Goal: Task Accomplishment & Management: Use online tool/utility

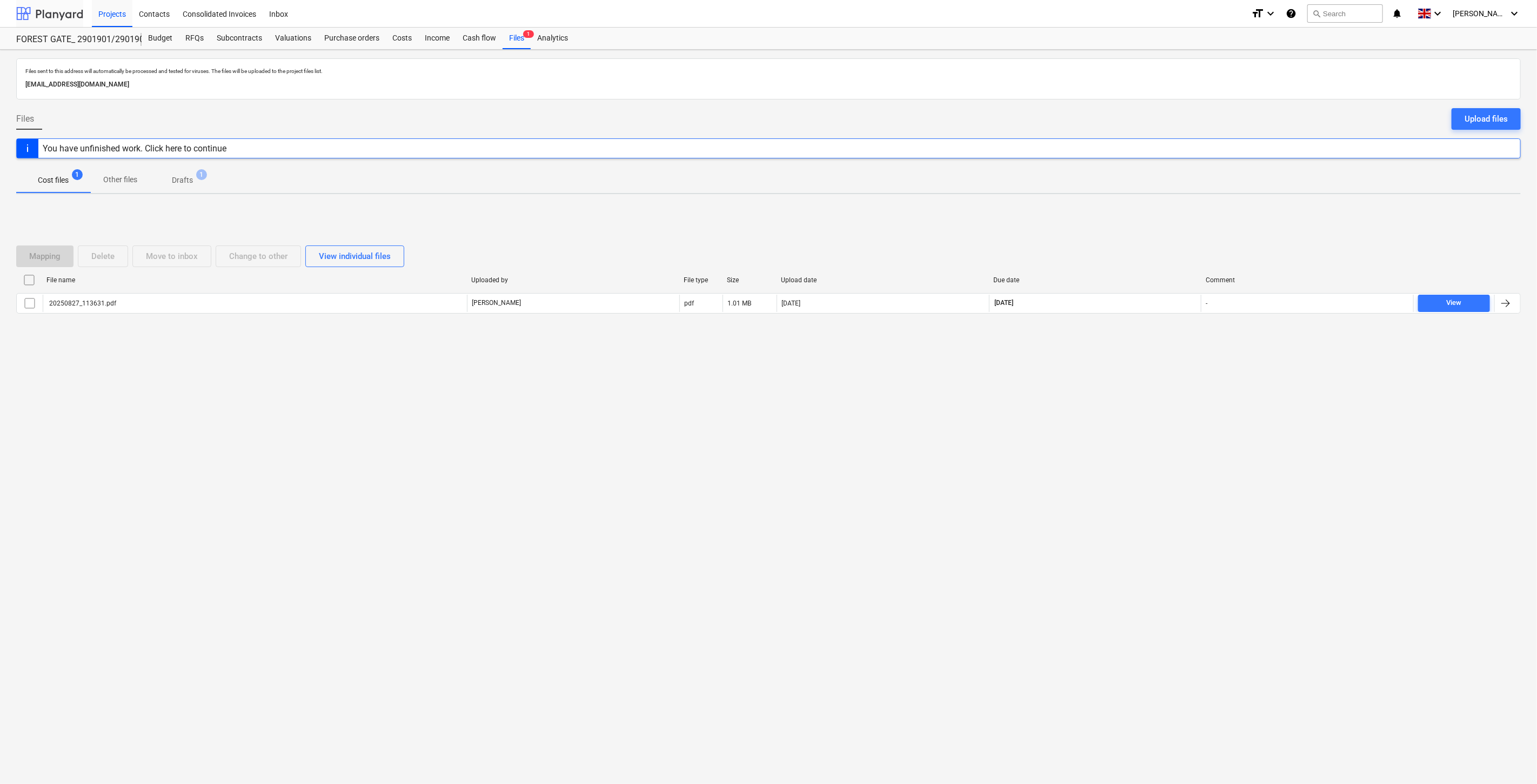
click at [50, 9] on div at bounding box center [49, 13] width 67 height 27
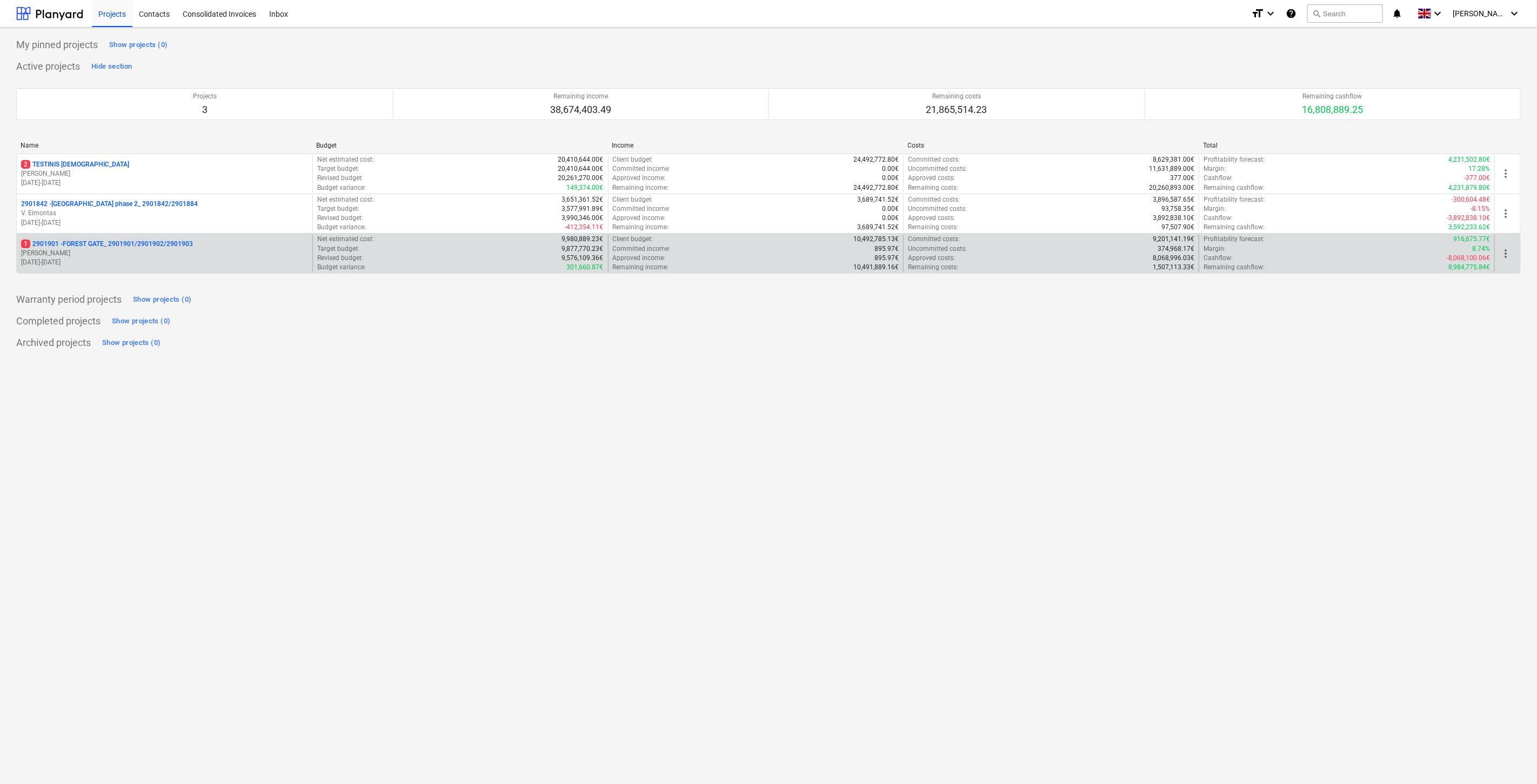
click at [98, 265] on p "[DATE] - [DATE]" at bounding box center [164, 263] width 287 height 9
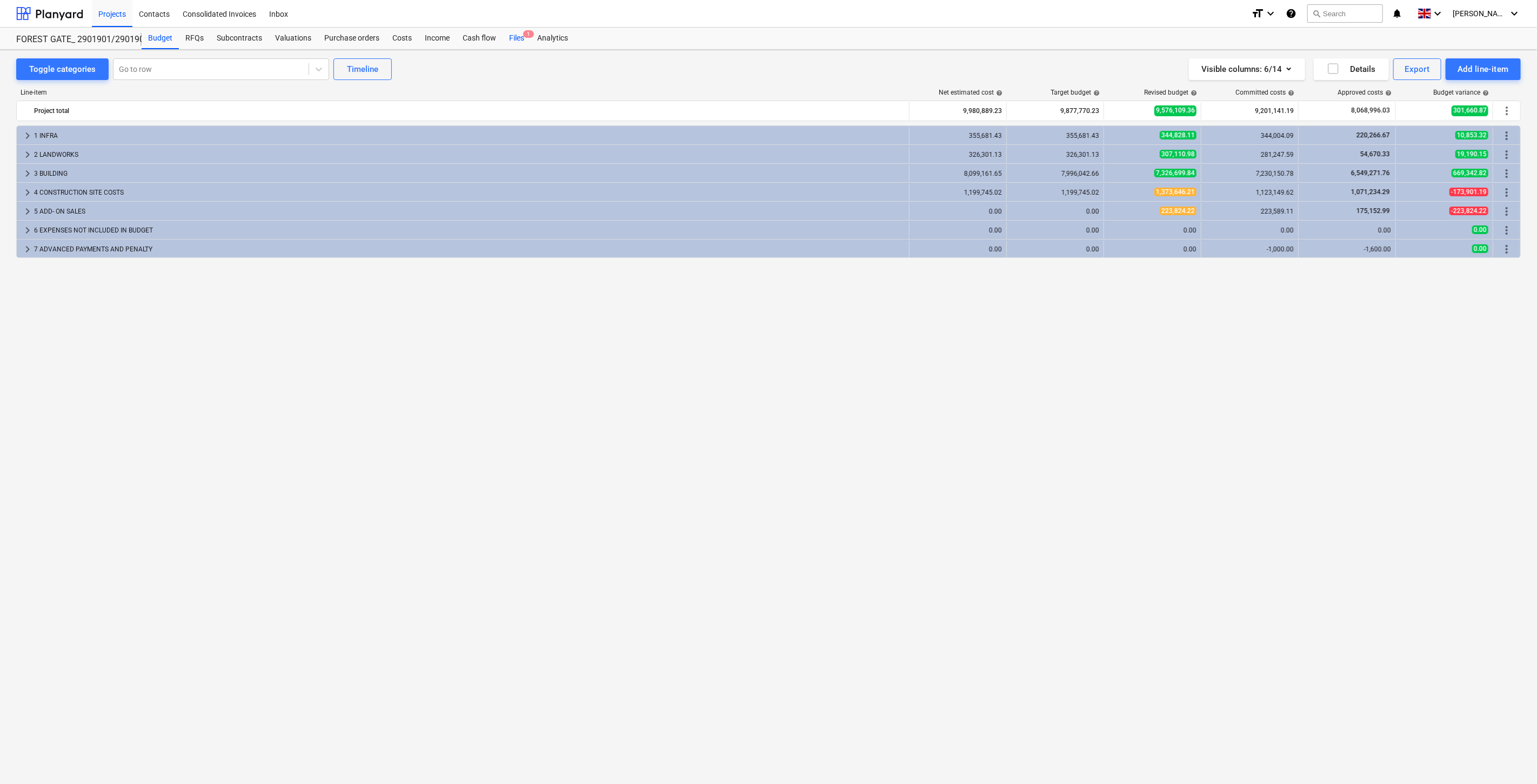
click at [518, 39] on div "Files 1" at bounding box center [517, 38] width 28 height 22
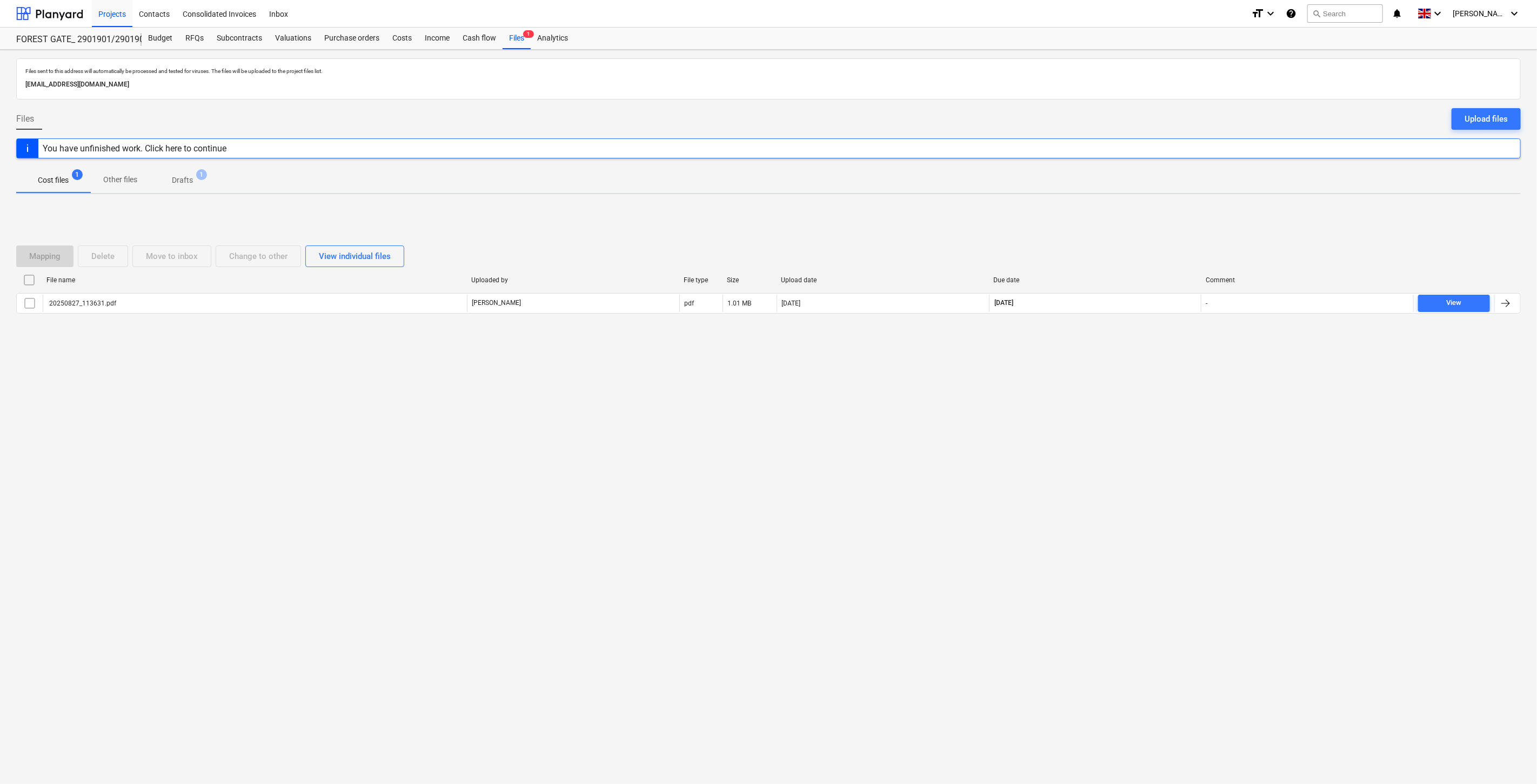
click at [1114, 392] on div "Files sent to this address will automatically be processed and tested for virus…" at bounding box center [768, 417] width 1537 height 734
click at [1136, 370] on div "Files sent to this address will automatically be processed and tested for virus…" at bounding box center [768, 417] width 1537 height 734
click at [764, 544] on div "Files sent to this address will automatically be processed and tested for virus…" at bounding box center [768, 417] width 1537 height 734
drag, startPoint x: 820, startPoint y: 516, endPoint x: 717, endPoint y: 540, distance: 105.8
click at [816, 516] on div "Files sent to this address will automatically be processed and tested for virus…" at bounding box center [768, 417] width 1537 height 734
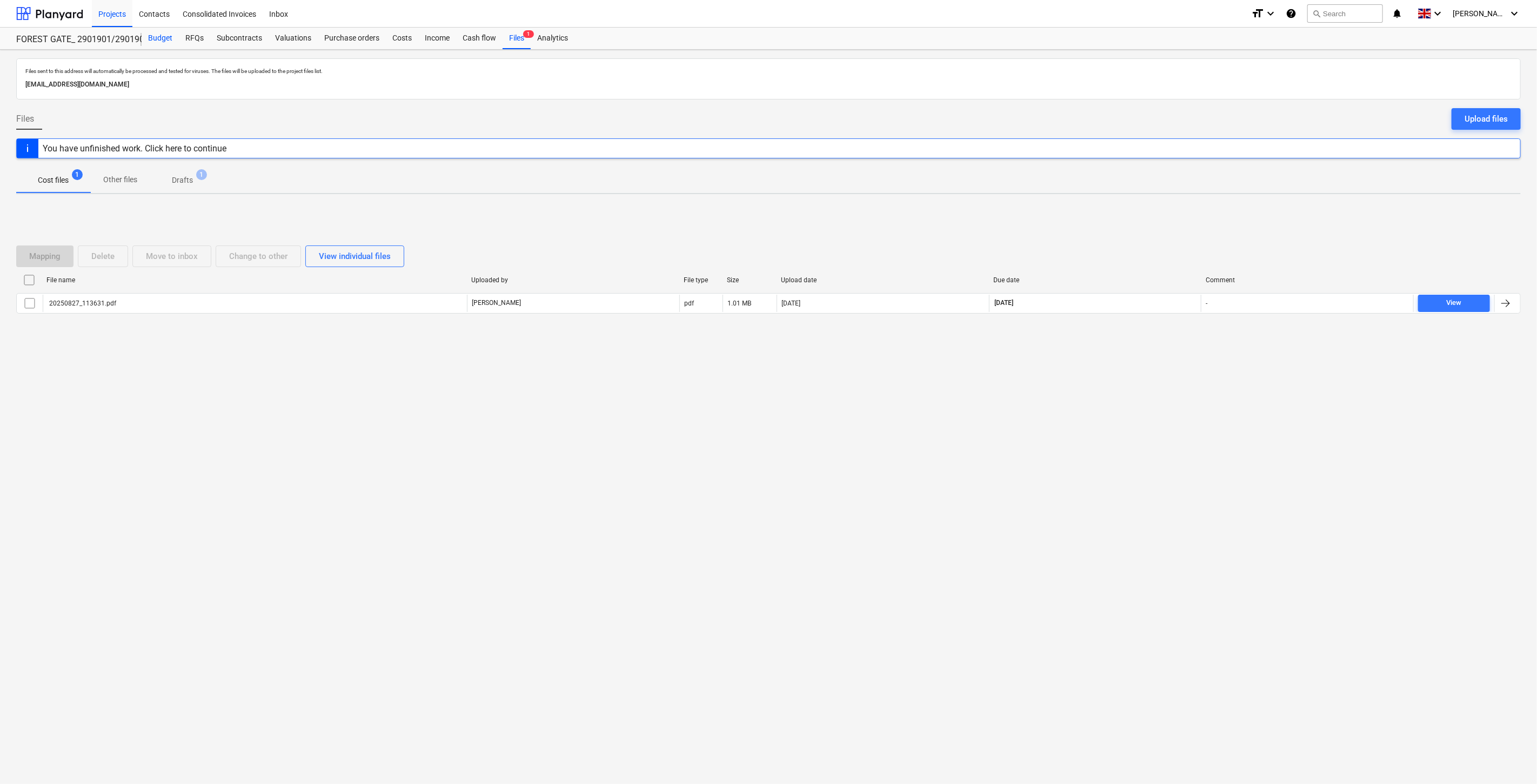
click at [153, 42] on div "Budget" at bounding box center [160, 38] width 37 height 22
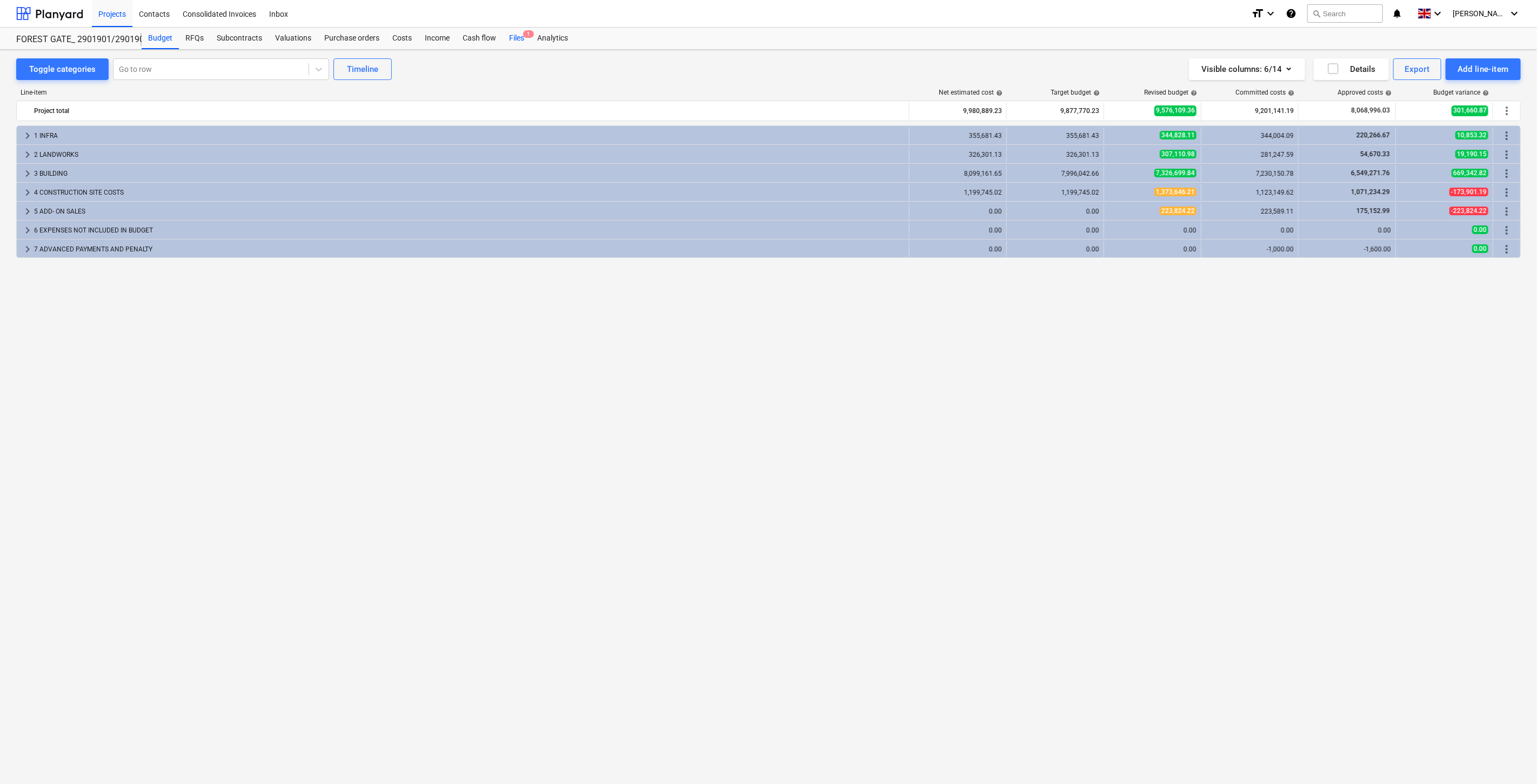
drag, startPoint x: 515, startPoint y: 41, endPoint x: 637, endPoint y: 0, distance: 128.7
click at [515, 41] on div "Files 1" at bounding box center [517, 38] width 28 height 22
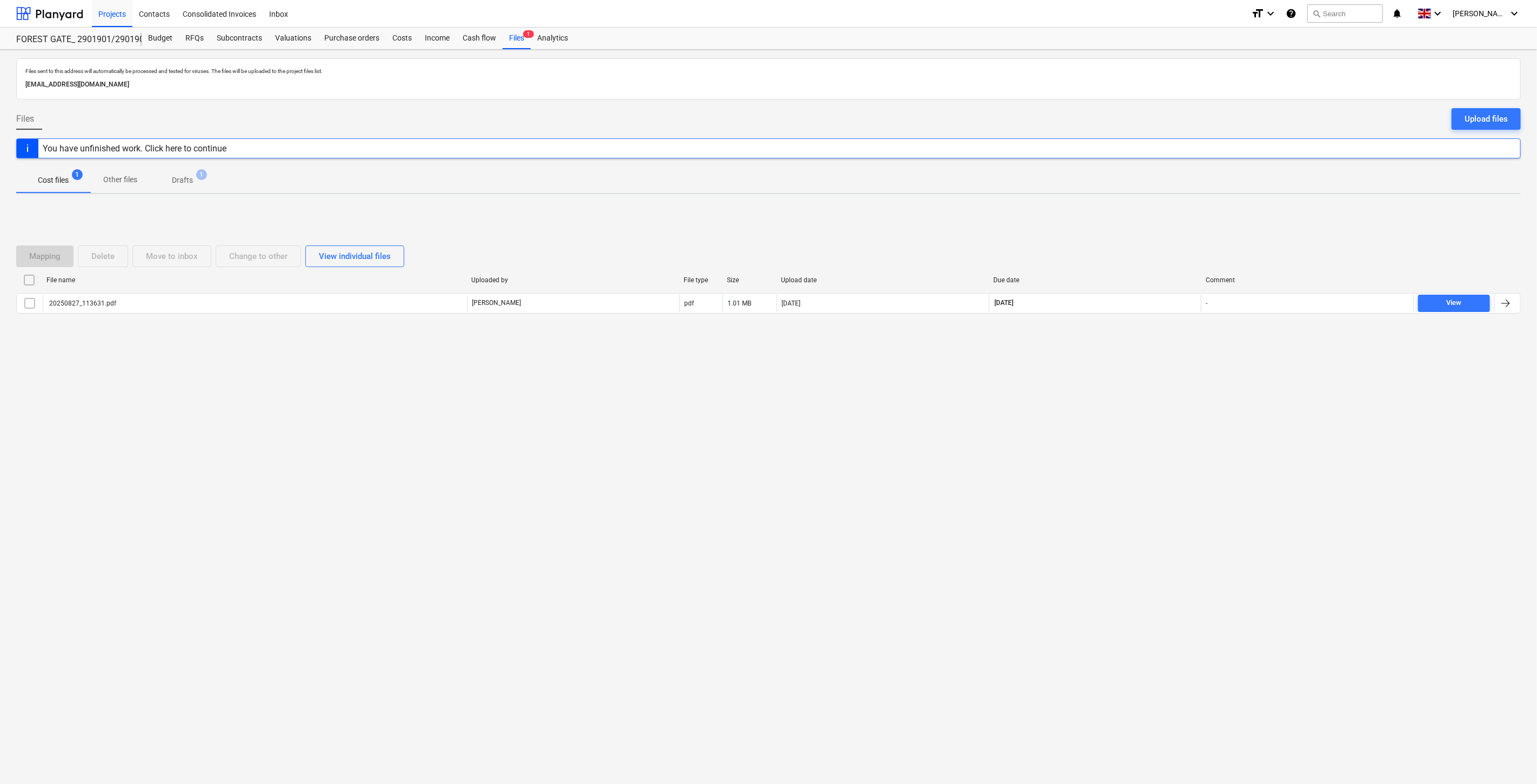
click at [1208, 433] on div "Files sent to this address will automatically be processed and tested for virus…" at bounding box center [768, 417] width 1537 height 734
click at [1121, 397] on div "Files sent to this address will automatically be processed and tested for virus…" at bounding box center [768, 417] width 1537 height 734
click at [1143, 366] on div "Files sent to this address will automatically be processed and tested for virus…" at bounding box center [768, 417] width 1537 height 734
click at [1157, 349] on div "Mapping Delete Move to inbox Change to other View individual files File name Up…" at bounding box center [768, 284] width 1505 height 162
click at [1171, 332] on div "Mapping Delete Move to inbox Change to other View individual files File name Up…" at bounding box center [768, 283] width 1505 height 103
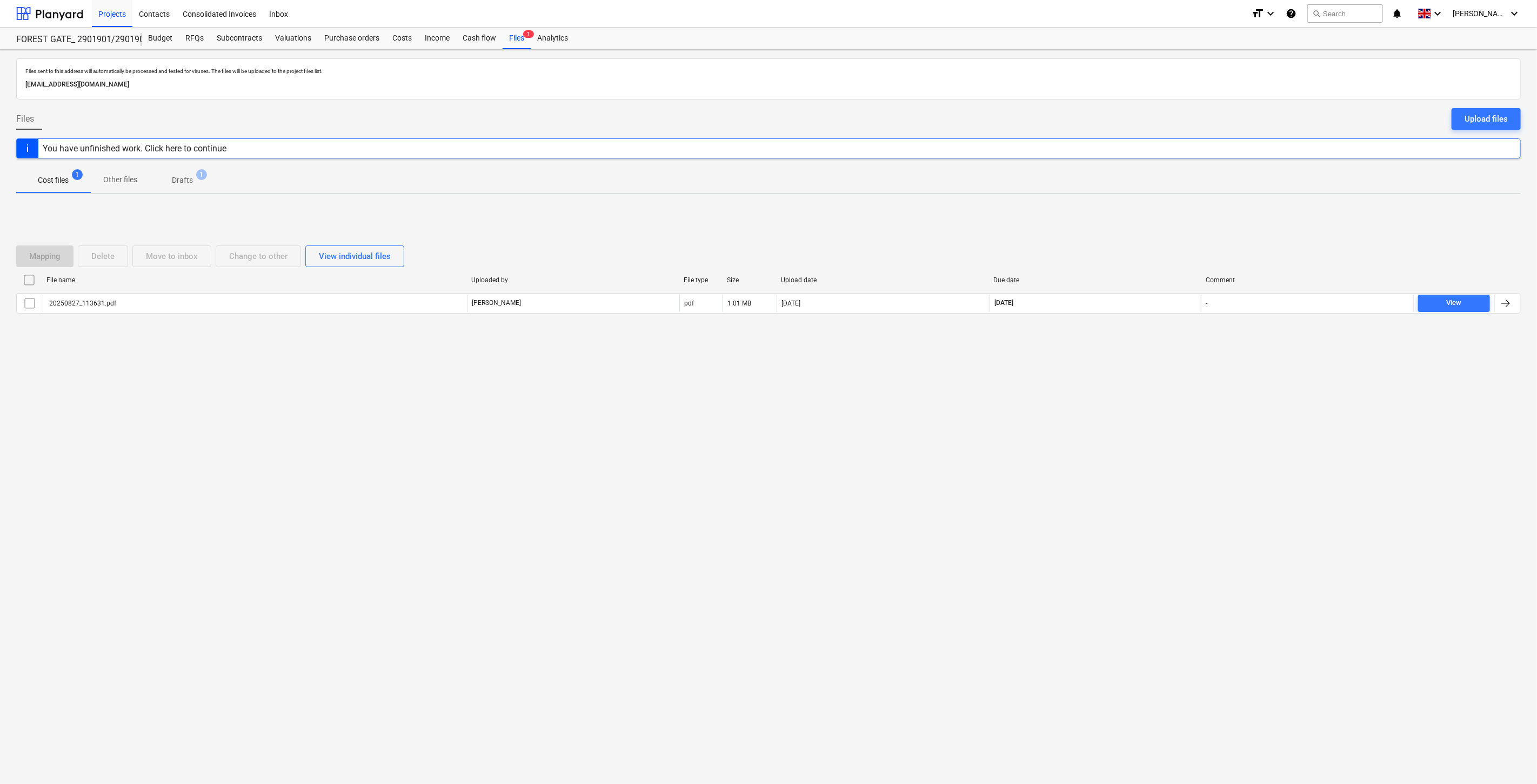
click at [1116, 434] on div "Files sent to this address will automatically be processed and tested for virus…" at bounding box center [768, 417] width 1537 height 734
click at [1122, 424] on div "Files sent to this address will automatically be processed and tested for virus…" at bounding box center [768, 417] width 1537 height 734
click at [1146, 354] on div "Mapping Delete Move to inbox Change to other View individual files File name Up…" at bounding box center [768, 284] width 1505 height 162
click at [1169, 332] on div "Mapping Delete Move to inbox Change to other View individual files File name Up…" at bounding box center [768, 283] width 1505 height 103
click at [785, 574] on div "Files sent to this address will automatically be processed and tested for virus…" at bounding box center [768, 417] width 1537 height 734
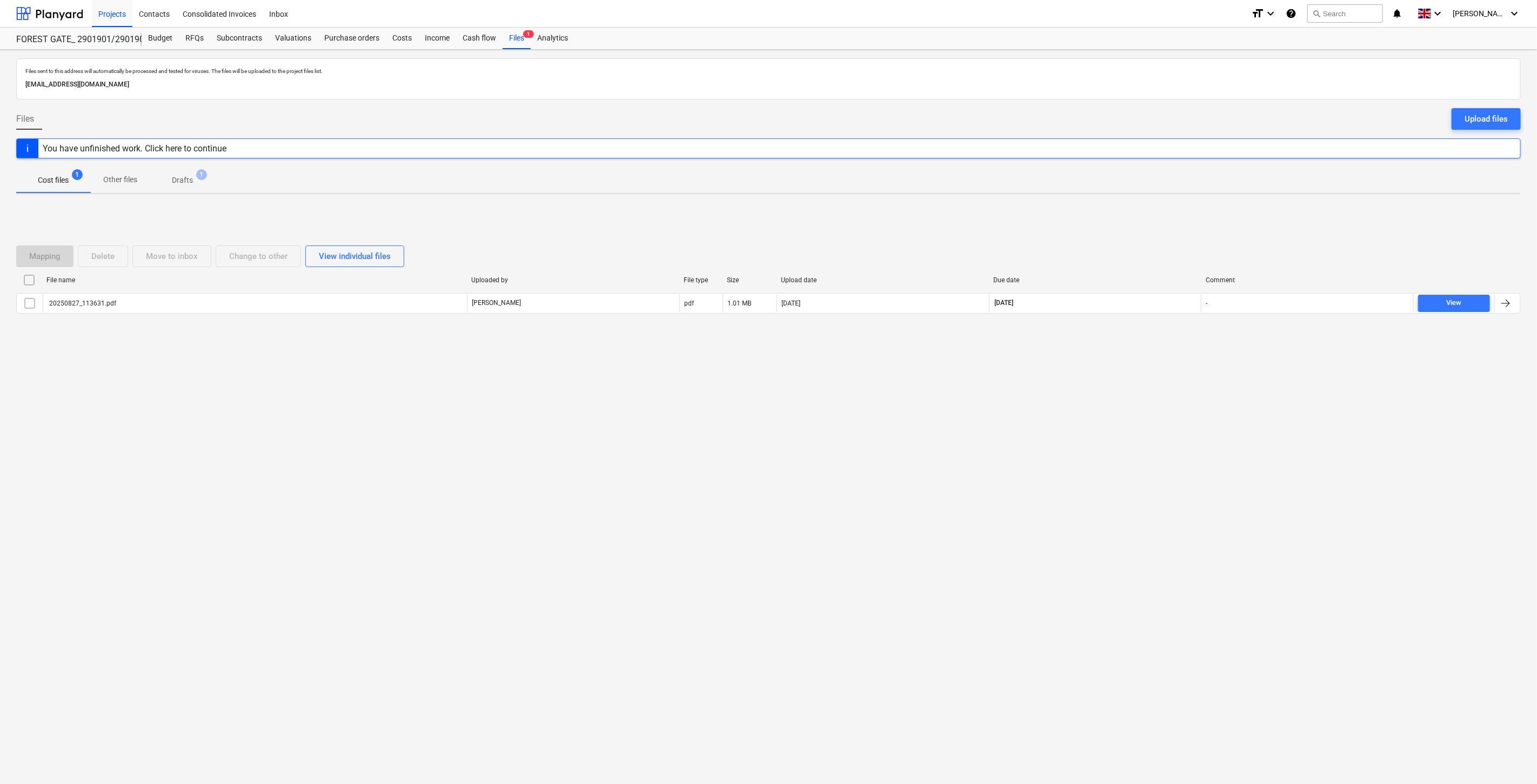
drag, startPoint x: 726, startPoint y: 235, endPoint x: 699, endPoint y: 216, distance: 33.0
click at [726, 235] on div "Mapping Delete Move to inbox Change to other View individual files File name Up…" at bounding box center [768, 283] width 1505 height 103
click at [245, 35] on div "Subcontracts" at bounding box center [240, 38] width 59 height 22
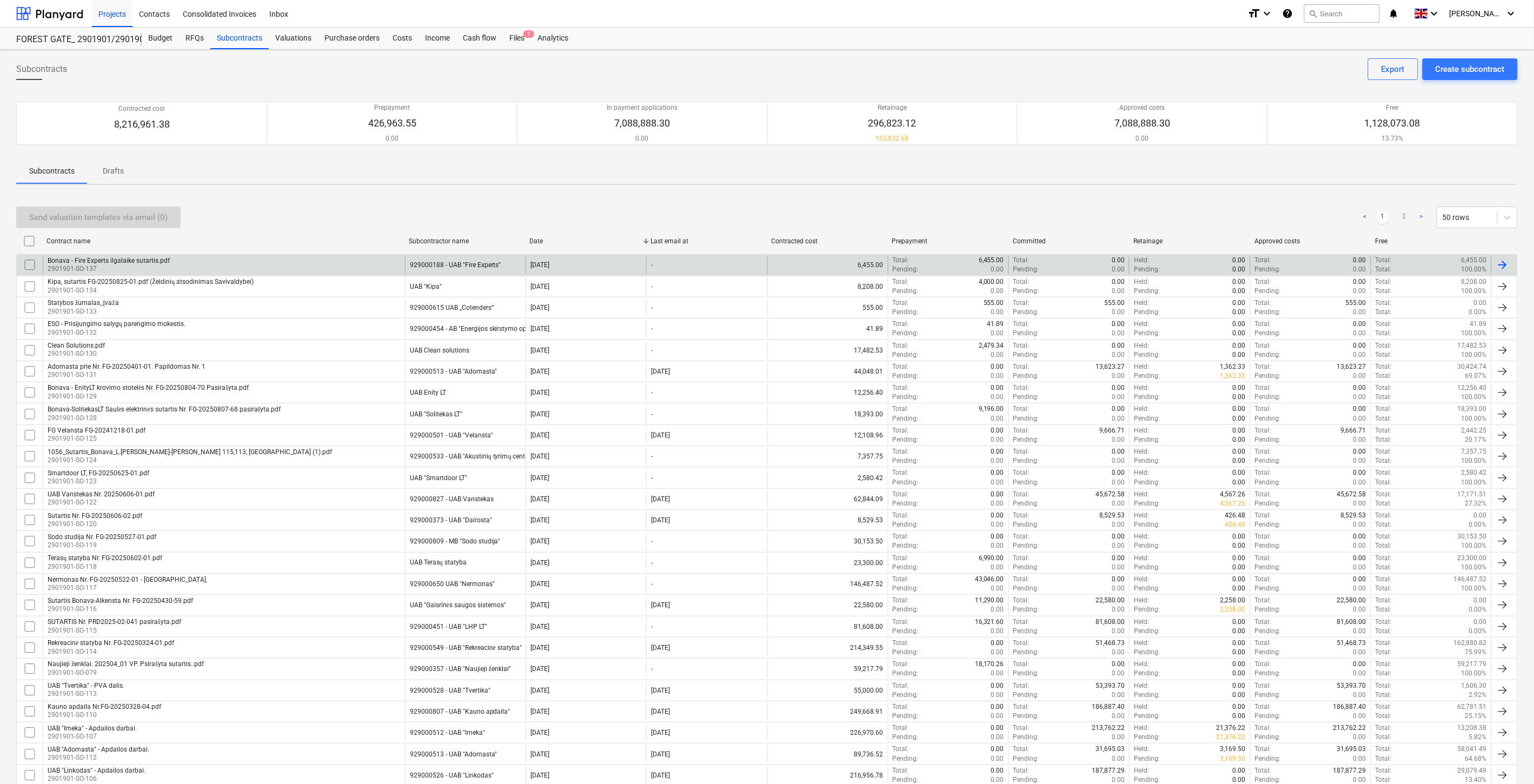
click at [273, 256] on div "Bonava - Fire Experts ilgalaike sutartis.pdf 2901901-SO-137" at bounding box center [223, 264] width 362 height 18
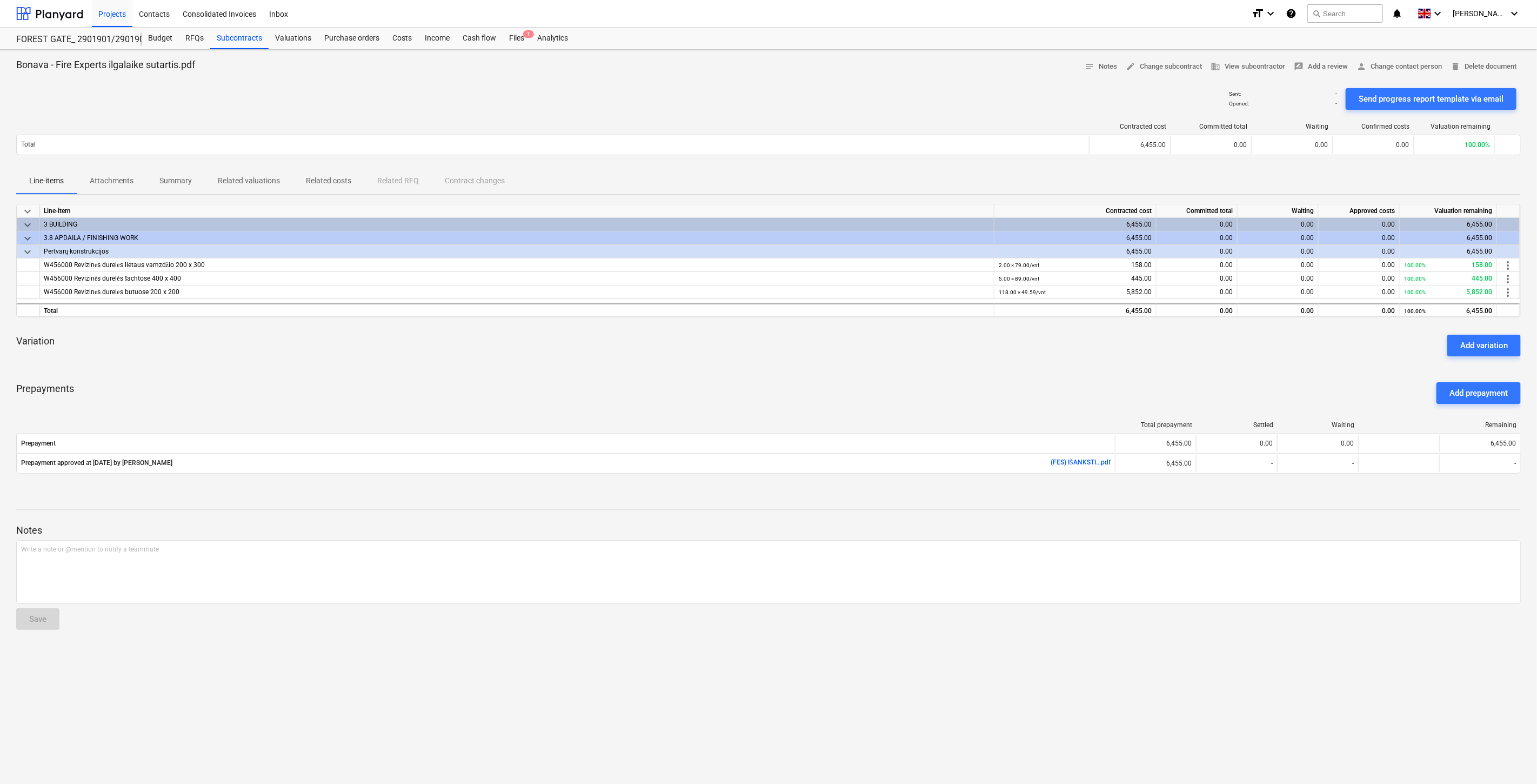
click at [987, 368] on div "keyboard_arrow_down Line-item Contracted cost Committed total Waiting Approved …" at bounding box center [768, 345] width 1505 height 282
click at [1029, 353] on div "Variation Add variation" at bounding box center [768, 345] width 1505 height 39
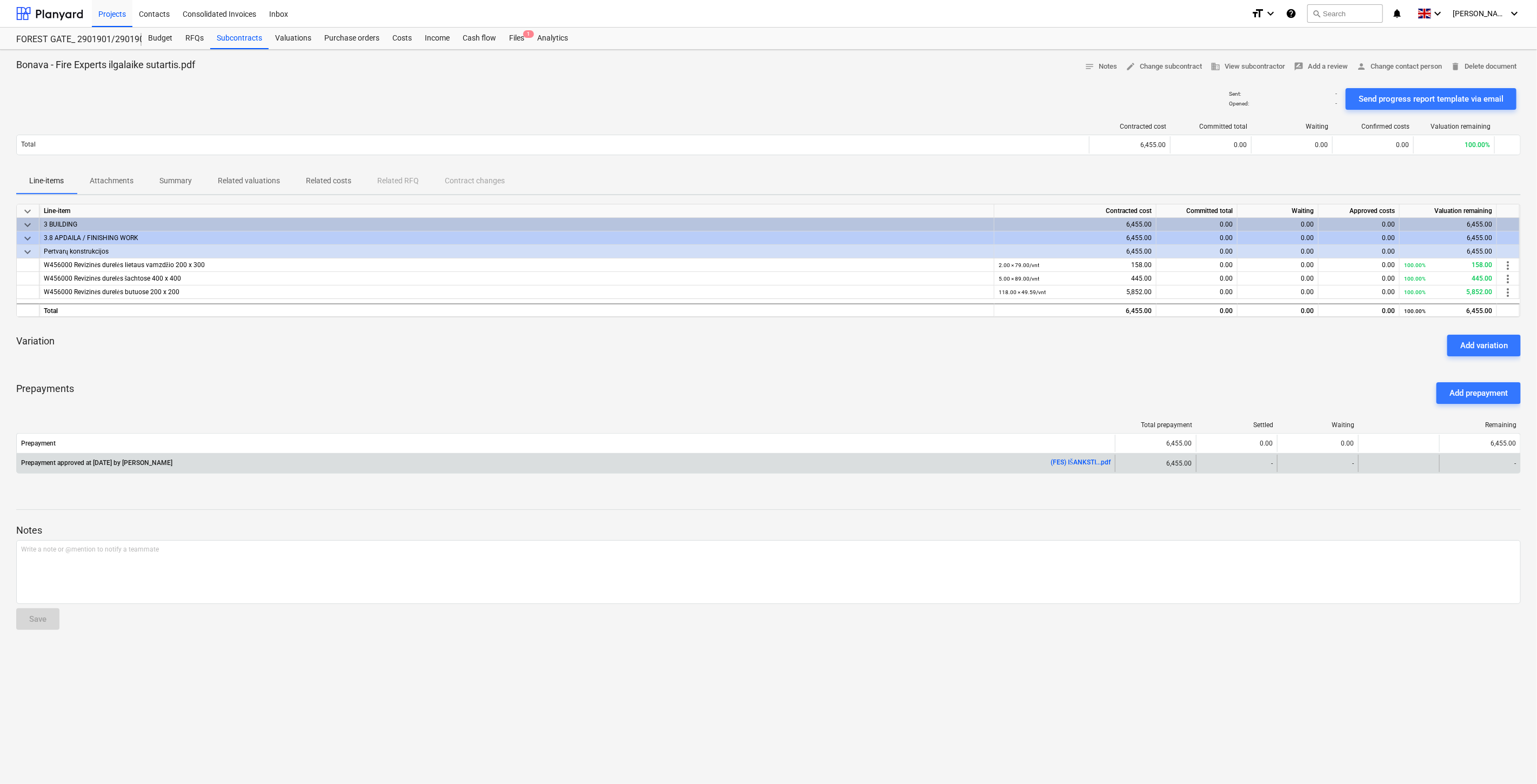
click at [1064, 466] on link "(FES) IŠANKSTI...pdf" at bounding box center [1081, 462] width 60 height 8
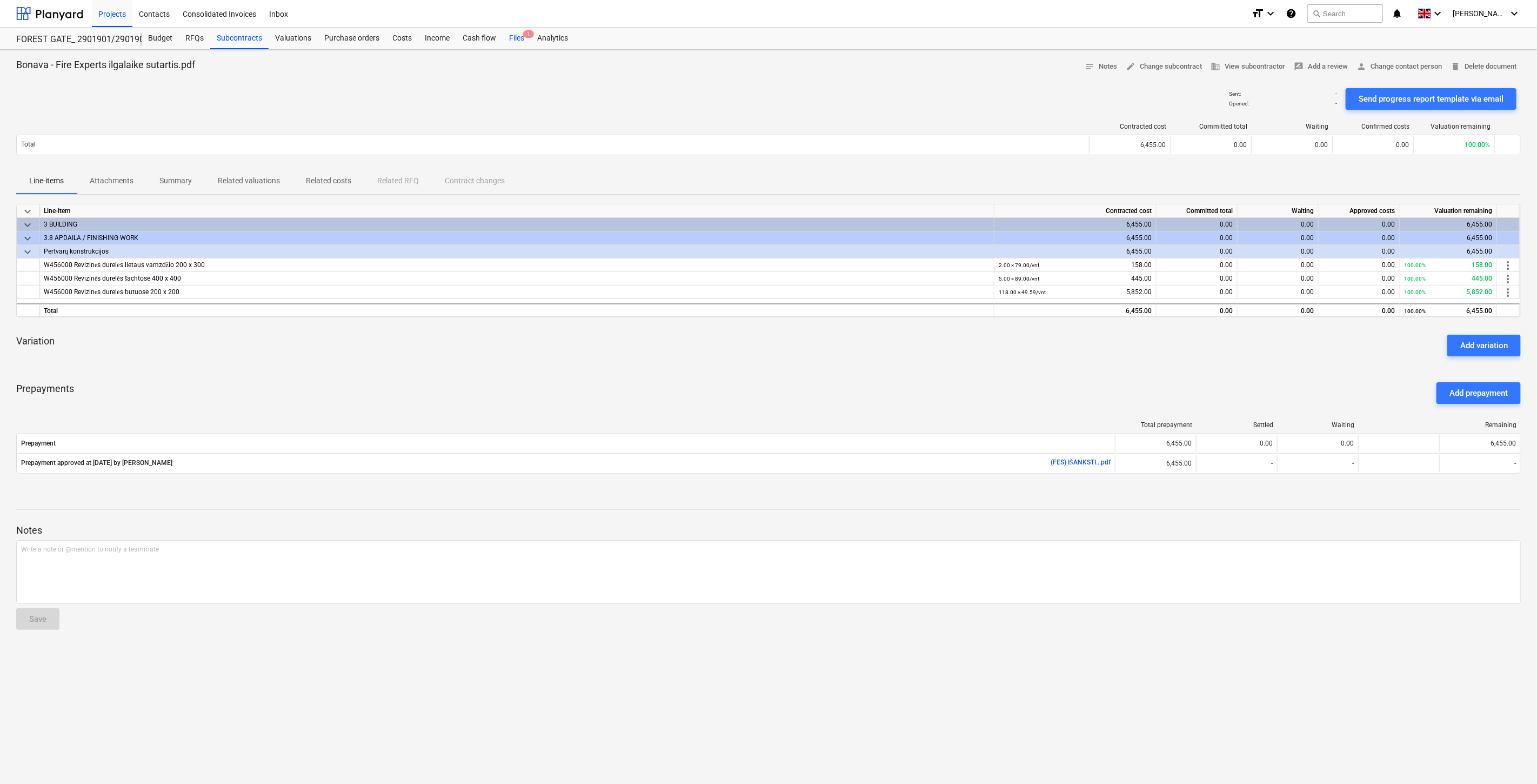
click at [511, 40] on div "Files 1" at bounding box center [517, 38] width 28 height 22
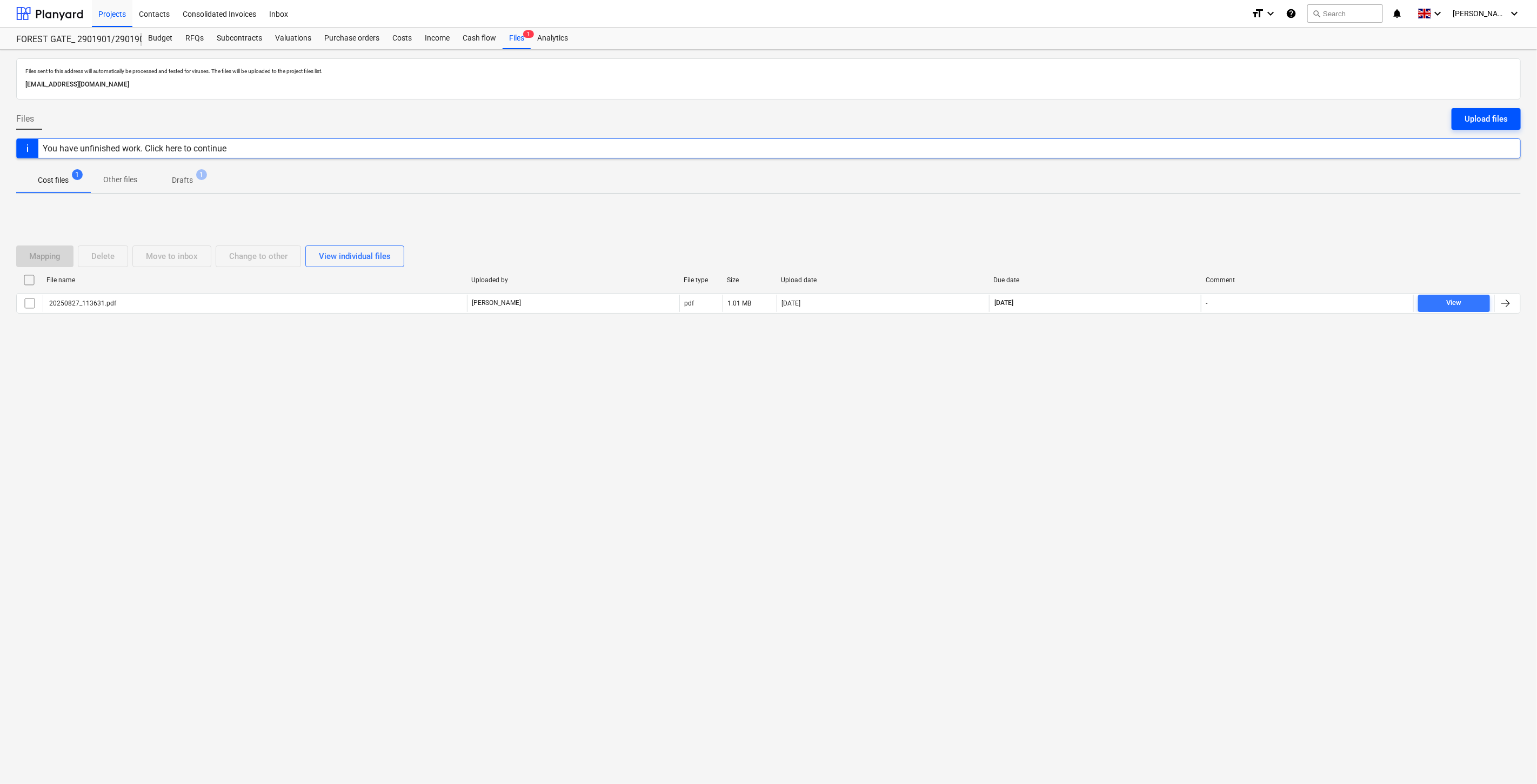
click at [1482, 118] on div "Upload files" at bounding box center [1486, 118] width 43 height 14
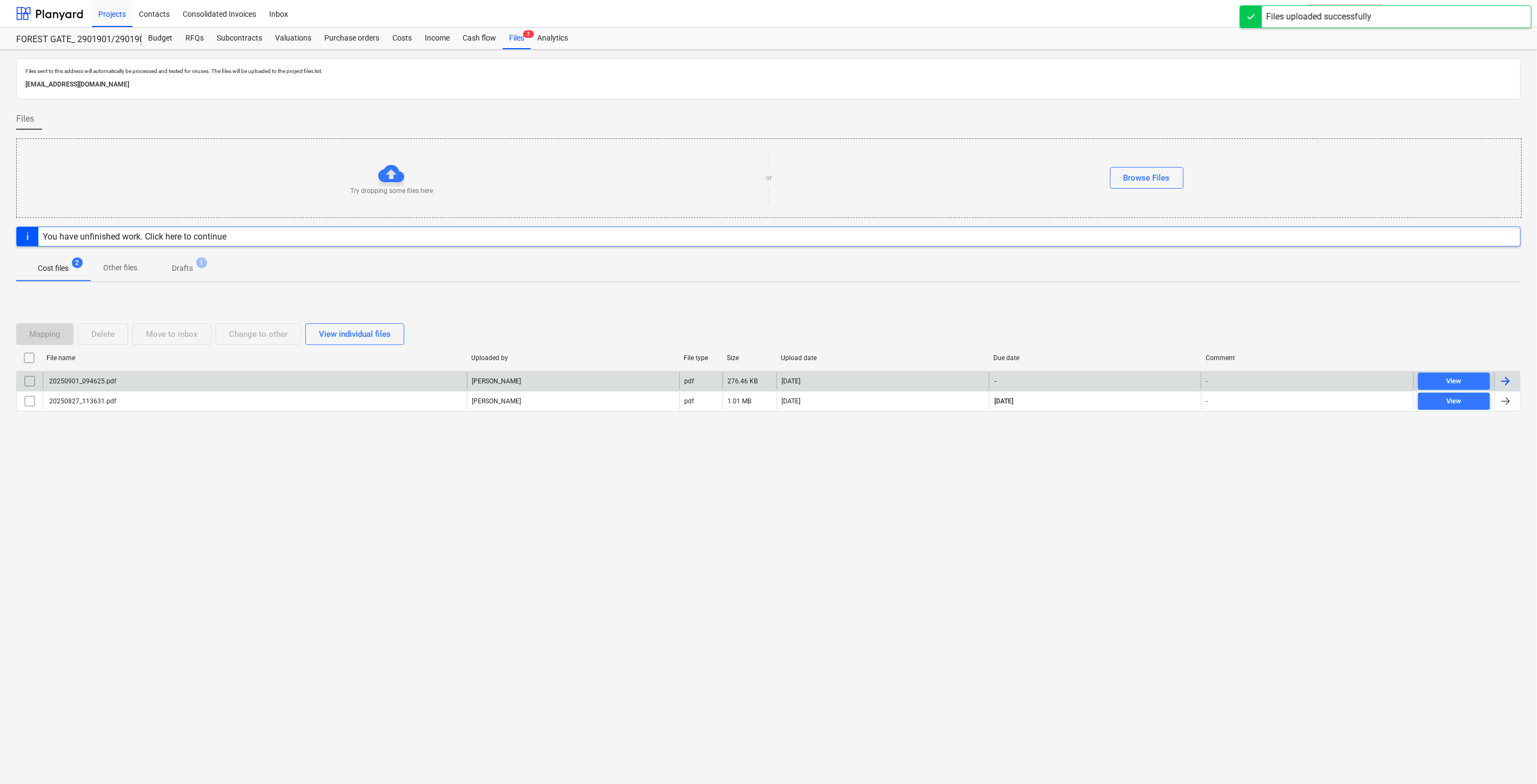
click at [399, 381] on div "20250901_094625.pdf" at bounding box center [254, 381] width 424 height 17
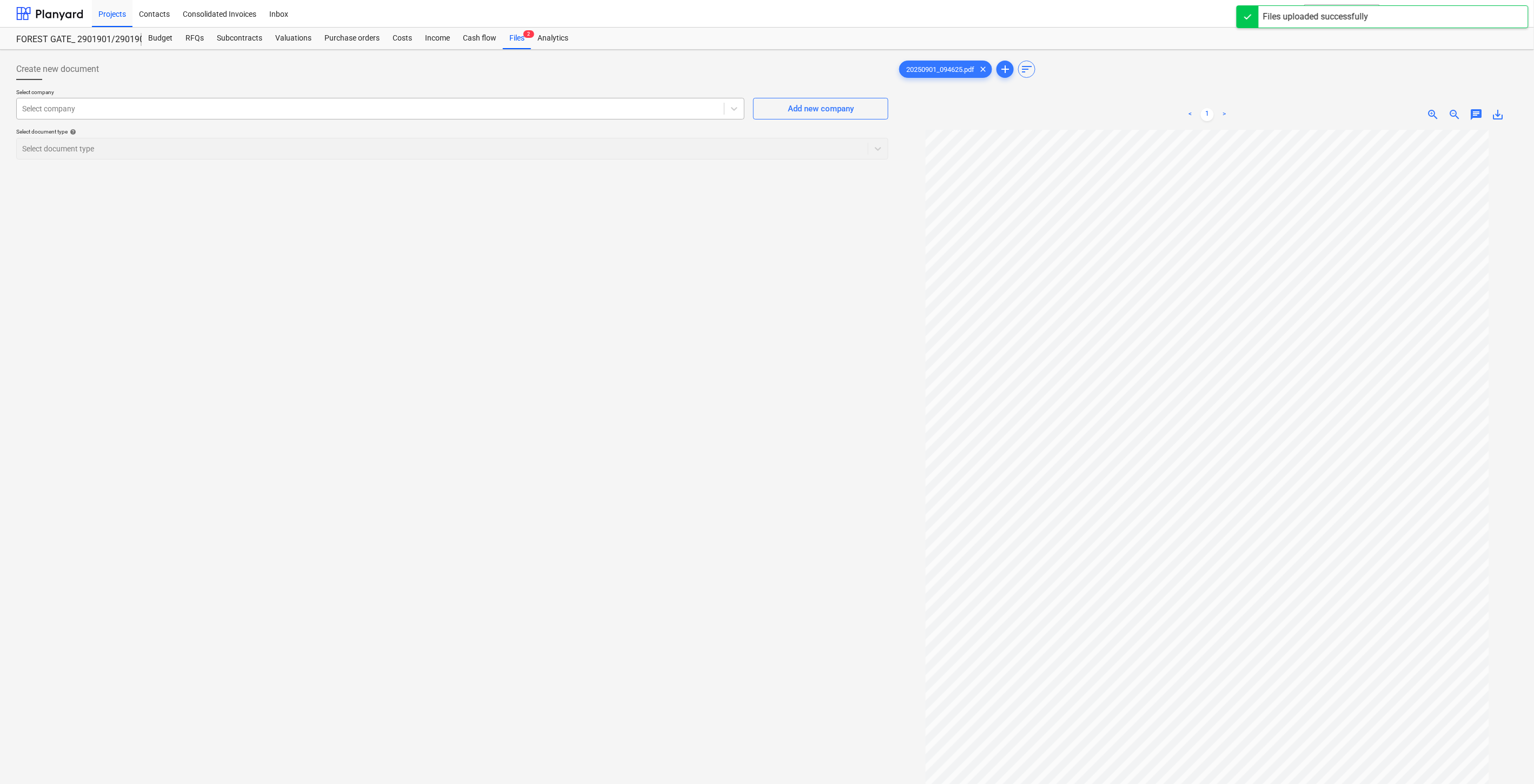
click at [577, 110] on div at bounding box center [370, 108] width 697 height 10
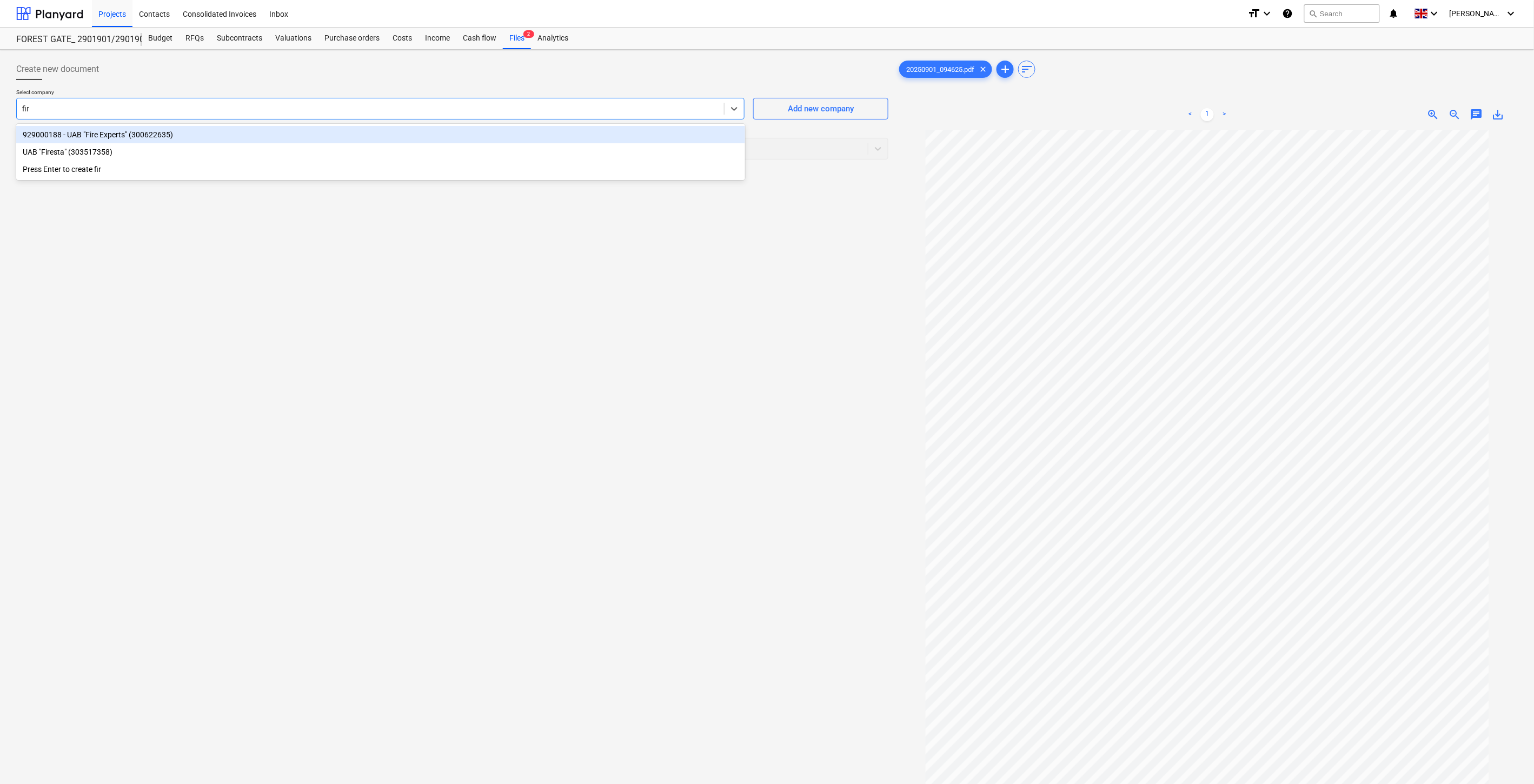
type input "fire"
click at [525, 138] on div "929000188 - UAB "Fire Experts" (300622635)" at bounding box center [380, 134] width 729 height 17
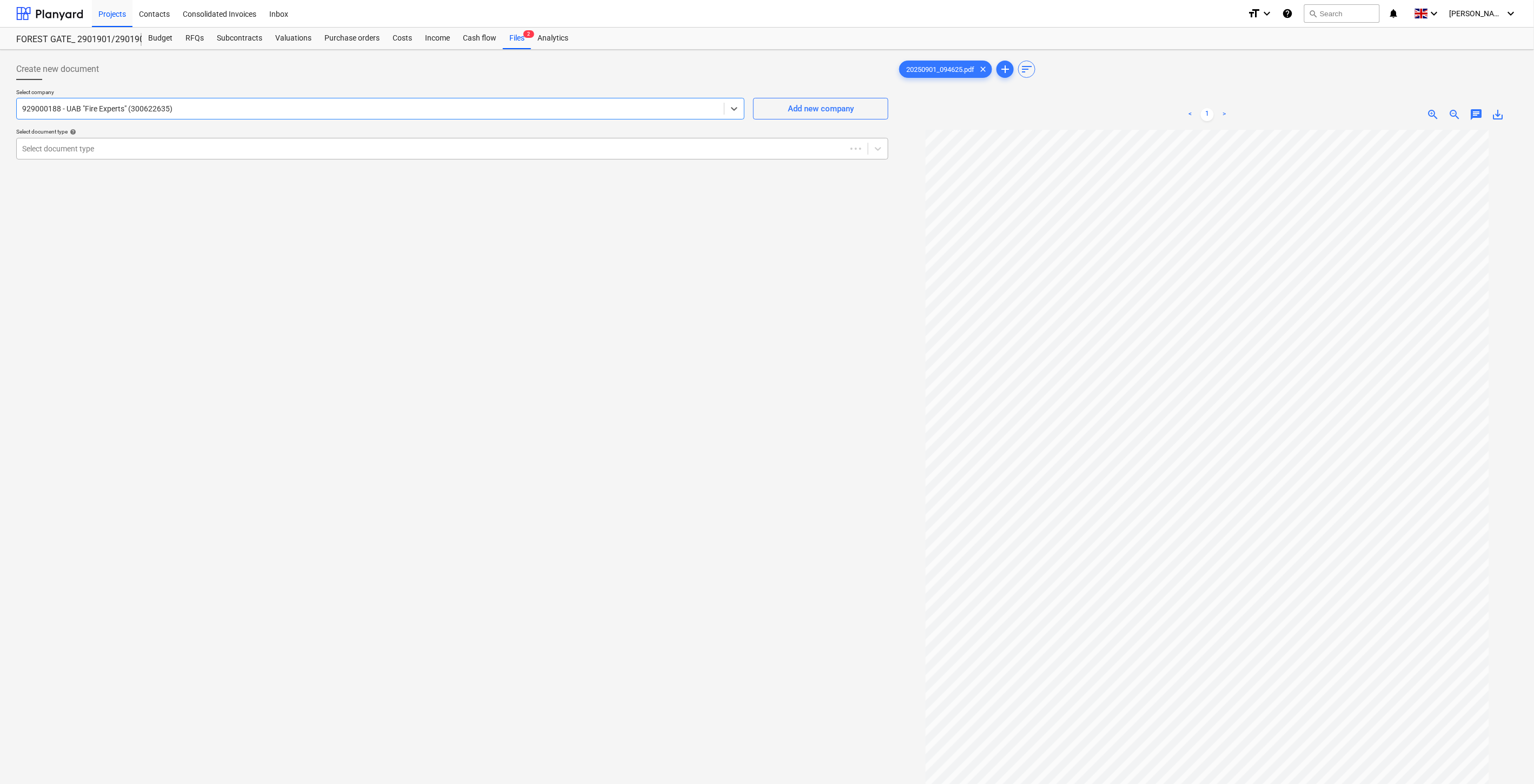
click at [441, 156] on div "Select document type" at bounding box center [432, 148] width 830 height 15
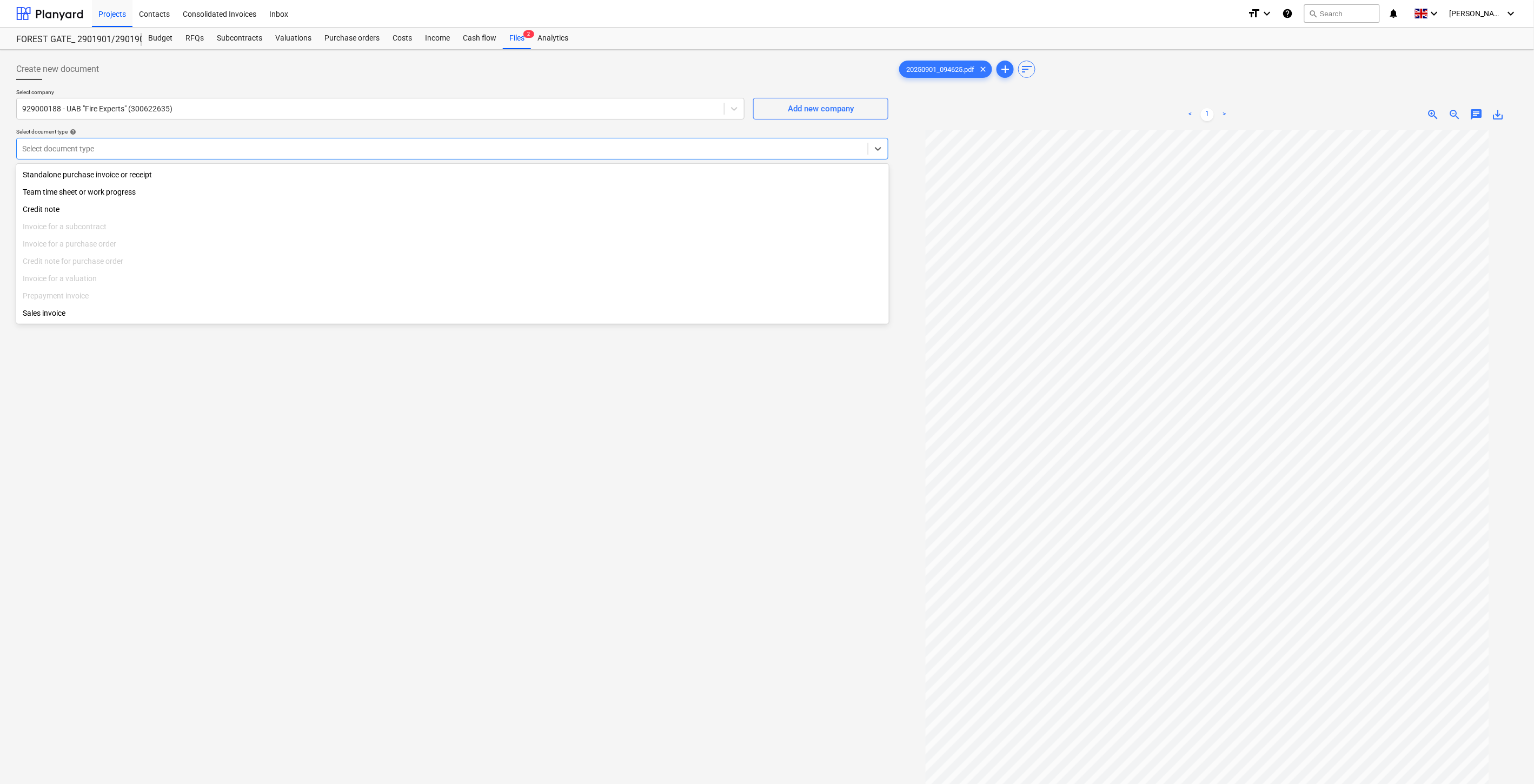
click at [234, 452] on div "Create new document Select company 929000188 - UAB "Fire Experts" (300622635) A…" at bounding box center [453, 470] width 881 height 833
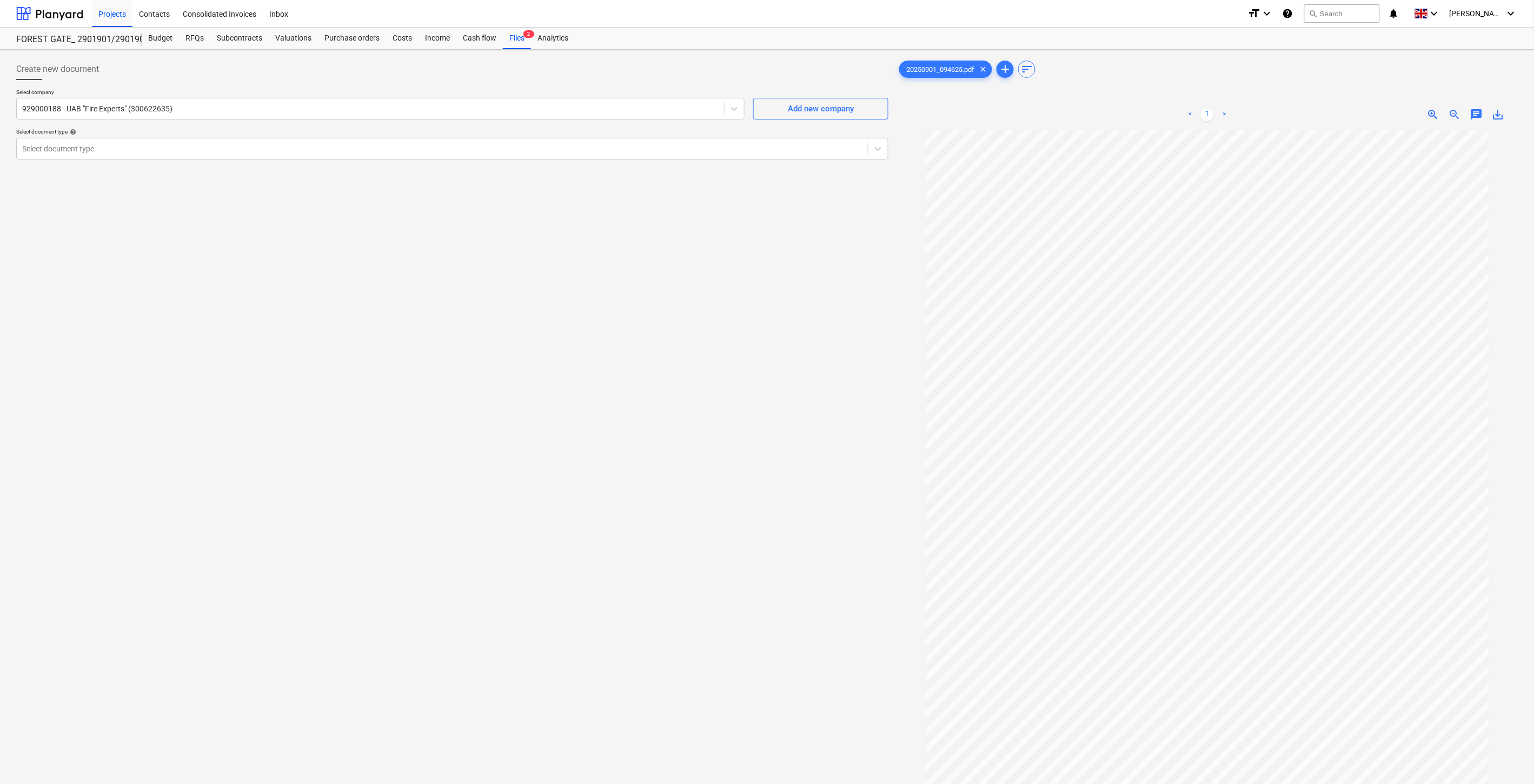
click at [344, 403] on div "Create new document Select company 929000188 - UAB "Fire Experts" (300622635) A…" at bounding box center [453, 470] width 881 height 833
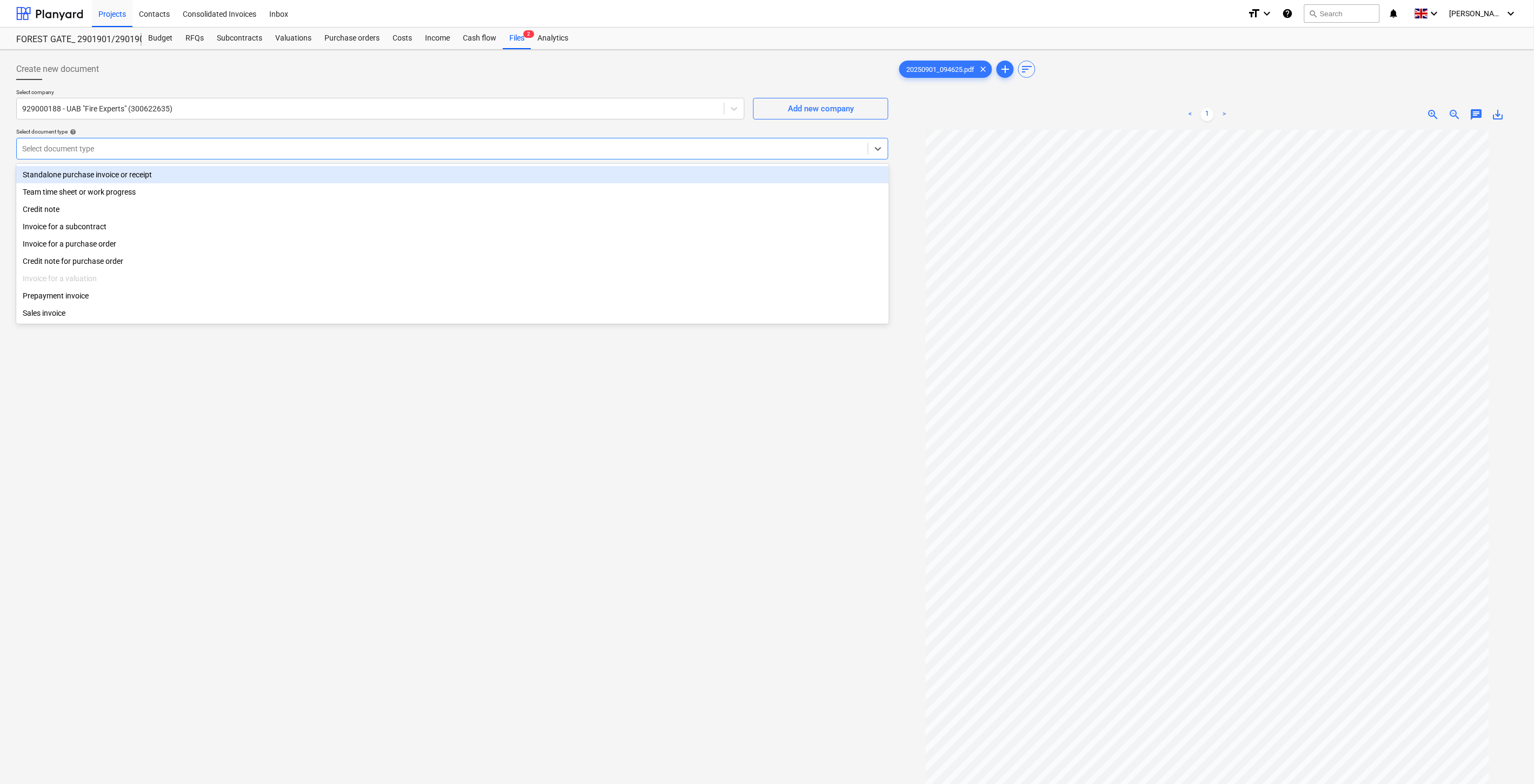
click at [631, 153] on div at bounding box center [441, 148] width 840 height 10
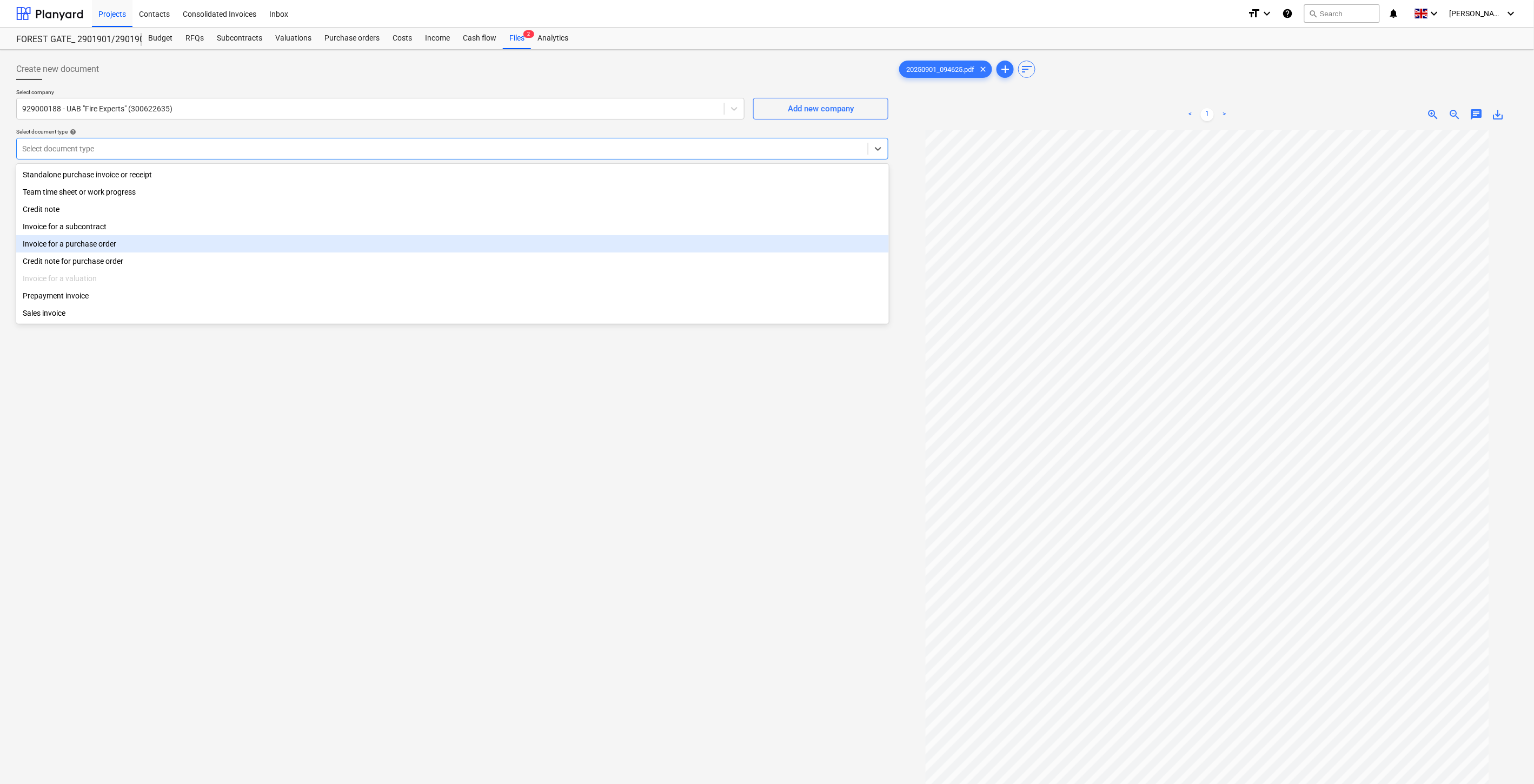
click at [144, 242] on div "Invoice for a purchase order" at bounding box center [452, 244] width 872 height 17
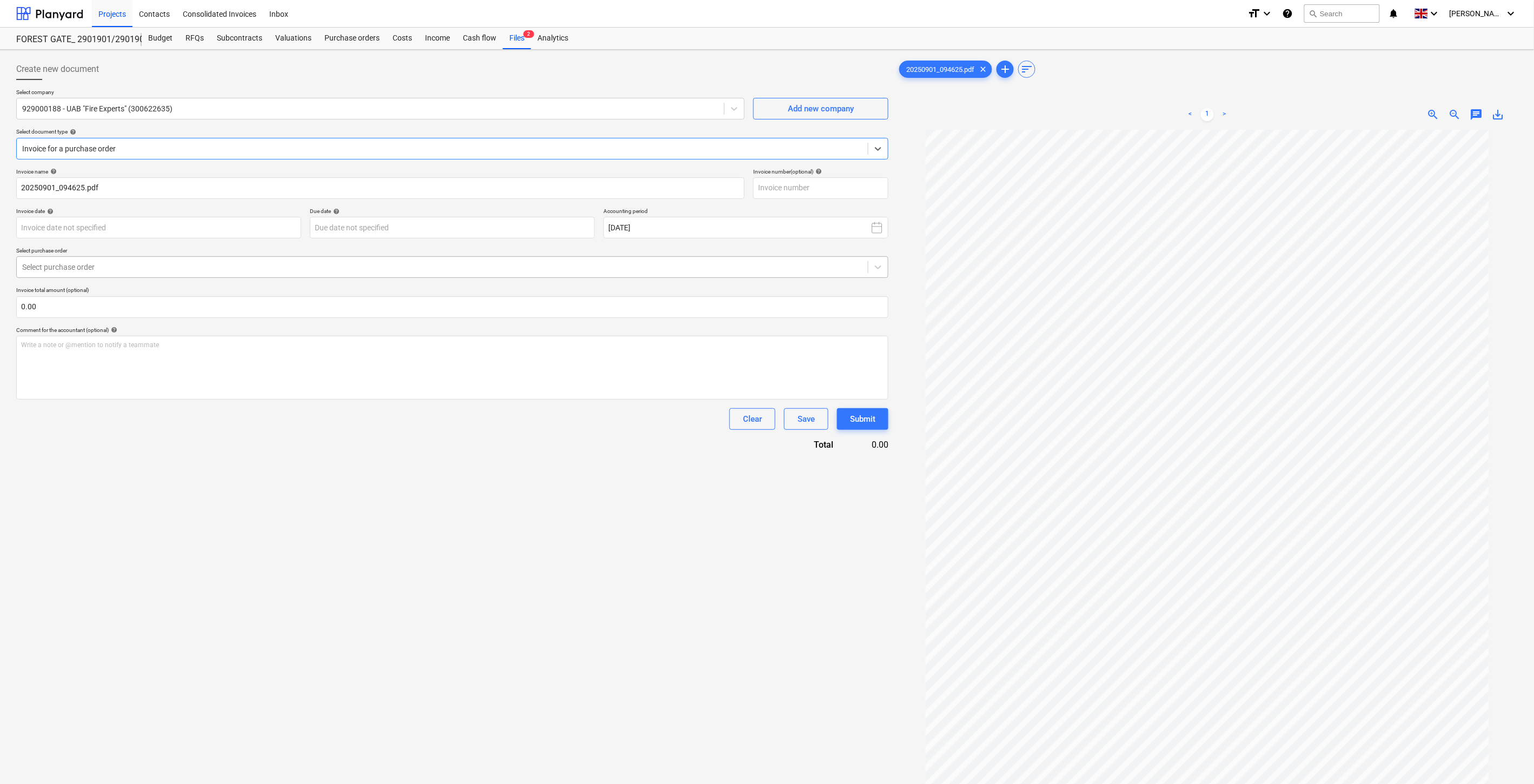
click at [175, 266] on div at bounding box center [441, 266] width 840 height 10
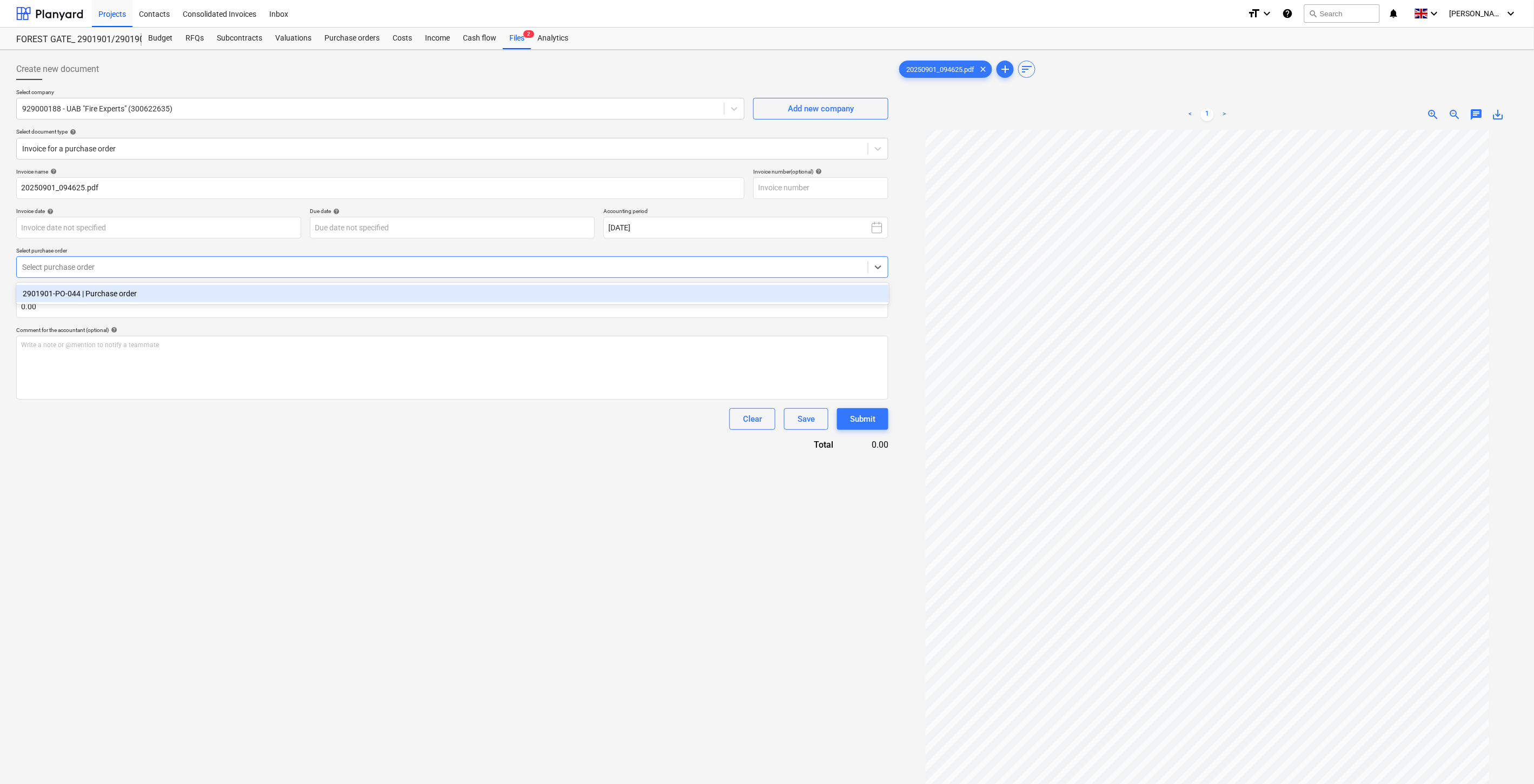
click at [179, 290] on div "2901901-PO-044 | Purchase order" at bounding box center [452, 293] width 872 height 17
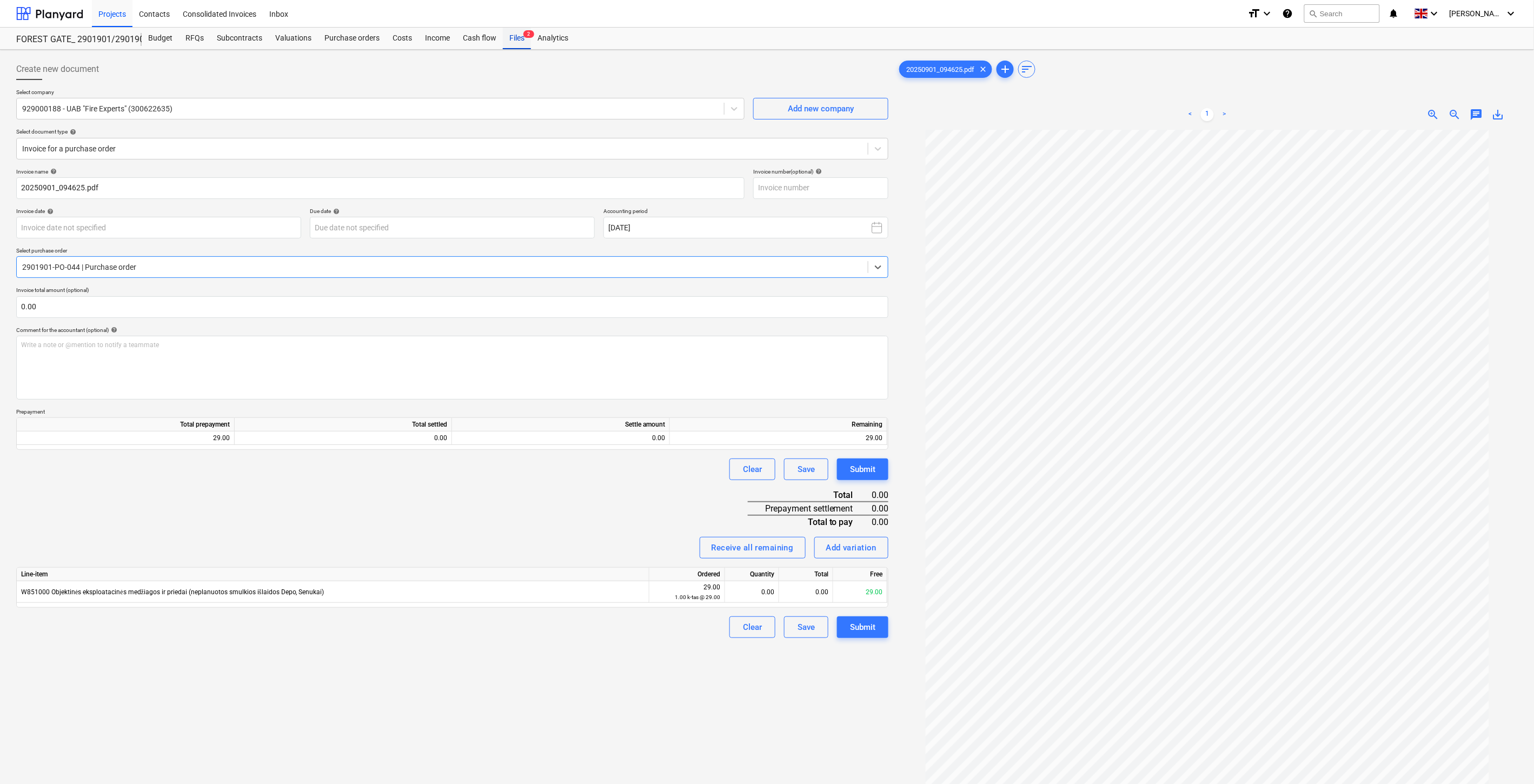
click at [516, 38] on div "Files 2" at bounding box center [517, 38] width 28 height 22
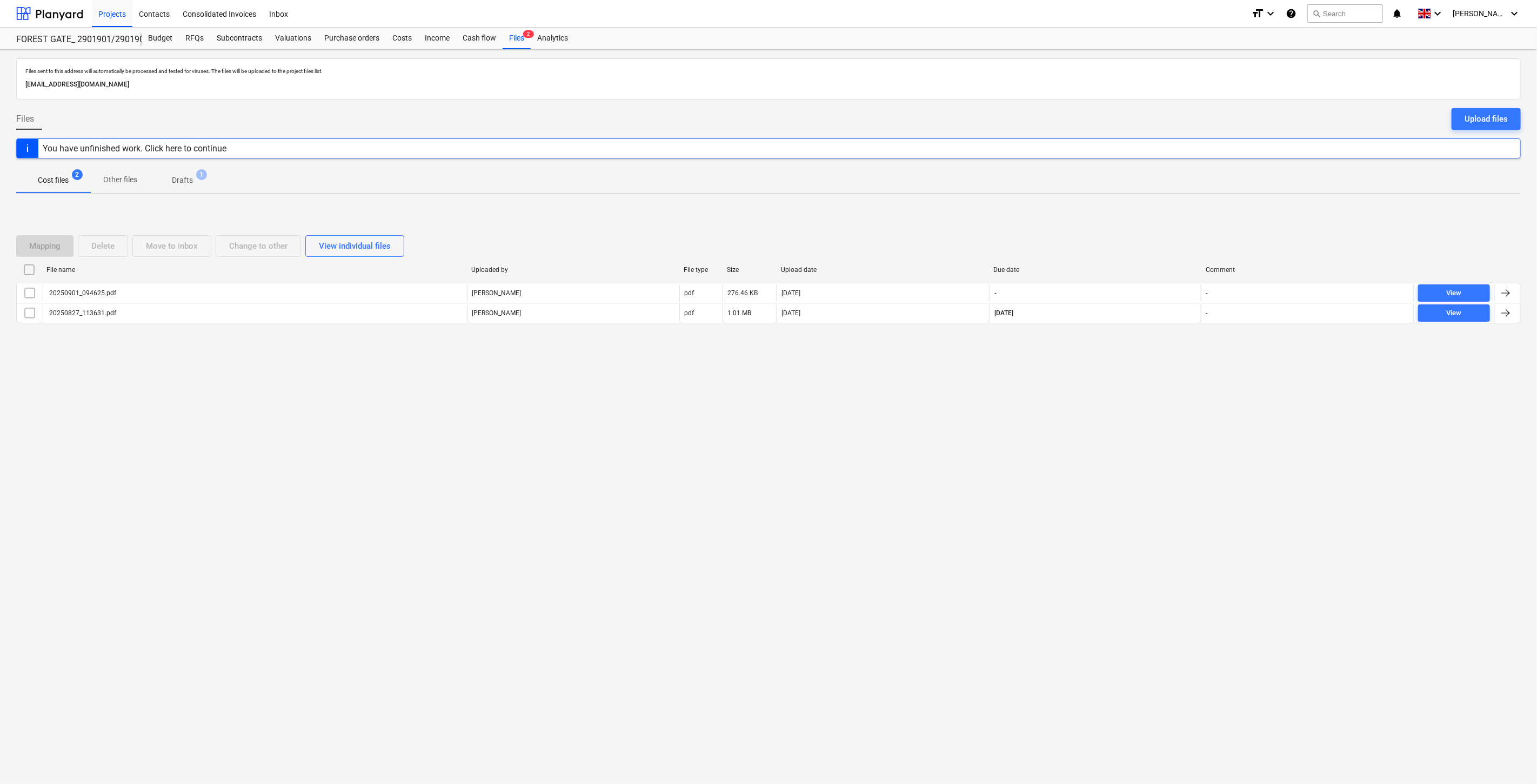
click at [206, 182] on span "Drafts 1" at bounding box center [182, 179] width 64 height 20
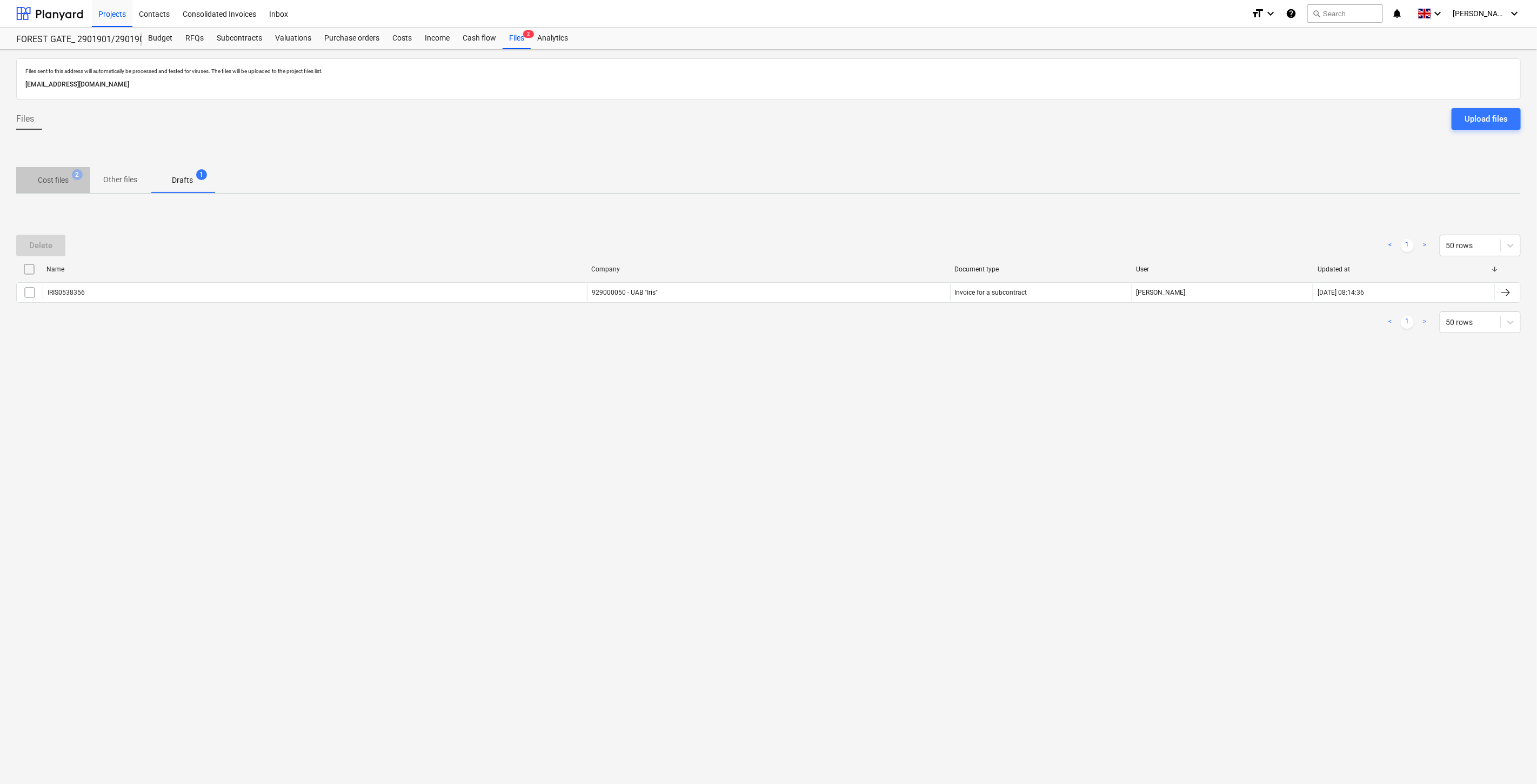
click at [40, 185] on p "Cost files" at bounding box center [53, 180] width 31 height 11
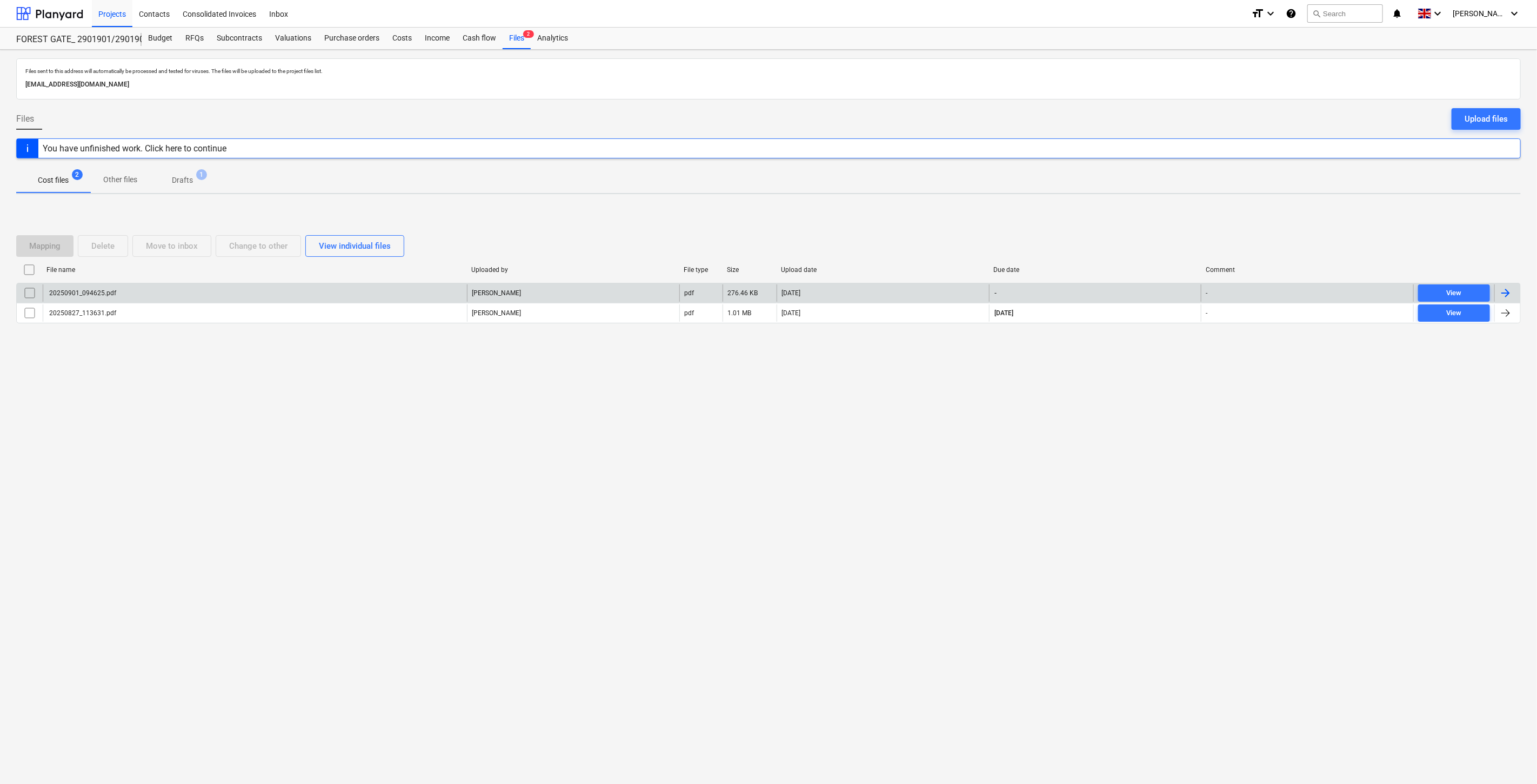
click at [270, 287] on div "20250901_094625.pdf" at bounding box center [254, 293] width 424 height 17
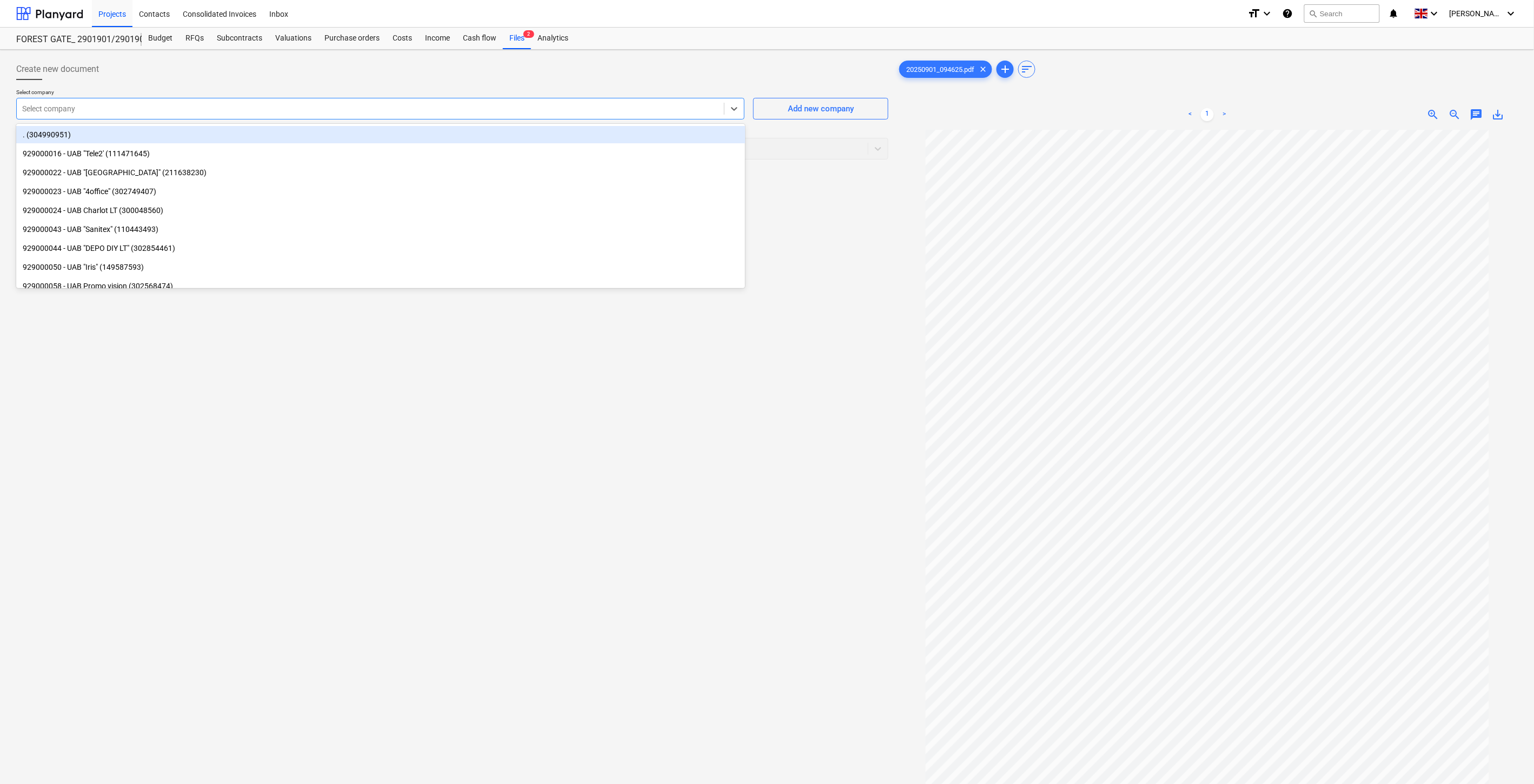
click at [389, 104] on div at bounding box center [370, 108] width 697 height 10
type input "fire"
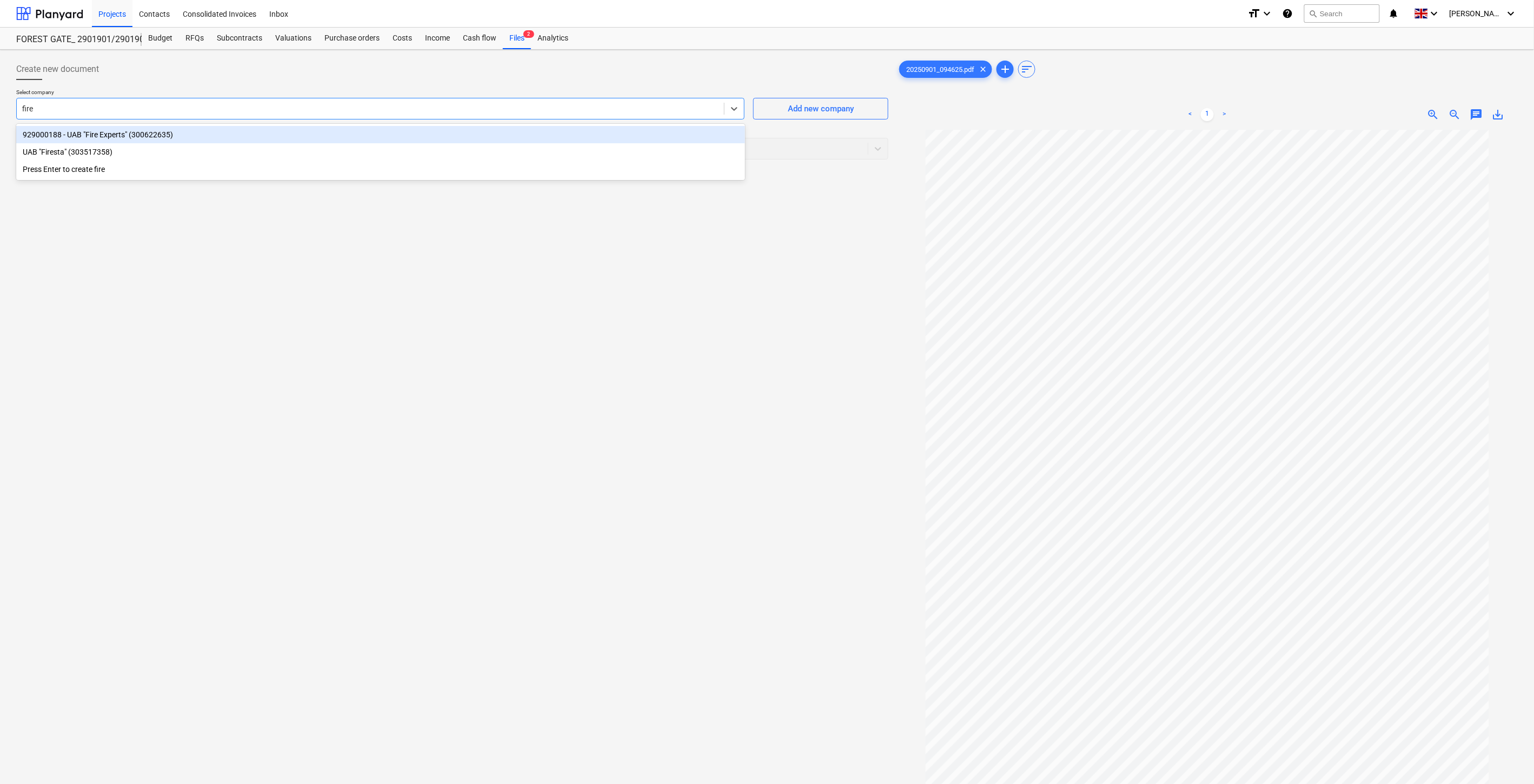
click at [399, 126] on div "929000188 - UAB "Fire Experts" (300622635)" at bounding box center [380, 134] width 729 height 17
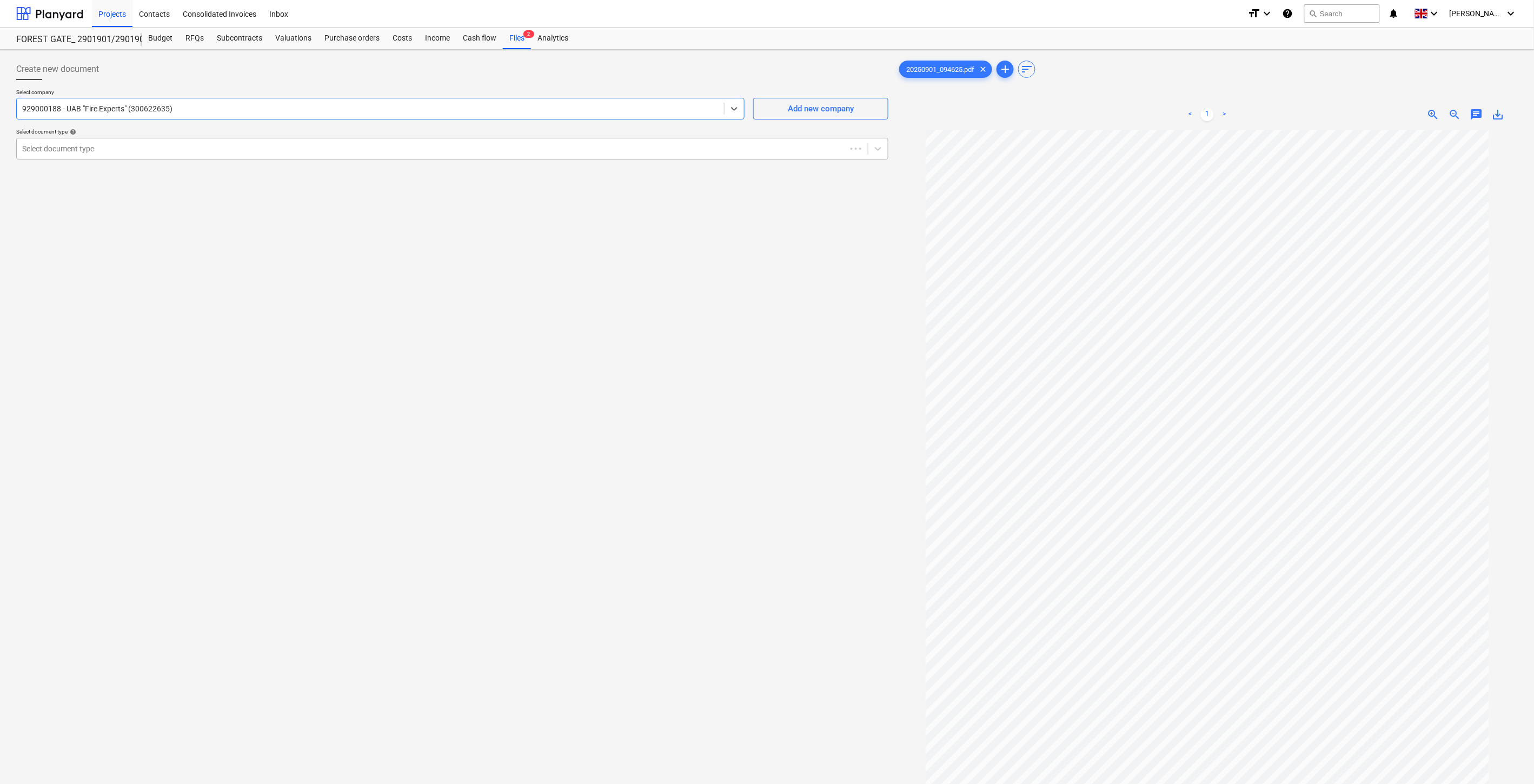
click at [389, 138] on div "Select document type" at bounding box center [452, 148] width 872 height 22
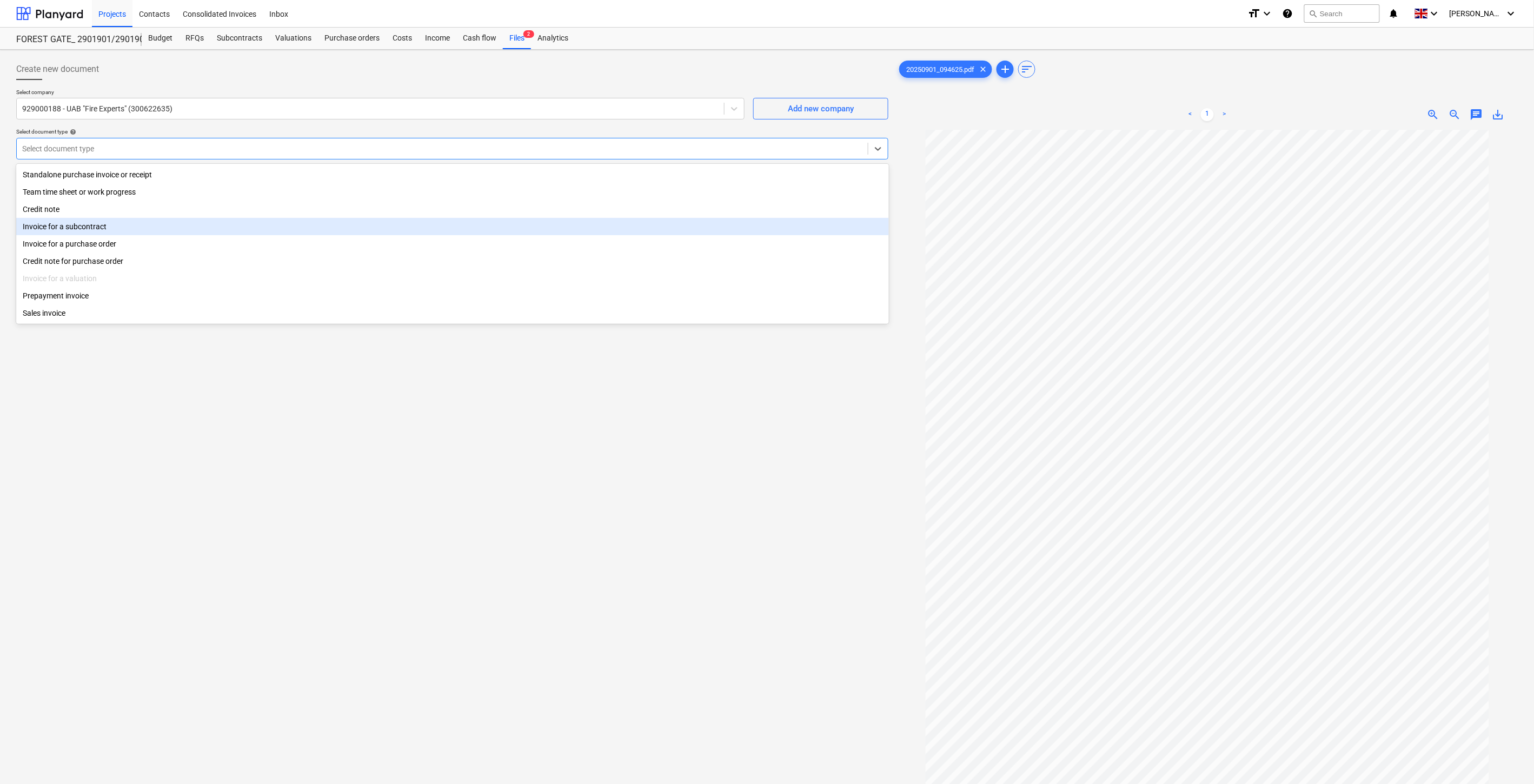
click at [273, 226] on div "Invoice for a subcontract" at bounding box center [452, 227] width 872 height 17
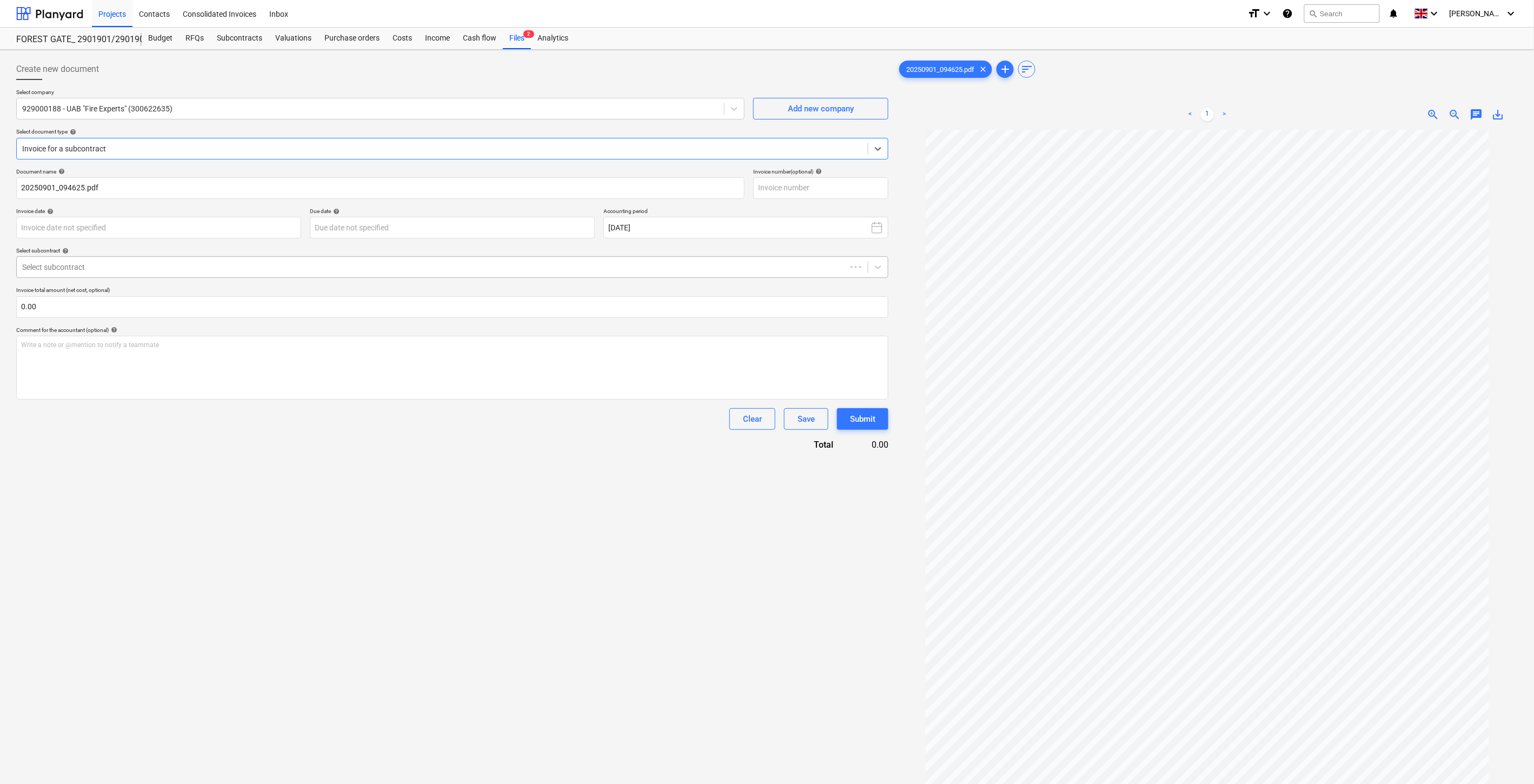
click at [209, 267] on div at bounding box center [431, 266] width 819 height 10
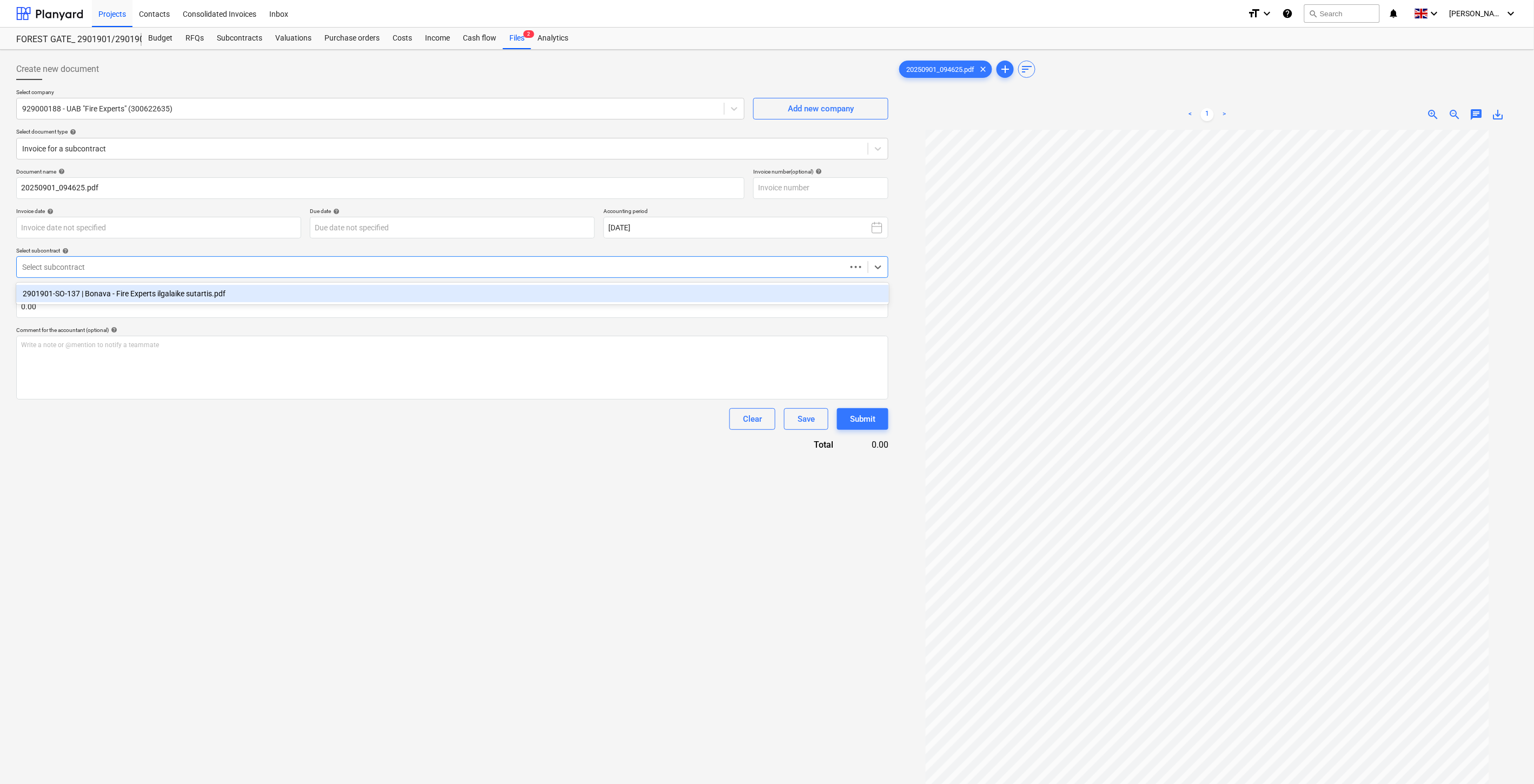
click at [201, 295] on div "2901901-SO-137 | Bonava - Fire Experts ilgalaike sutartis.pdf" at bounding box center [452, 293] width 872 height 17
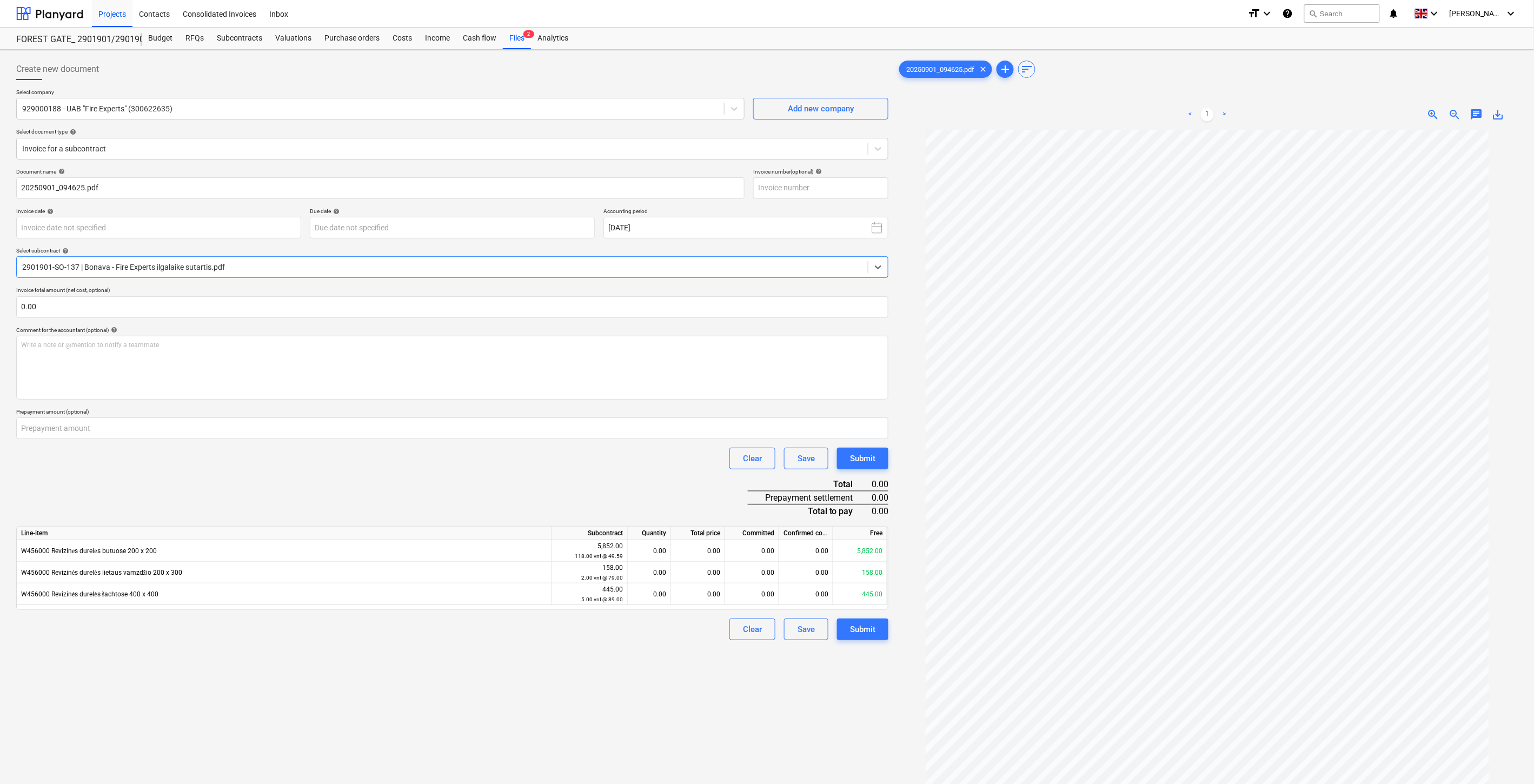
click at [220, 481] on div "Document name help 20250901_094625.pdf Invoice number (optional) help Invoice d…" at bounding box center [452, 404] width 872 height 472
click at [256, 468] on div "Clear Save Submit" at bounding box center [452, 458] width 872 height 22
click at [437, 469] on div "Clear Save Submit" at bounding box center [452, 458] width 872 height 22
click at [477, 457] on div "Clear Save Submit" at bounding box center [452, 458] width 872 height 22
click at [866, 186] on input "text" at bounding box center [820, 188] width 135 height 22
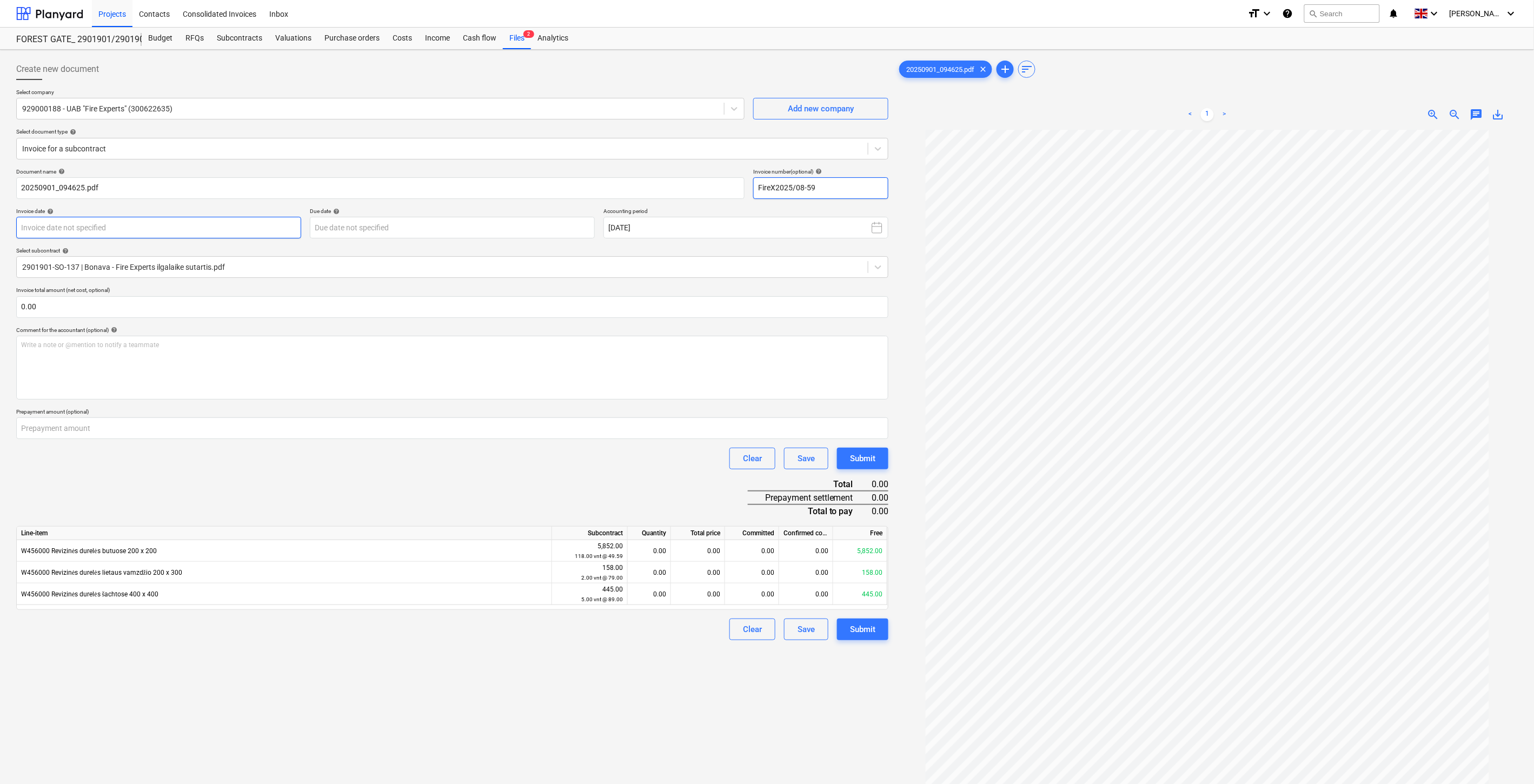
type input "FireX2025/08-59"
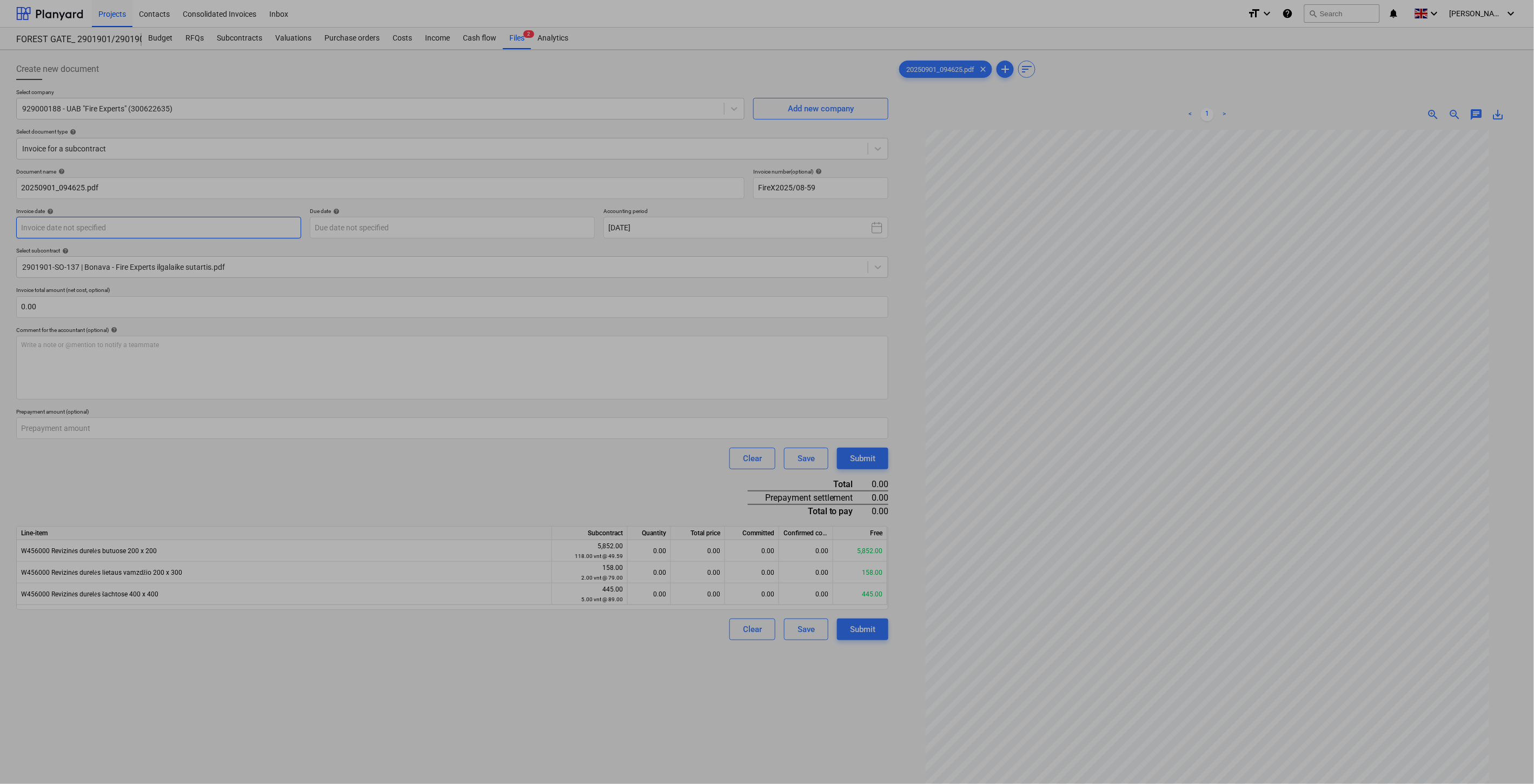
click at [255, 228] on body "Projects Contacts Consolidated Invoices Inbox format_size keyboard_arrow_down h…" at bounding box center [767, 392] width 1534 height 784
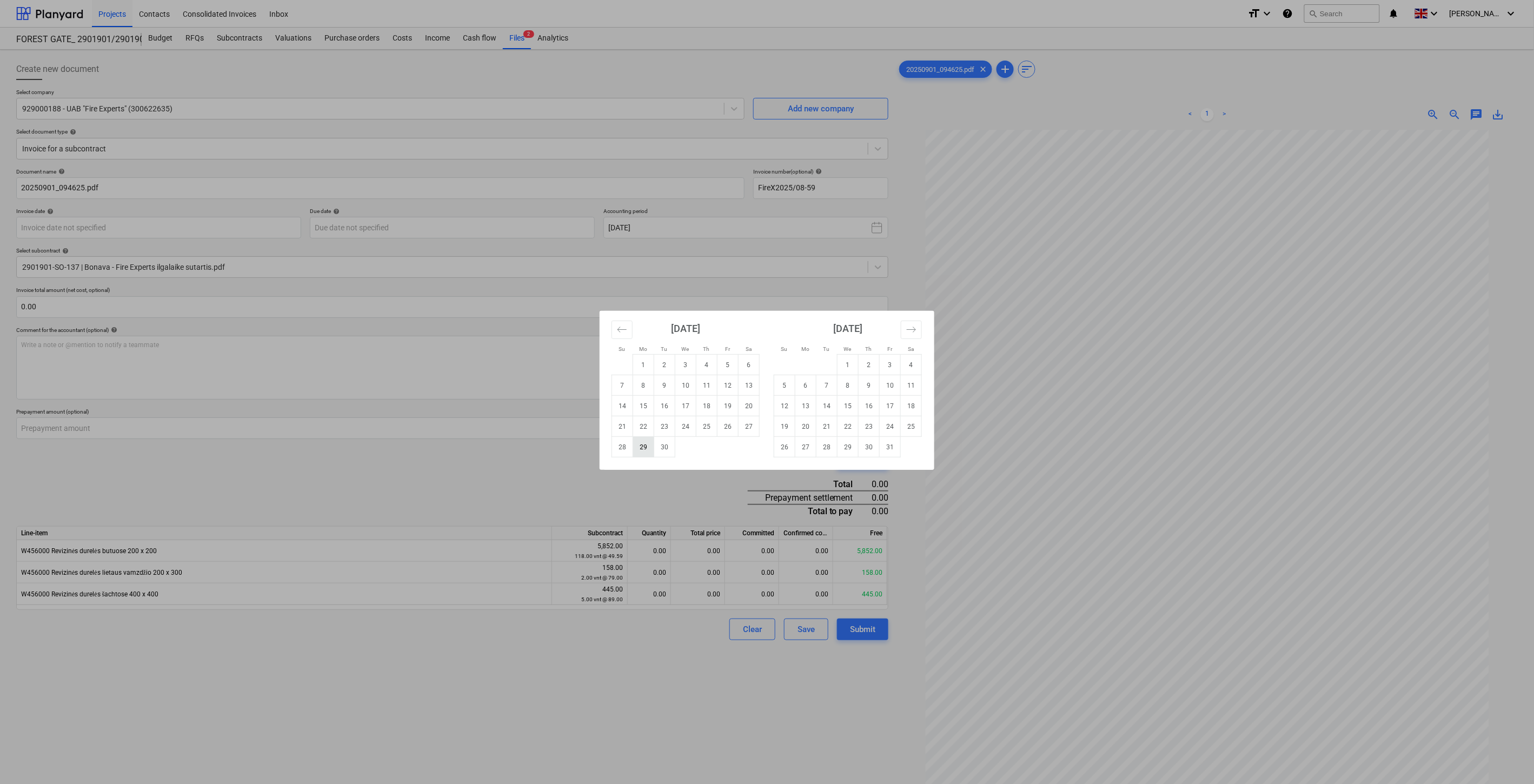
click at [647, 443] on td "29" at bounding box center [644, 447] width 21 height 21
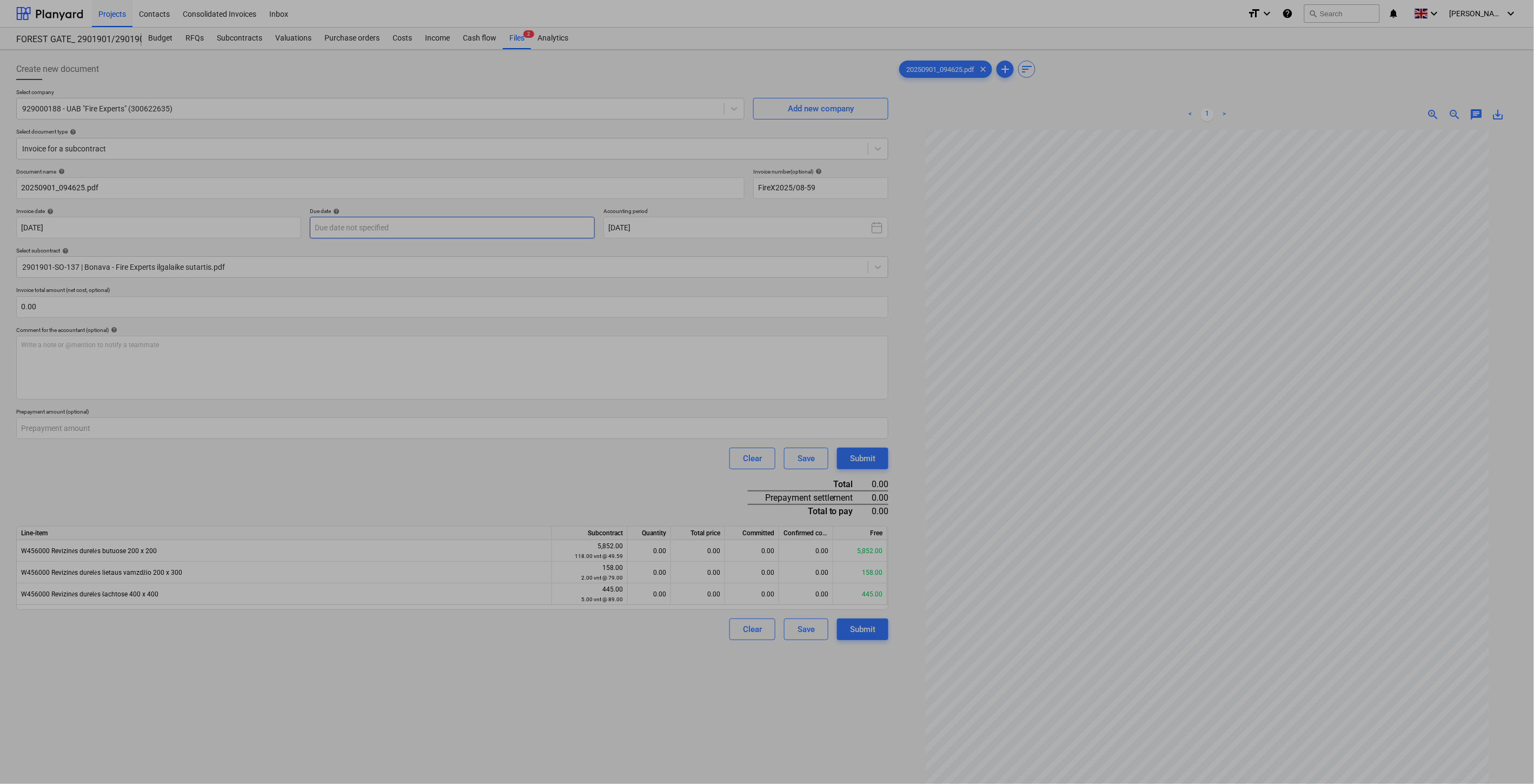
click at [395, 219] on body "Projects Contacts Consolidated Invoices Inbox format_size keyboard_arrow_down h…" at bounding box center [767, 392] width 1534 height 784
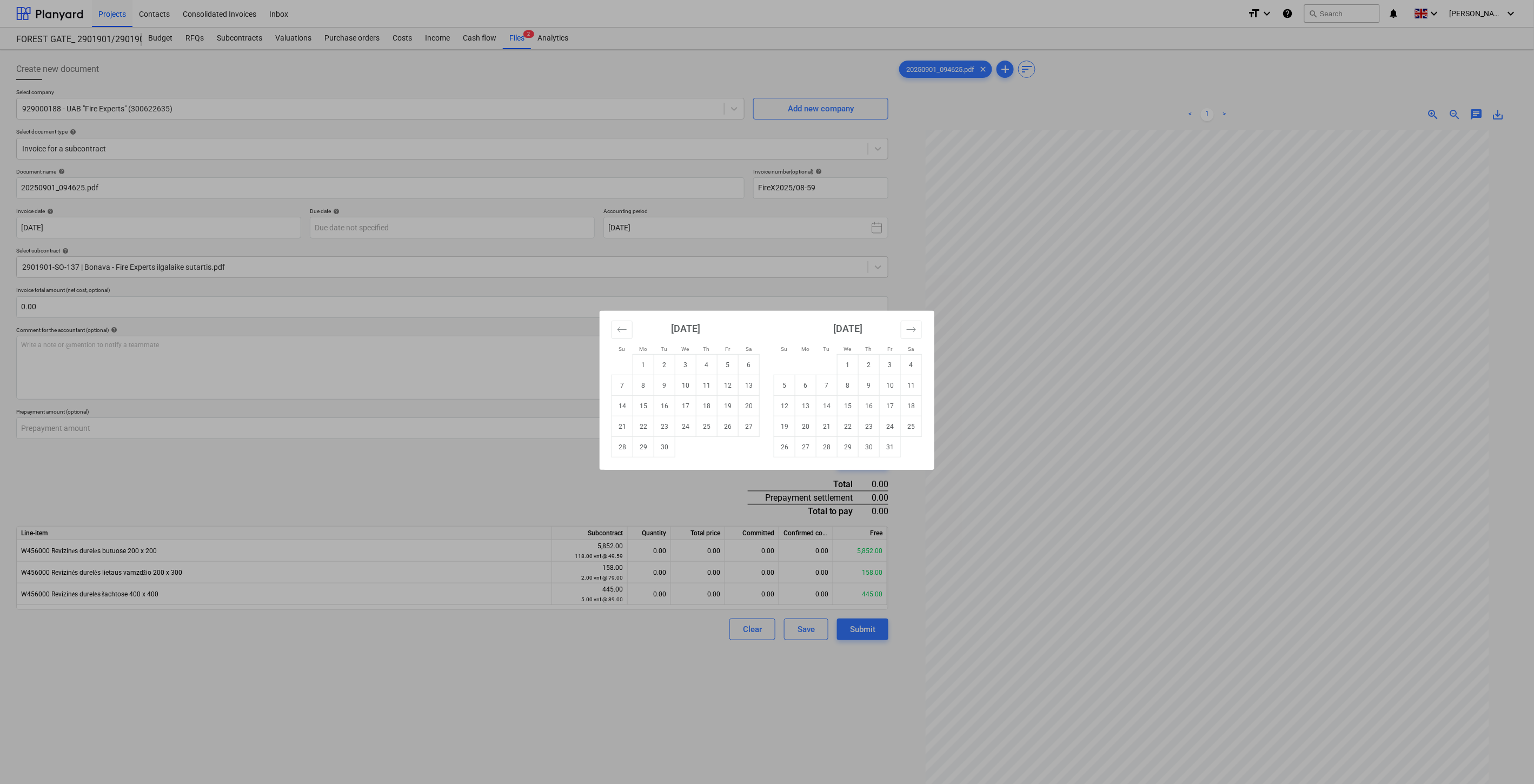
click at [483, 317] on div "Su Mo Tu We Th Fr Sa Su Mo Tu We Th Fr Sa [DATE] 1 2 3 4 5 6 7 8 9 10 11 12 13 …" at bounding box center [767, 392] width 1534 height 784
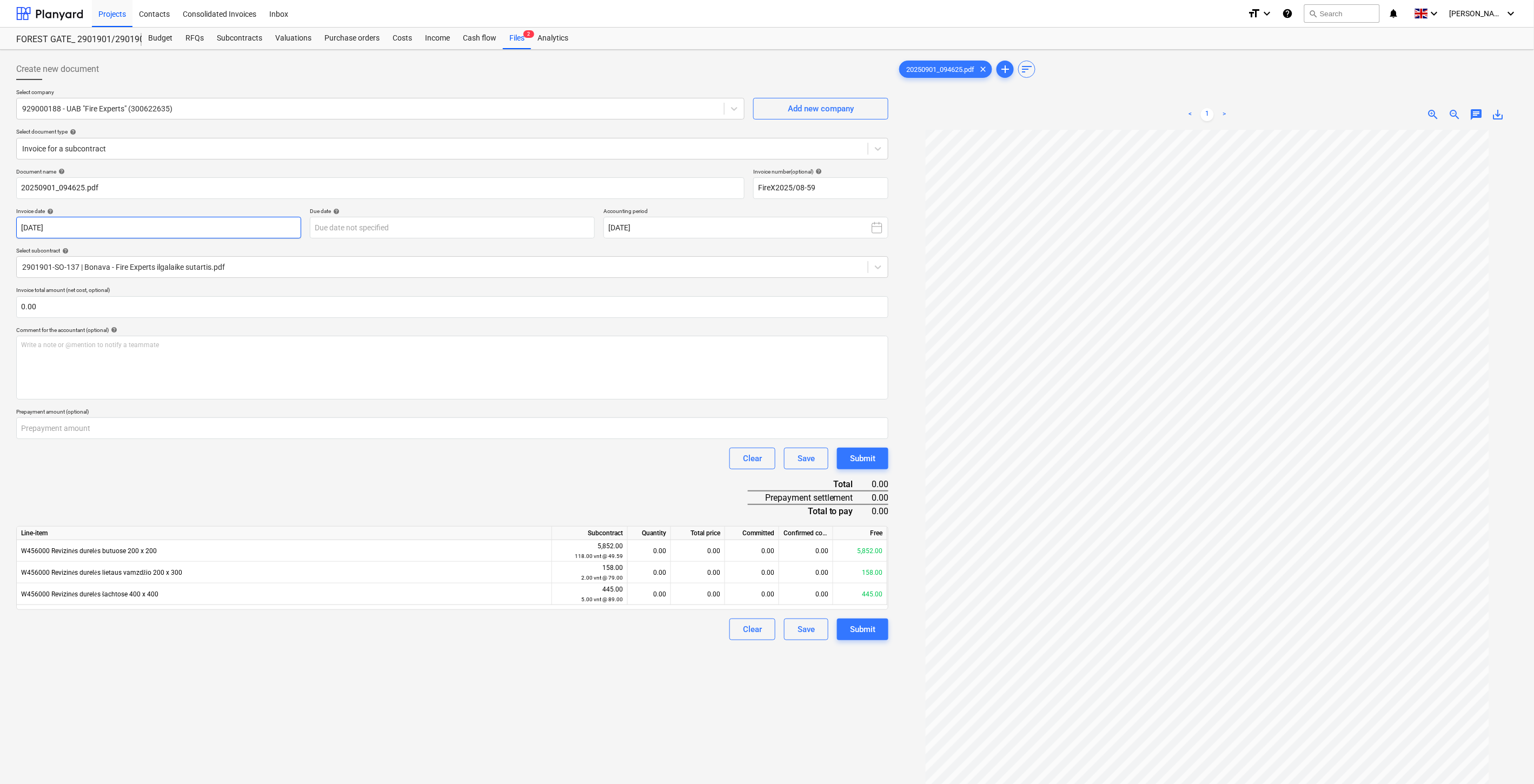
click at [250, 223] on body "Projects Contacts Consolidated Invoices Inbox format_size keyboard_arrow_down h…" at bounding box center [767, 392] width 1534 height 784
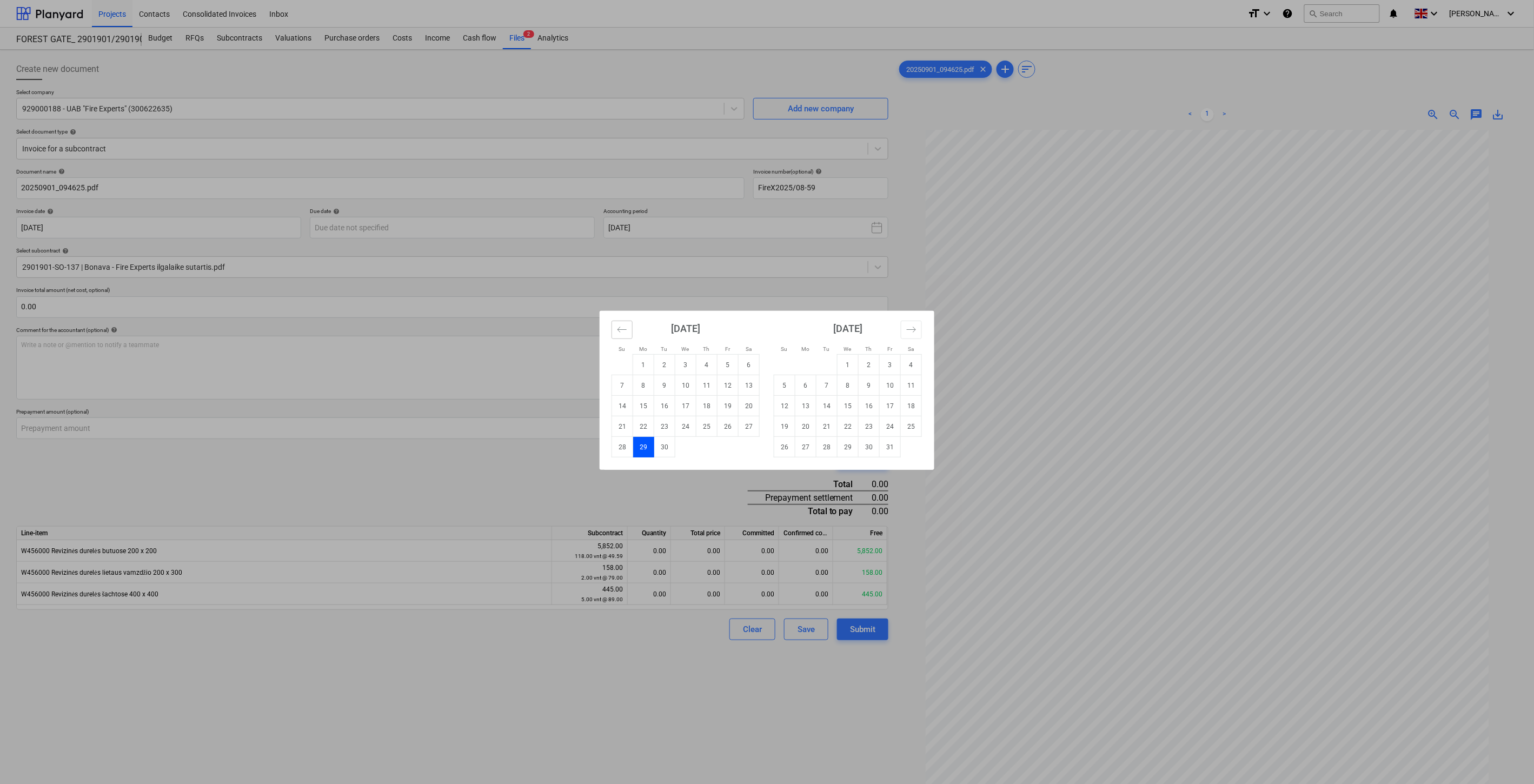
click at [622, 332] on icon "Move backward to switch to the previous month." at bounding box center [622, 329] width 10 height 10
click at [728, 452] on td "29" at bounding box center [728, 447] width 21 height 21
type input "[DATE]"
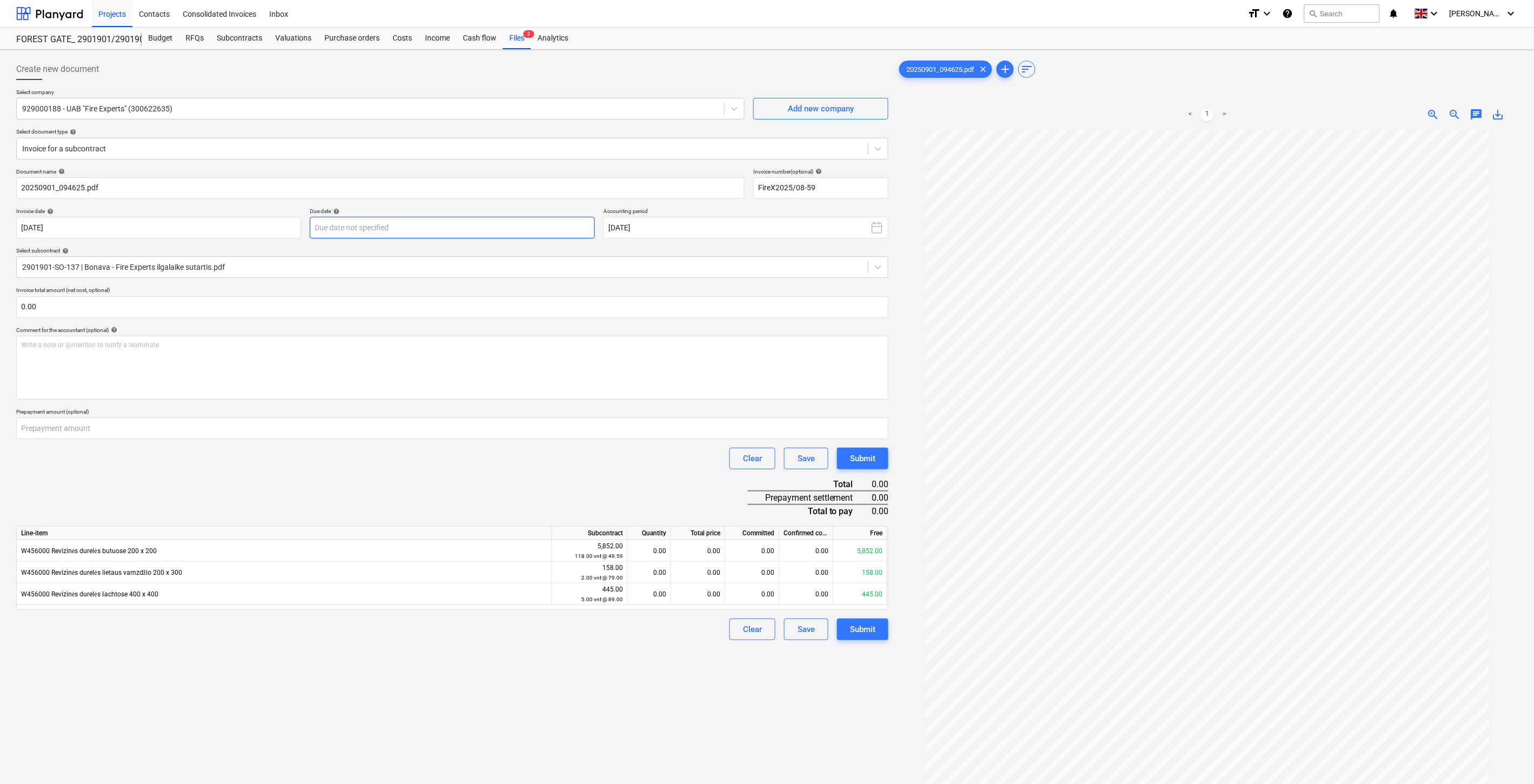
click at [422, 230] on body "Projects Contacts Consolidated Invoices Inbox format_size keyboard_arrow_down h…" at bounding box center [767, 392] width 1534 height 784
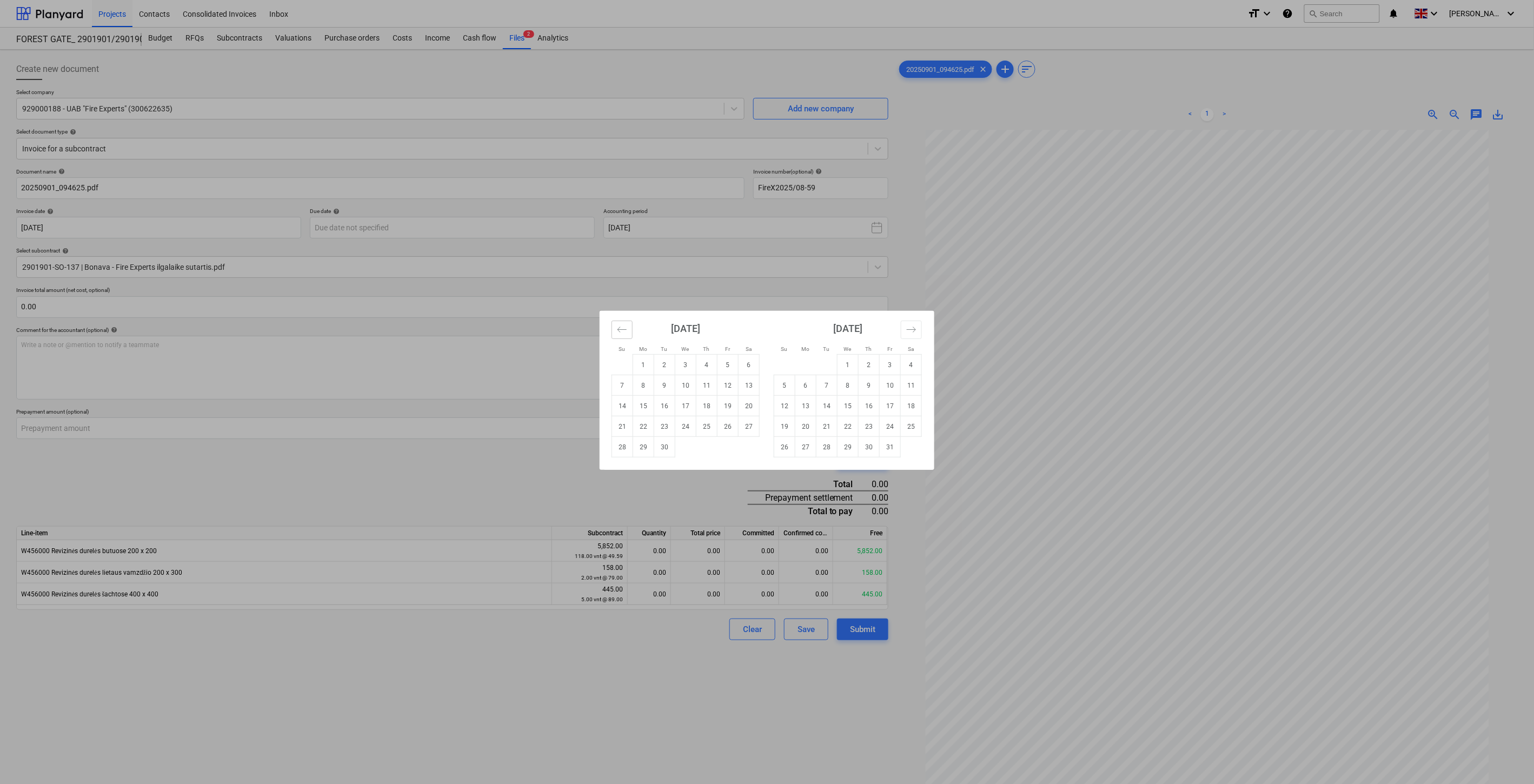
click at [623, 327] on icon "Move backward to switch to the previous month." at bounding box center [622, 329] width 10 height 10
click at [733, 452] on td "29" at bounding box center [728, 447] width 21 height 21
type input "[DATE]"
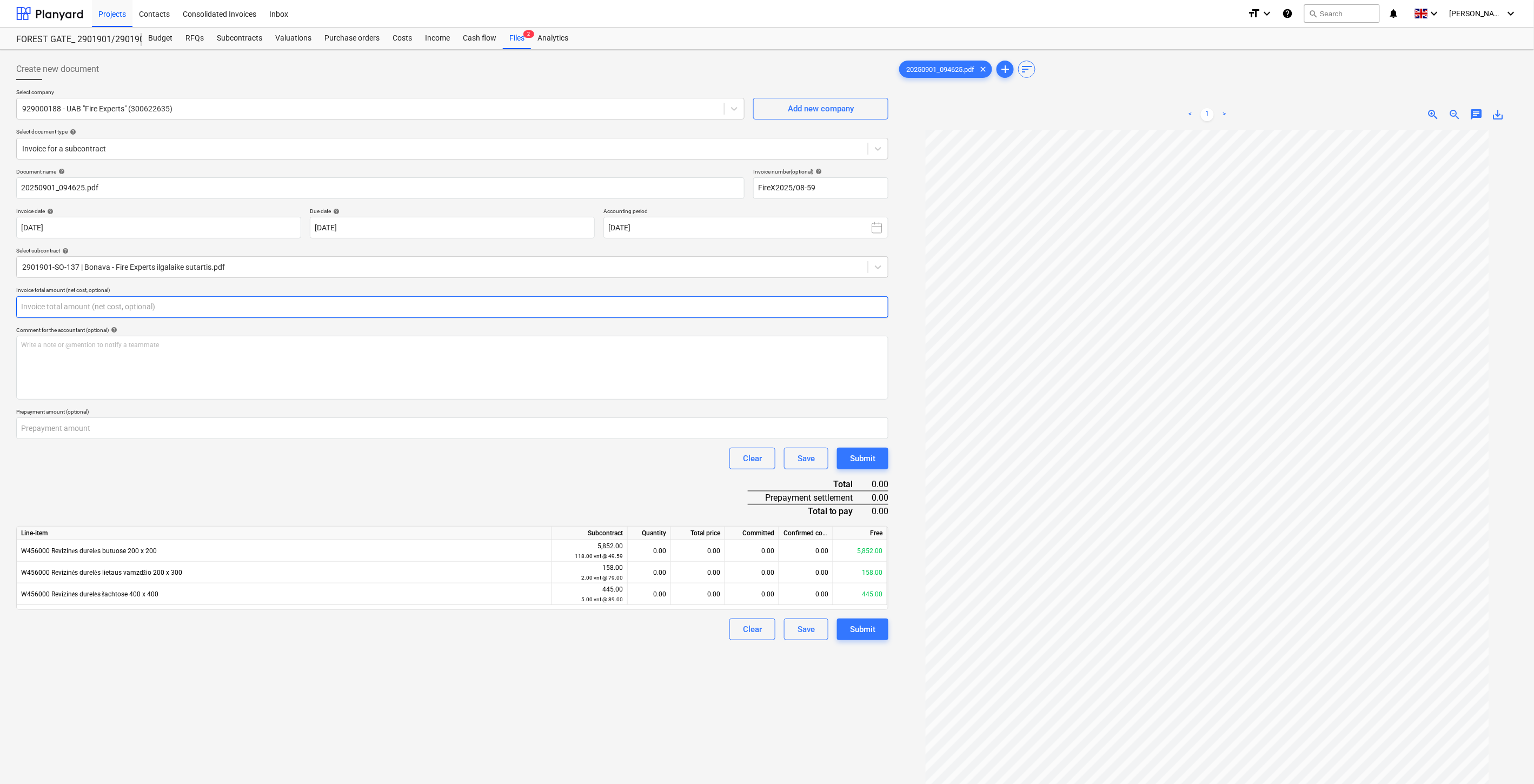
click at [458, 305] on input "text" at bounding box center [452, 307] width 872 height 22
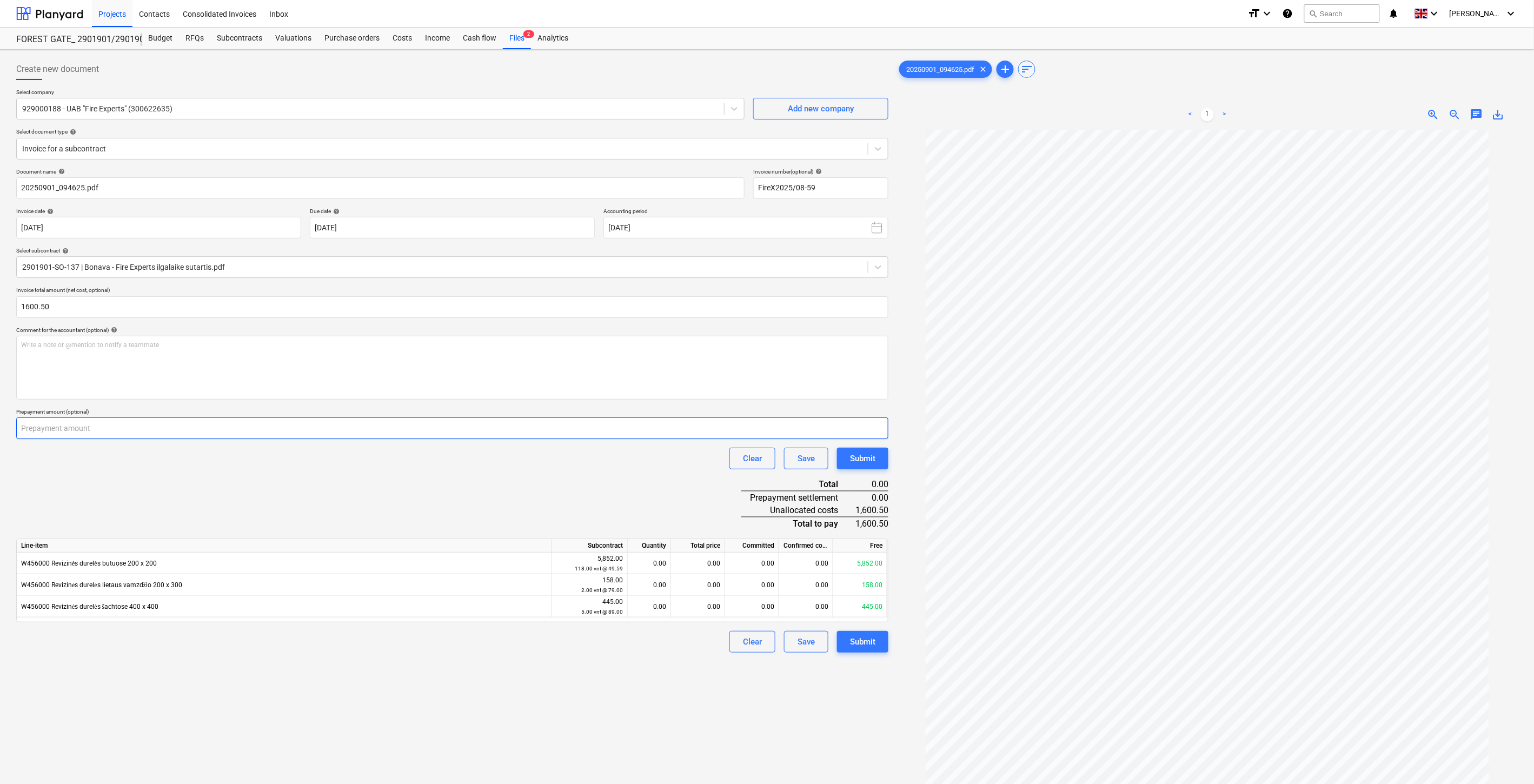
type input "1,600.50"
click at [182, 425] on input "number" at bounding box center [452, 428] width 872 height 22
type input "1600.50"
click at [279, 502] on div "Document name help 20250901_094625.pdf Invoice number (optional) help FireX2025…" at bounding box center [452, 410] width 872 height 485
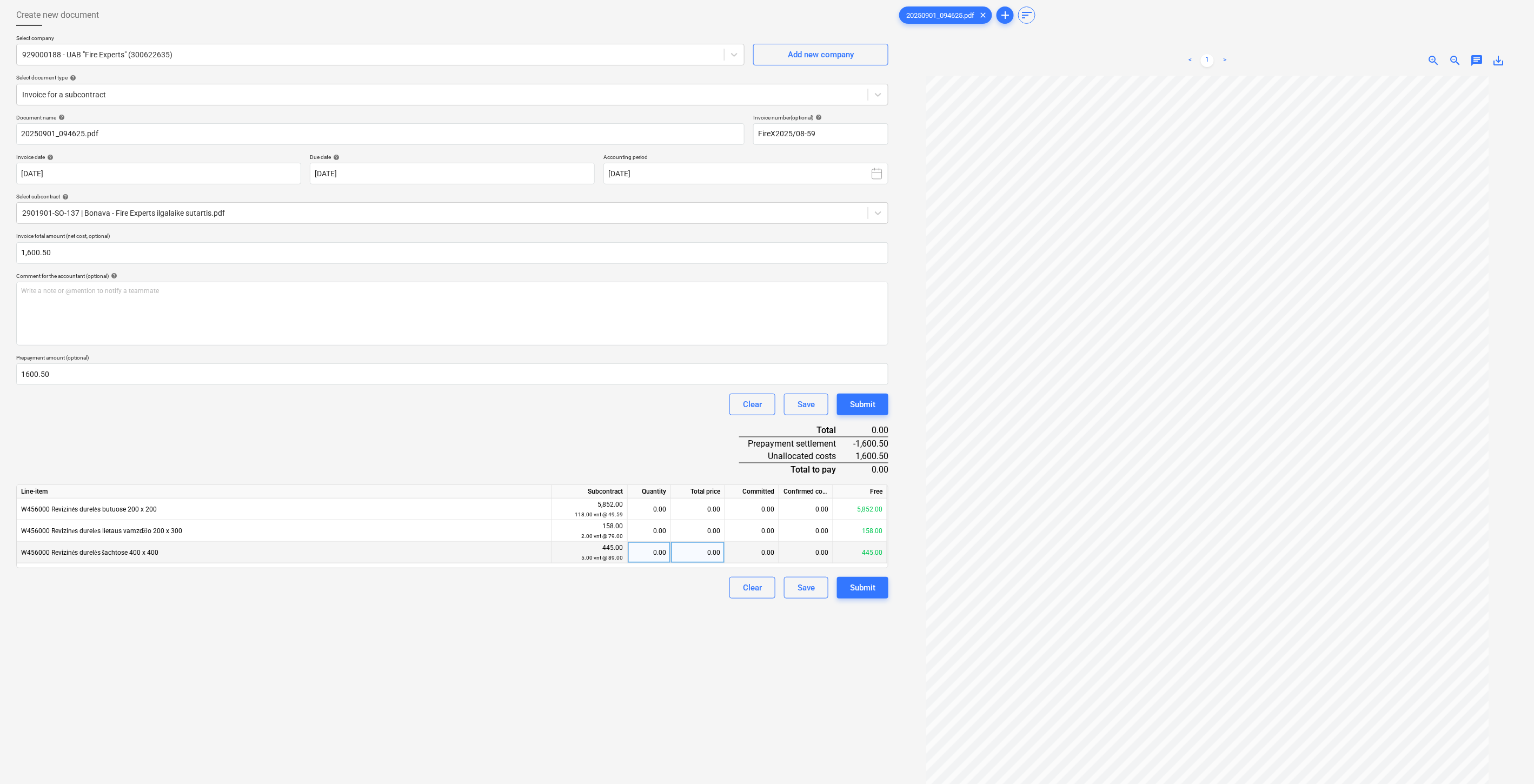
scroll to position [108, 0]
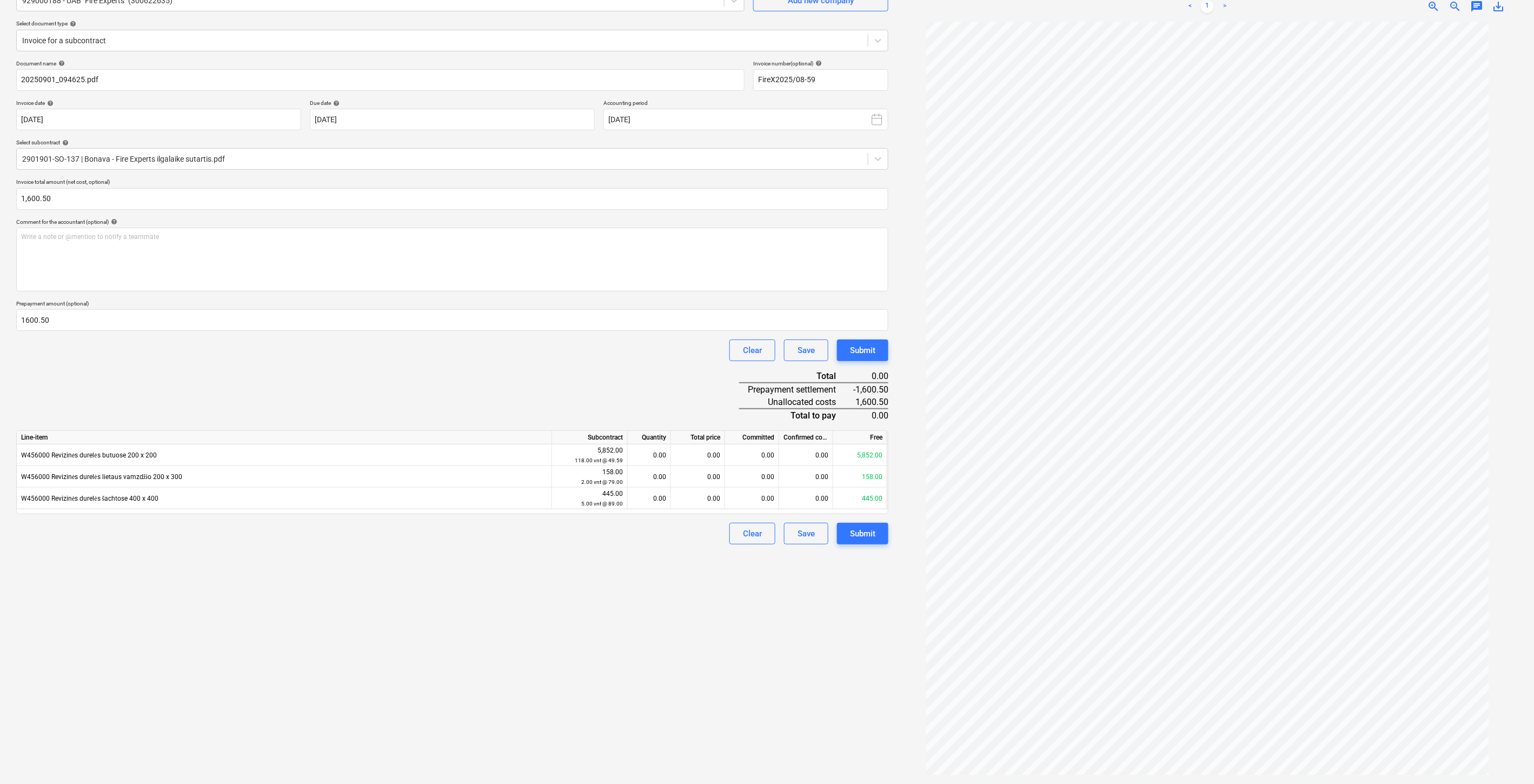
drag, startPoint x: 373, startPoint y: 583, endPoint x: 382, endPoint y: 579, distance: 9.8
click at [374, 583] on div "Create new document Select company 929000188 - UAB "Fire Experts" (300622635) A…" at bounding box center [453, 363] width 881 height 833
click at [389, 575] on div "Create new document Select company 929000188 - UAB "Fire Experts" (300622635) A…" at bounding box center [453, 363] width 881 height 833
click at [603, 571] on div "Create new document Select company 929000188 - UAB "Fire Experts" (300622635) A…" at bounding box center [453, 363] width 881 height 833
click at [620, 563] on div "Create new document Select company 929000188 - UAB "Fire Experts" (300622635) A…" at bounding box center [453, 363] width 881 height 833
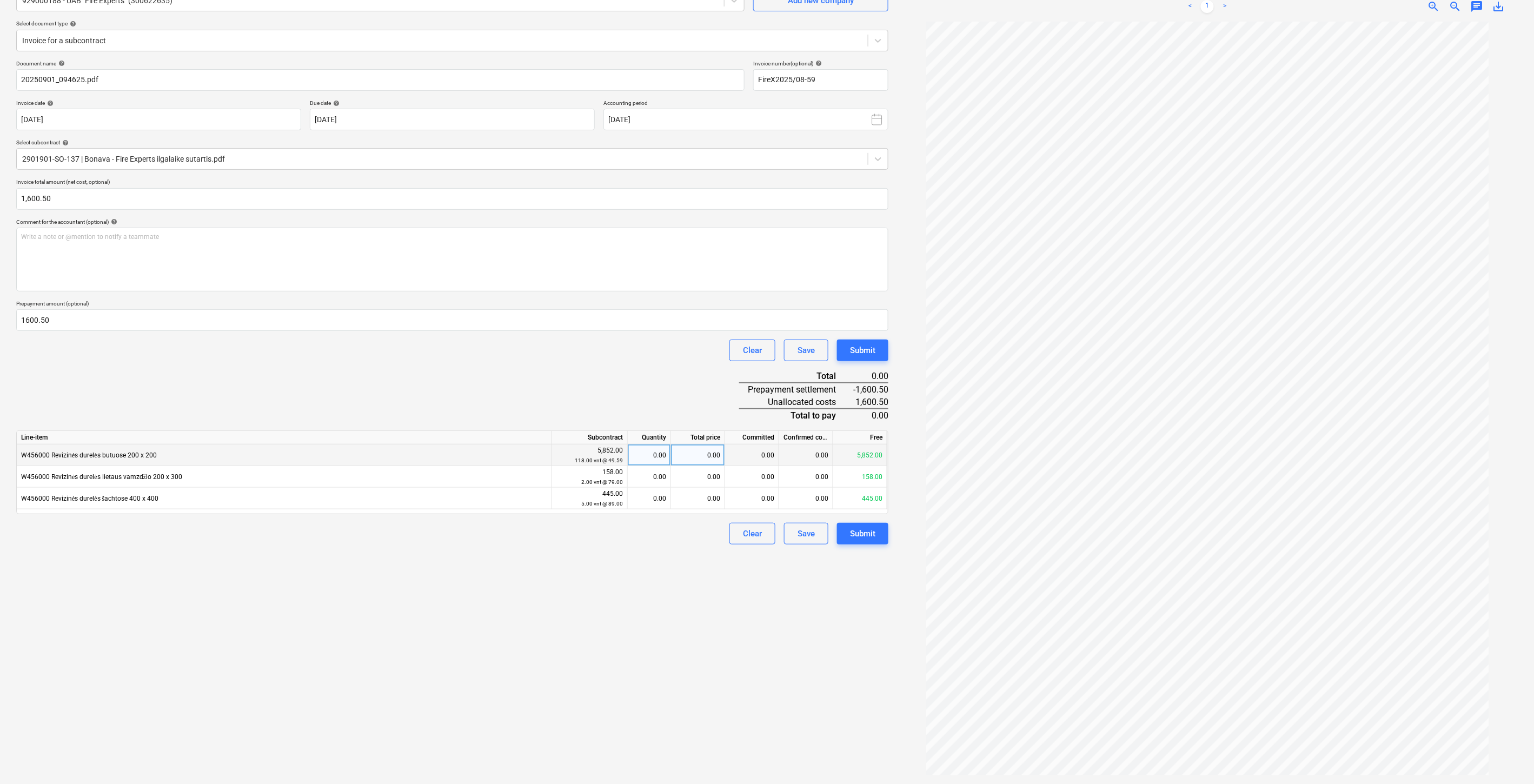
click at [694, 456] on div "0.00" at bounding box center [698, 454] width 54 height 22
type input "997.50"
click at [691, 383] on div "Document name help 20250901_094625.pdf Invoice number (optional) help FireX2025…" at bounding box center [452, 302] width 872 height 485
click at [695, 479] on div "0.00" at bounding box center [698, 476] width 54 height 22
type input "158"
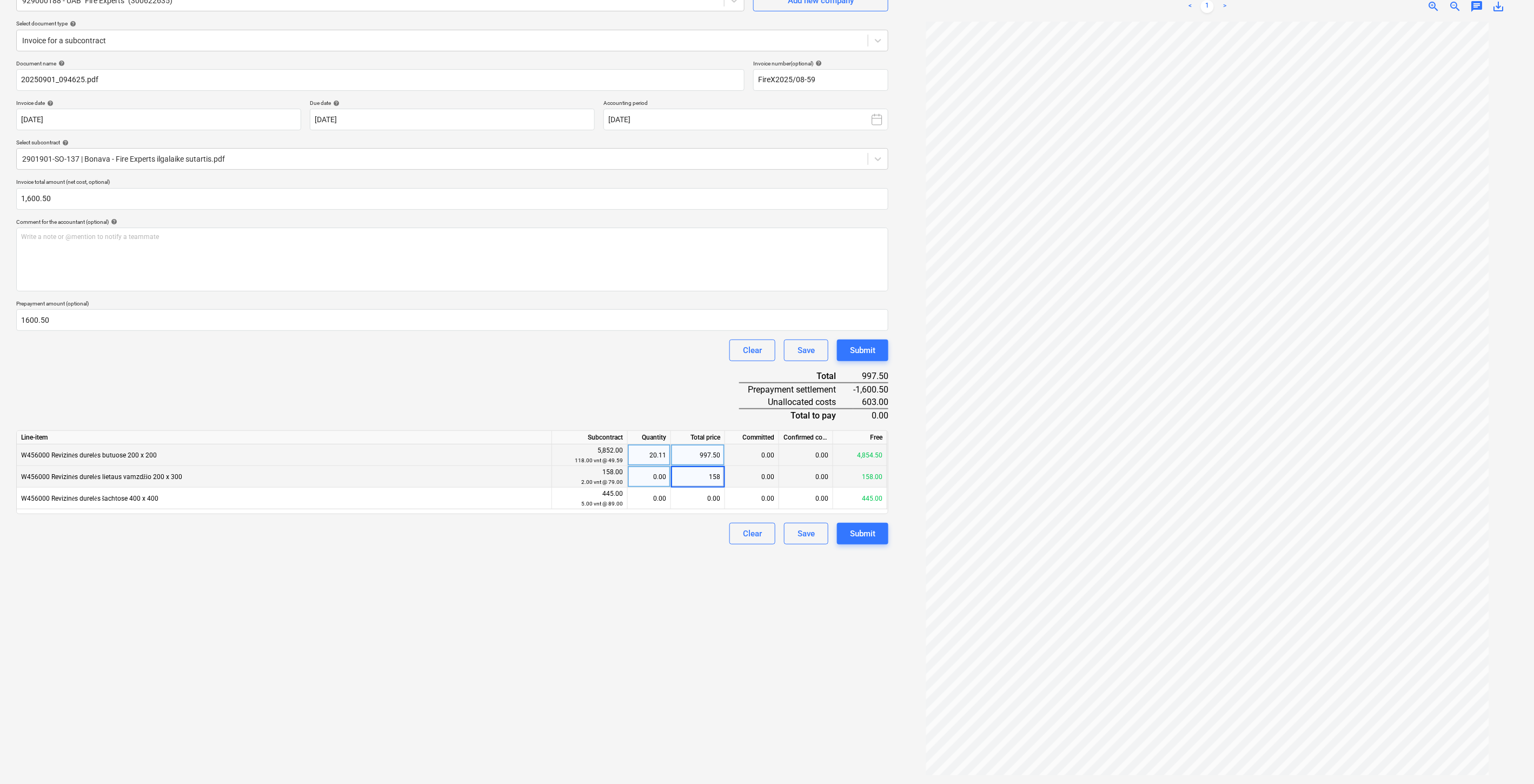
click at [569, 623] on div "Create new document Select company 929000188 - UAB "Fire Experts" (300622635) A…" at bounding box center [453, 363] width 881 height 833
click at [698, 498] on div "0.00" at bounding box center [698, 498] width 54 height 22
type input "445"
click at [577, 590] on div "Create new document Select company 929000188 - UAB "Fire Experts" (300622635) A…" at bounding box center [453, 363] width 881 height 833
click at [587, 652] on div "Create new document Select company 929000188 - UAB "Fire Experts" (300622635) A…" at bounding box center [453, 363] width 881 height 833
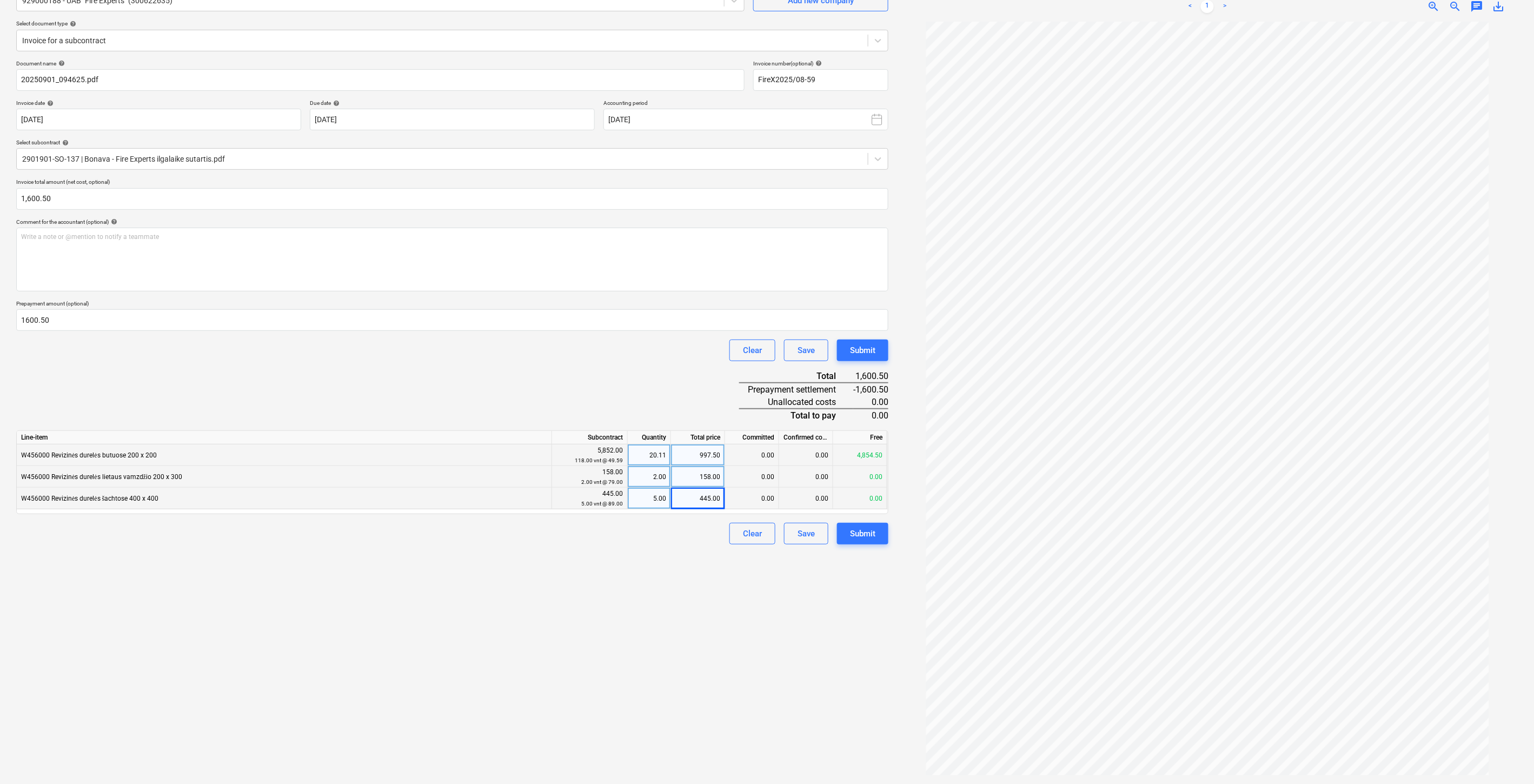
click at [638, 629] on div "Create new document Select company 929000188 - UAB "Fire Experts" (300622635) A…" at bounding box center [453, 363] width 881 height 833
drag, startPoint x: 666, startPoint y: 618, endPoint x: 700, endPoint y: 603, distance: 37.2
click at [668, 618] on div "Create new document Select company 929000188 - UAB "Fire Experts" (300622635) A…" at bounding box center [453, 363] width 881 height 833
click at [700, 603] on div "Create new document Select company 929000188 - UAB "Fire Experts" (300622635) A…" at bounding box center [453, 363] width 881 height 833
click at [815, 538] on button "Save" at bounding box center [806, 533] width 44 height 22
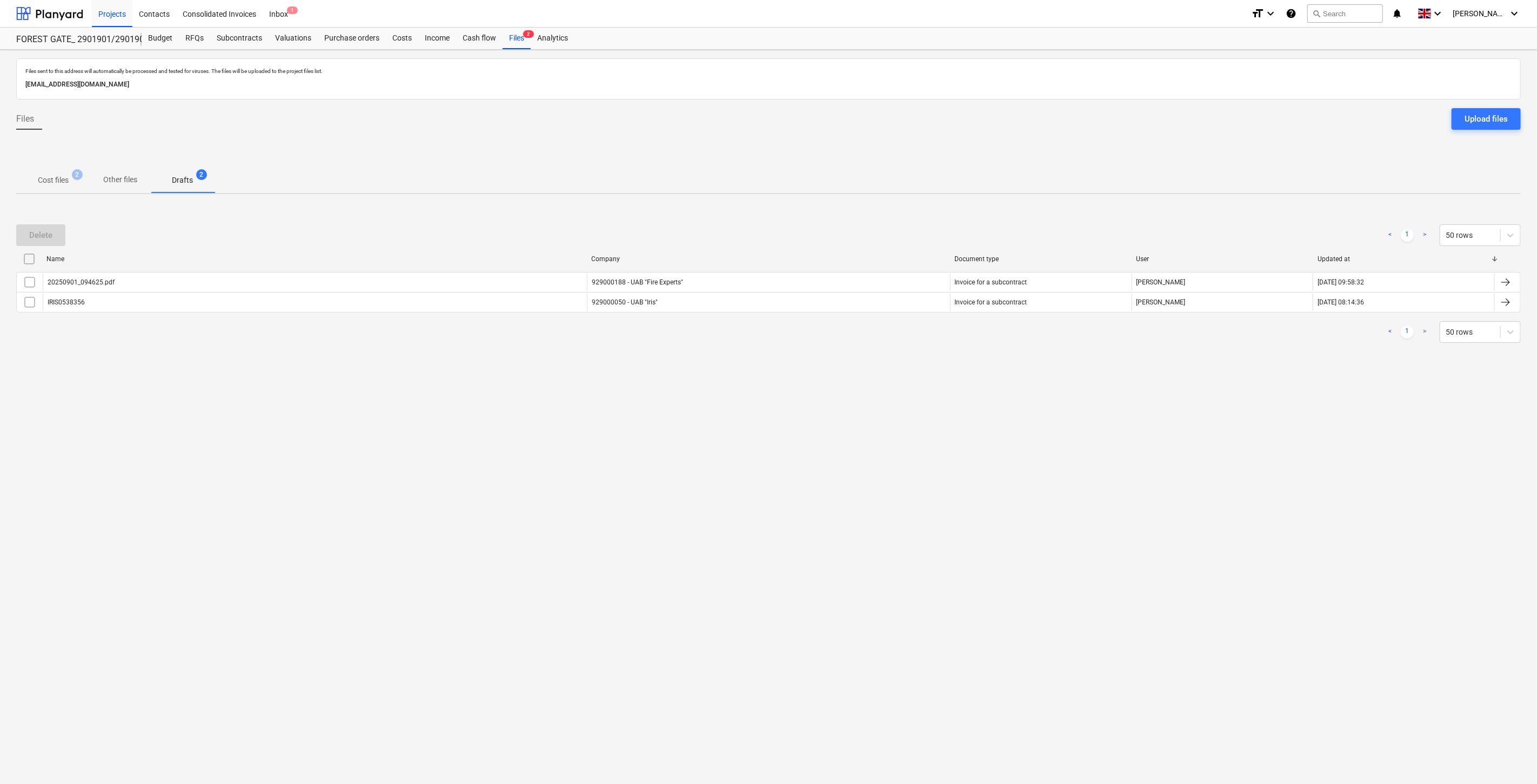
drag, startPoint x: 858, startPoint y: 492, endPoint x: 879, endPoint y: 468, distance: 31.9
click at [861, 490] on div "Files sent to this address will automatically be processed and tested for virus…" at bounding box center [768, 417] width 1537 height 734
click at [879, 468] on div "Files sent to this address will automatically be processed and tested for virus…" at bounding box center [768, 417] width 1537 height 734
click at [862, 423] on div "Files sent to this address will automatically be processed and tested for virus…" at bounding box center [768, 417] width 1537 height 734
click at [891, 389] on div "Files sent to this address will automatically be processed and tested for virus…" at bounding box center [768, 417] width 1537 height 734
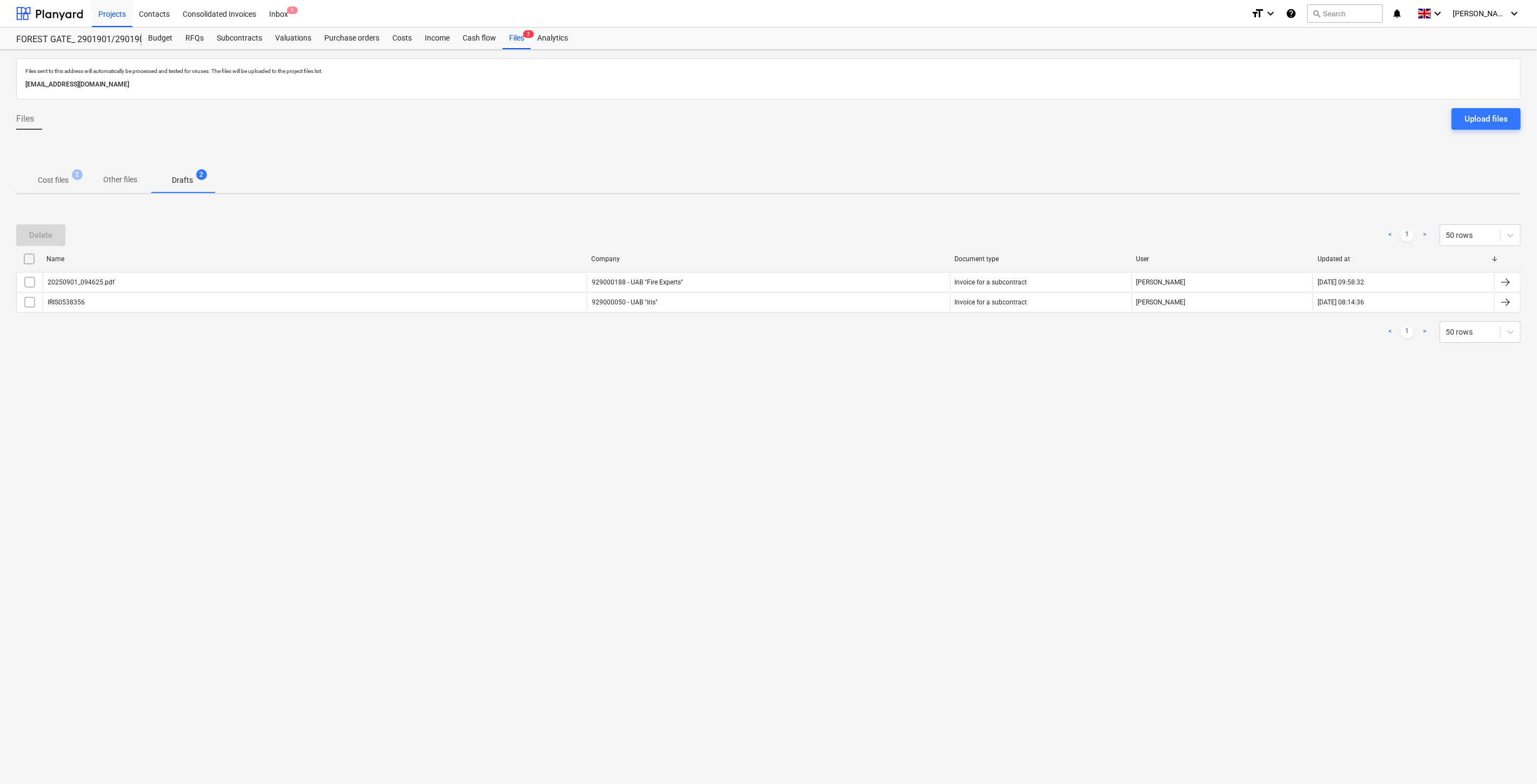
click at [890, 396] on div "Files sent to this address will automatically be processed and tested for virus…" at bounding box center [768, 417] width 1537 height 734
click at [917, 353] on div "Delete < 1 > 50 rows Name Company Document type User Updated at 20250901_094625…" at bounding box center [768, 283] width 1505 height 145
click at [893, 377] on div "Files sent to this address will automatically be processed and tested for virus…" at bounding box center [768, 417] width 1537 height 734
click at [914, 350] on div "Delete < 1 > 50 rows Name Company Document type User Updated at 20250901_094625…" at bounding box center [768, 283] width 1505 height 145
drag, startPoint x: 55, startPoint y: 184, endPoint x: 57, endPoint y: 192, distance: 8.2
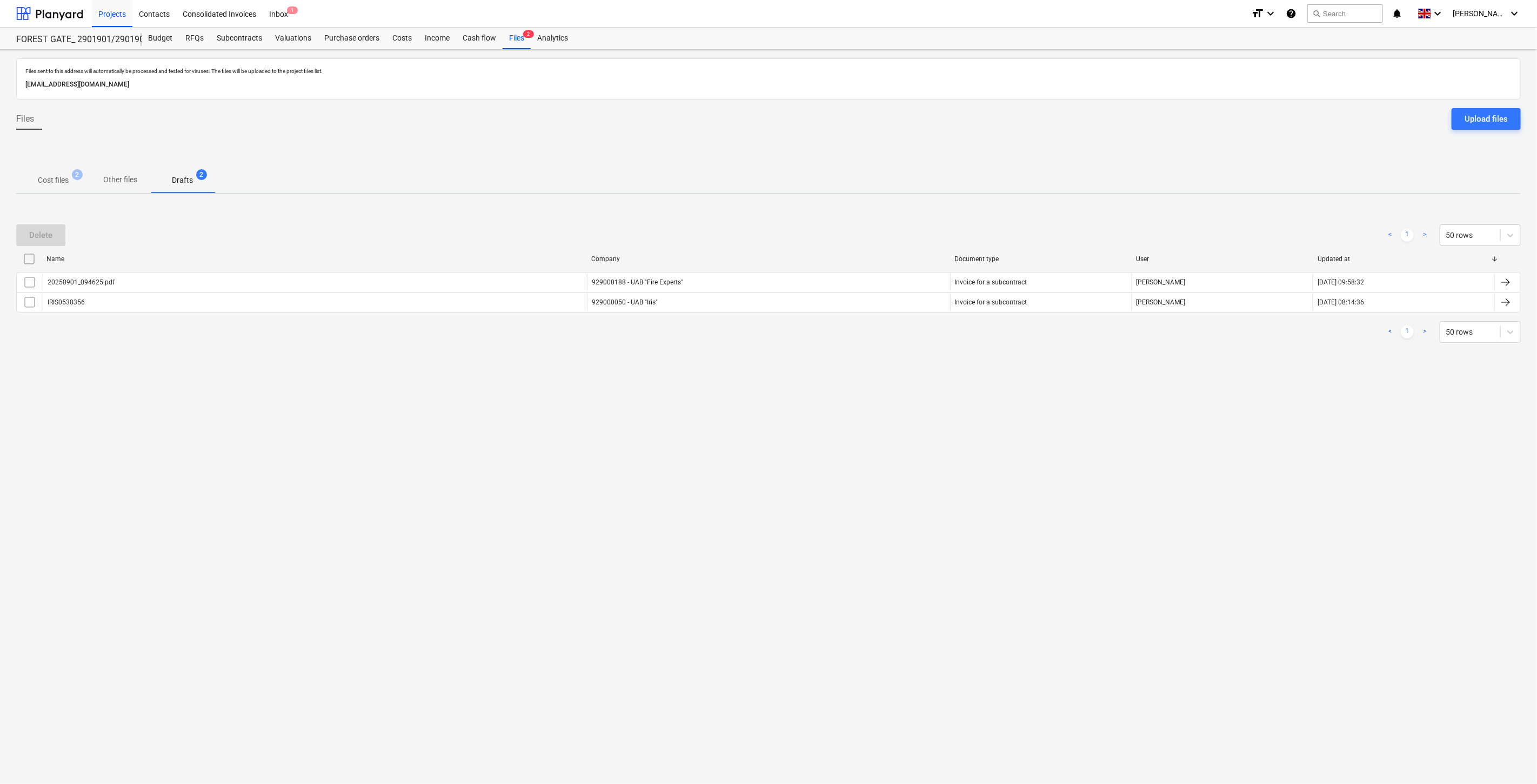
click at [55, 184] on p "Cost files" at bounding box center [53, 180] width 31 height 11
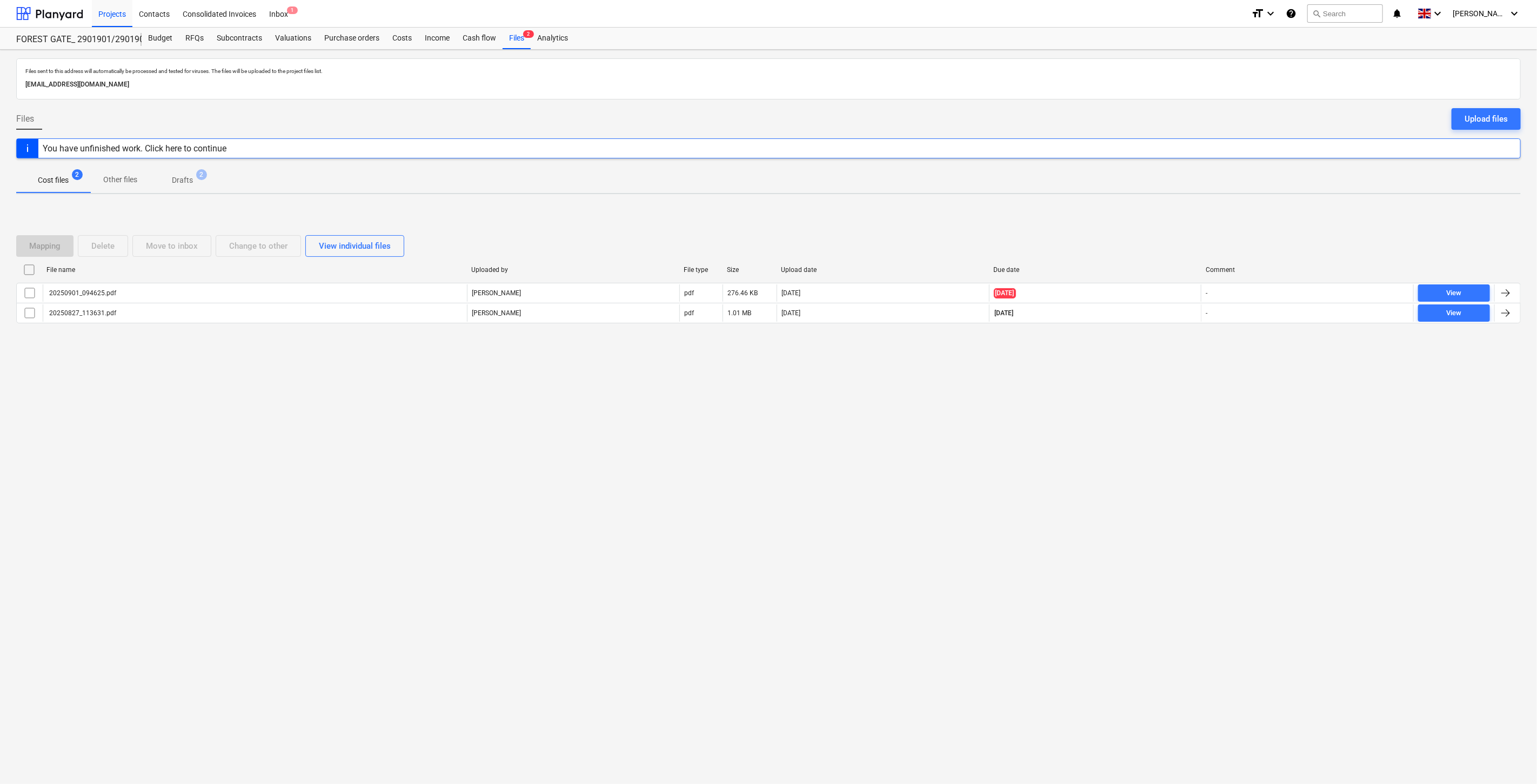
click at [1101, 397] on div "Files sent to this address will automatically be processed and tested for virus…" at bounding box center [768, 417] width 1537 height 734
click at [1148, 358] on div "Mapping Delete Move to inbox Change to other View individual files File name Up…" at bounding box center [768, 284] width 1505 height 162
click at [1167, 339] on div "Mapping Delete Move to inbox Change to other View individual files File name Up…" at bounding box center [768, 283] width 1505 height 123
click at [1171, 334] on div at bounding box center [768, 332] width 1505 height 9
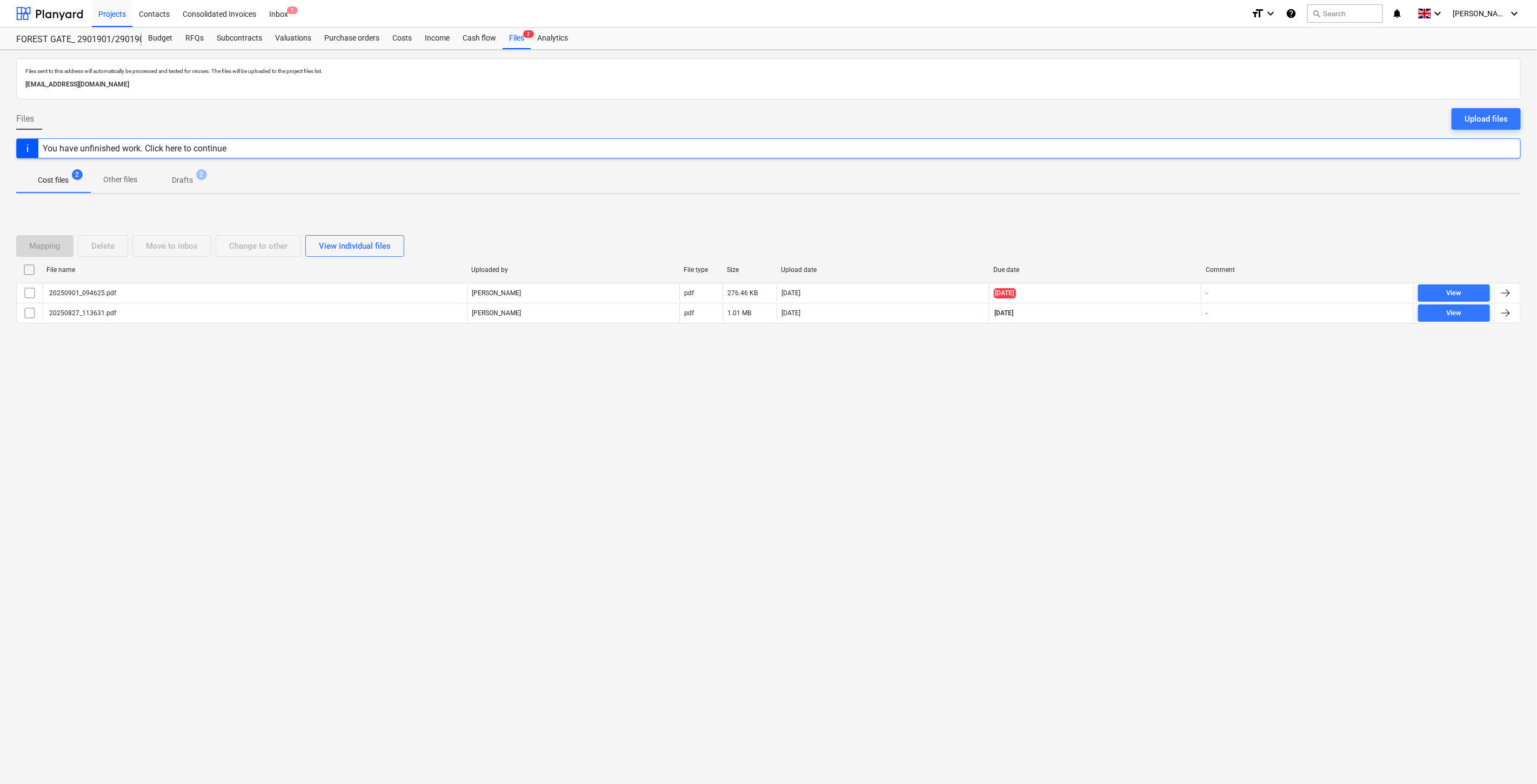
click at [1181, 330] on div at bounding box center [768, 332] width 1505 height 9
click at [1138, 424] on div "Files sent to this address will automatically be processed and tested for virus…" at bounding box center [768, 417] width 1537 height 734
click at [1148, 408] on div "Files sent to this address will automatically be processed and tested for virus…" at bounding box center [768, 417] width 1537 height 734
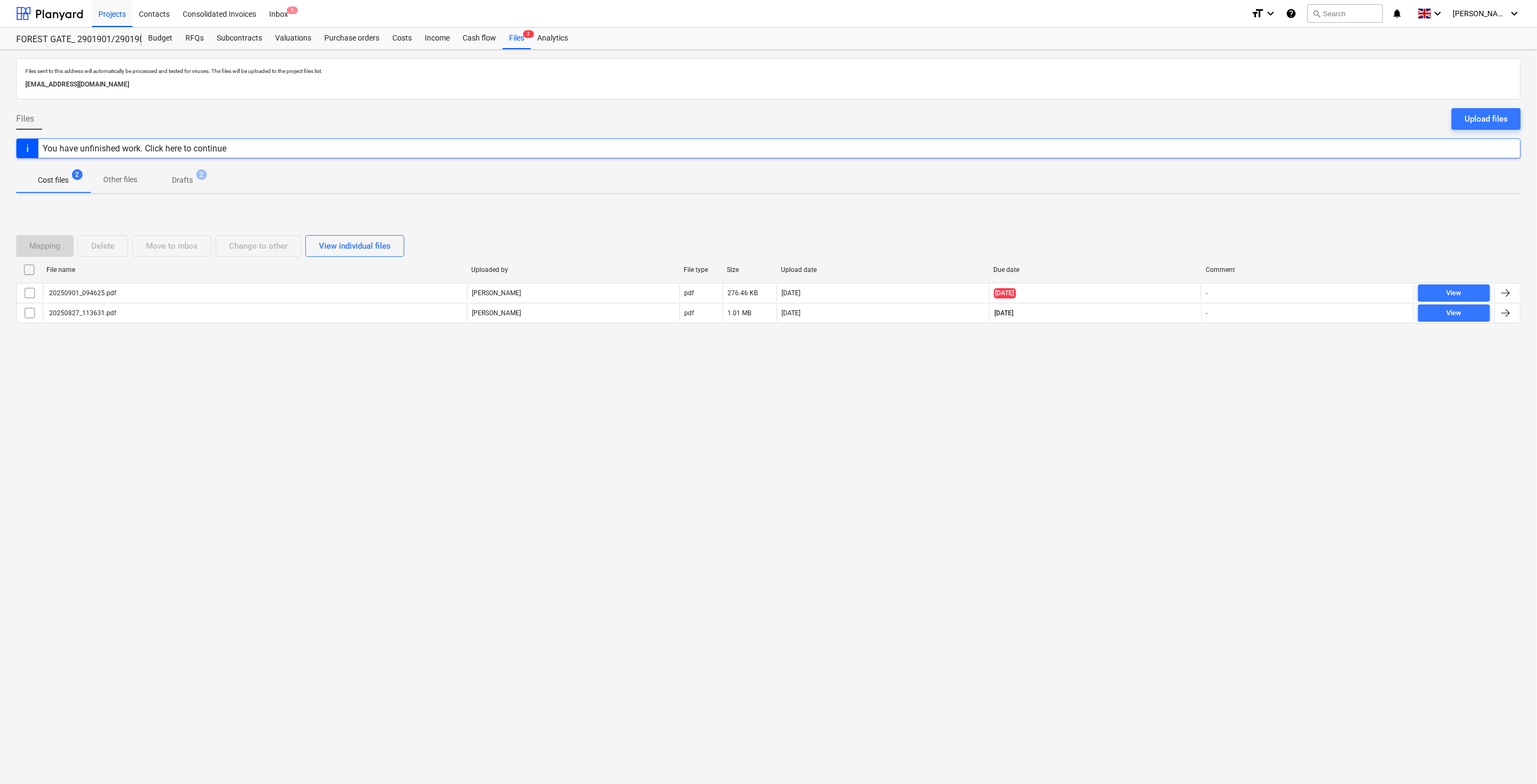
click at [1152, 400] on div "Files sent to this address will automatically be processed and tested for virus…" at bounding box center [768, 417] width 1537 height 734
click at [1154, 395] on div "Files sent to this address will automatically be processed and tested for virus…" at bounding box center [768, 417] width 1537 height 734
click at [1116, 464] on div "Files sent to this address will automatically be processed and tested for virus…" at bounding box center [768, 417] width 1537 height 734
click at [1146, 439] on div "Files sent to this address will automatically be processed and tested for virus…" at bounding box center [768, 417] width 1537 height 734
click at [1157, 429] on div "Files sent to this address will automatically be processed and tested for virus…" at bounding box center [768, 417] width 1537 height 734
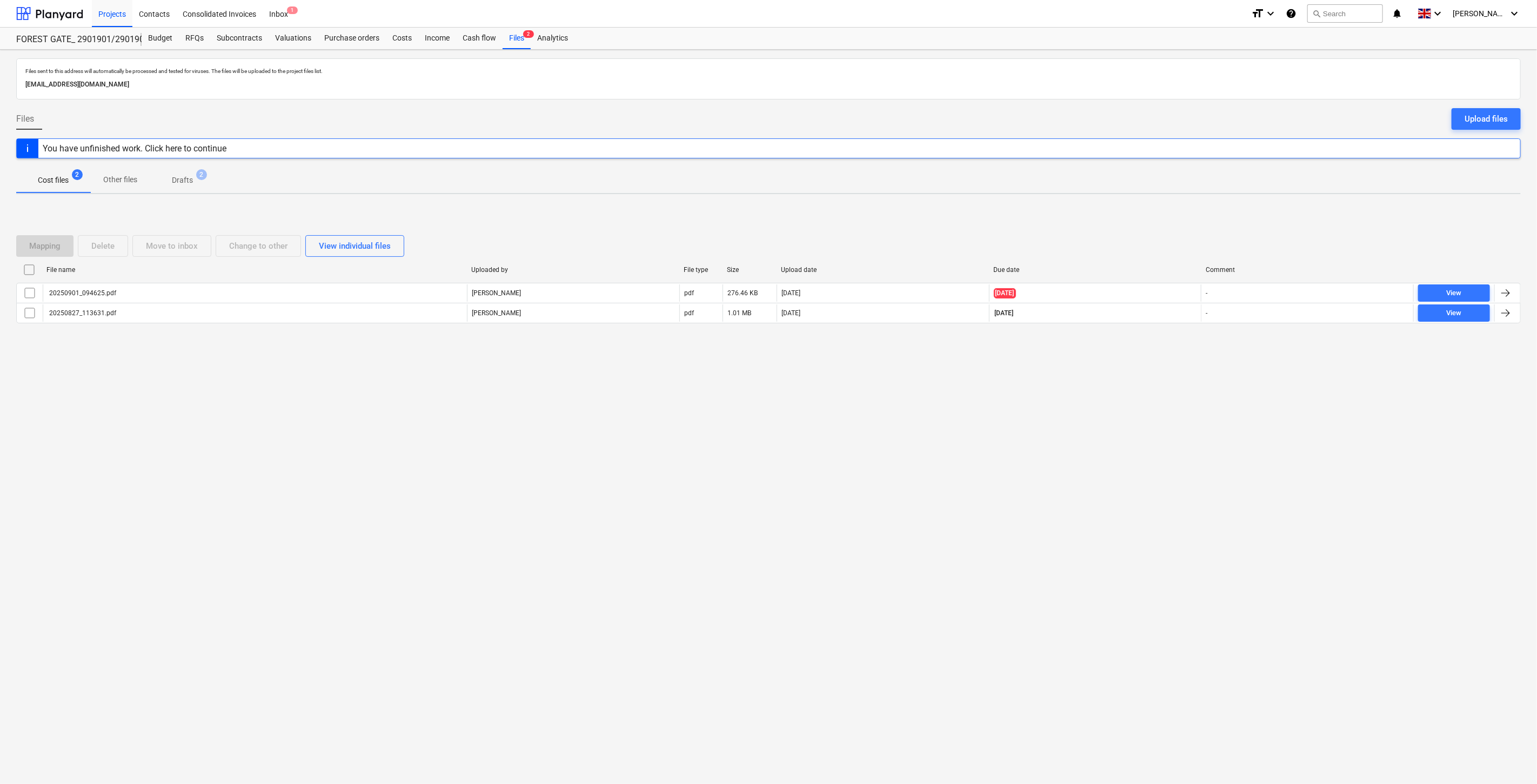
click at [1164, 422] on div "Files sent to this address will automatically be processed and tested for virus…" at bounding box center [768, 417] width 1537 height 734
click at [1161, 442] on div "Files sent to this address will automatically be processed and tested for virus…" at bounding box center [768, 417] width 1537 height 734
click at [1170, 429] on div "Files sent to this address will automatically be processed and tested for virus…" at bounding box center [768, 417] width 1537 height 734
click at [1176, 407] on div "Files sent to this address will automatically be processed and tested for virus…" at bounding box center [768, 417] width 1537 height 734
click at [1182, 392] on div "Files sent to this address will automatically be processed and tested for virus…" at bounding box center [768, 417] width 1537 height 734
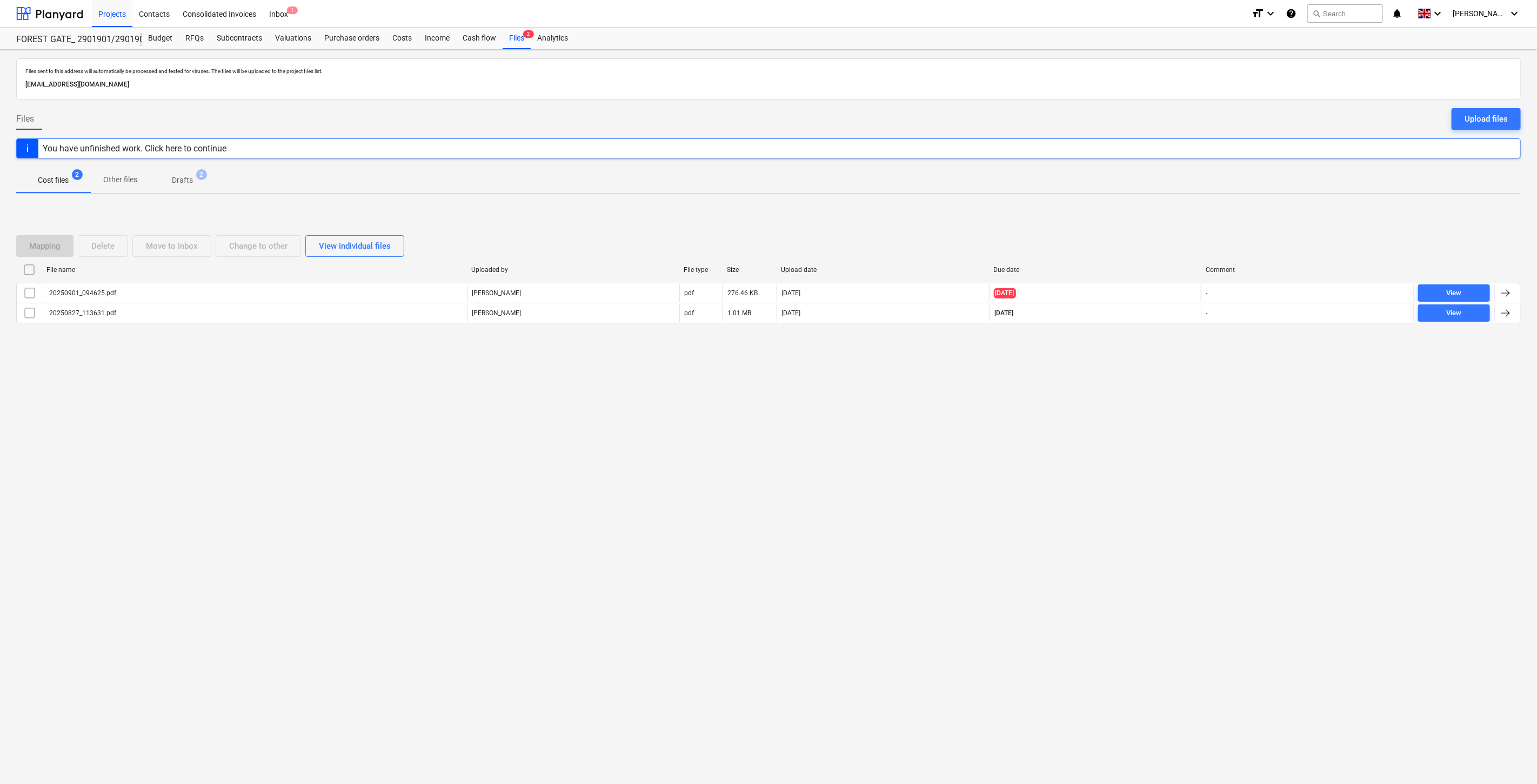
click at [1182, 392] on div "Files sent to this address will automatically be processed and tested for virus…" at bounding box center [768, 417] width 1537 height 734
click at [1148, 383] on div "Files sent to this address will automatically be processed and tested for virus…" at bounding box center [768, 417] width 1537 height 734
click at [1165, 366] on div "Files sent to this address will automatically be processed and tested for virus…" at bounding box center [768, 417] width 1537 height 734
click at [1174, 350] on div "Mapping Delete Move to inbox Change to other View individual files File name Up…" at bounding box center [768, 284] width 1505 height 162
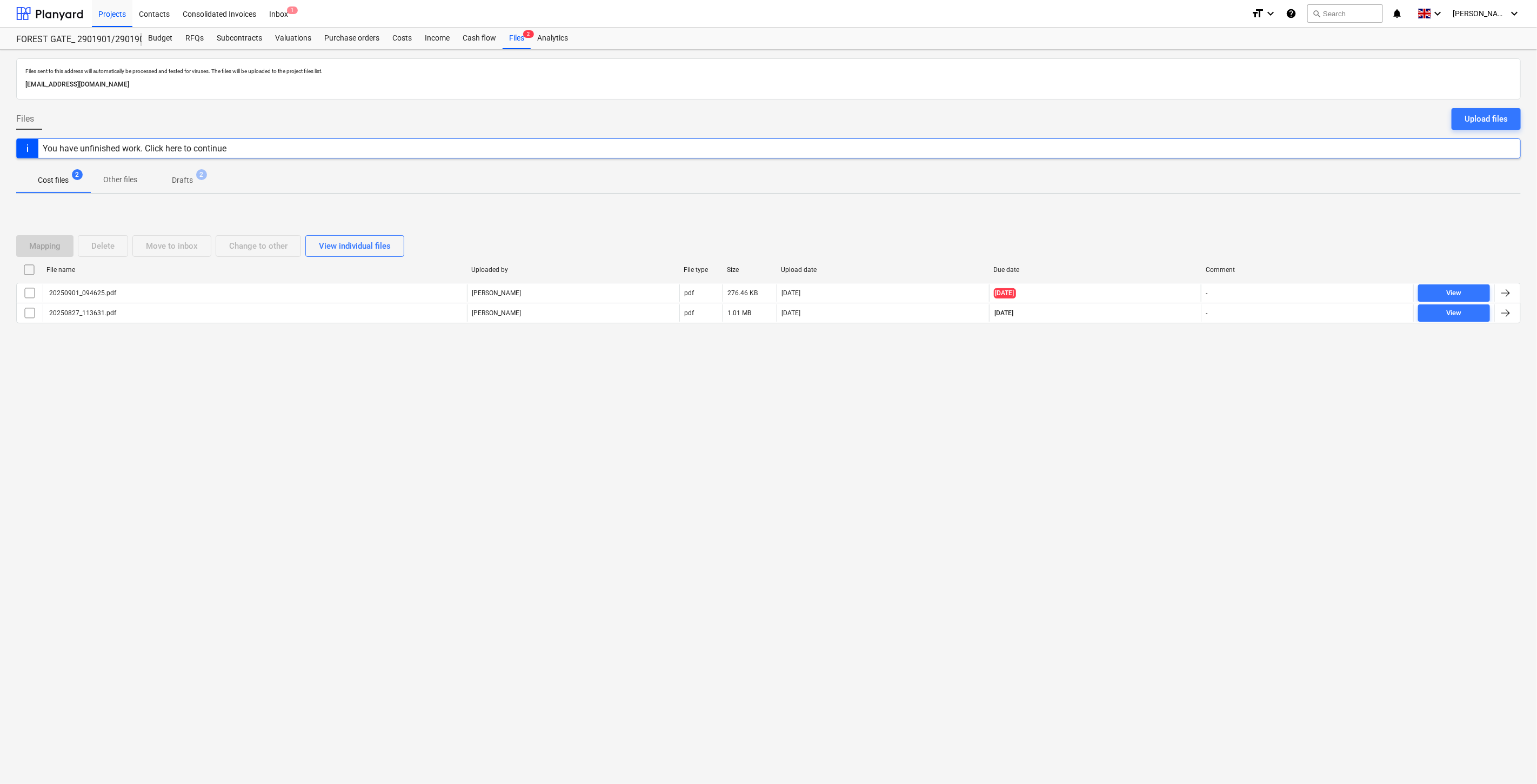
click at [1186, 339] on div "Mapping Delete Move to inbox Change to other View individual files File name Up…" at bounding box center [768, 283] width 1505 height 123
click at [1090, 405] on div "Files sent to this address will automatically be processed and tested for virus…" at bounding box center [768, 417] width 1537 height 734
click at [1131, 385] on div "Files sent to this address will automatically be processed and tested for virus…" at bounding box center [768, 417] width 1537 height 734
click at [1144, 376] on div "Files sent to this address will automatically be processed and tested for virus…" at bounding box center [768, 417] width 1537 height 734
click at [1161, 359] on div "Mapping Delete Move to inbox Change to other View individual files File name Up…" at bounding box center [768, 284] width 1505 height 162
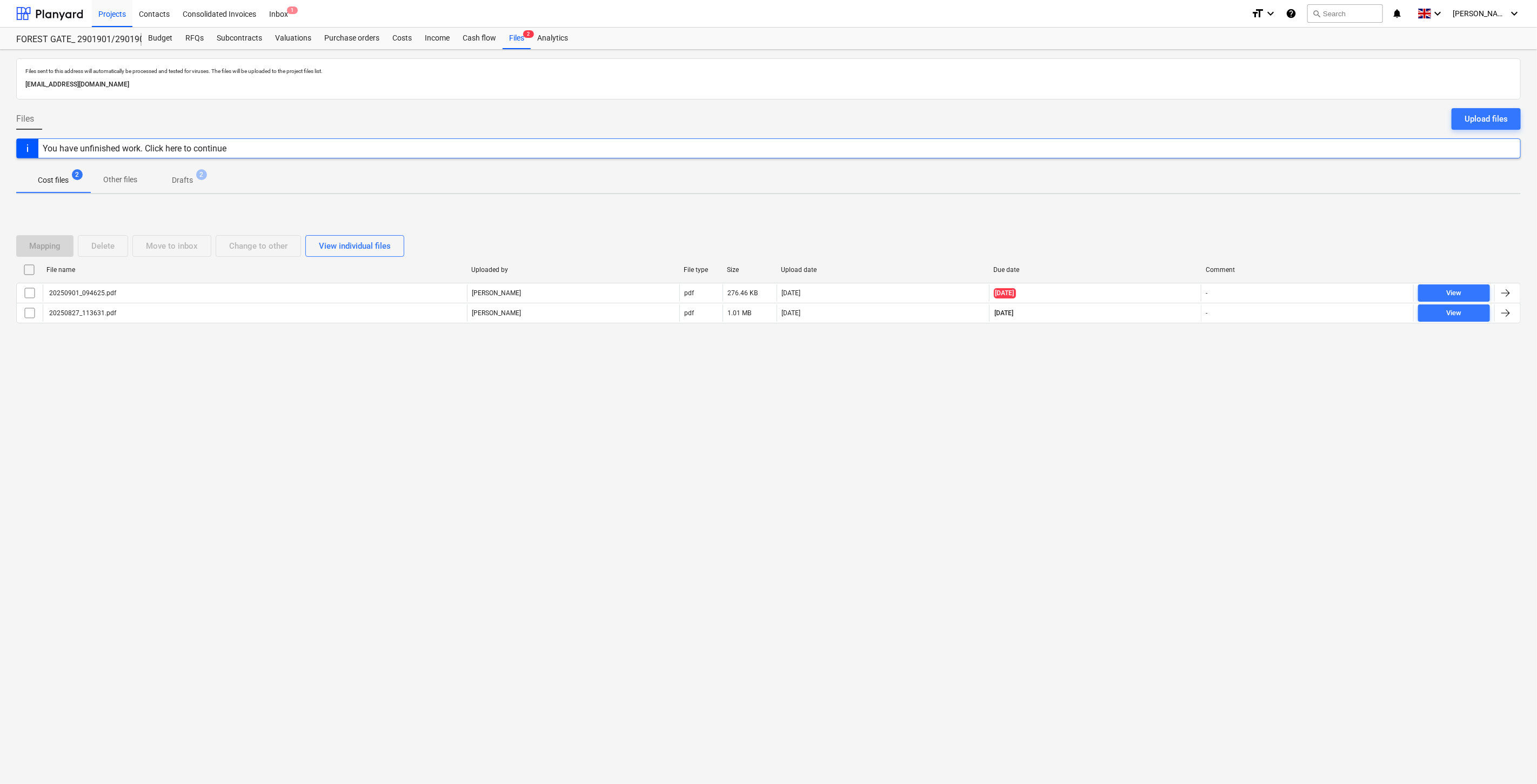
click at [1157, 355] on div "Mapping Delete Move to inbox Change to other View individual files File name Up…" at bounding box center [768, 284] width 1505 height 162
click at [1189, 336] on div at bounding box center [768, 332] width 1505 height 9
click at [1159, 349] on div "Mapping Delete Move to inbox Change to other View individual files File name Up…" at bounding box center [768, 284] width 1505 height 162
click at [1170, 338] on div "Mapping Delete Move to inbox Change to other View individual files File name Up…" at bounding box center [768, 283] width 1505 height 123
drag, startPoint x: 987, startPoint y: 559, endPoint x: 657, endPoint y: 328, distance: 402.8
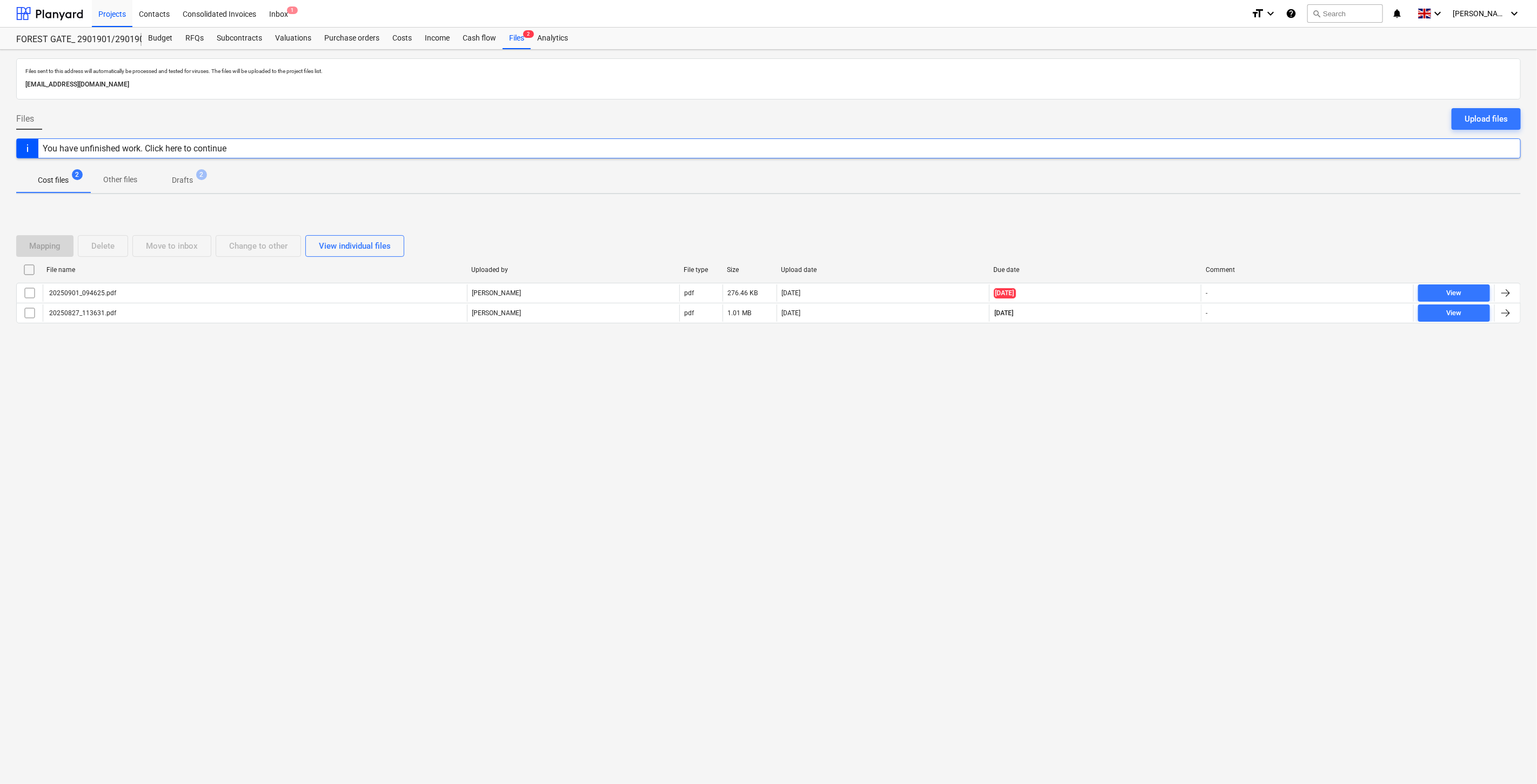
click at [987, 559] on div "Files sent to this address will automatically be processed and tested for virus…" at bounding box center [768, 417] width 1537 height 734
click at [458, 537] on div "Files sent to this address will automatically be processed and tested for virus…" at bounding box center [768, 417] width 1537 height 734
click at [1066, 498] on div "Files sent to this address will automatically be processed and tested for virus…" at bounding box center [768, 417] width 1537 height 734
drag, startPoint x: 1066, startPoint y: 498, endPoint x: 1098, endPoint y: 451, distance: 56.9
click at [1098, 451] on div "Files sent to this address will automatically be processed and tested for virus…" at bounding box center [768, 417] width 1537 height 734
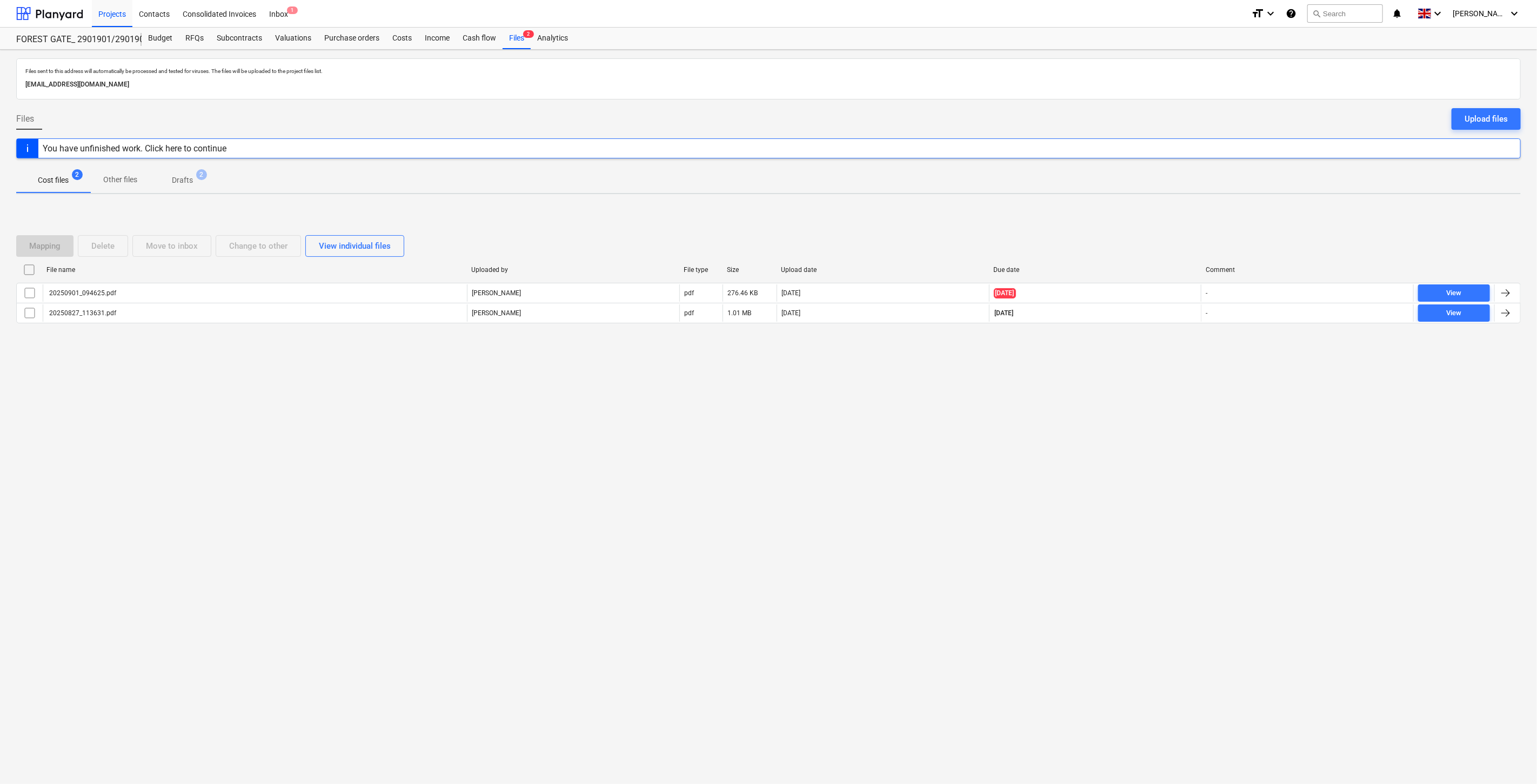
click at [1117, 430] on div "Files sent to this address will automatically be processed and tested for virus…" at bounding box center [768, 417] width 1537 height 734
click at [1121, 424] on div "Files sent to this address will automatically be processed and tested for virus…" at bounding box center [768, 417] width 1537 height 734
click at [1043, 498] on div "Files sent to this address will automatically be processed and tested for virus…" at bounding box center [768, 417] width 1537 height 734
click at [1078, 473] on div "Files sent to this address will automatically be processed and tested for virus…" at bounding box center [768, 417] width 1537 height 734
click at [1096, 466] on div "Files sent to this address will automatically be processed and tested for virus…" at bounding box center [768, 417] width 1537 height 734
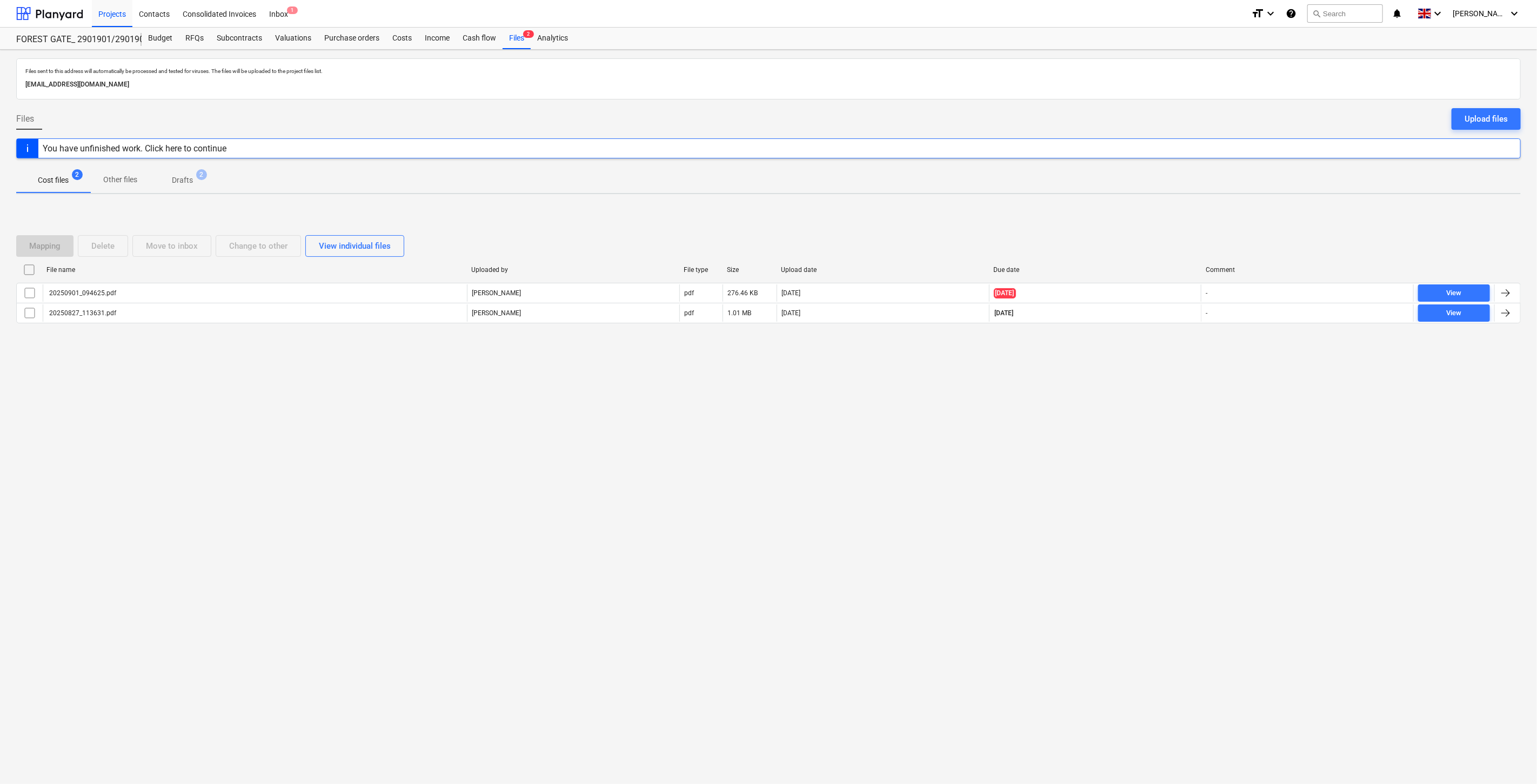
click at [1105, 458] on div "Files sent to this address will automatically be processed and tested for virus…" at bounding box center [768, 417] width 1537 height 734
click at [1084, 449] on div "Files sent to this address will automatically be processed and tested for virus…" at bounding box center [768, 417] width 1537 height 734
click at [1096, 433] on div "Files sent to this address will automatically be processed and tested for virus…" at bounding box center [768, 417] width 1537 height 734
drag, startPoint x: 1115, startPoint y: 414, endPoint x: 1131, endPoint y: 393, distance: 26.4
click at [1115, 413] on div "Files sent to this address will automatically be processed and tested for virus…" at bounding box center [768, 417] width 1537 height 734
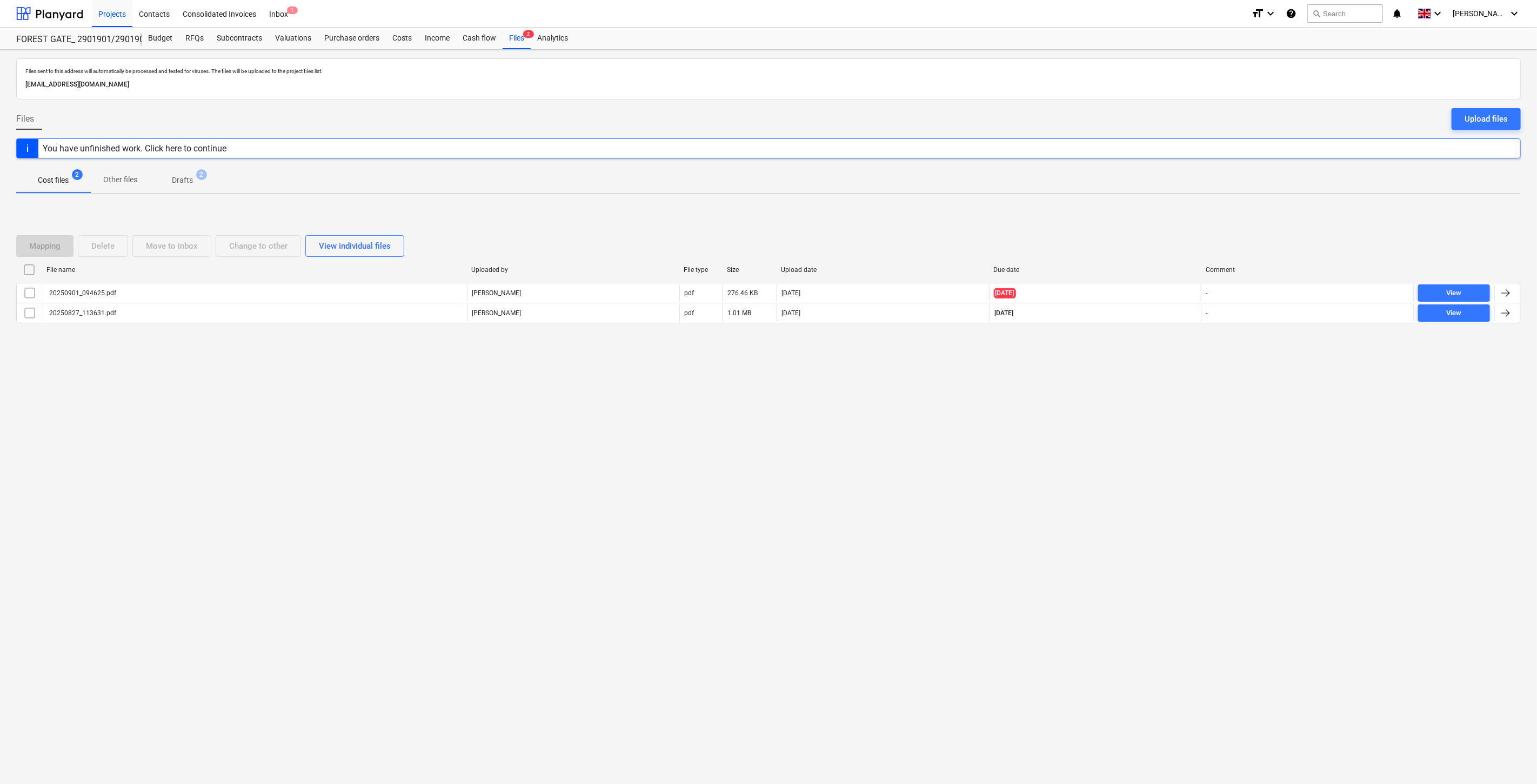
click at [1131, 393] on div "Files sent to this address will automatically be processed and tested for virus…" at bounding box center [768, 417] width 1537 height 734
click at [1076, 459] on div "Files sent to this address will automatically be processed and tested for virus…" at bounding box center [768, 417] width 1537 height 734
click at [1077, 458] on div "Files sent to this address will automatically be processed and tested for virus…" at bounding box center [768, 417] width 1537 height 734
click at [1149, 456] on div "Files sent to this address will automatically be processed and tested for virus…" at bounding box center [768, 417] width 1537 height 734
click at [1150, 443] on div "Files sent to this address will automatically be processed and tested for virus…" at bounding box center [768, 417] width 1537 height 734
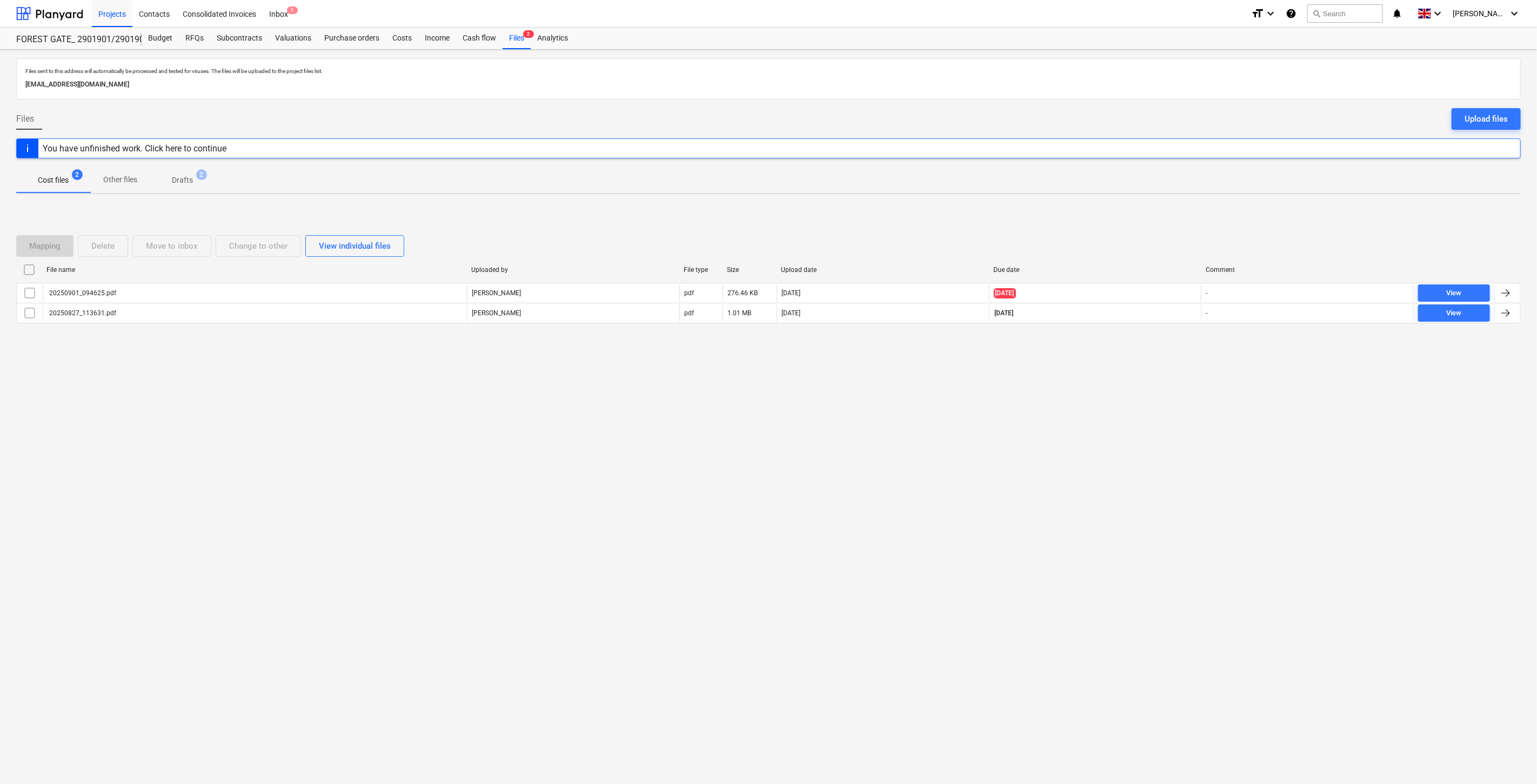
drag, startPoint x: 1153, startPoint y: 429, endPoint x: 1157, endPoint y: 415, distance: 14.6
click at [1153, 427] on div "Files sent to this address will automatically be processed and tested for virus…" at bounding box center [768, 417] width 1537 height 734
click at [1157, 415] on div "Files sent to this address will automatically be processed and tested for virus…" at bounding box center [768, 417] width 1537 height 734
drag, startPoint x: 350, startPoint y: 526, endPoint x: 467, endPoint y: 232, distance: 316.4
click at [350, 526] on div "Files sent to this address will automatically be processed and tested for virus…" at bounding box center [768, 417] width 1537 height 734
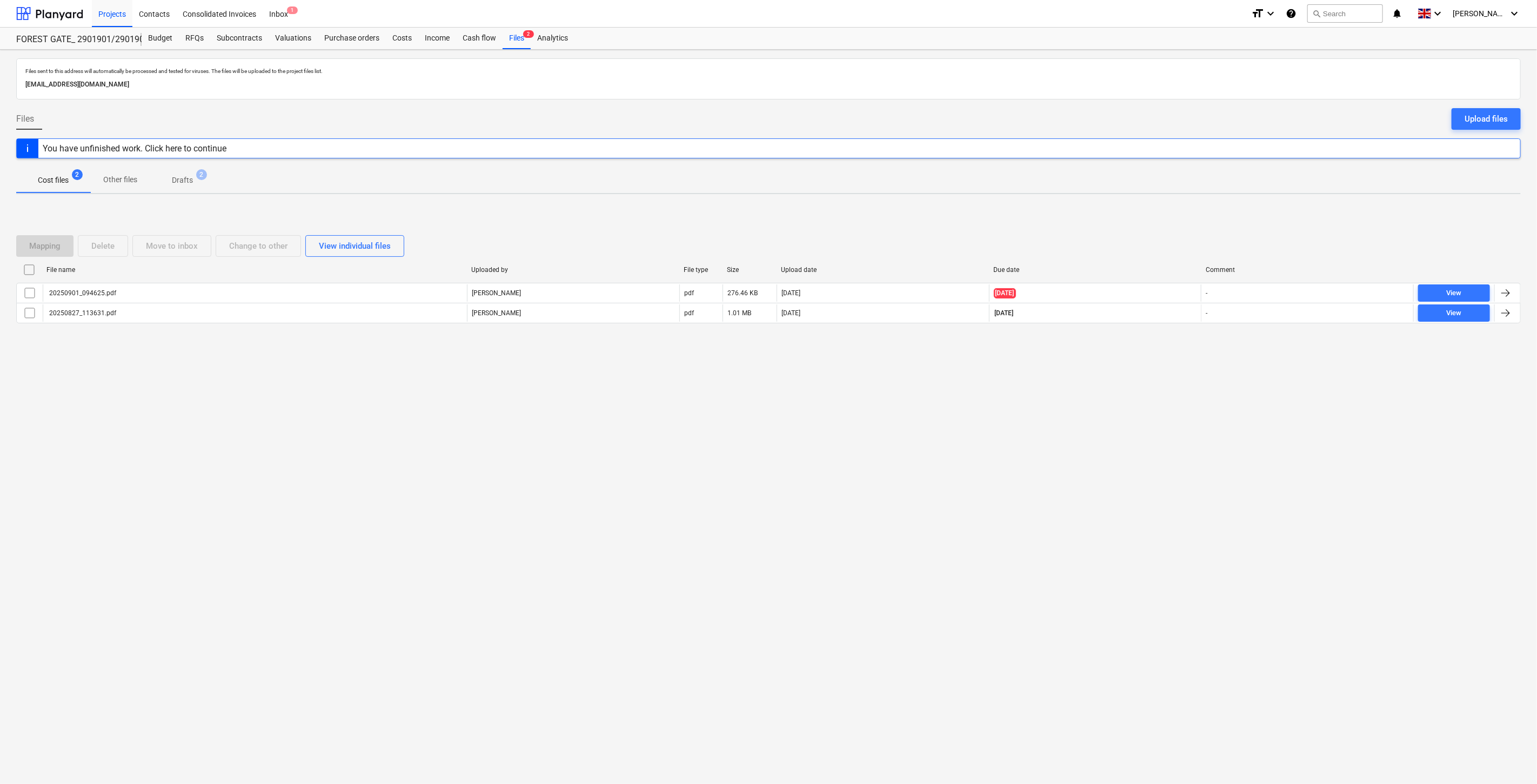
drag, startPoint x: 258, startPoint y: 39, endPoint x: 319, endPoint y: 14, distance: 65.9
click at [258, 39] on div "Subcontracts" at bounding box center [240, 38] width 59 height 22
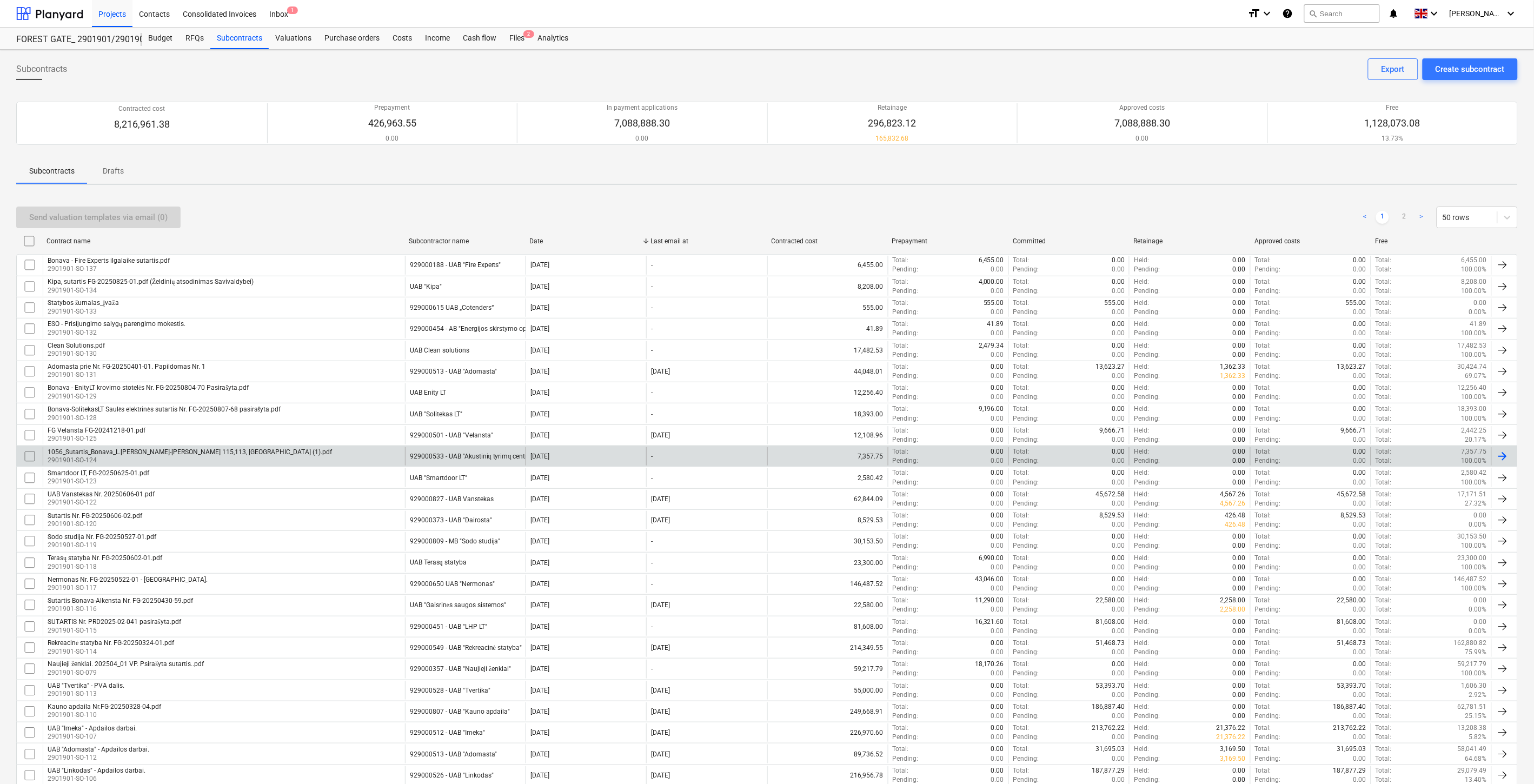
click at [474, 450] on div "929000533 - UAB "Akustinių tyrimų centras"" at bounding box center [465, 455] width 121 height 18
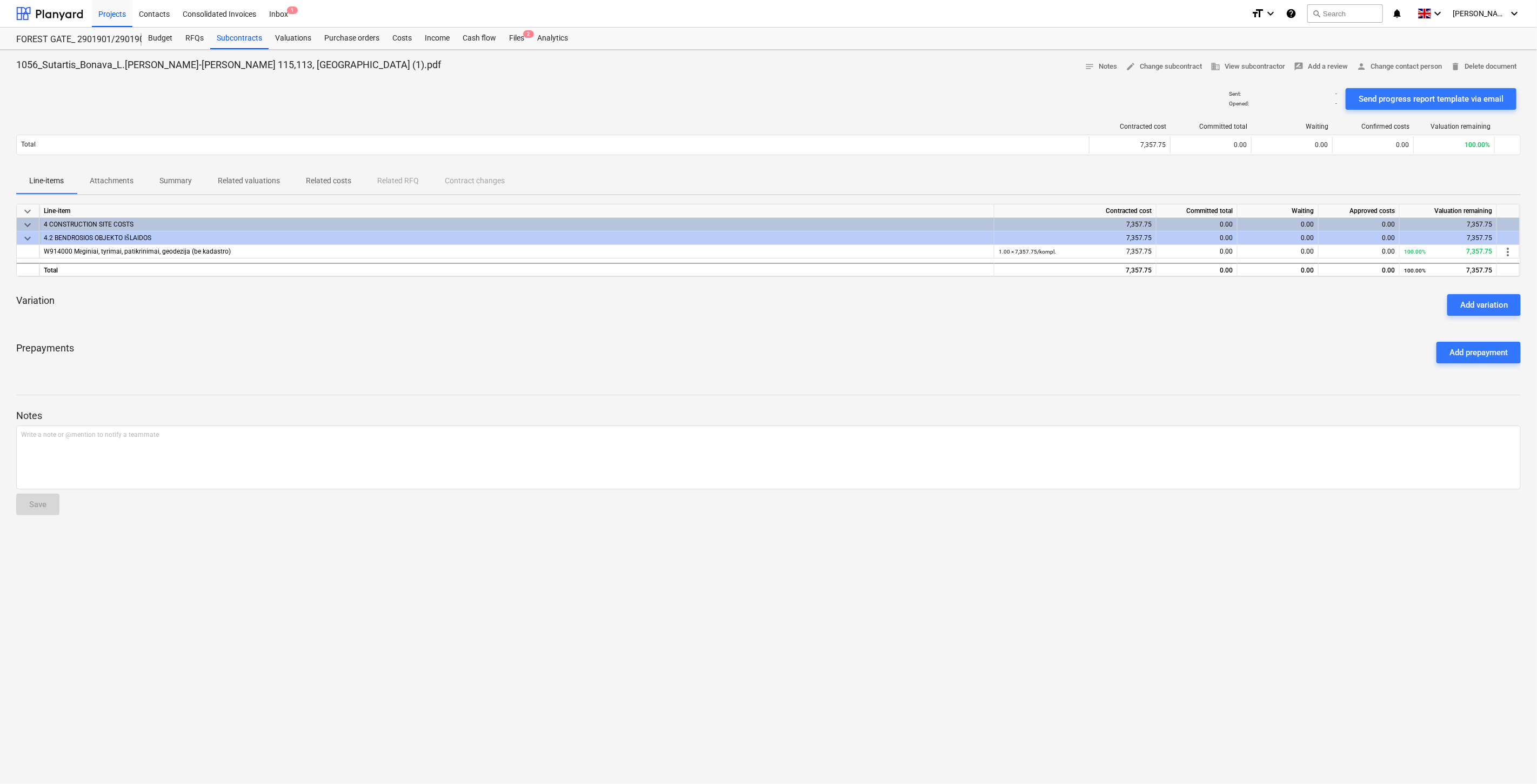
click at [862, 349] on div "Prepayments Add prepayment" at bounding box center [768, 351] width 1505 height 39
click at [882, 336] on div "Prepayments Add prepayment" at bounding box center [768, 351] width 1505 height 39
click at [863, 328] on div "keyboard_arrow_down Line-item Contracted cost Committed total Waiting Approved …" at bounding box center [768, 288] width 1505 height 168
click at [889, 316] on div "Variation Add variation" at bounding box center [768, 304] width 1505 height 39
click at [809, 365] on div "Prepayments Add prepayment" at bounding box center [768, 351] width 1505 height 39
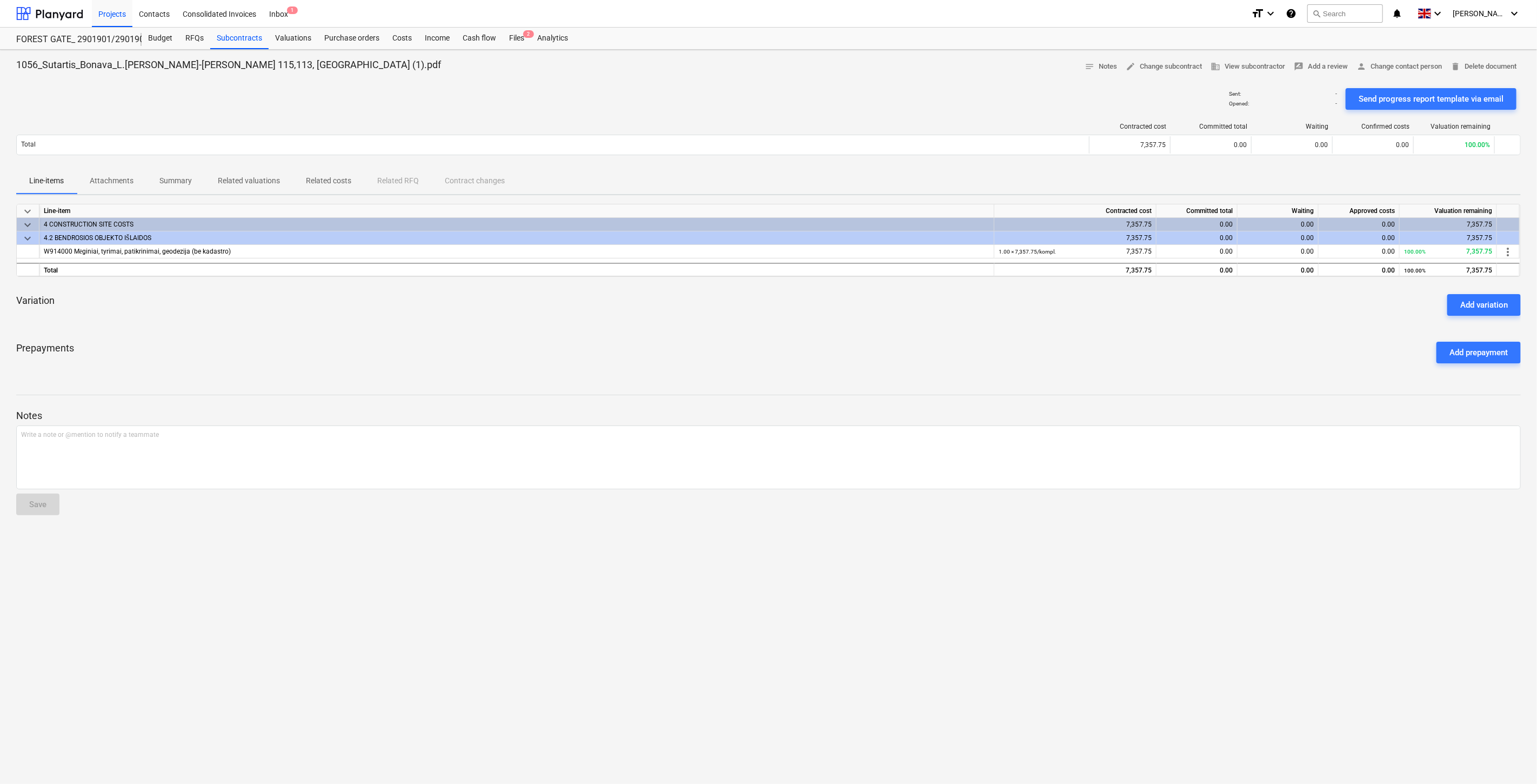
click at [833, 353] on div "Prepayments Add prepayment" at bounding box center [768, 351] width 1505 height 39
click at [516, 39] on div "Files 2" at bounding box center [517, 38] width 28 height 22
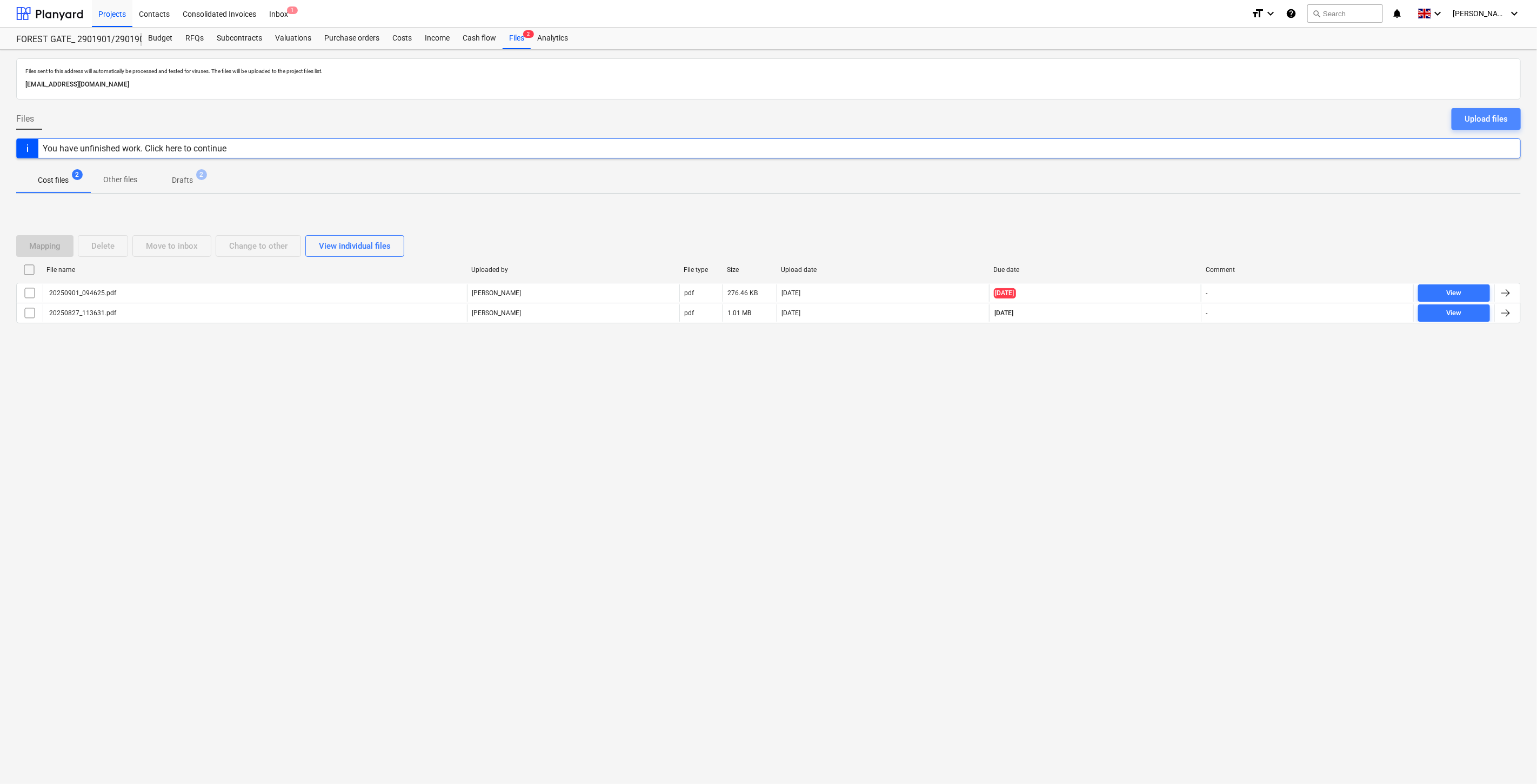
click at [1469, 118] on div "Upload files" at bounding box center [1486, 118] width 43 height 14
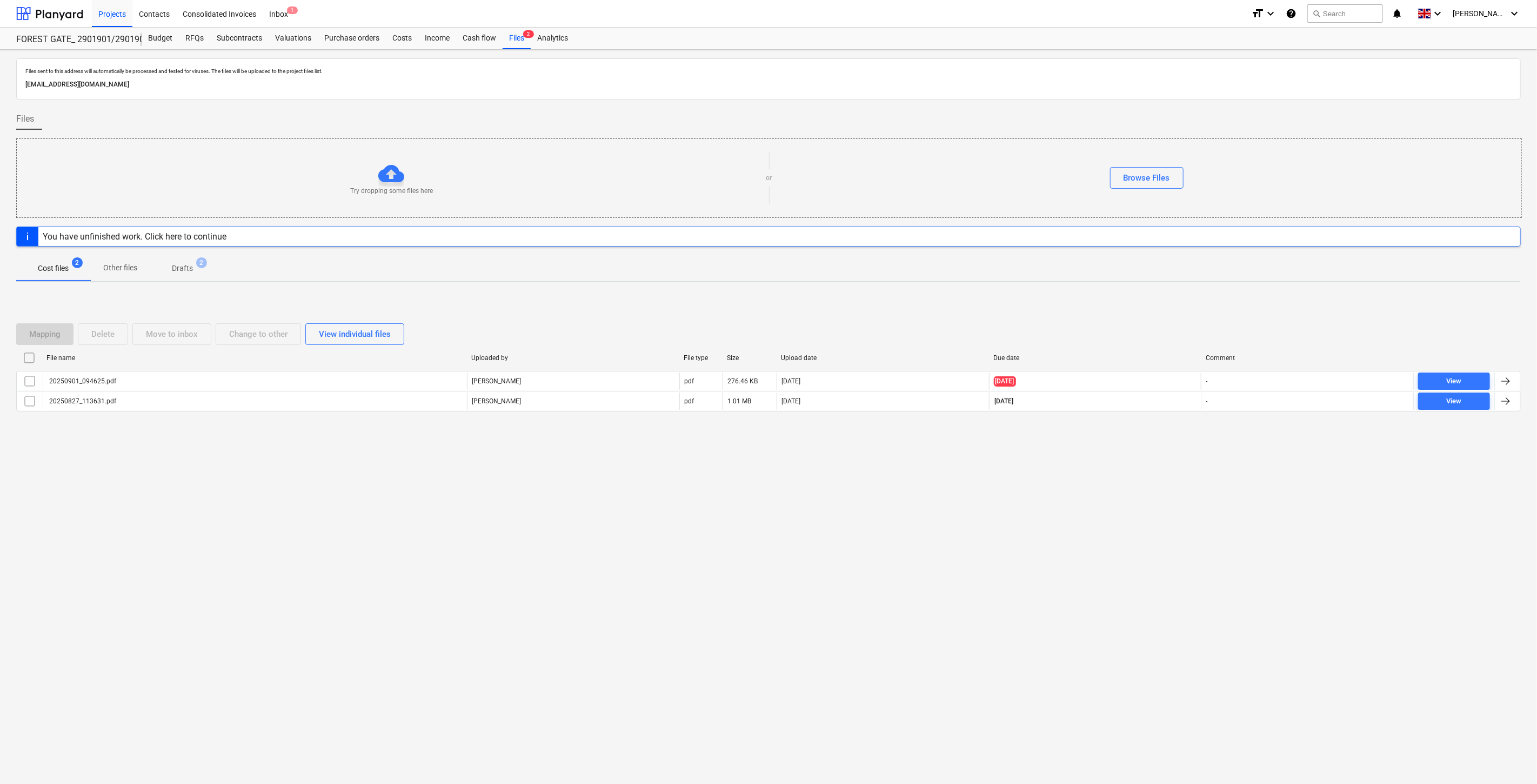
drag, startPoint x: 772, startPoint y: 511, endPoint x: 1086, endPoint y: 280, distance: 389.8
click at [772, 511] on div "Files sent to this address will automatically be processed and tested for virus…" at bounding box center [768, 417] width 1537 height 734
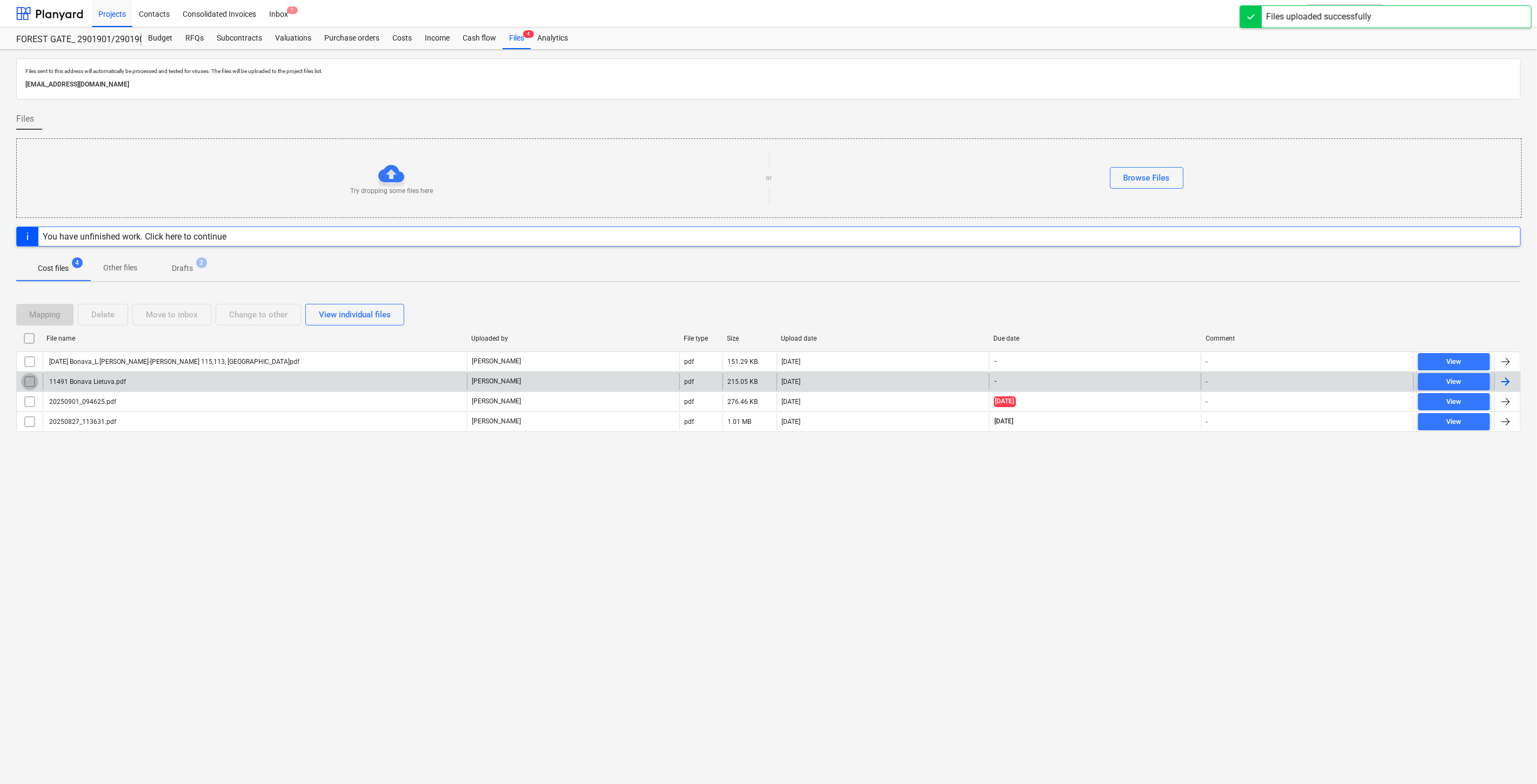
click at [29, 383] on input "checkbox" at bounding box center [29, 382] width 17 height 17
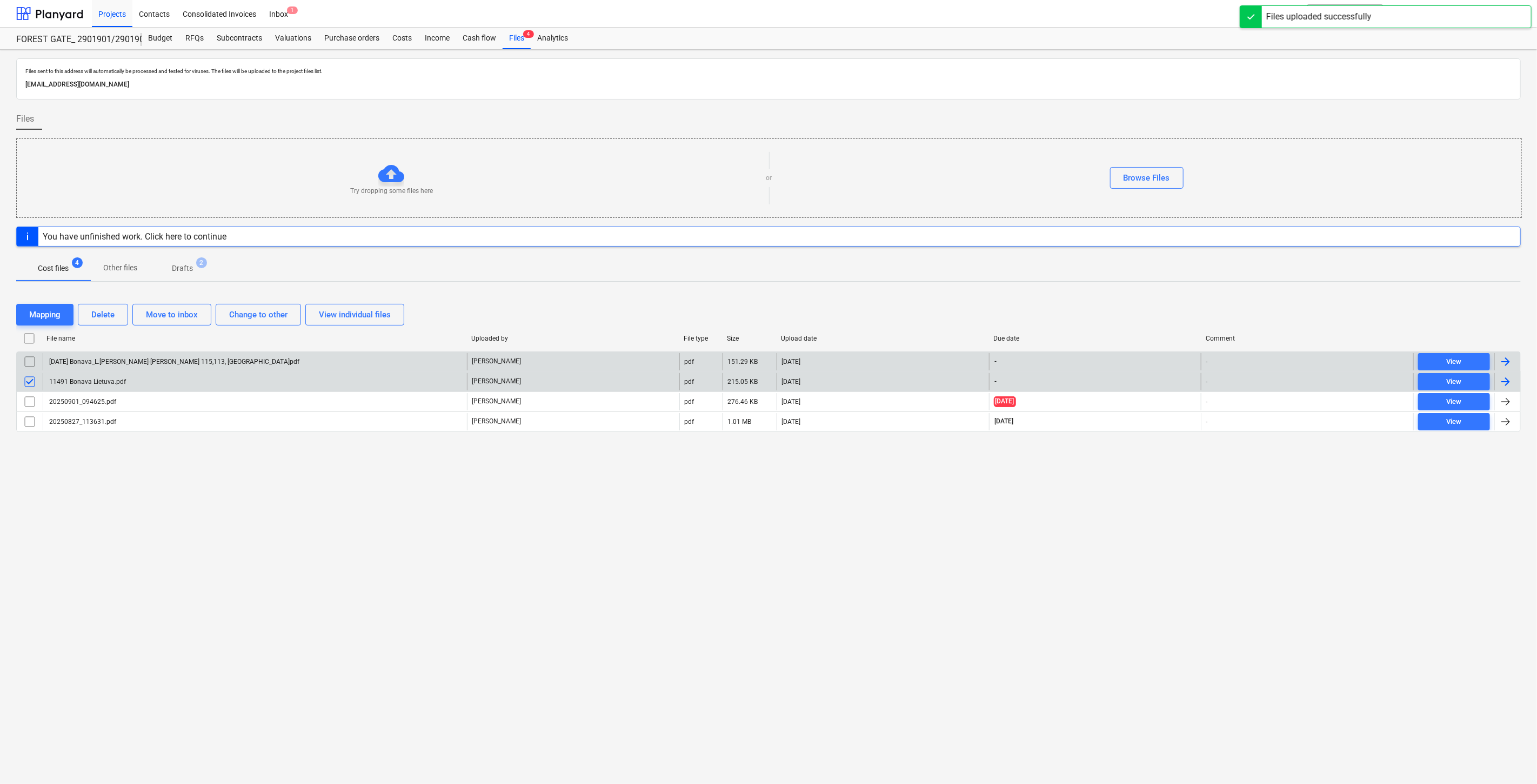
click at [33, 359] on input "checkbox" at bounding box center [29, 362] width 17 height 17
click at [47, 320] on div "Mapping" at bounding box center [44, 315] width 31 height 14
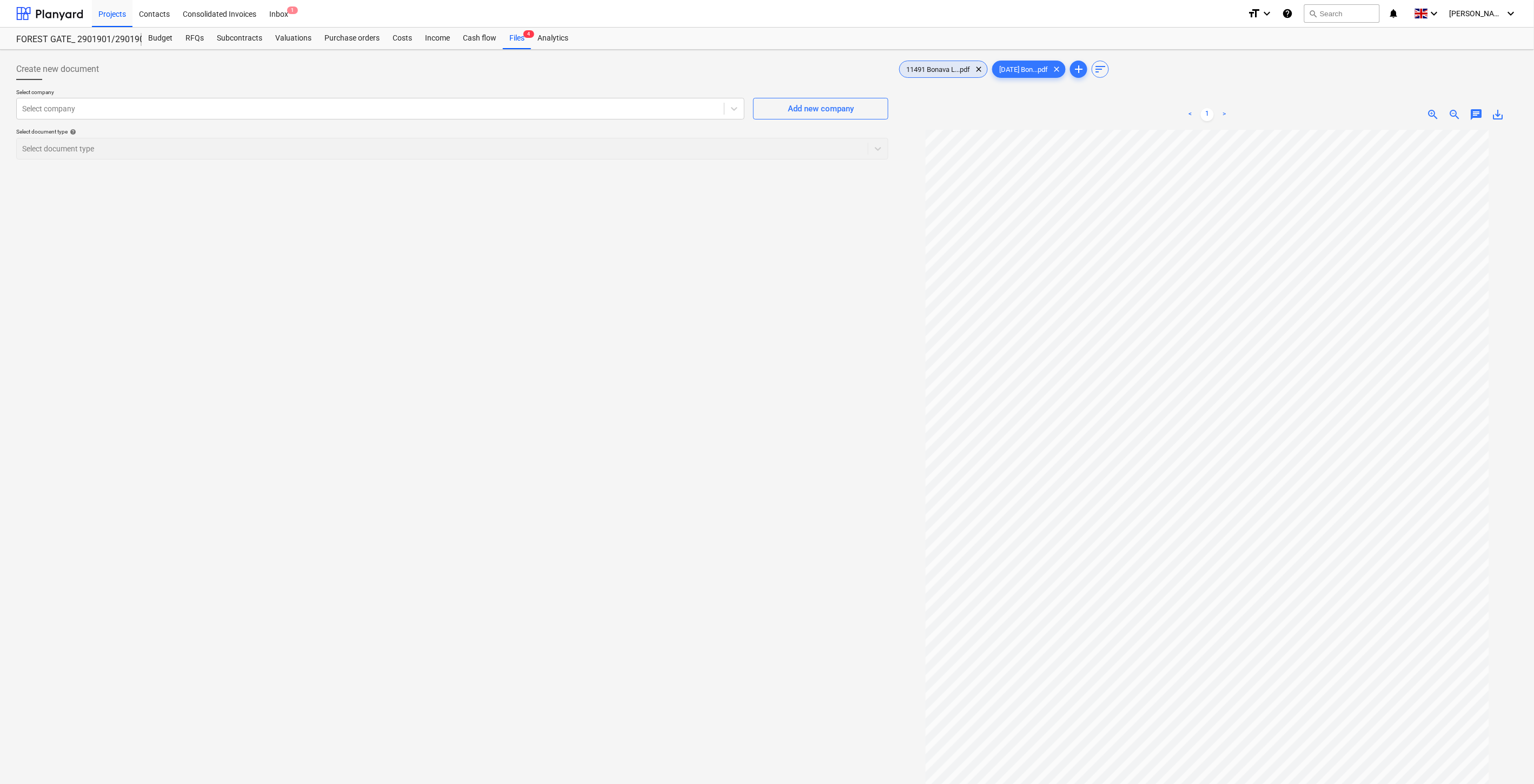
click at [928, 63] on div "11491 Bonava L...pdf clear" at bounding box center [943, 69] width 89 height 17
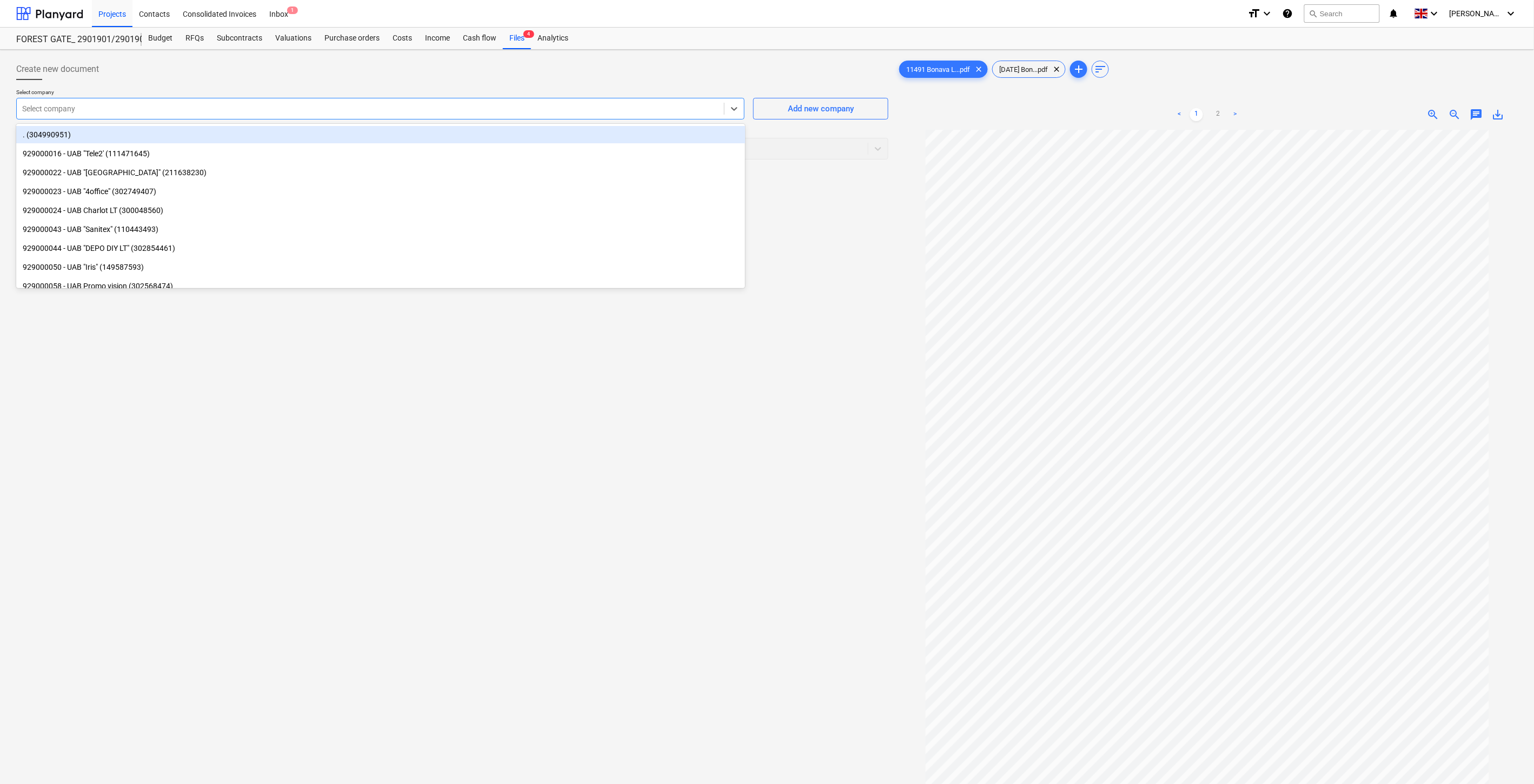
click at [591, 115] on div "Select company" at bounding box center [371, 109] width 707 height 15
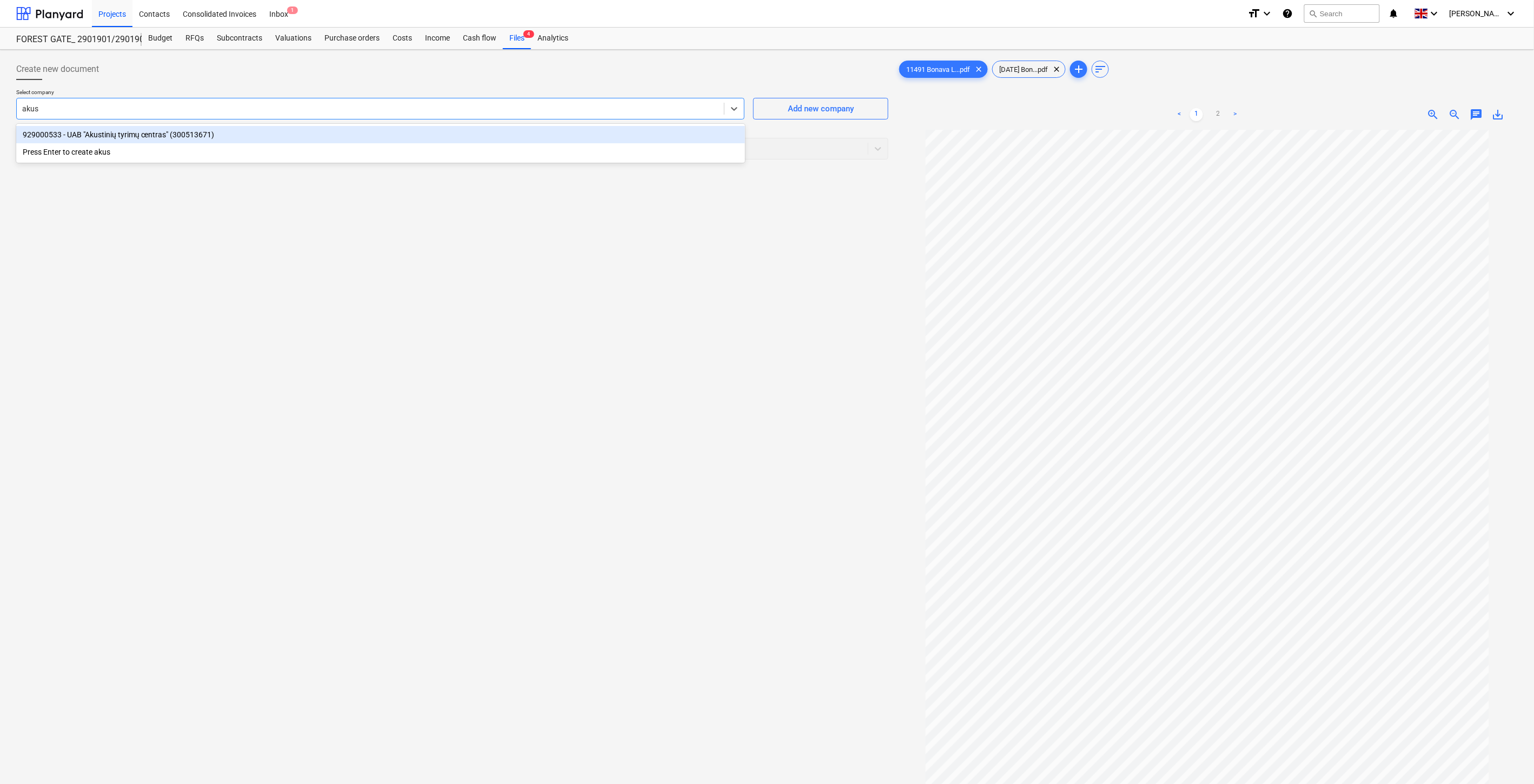
type input "akust"
click at [545, 134] on div "929000533 - UAB "Akustinių tyrimų centras" (300513671)" at bounding box center [380, 134] width 729 height 17
click at [536, 144] on div at bounding box center [441, 148] width 840 height 10
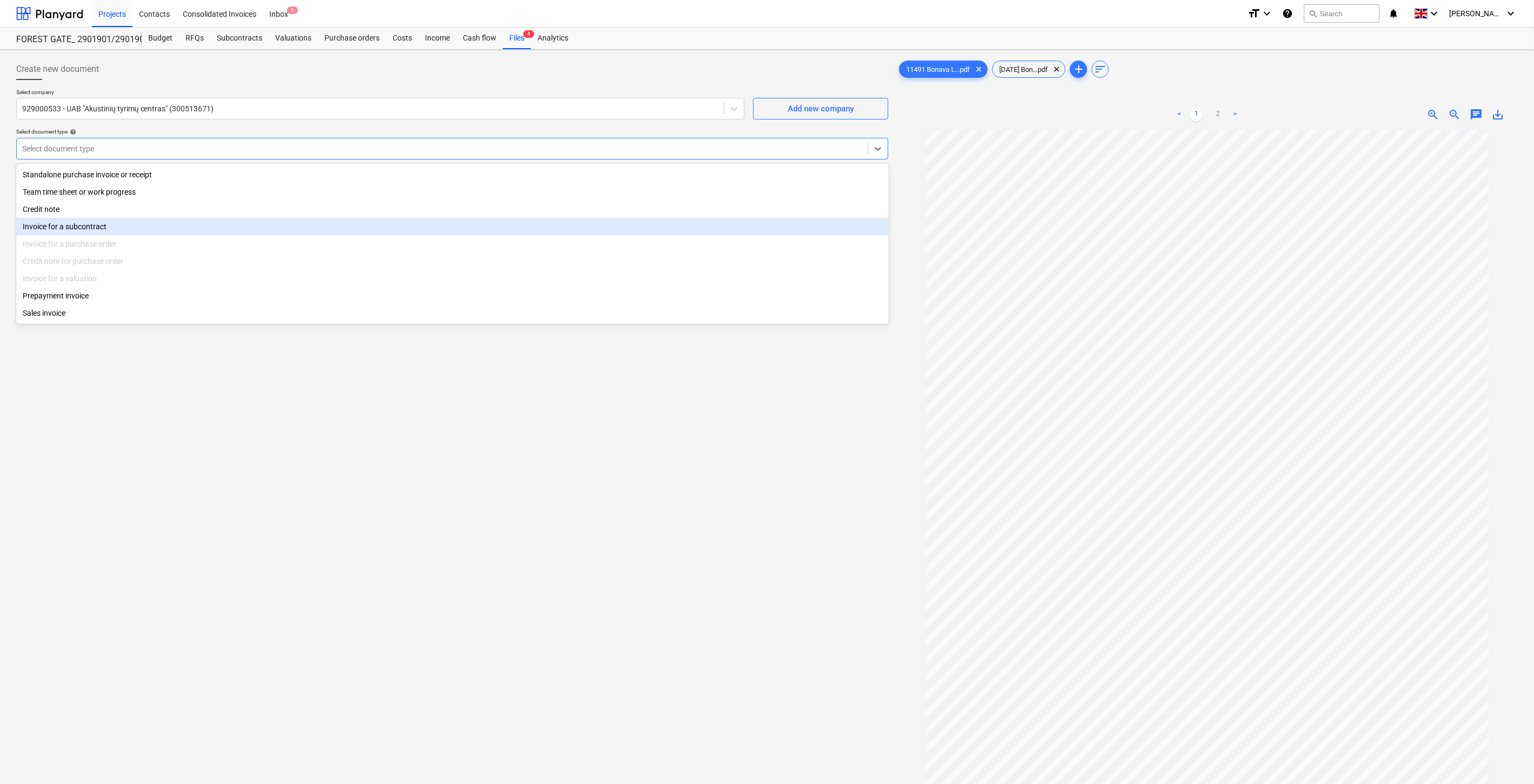
click at [284, 228] on div "Invoice for a subcontract" at bounding box center [452, 227] width 872 height 17
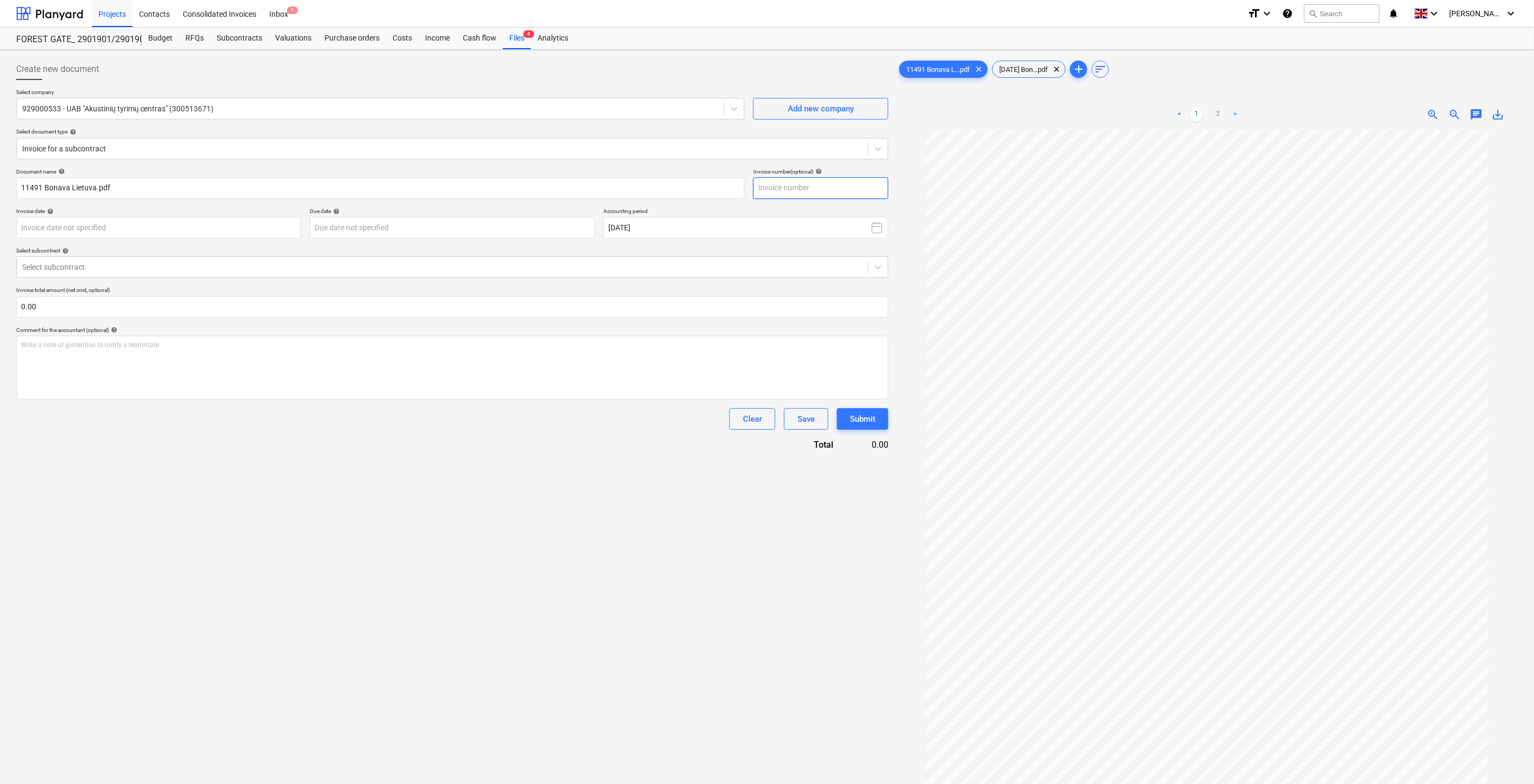
click at [867, 180] on input "text" at bounding box center [820, 188] width 135 height 22
type input "ATC11491"
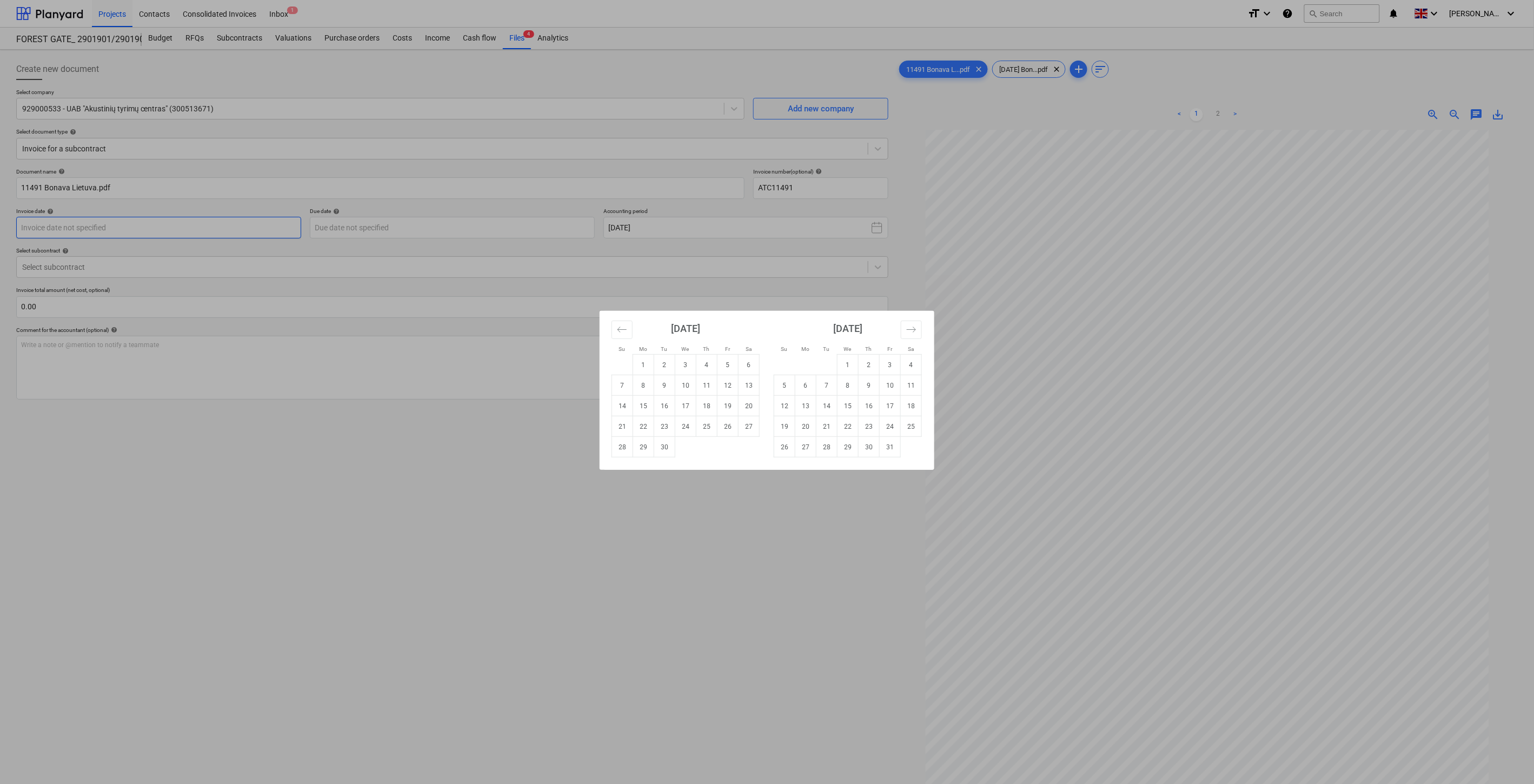
click at [268, 223] on body "Projects Contacts Consolidated Invoices Inbox 1 format_size keyboard_arrow_down…" at bounding box center [767, 392] width 1534 height 784
click at [621, 328] on icon "Move backward to switch to the previous month." at bounding box center [622, 329] width 10 height 10
click at [729, 450] on td "29" at bounding box center [728, 447] width 21 height 21
type input "[DATE]"
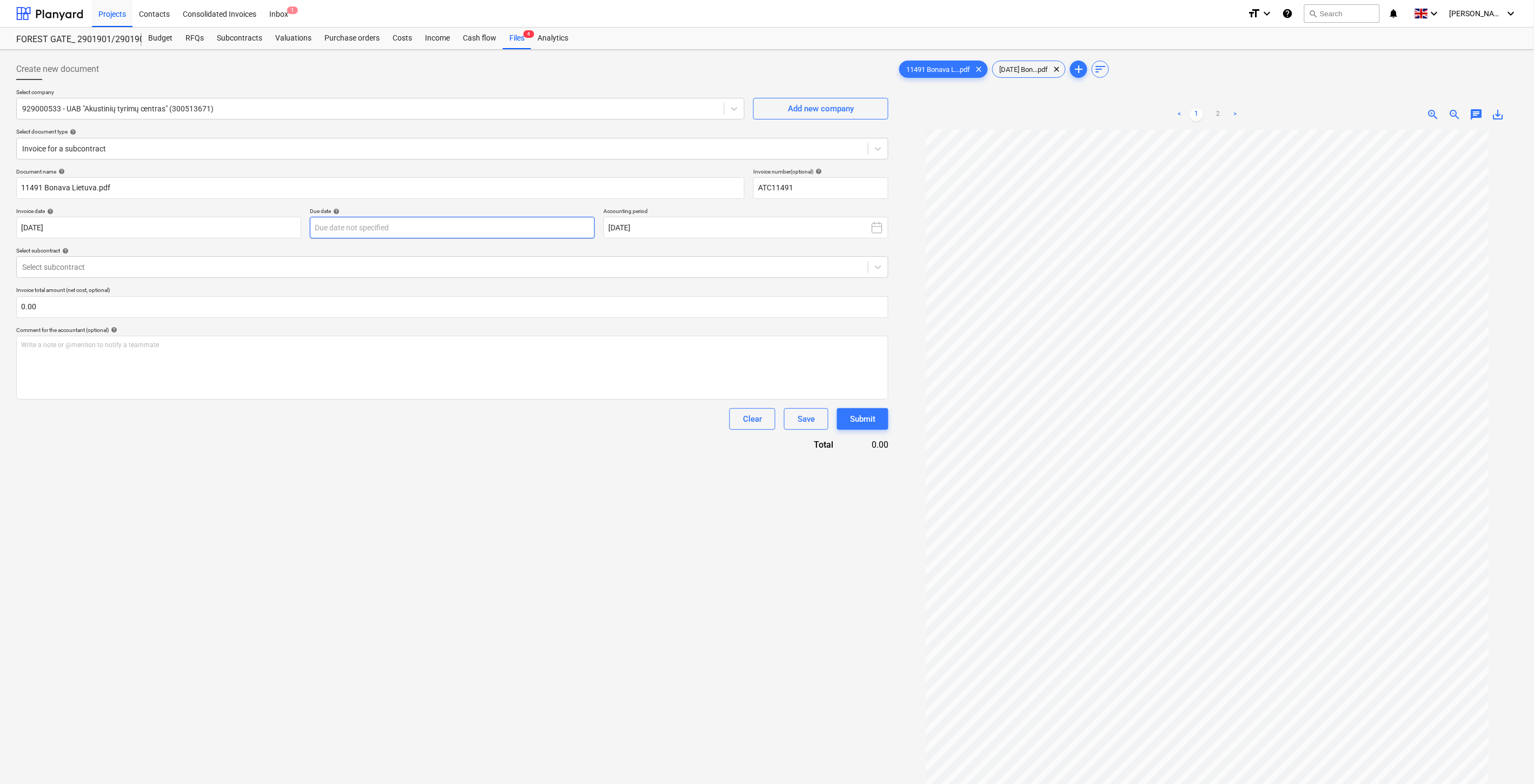
click at [524, 230] on body "Projects Contacts Consolidated Invoices Inbox 1 format_size keyboard_arrow_down…" at bounding box center [767, 392] width 1534 height 784
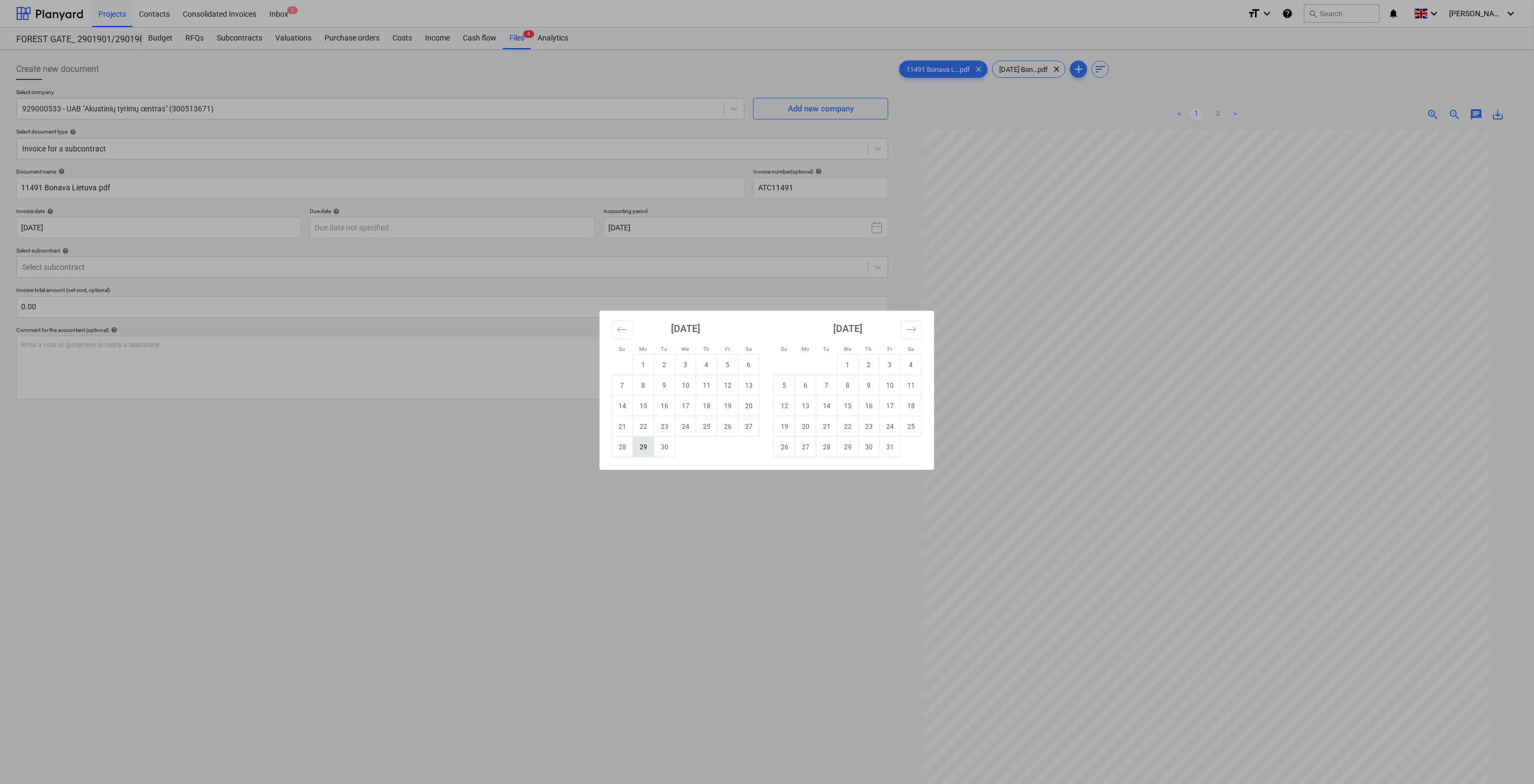
click at [646, 448] on td "29" at bounding box center [644, 447] width 21 height 21
type input "[DATE]"
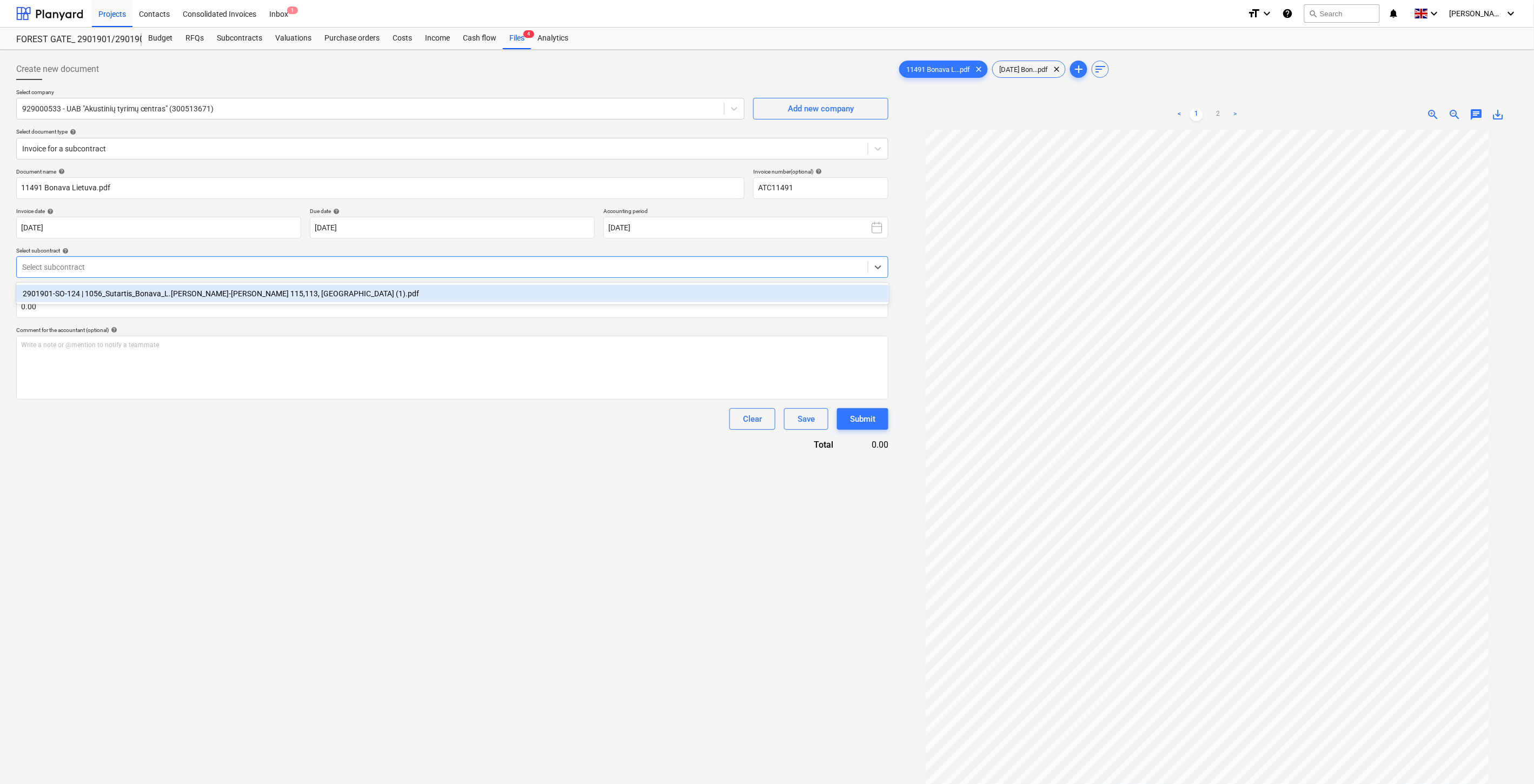
click at [364, 269] on div at bounding box center [441, 266] width 840 height 10
click at [342, 293] on div "2901901-SO-124 | 1056_Sutartis_Bonava_L.[PERSON_NAME]-[PERSON_NAME] 115,113, [G…" at bounding box center [452, 293] width 872 height 17
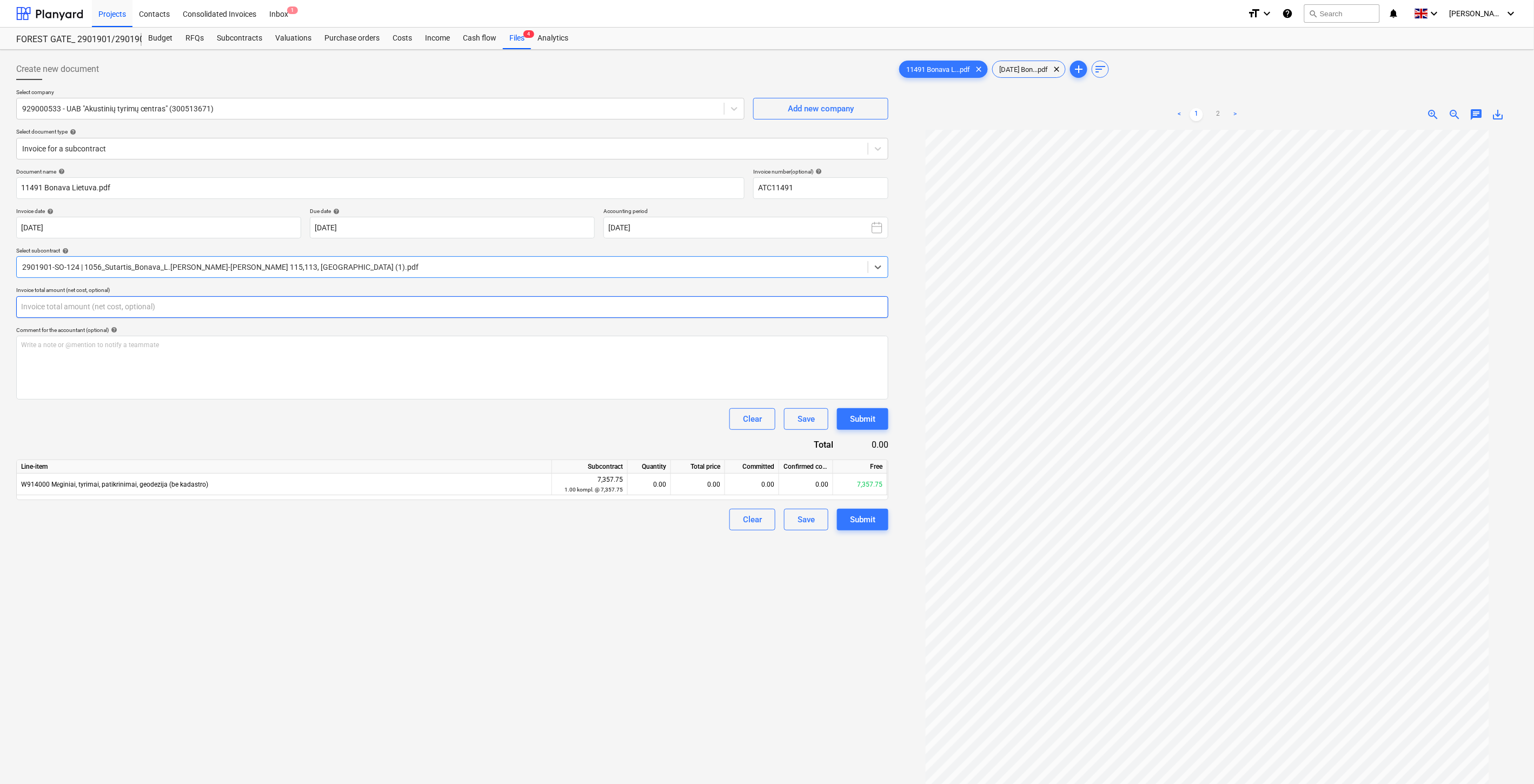
click at [396, 304] on input "text" at bounding box center [452, 307] width 872 height 22
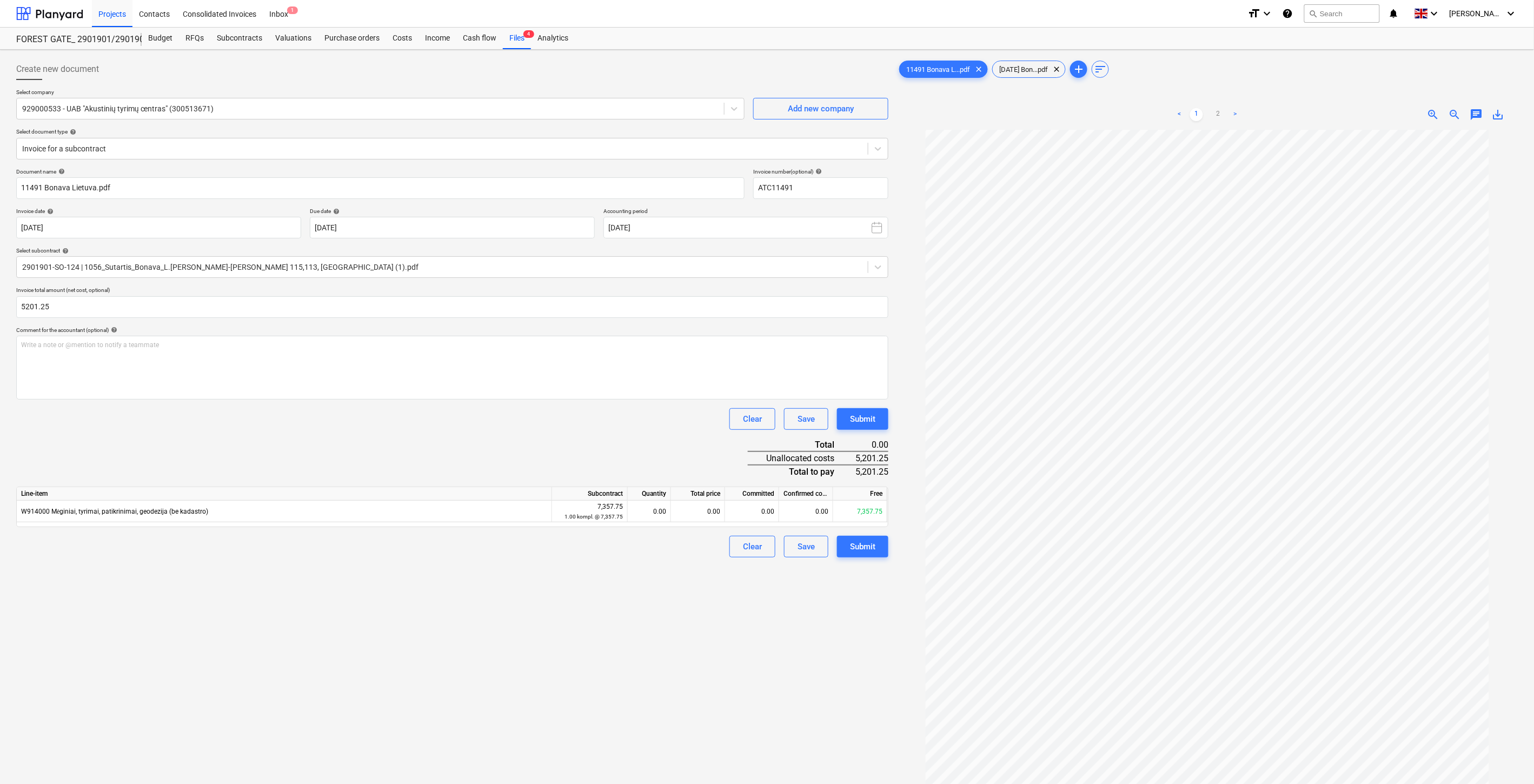
type input "5,201.25"
click at [474, 421] on div "Clear Save Submit" at bounding box center [452, 418] width 872 height 22
click at [707, 507] on div "0.00" at bounding box center [698, 511] width 54 height 22
type input "5201.25"
click at [662, 452] on div "Document name help 11491 Bonava Lietuva.pdf Invoice number (optional) help ATC1…" at bounding box center [452, 363] width 872 height 389
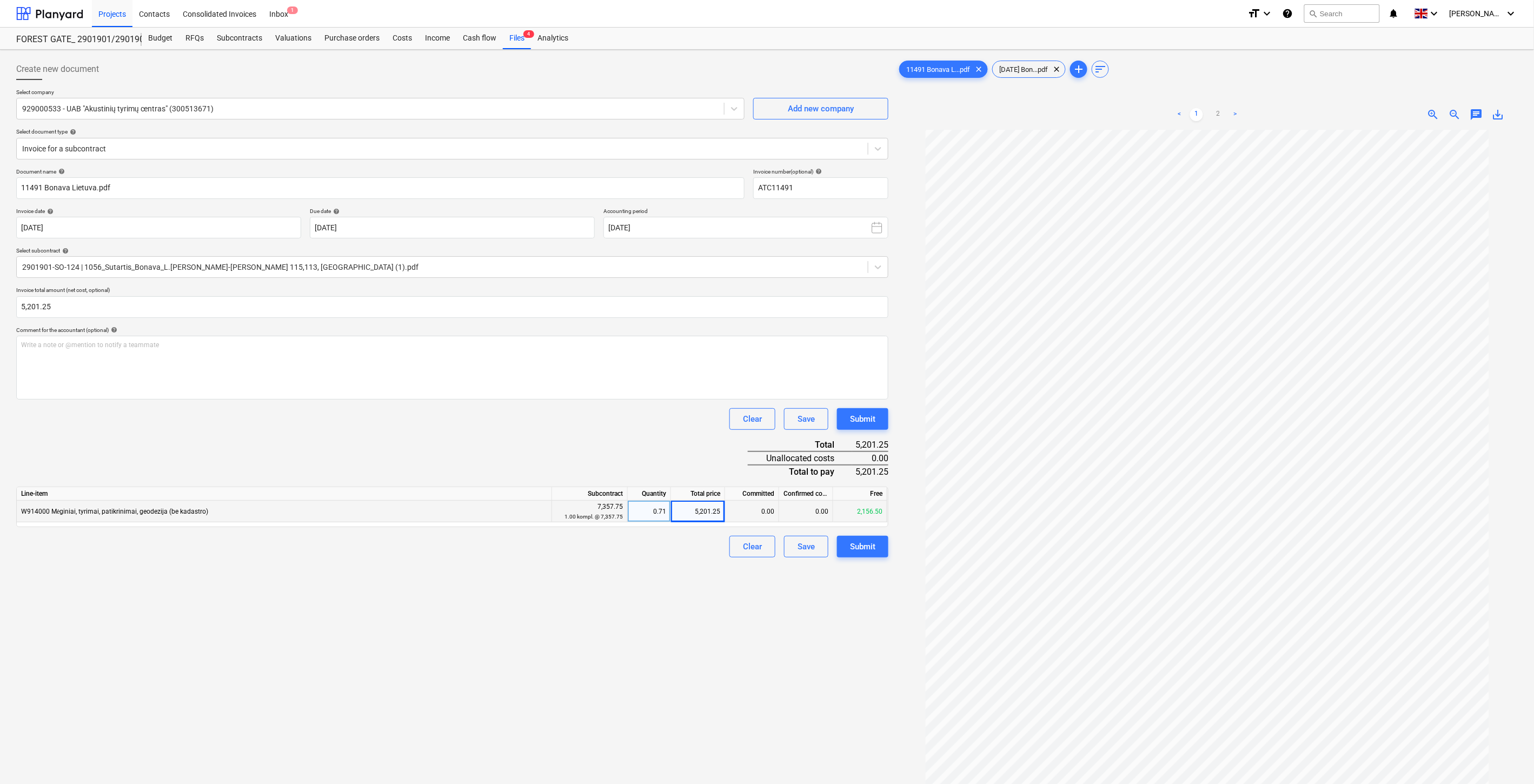
click at [449, 457] on div "Document name help 11491 Bonava Lietuva.pdf Invoice number (optional) help ATC1…" at bounding box center [452, 363] width 872 height 389
click at [471, 449] on div "Document name help 11491 Bonava Lietuva.pdf Invoice number (optional) help ATC1…" at bounding box center [452, 363] width 872 height 389
click at [501, 438] on div "Document name help 11491 Bonava Lietuva.pdf Invoice number (optional) help ATC1…" at bounding box center [452, 363] width 872 height 389
click at [537, 426] on div "Clear Save Submit" at bounding box center [452, 418] width 872 height 22
click at [422, 455] on div "Document name help 11491 Bonava Lietuva.pdf Invoice number (optional) help ATC1…" at bounding box center [452, 363] width 872 height 389
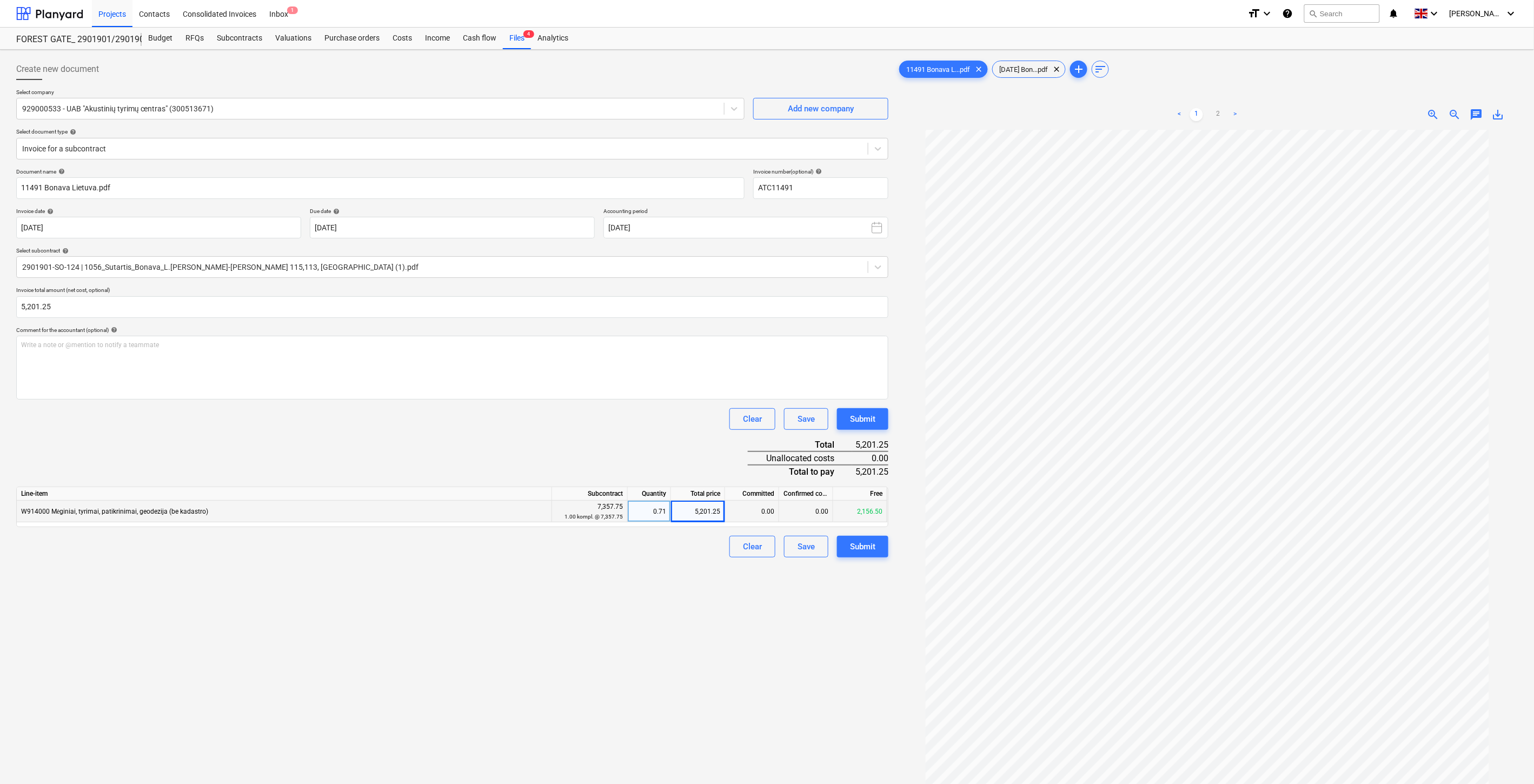
click at [456, 443] on div "Document name help 11491 Bonava Lietuva.pdf Invoice number (optional) help ATC1…" at bounding box center [452, 363] width 872 height 389
click at [475, 435] on div "Document name help 11491 Bonava Lietuva.pdf Invoice number (optional) help ATC1…" at bounding box center [452, 363] width 872 height 389
click at [501, 425] on div "Clear Save Submit" at bounding box center [452, 418] width 872 height 22
click at [802, 548] on div "Save" at bounding box center [806, 546] width 17 height 14
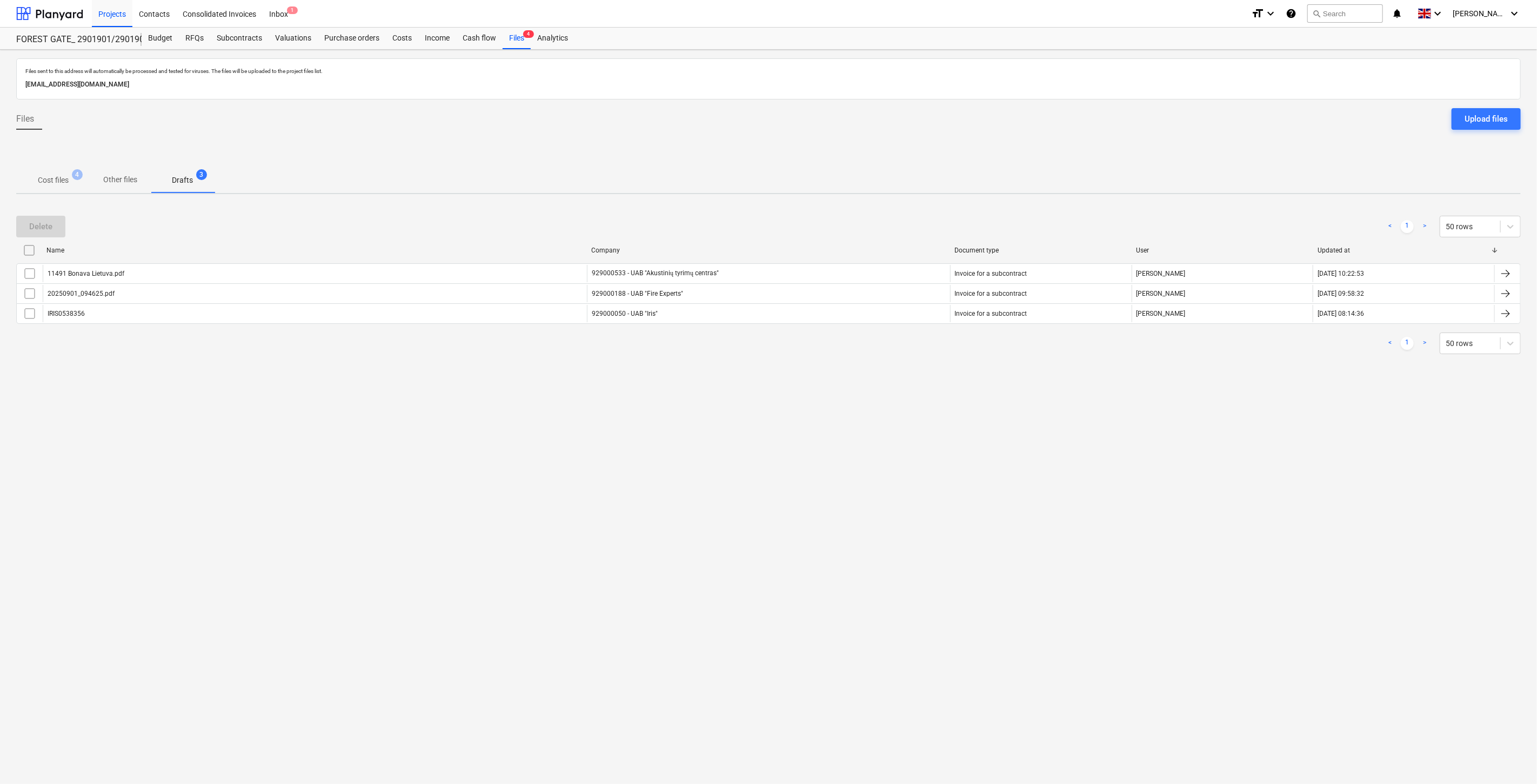
click at [764, 470] on div "Files sent to this address will automatically be processed and tested for virus…" at bounding box center [768, 417] width 1537 height 734
click at [812, 447] on div "Files sent to this address will automatically be processed and tested for virus…" at bounding box center [768, 417] width 1537 height 734
click at [60, 185] on p "Cost files" at bounding box center [53, 180] width 31 height 11
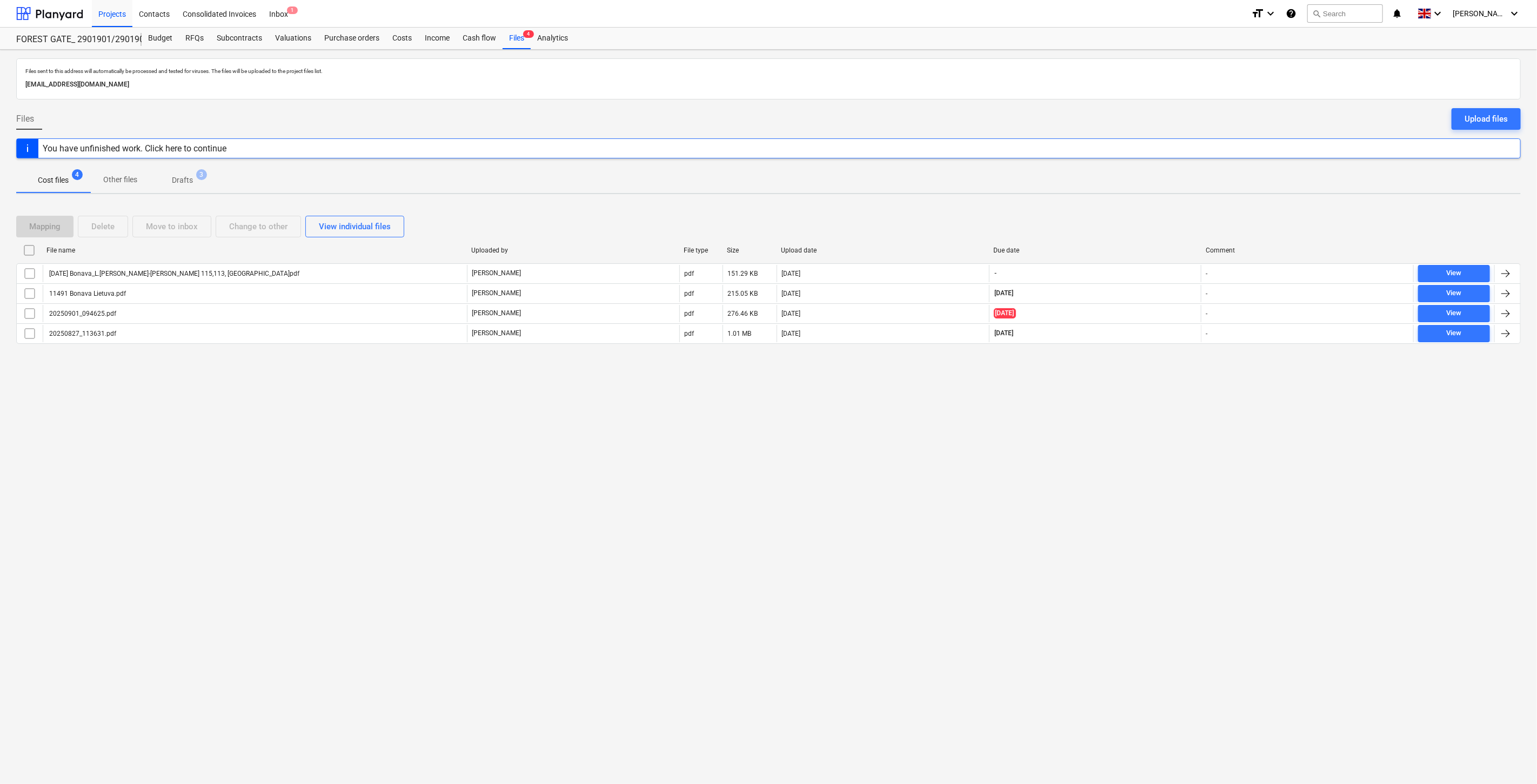
click at [1165, 437] on div "Files sent to this address will automatically be processed and tested for virus…" at bounding box center [768, 417] width 1537 height 734
click at [1173, 402] on div "Files sent to this address will automatically be processed and tested for virus…" at bounding box center [768, 417] width 1537 height 734
click at [1175, 398] on div "Files sent to this address will automatically be processed and tested for virus…" at bounding box center [768, 417] width 1537 height 734
click at [1181, 385] on div "Files sent to this address will automatically be processed and tested for virus…" at bounding box center [768, 417] width 1537 height 734
drag, startPoint x: 1116, startPoint y: 441, endPoint x: 1144, endPoint y: 407, distance: 44.0
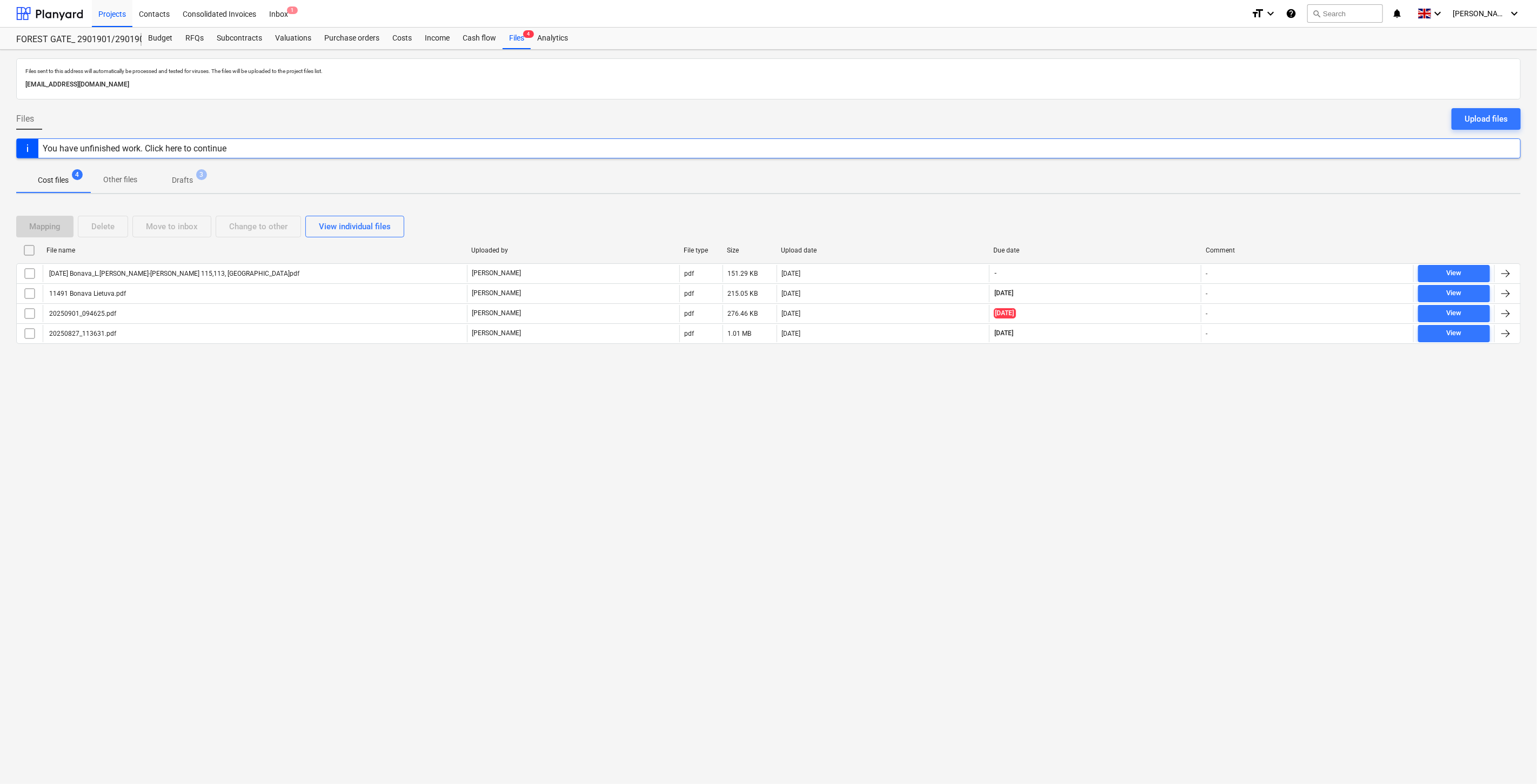
click at [1116, 440] on div "Files sent to this address will automatically be processed and tested for virus…" at bounding box center [768, 417] width 1537 height 734
drag, startPoint x: 1144, startPoint y: 407, endPoint x: 403, endPoint y: 186, distance: 773.3
click at [1141, 407] on div "Files sent to this address will automatically be processed and tested for virus…" at bounding box center [768, 417] width 1537 height 734
click at [66, 14] on div at bounding box center [49, 13] width 67 height 27
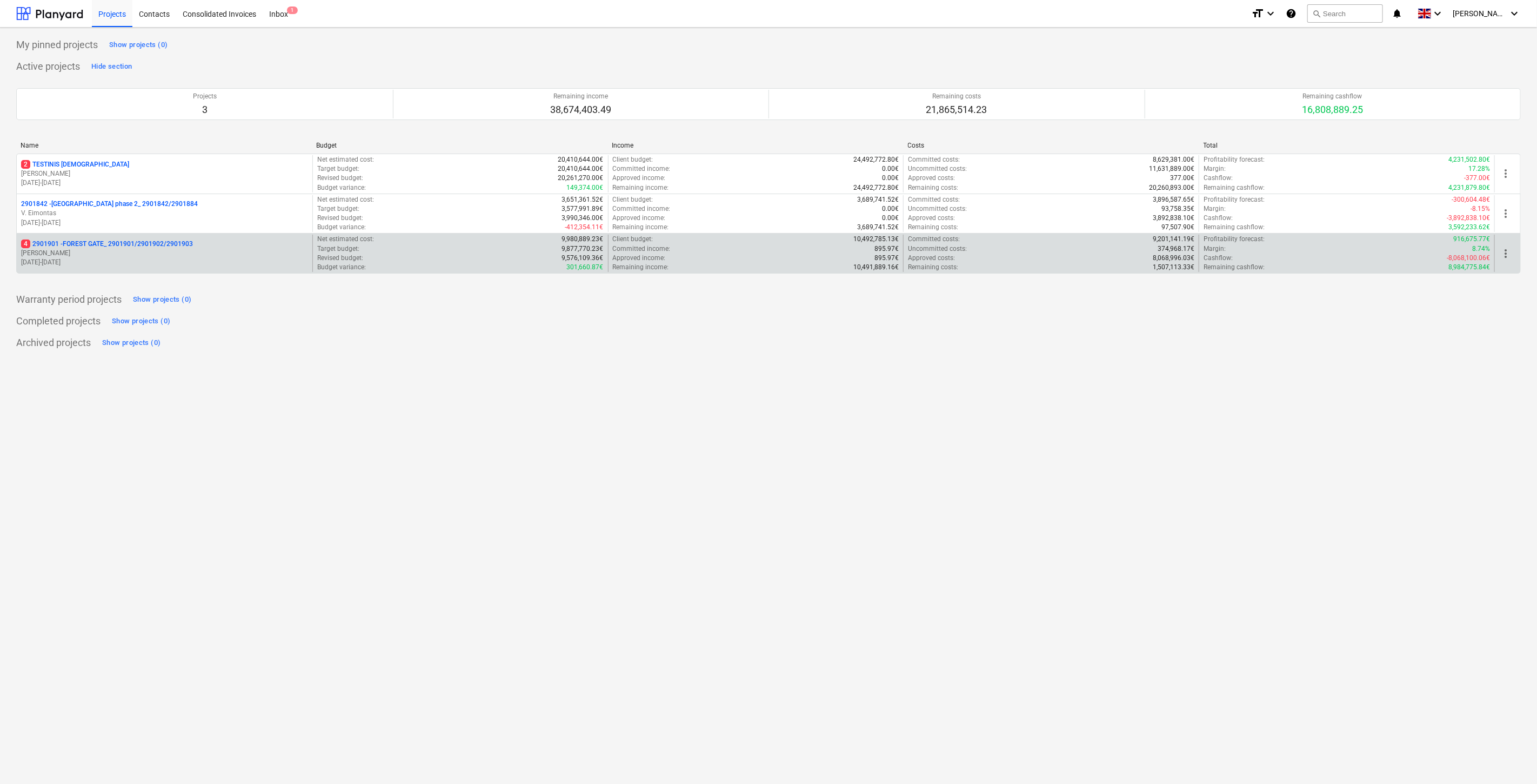
click at [175, 257] on p "[PERSON_NAME]" at bounding box center [164, 253] width 287 height 9
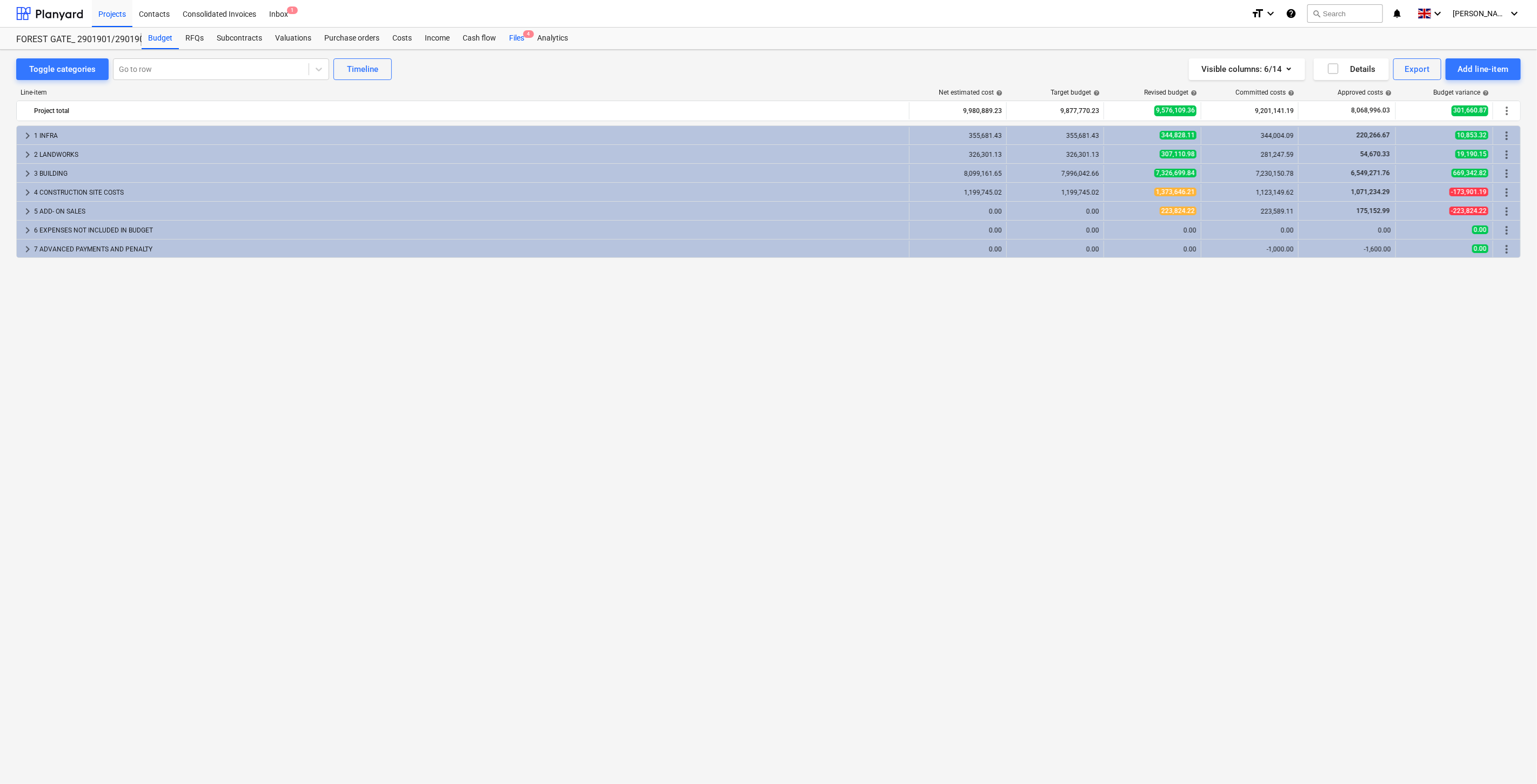
click at [521, 39] on div "Files 4" at bounding box center [517, 38] width 28 height 22
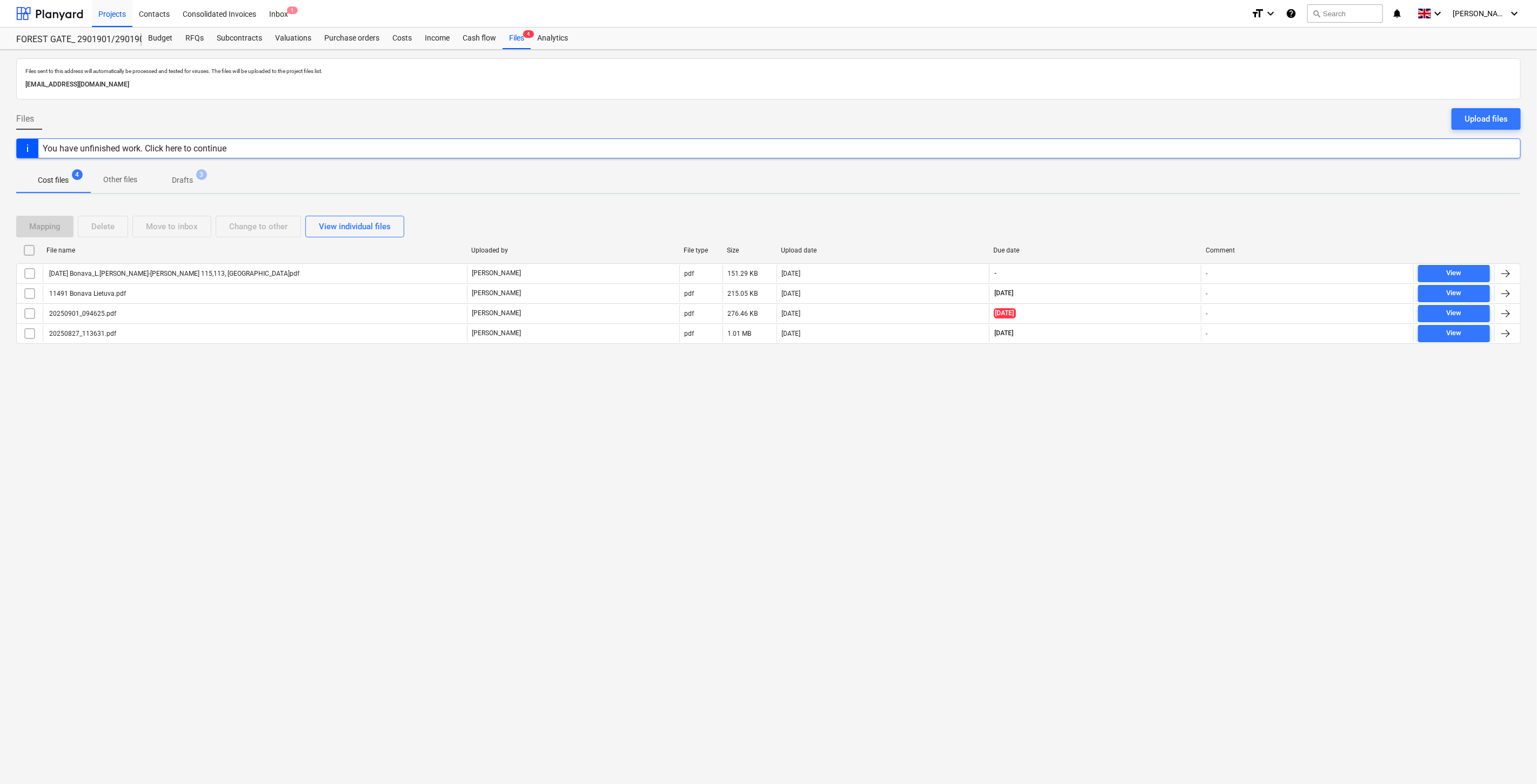
drag, startPoint x: 1128, startPoint y: 425, endPoint x: 1171, endPoint y: 380, distance: 62.2
click at [1138, 412] on div "Files sent to this address will automatically be processed and tested for virus…" at bounding box center [768, 417] width 1537 height 734
click at [1171, 380] on div "Files sent to this address will automatically be processed and tested for virus…" at bounding box center [768, 417] width 1537 height 734
click at [76, 12] on div at bounding box center [49, 13] width 67 height 27
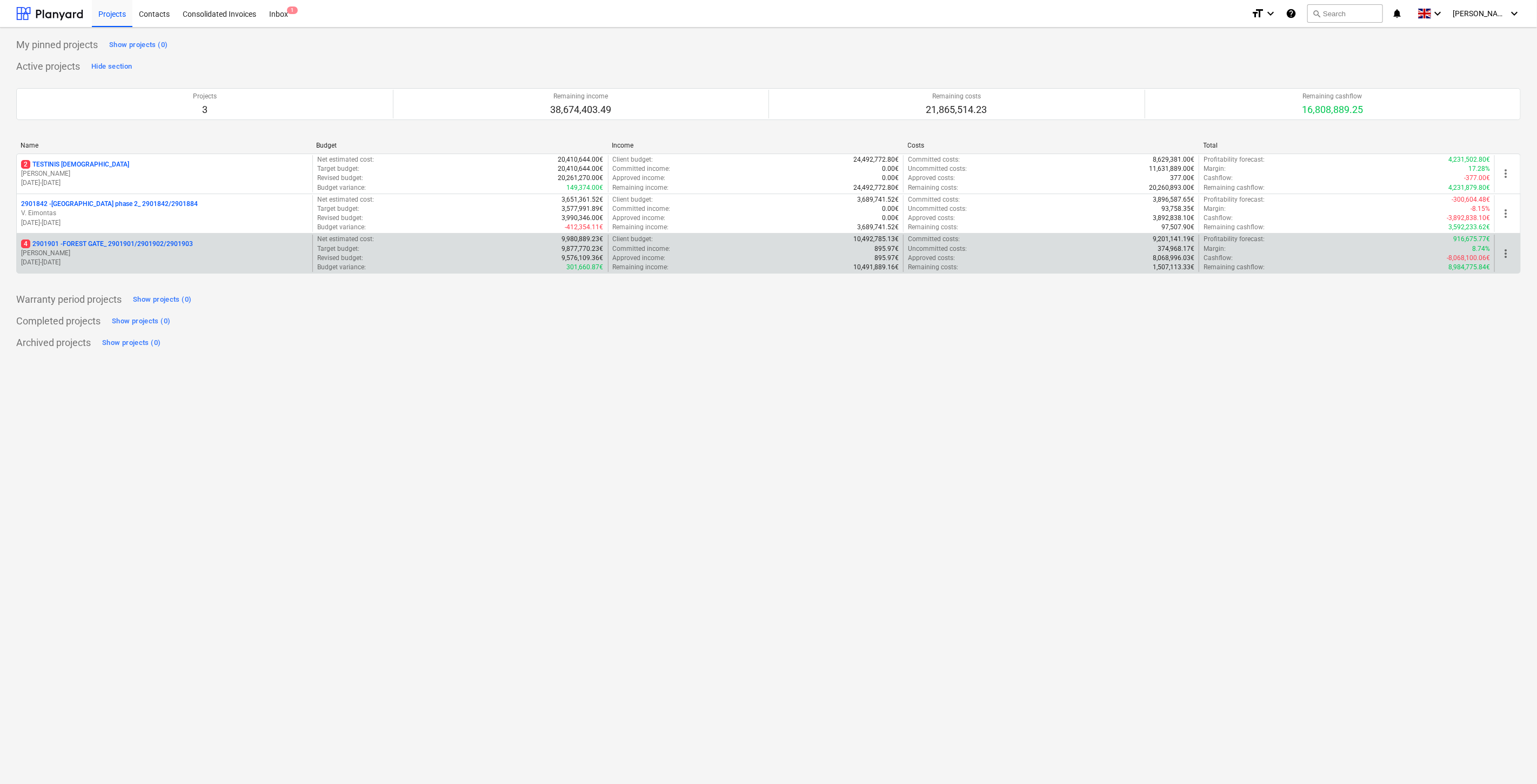
click at [192, 260] on p "[DATE] - [DATE]" at bounding box center [164, 263] width 287 height 9
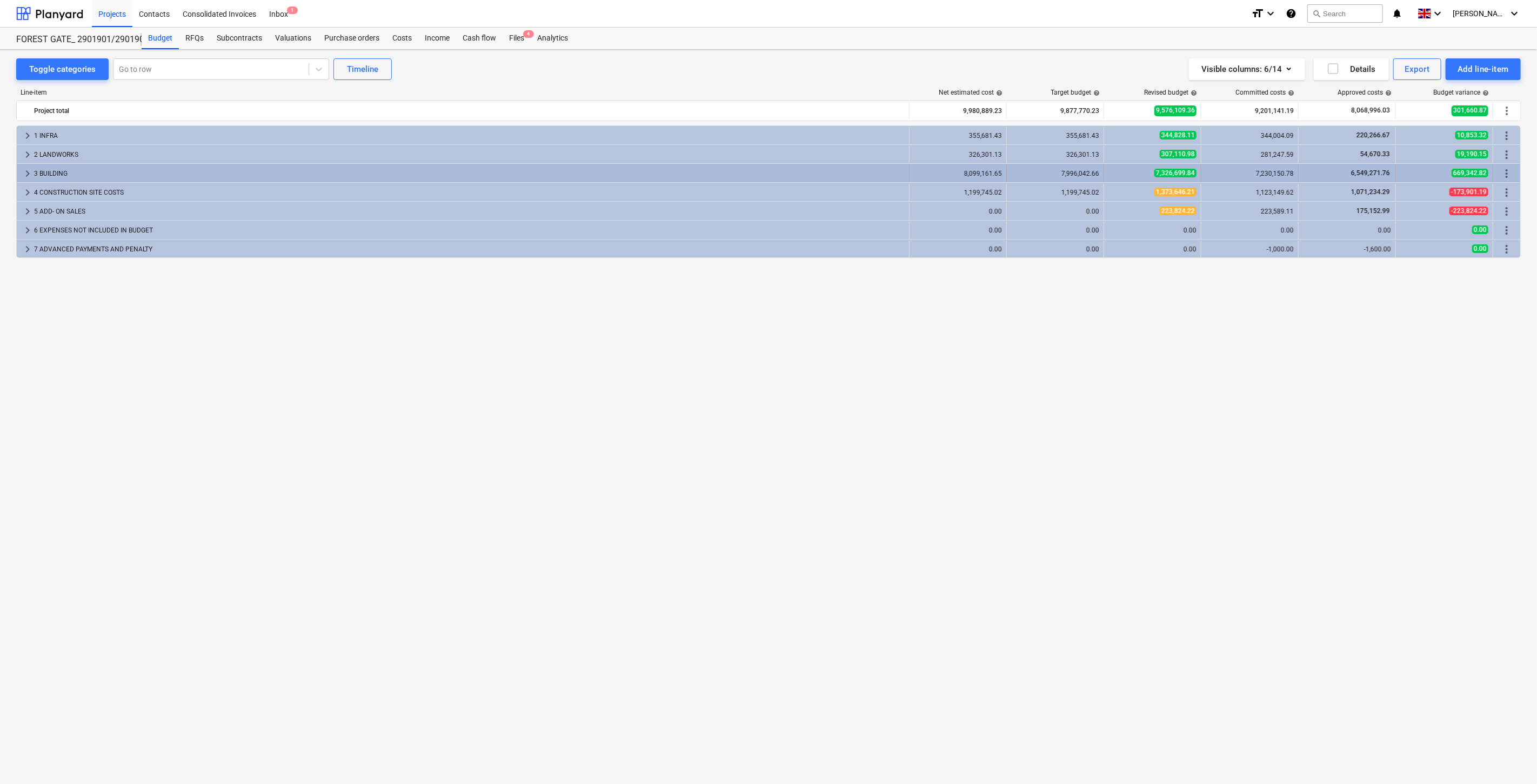
click at [103, 171] on div "3 BUILDING" at bounding box center [470, 173] width 871 height 17
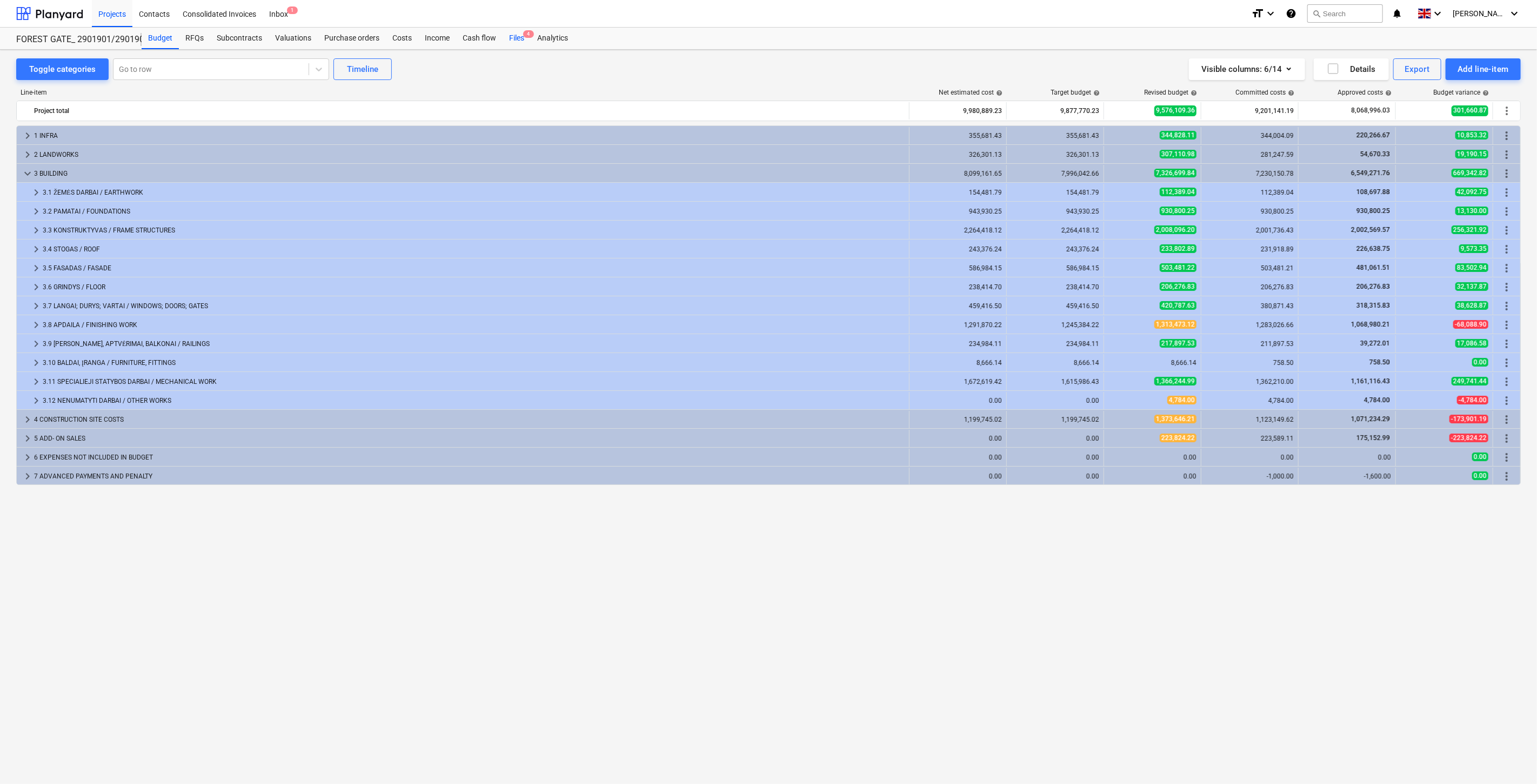
click at [518, 43] on div "Files 4" at bounding box center [517, 38] width 28 height 22
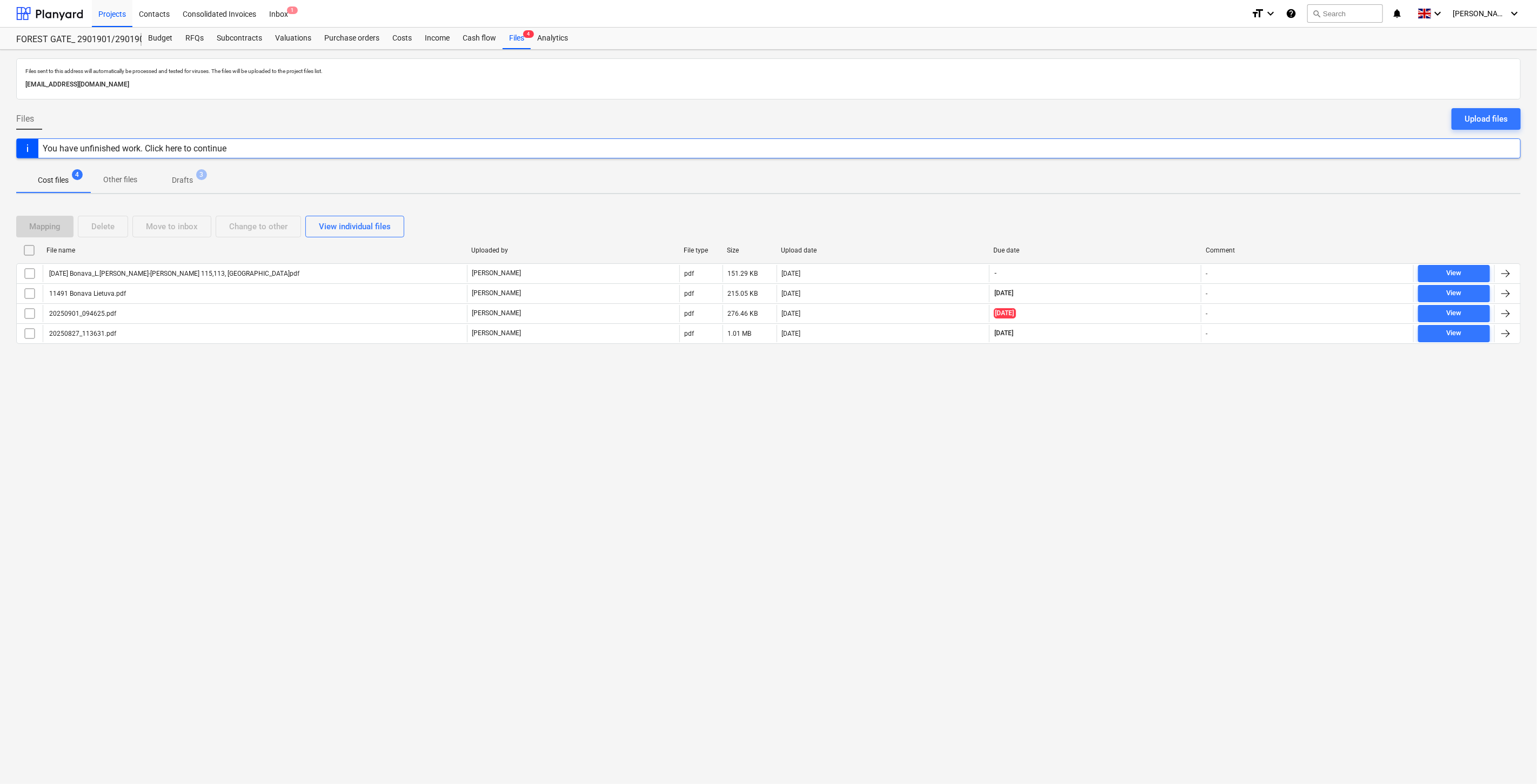
click at [1134, 470] on div "Files sent to this address will automatically be processed and tested for virus…" at bounding box center [768, 417] width 1537 height 734
click at [1142, 446] on div "Files sent to this address will automatically be processed and tested for virus…" at bounding box center [768, 417] width 1537 height 734
click at [1152, 426] on div "Files sent to this address will automatically be processed and tested for virus…" at bounding box center [768, 417] width 1537 height 734
click at [1159, 414] on div "Files sent to this address will automatically be processed and tested for virus…" at bounding box center [768, 417] width 1537 height 734
click at [1122, 401] on div "Files sent to this address will automatically be processed and tested for virus…" at bounding box center [768, 417] width 1537 height 734
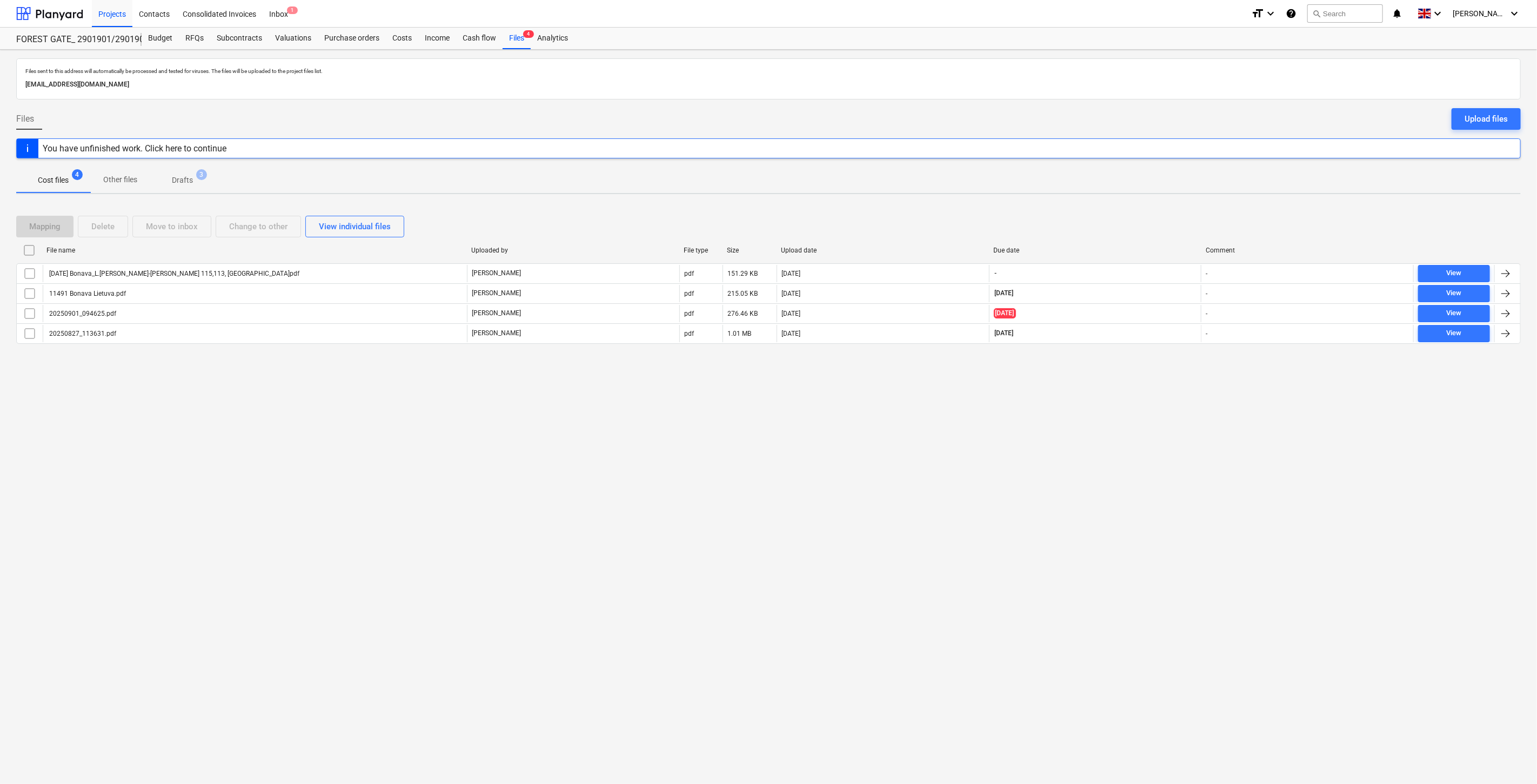
click at [1133, 389] on div "Files sent to this address will automatically be processed and tested for virus…" at bounding box center [768, 417] width 1537 height 734
click at [1140, 396] on div "Files sent to this address will automatically be processed and tested for virus…" at bounding box center [768, 417] width 1537 height 734
click at [1149, 380] on div "Files sent to this address will automatically be processed and tested for virus…" at bounding box center [768, 417] width 1537 height 734
click at [1159, 370] on div "Files sent to this address will automatically be processed and tested for virus…" at bounding box center [768, 417] width 1537 height 734
click at [1169, 363] on div "Mapping Delete Move to inbox Change to other View individual files File name Up…" at bounding box center [768, 284] width 1505 height 162
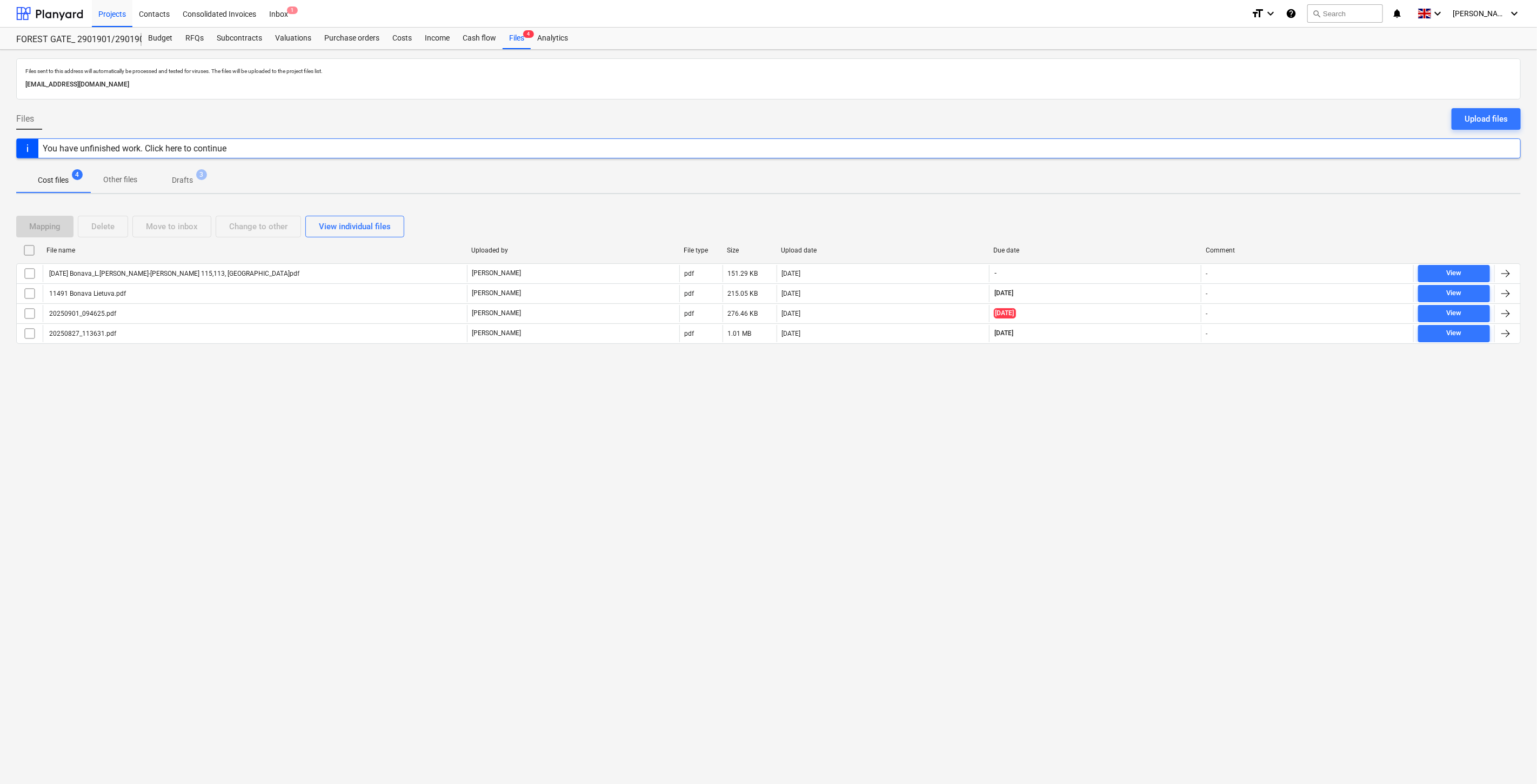
click at [1169, 363] on div "Mapping Delete Move to inbox Change to other View individual files File name Up…" at bounding box center [768, 284] width 1505 height 162
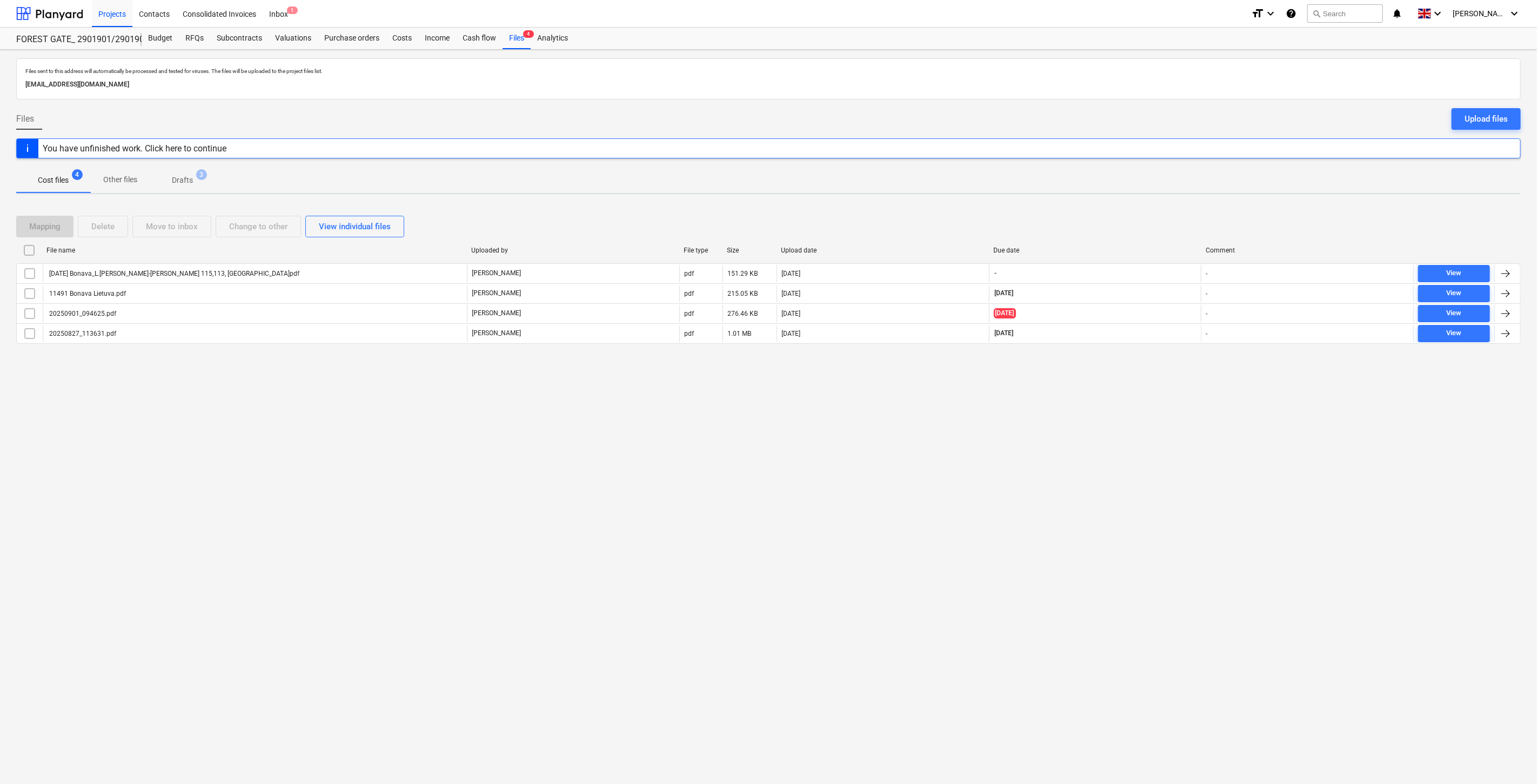
click at [1169, 363] on div "Mapping Delete Move to inbox Change to other View individual files File name Up…" at bounding box center [768, 284] width 1505 height 162
click at [1157, 392] on div "Files sent to this address will automatically be processed and tested for virus…" at bounding box center [768, 417] width 1537 height 734
drag, startPoint x: 1170, startPoint y: 373, endPoint x: 583, endPoint y: 443, distance: 591.2
click at [1152, 378] on div "Files sent to this address will automatically be processed and tested for virus…" at bounding box center [768, 417] width 1537 height 734
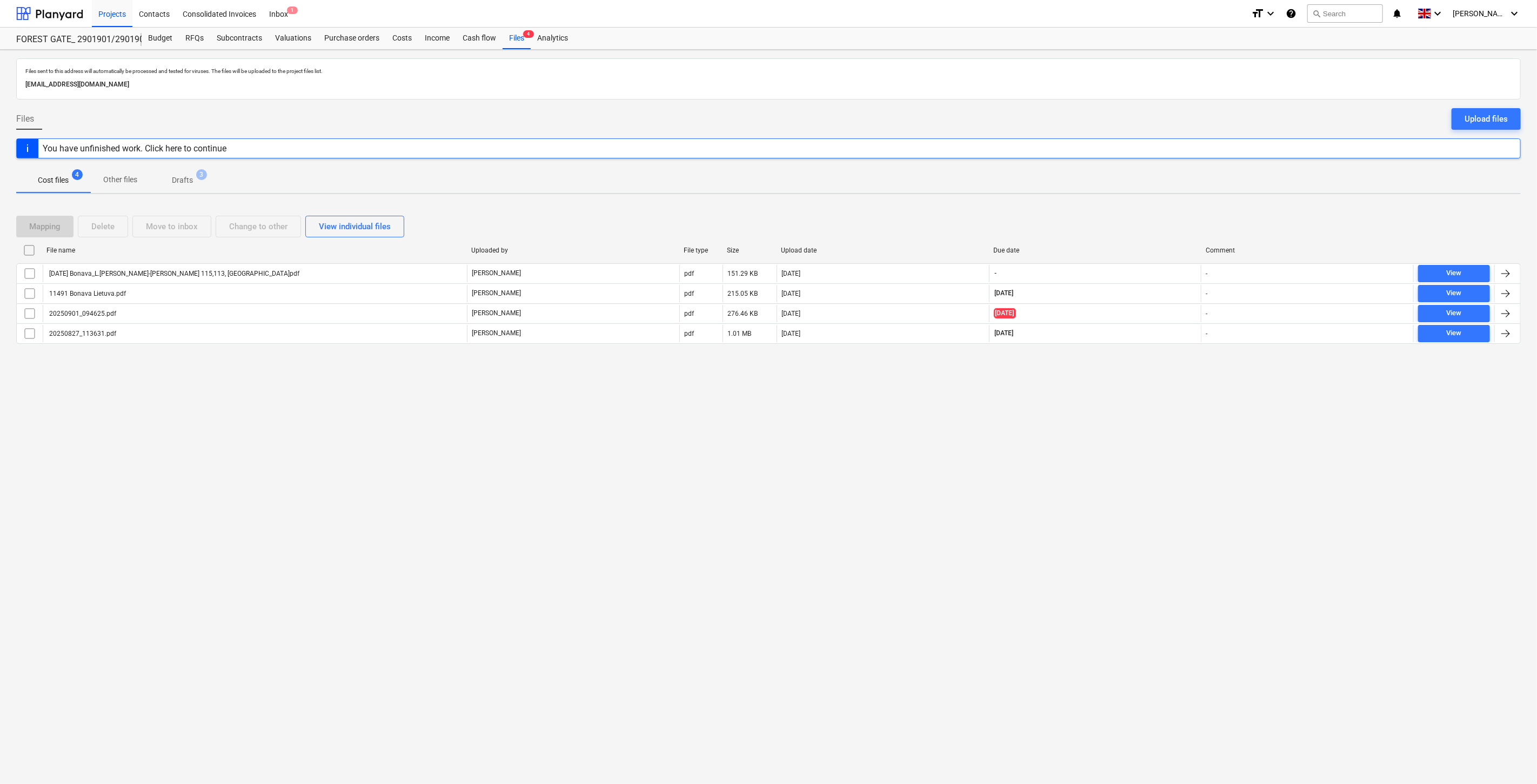
click at [1153, 403] on div "Files sent to this address will automatically be processed and tested for virus…" at bounding box center [768, 417] width 1537 height 734
click at [1169, 379] on div "Files sent to this address will automatically be processed and tested for virus…" at bounding box center [768, 417] width 1537 height 734
click at [1171, 373] on div "Files sent to this address will automatically be processed and tested for virus…" at bounding box center [768, 417] width 1537 height 734
click at [1179, 360] on div "Mapping Delete Move to inbox Change to other View individual files File name Up…" at bounding box center [768, 284] width 1505 height 162
click at [1127, 215] on div "Mapping Delete Move to inbox Change to other View individual files" at bounding box center [768, 226] width 1505 height 22
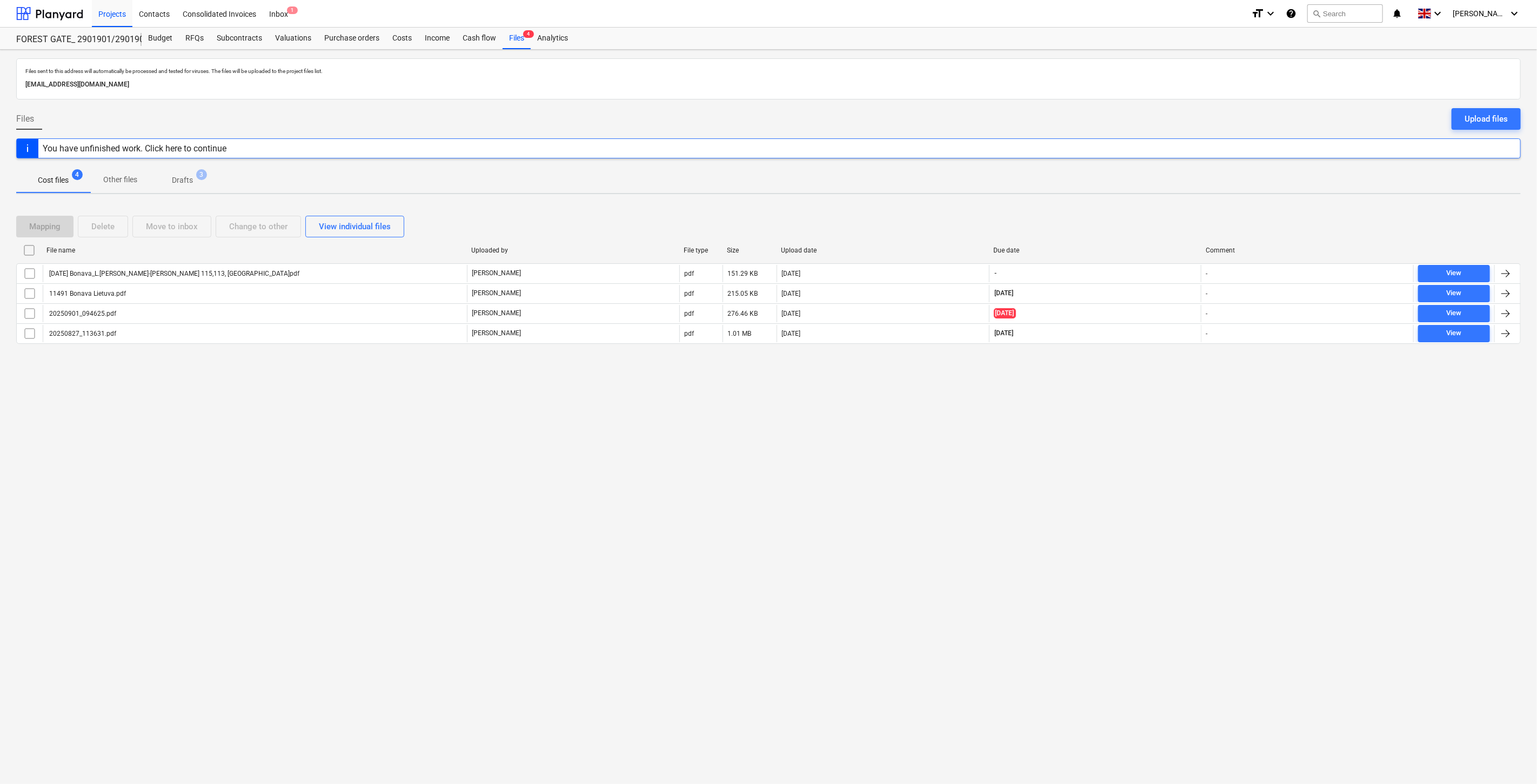
click at [1141, 209] on div "Mapping Delete Move to inbox Change to other View individual files File name Up…" at bounding box center [768, 284] width 1505 height 162
drag, startPoint x: 1141, startPoint y: 223, endPoint x: 1182, endPoint y: 201, distance: 46.5
click at [1146, 220] on div "Mapping Delete Move to inbox Change to other View individual files" at bounding box center [768, 226] width 1505 height 22
click at [1182, 201] on div "Files sent to this address will automatically be processed and tested for virus…" at bounding box center [768, 417] width 1537 height 734
click at [1115, 228] on div "Mapping Delete Move to inbox Change to other View individual files" at bounding box center [768, 226] width 1505 height 22
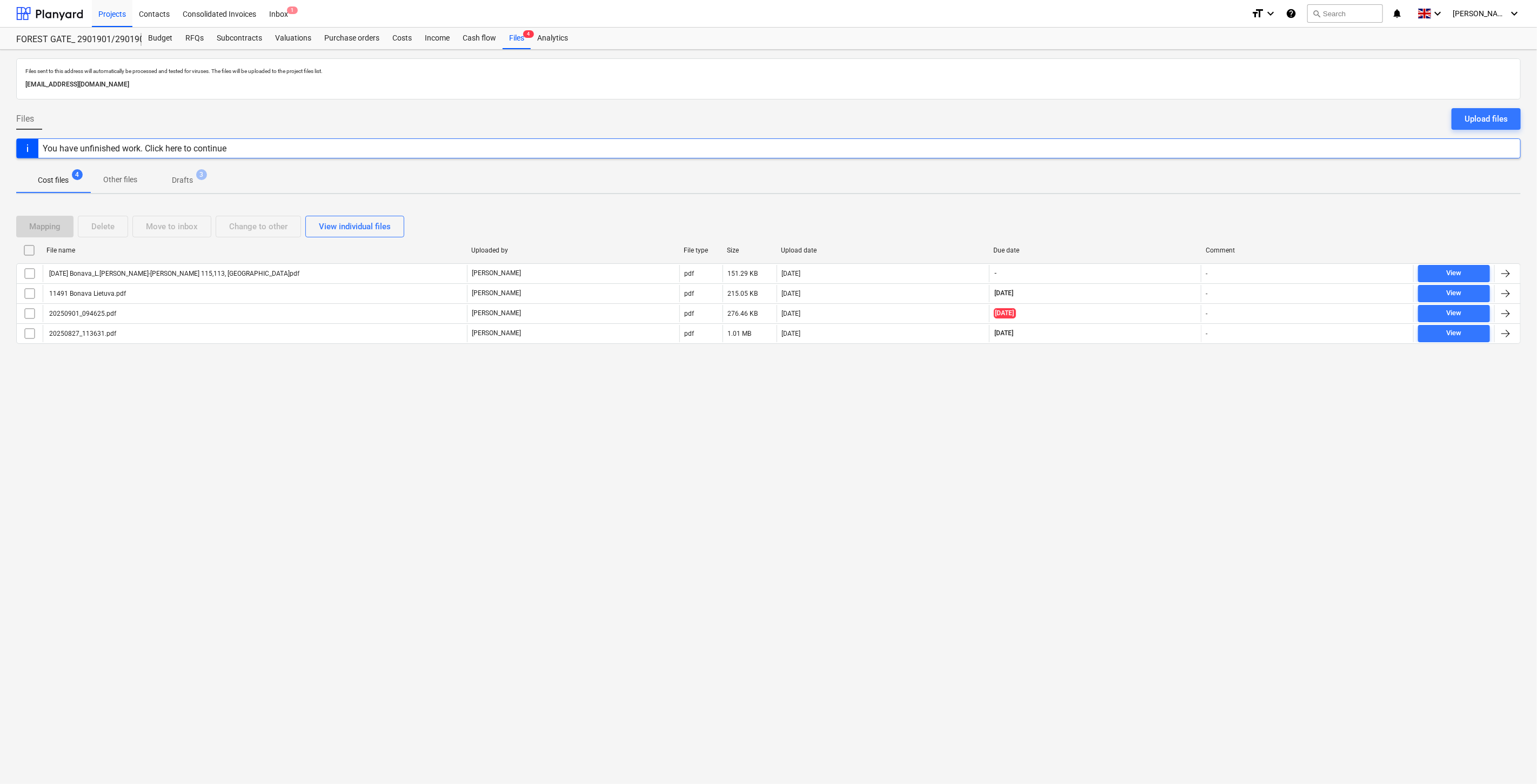
click at [1123, 224] on div "Mapping Delete Move to inbox Change to other View individual files" at bounding box center [768, 226] width 1505 height 22
click at [1135, 219] on div "Mapping Delete Move to inbox Change to other View individual files" at bounding box center [768, 226] width 1505 height 22
click at [1144, 215] on div "Mapping Delete Move to inbox Change to other View individual files" at bounding box center [768, 226] width 1505 height 22
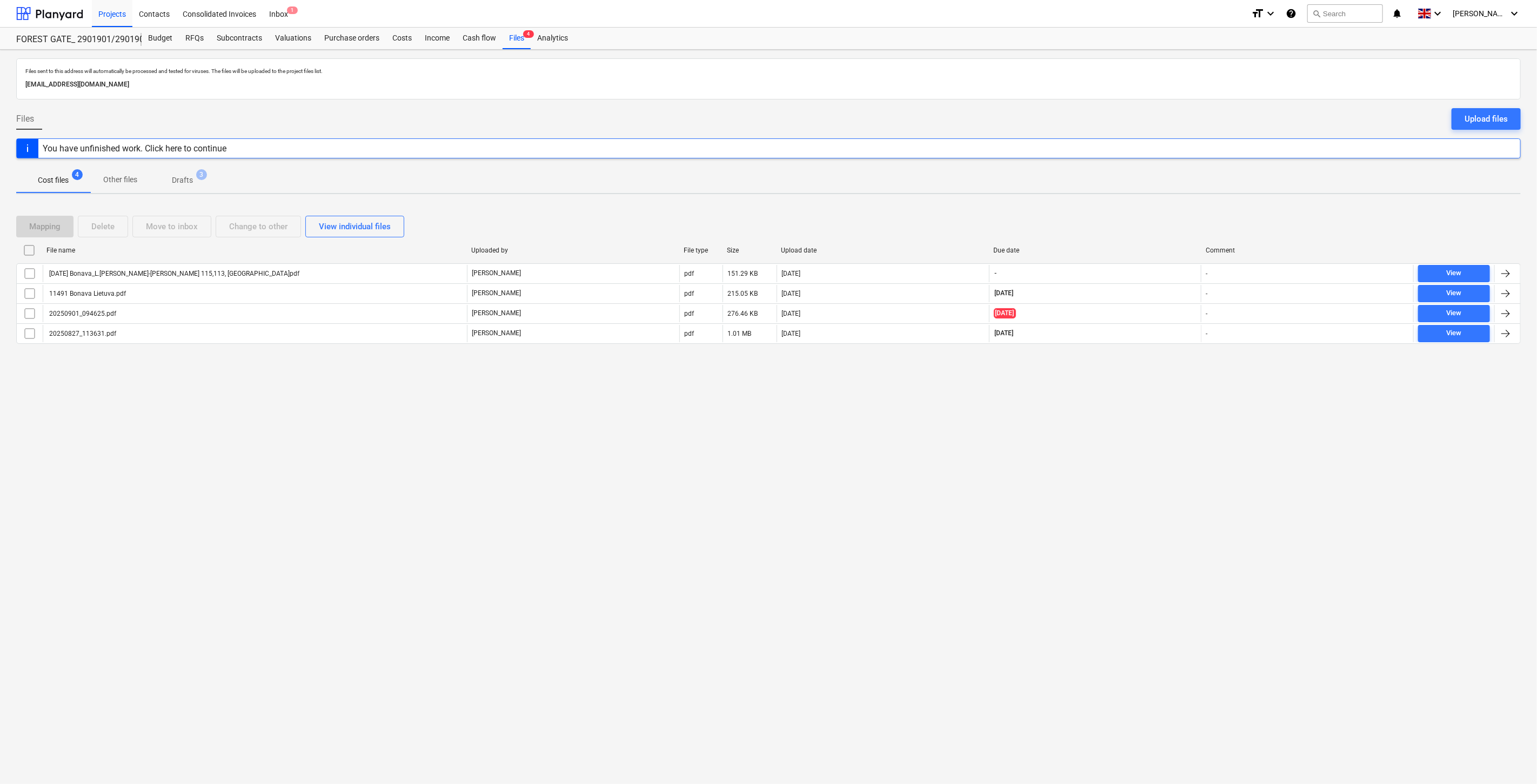
click at [1144, 215] on div "Mapping Delete Move to inbox Change to other View individual files" at bounding box center [768, 226] width 1505 height 22
click at [1146, 214] on div "Mapping Delete Move to inbox Change to other View individual files" at bounding box center [768, 227] width 1505 height 30
drag, startPoint x: 1134, startPoint y: 227, endPoint x: 1152, endPoint y: 216, distance: 21.1
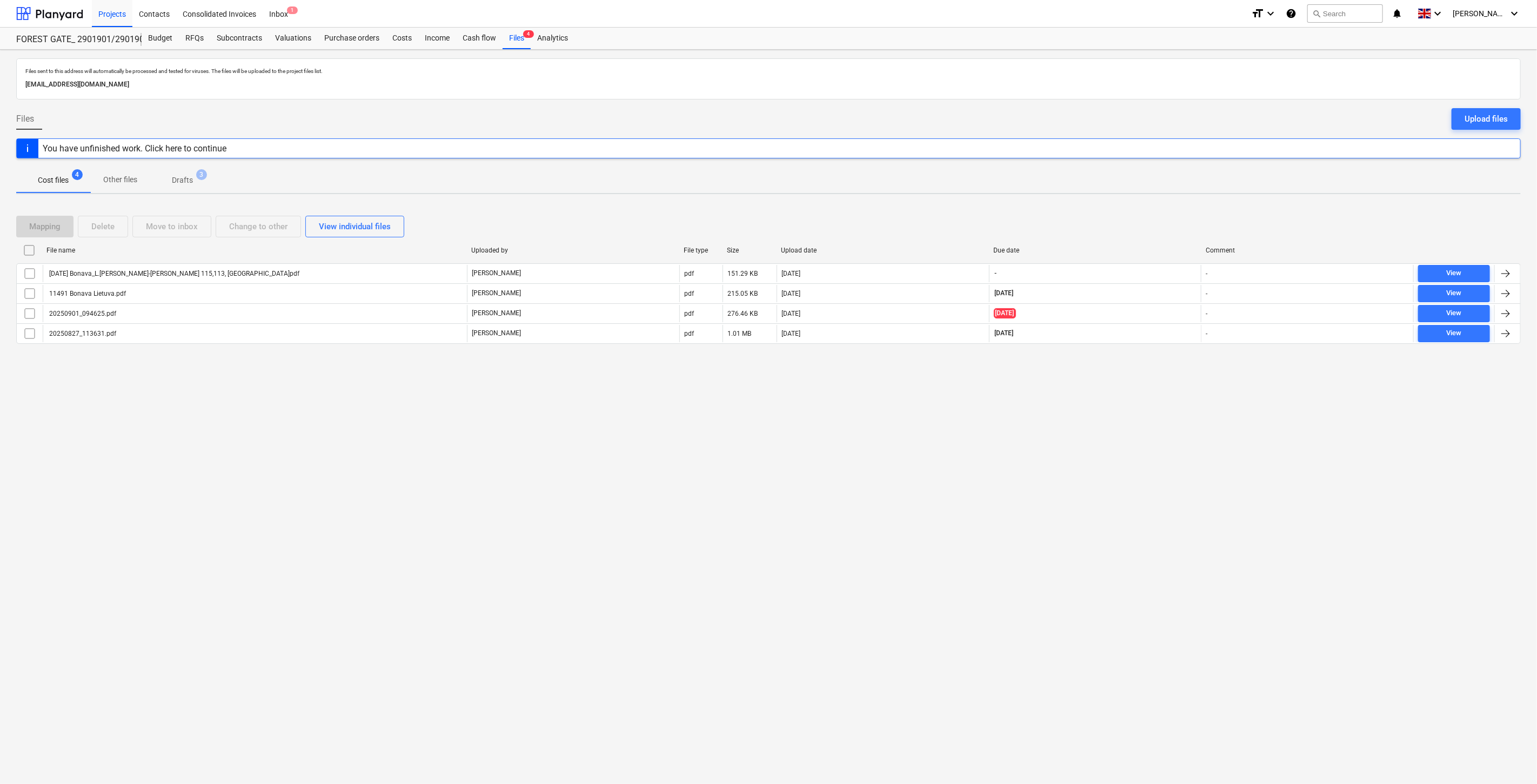
click at [1137, 224] on div "Mapping Delete Move to inbox Change to other View individual files" at bounding box center [768, 226] width 1505 height 22
click at [1152, 216] on div "Mapping Delete Move to inbox Change to other View individual files" at bounding box center [768, 226] width 1505 height 22
click at [1119, 230] on div "Mapping Delete Move to inbox Change to other View individual files" at bounding box center [768, 226] width 1505 height 22
click at [1133, 218] on div "Mapping Delete Move to inbox Change to other View individual files" at bounding box center [768, 226] width 1505 height 22
click at [1146, 209] on div "Mapping Delete Move to inbox Change to other View individual files File name Up…" at bounding box center [768, 284] width 1505 height 162
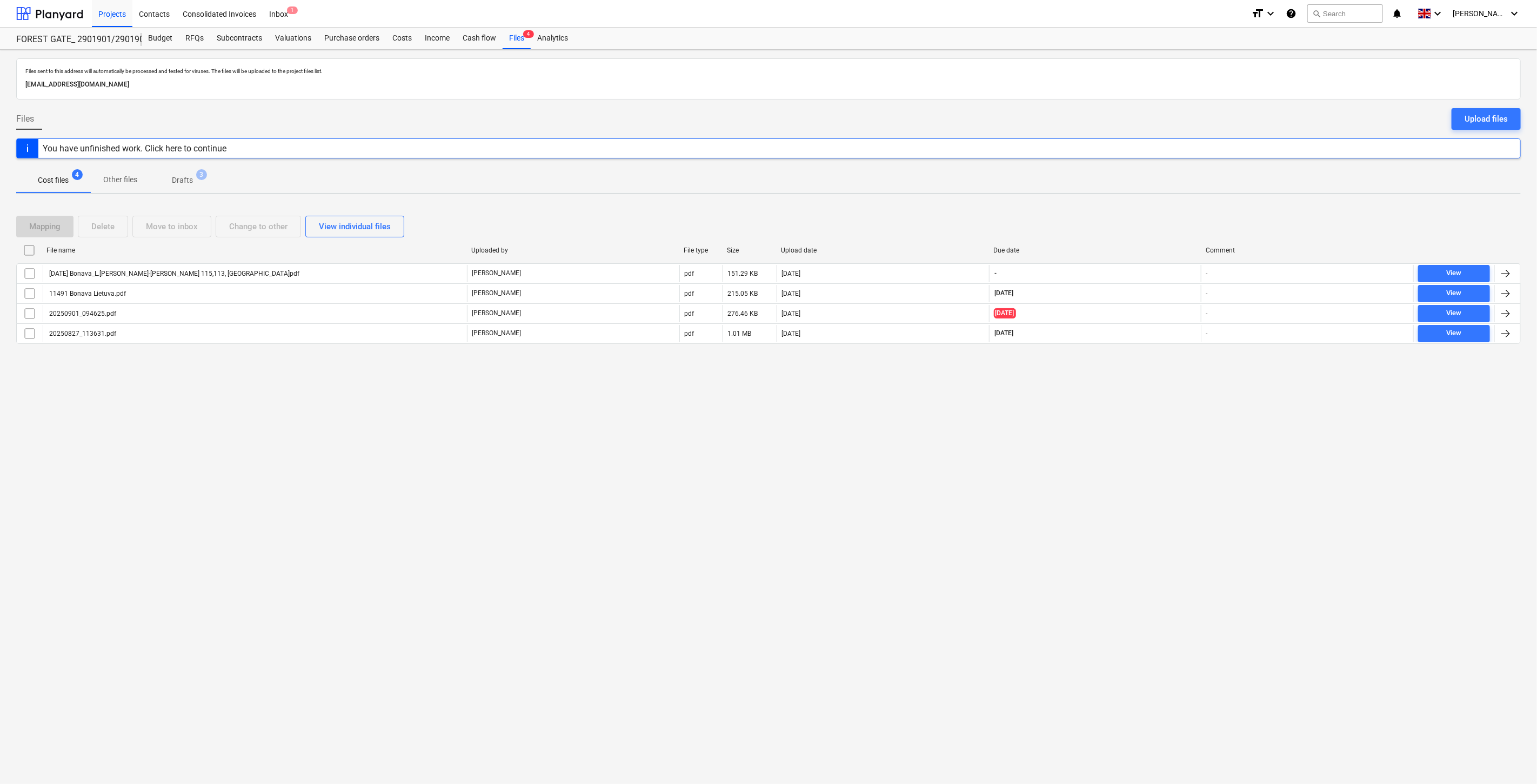
drag, startPoint x: 1164, startPoint y: 199, endPoint x: 456, endPoint y: 223, distance: 708.4
click at [1162, 199] on div "Files sent to this address will automatically be processed and tested for virus…" at bounding box center [768, 417] width 1537 height 734
drag, startPoint x: 1136, startPoint y: 227, endPoint x: 1181, endPoint y: 199, distance: 53.0
click at [1141, 224] on div "Mapping Delete Move to inbox Change to other View individual files" at bounding box center [768, 226] width 1505 height 22
click at [1181, 199] on div "Files sent to this address will automatically be processed and tested for virus…" at bounding box center [768, 417] width 1537 height 734
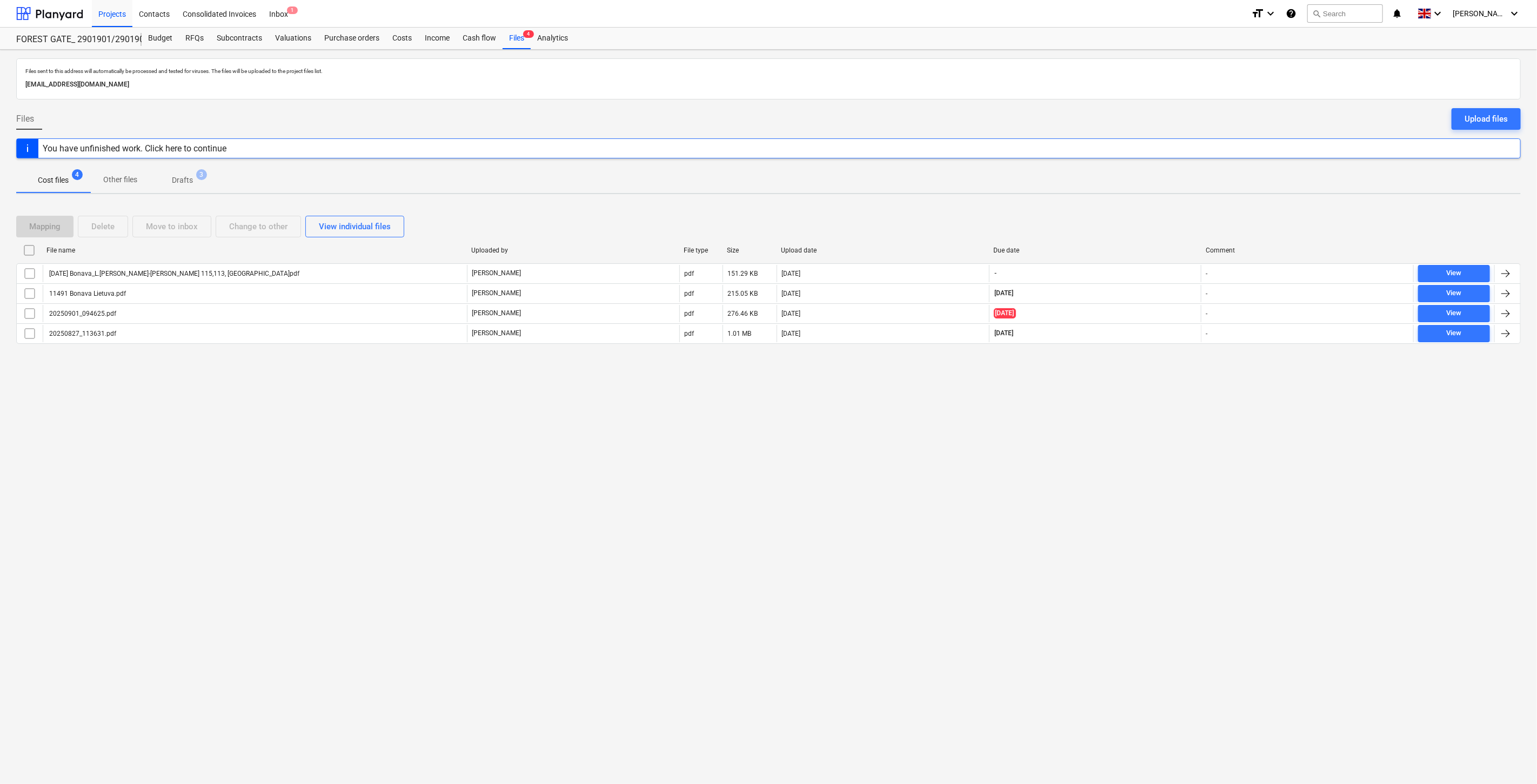
drag, startPoint x: 1127, startPoint y: 228, endPoint x: 1137, endPoint y: 219, distance: 13.5
click at [1127, 228] on div "Mapping Delete Move to inbox Change to other View individual files" at bounding box center [768, 226] width 1505 height 22
click at [1137, 219] on div "Mapping Delete Move to inbox Change to other View individual files" at bounding box center [768, 226] width 1505 height 22
click at [1141, 216] on div "Mapping Delete Move to inbox Change to other View individual files" at bounding box center [768, 226] width 1505 height 22
click at [1171, 203] on div "Mapping Delete Move to inbox Change to other View individual files File name Up…" at bounding box center [768, 284] width 1505 height 162
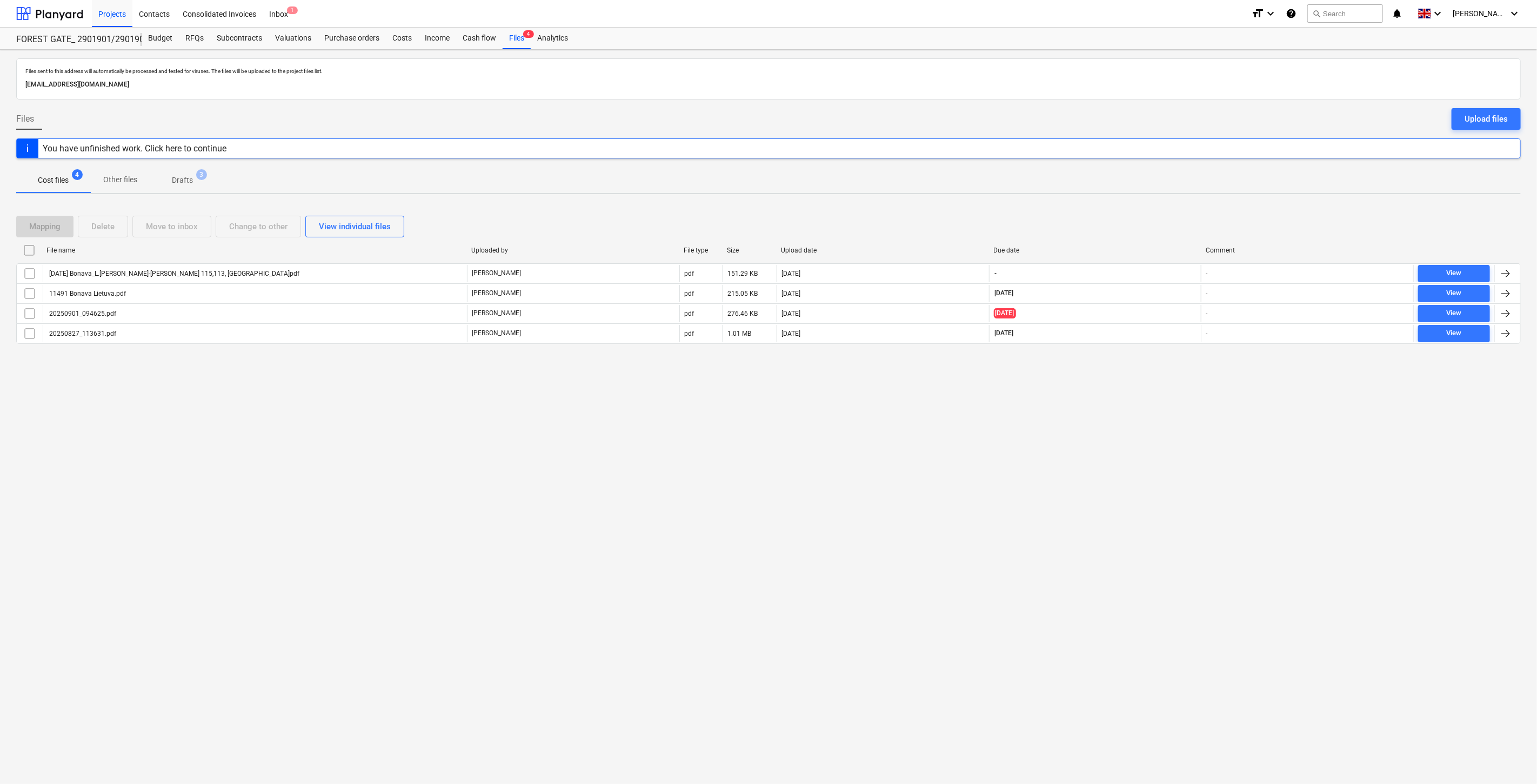
click at [1118, 426] on div "Files sent to this address will automatically be processed and tested for virus…" at bounding box center [768, 417] width 1537 height 734
click at [1141, 388] on div "Files sent to this address will automatically be processed and tested for virus…" at bounding box center [768, 417] width 1537 height 734
click at [1150, 372] on div "Files sent to this address will automatically be processed and tested for virus…" at bounding box center [768, 417] width 1537 height 734
drag, startPoint x: 1169, startPoint y: 351, endPoint x: 264, endPoint y: 446, distance: 910.0
click at [1165, 351] on div at bounding box center [768, 351] width 1505 height 9
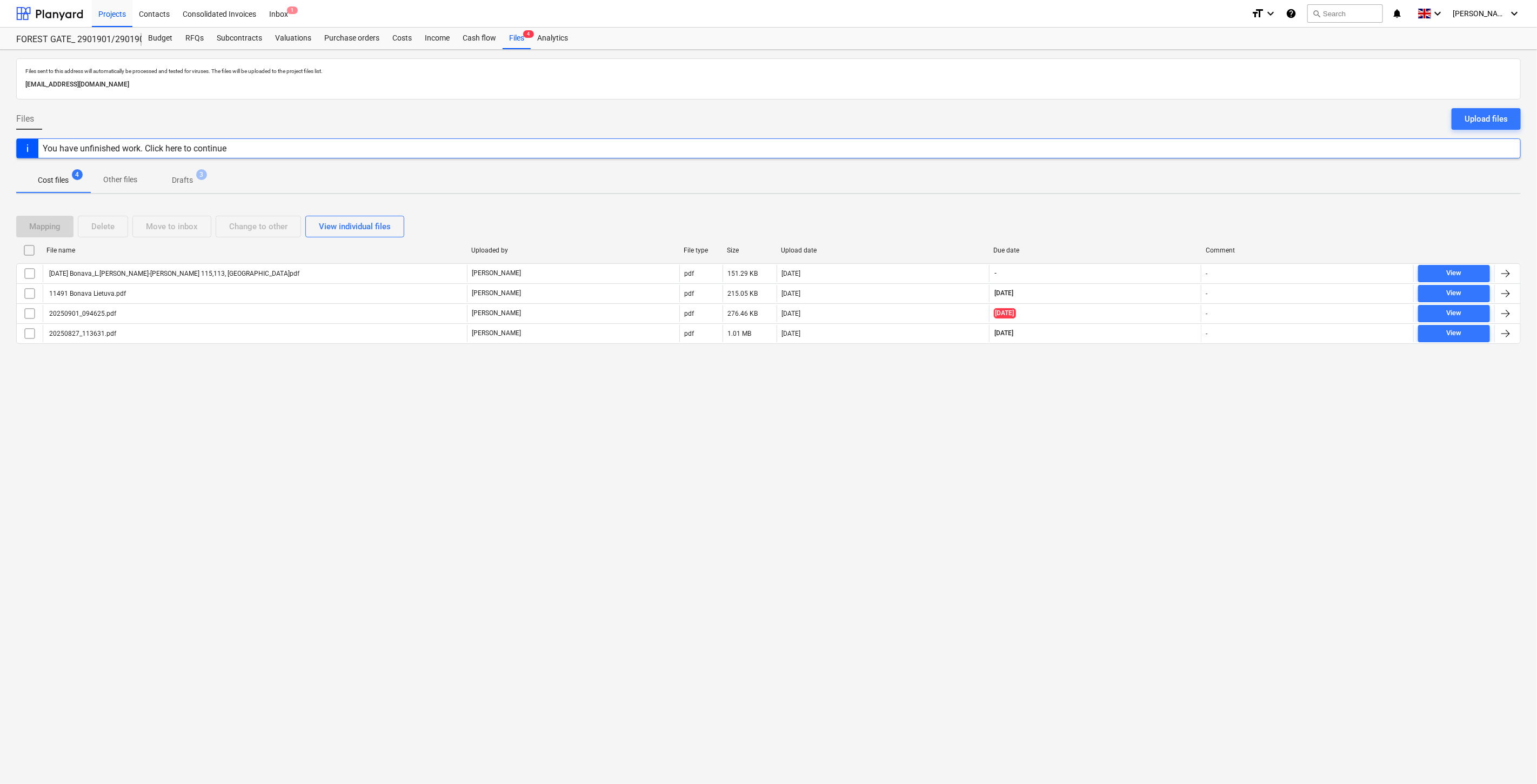
click at [1133, 220] on div "Mapping Delete Move to inbox Change to other View individual files" at bounding box center [768, 226] width 1505 height 22
click at [1156, 209] on div "Mapping Delete Move to inbox Change to other View individual files File name Up…" at bounding box center [768, 284] width 1505 height 162
drag, startPoint x: 1166, startPoint y: 206, endPoint x: 1175, endPoint y: 201, distance: 10.3
click at [1166, 205] on div "Mapping Delete Move to inbox Change to other View individual files File name Up…" at bounding box center [768, 284] width 1505 height 162
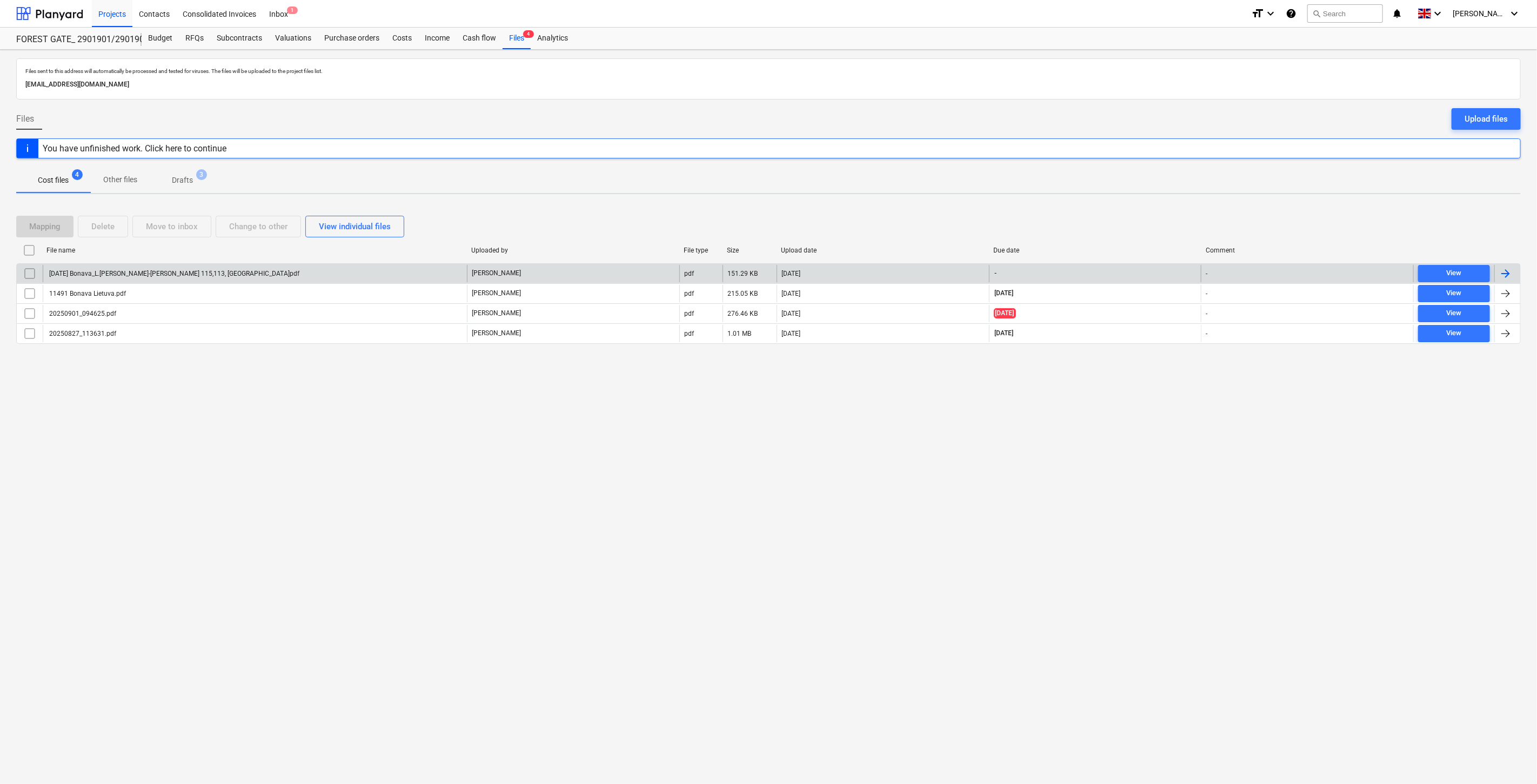
drag, startPoint x: 1175, startPoint y: 201, endPoint x: 832, endPoint y: 271, distance: 350.1
click at [1172, 201] on div "Files sent to this address will automatically be processed and tested for virus…" at bounding box center [768, 417] width 1537 height 734
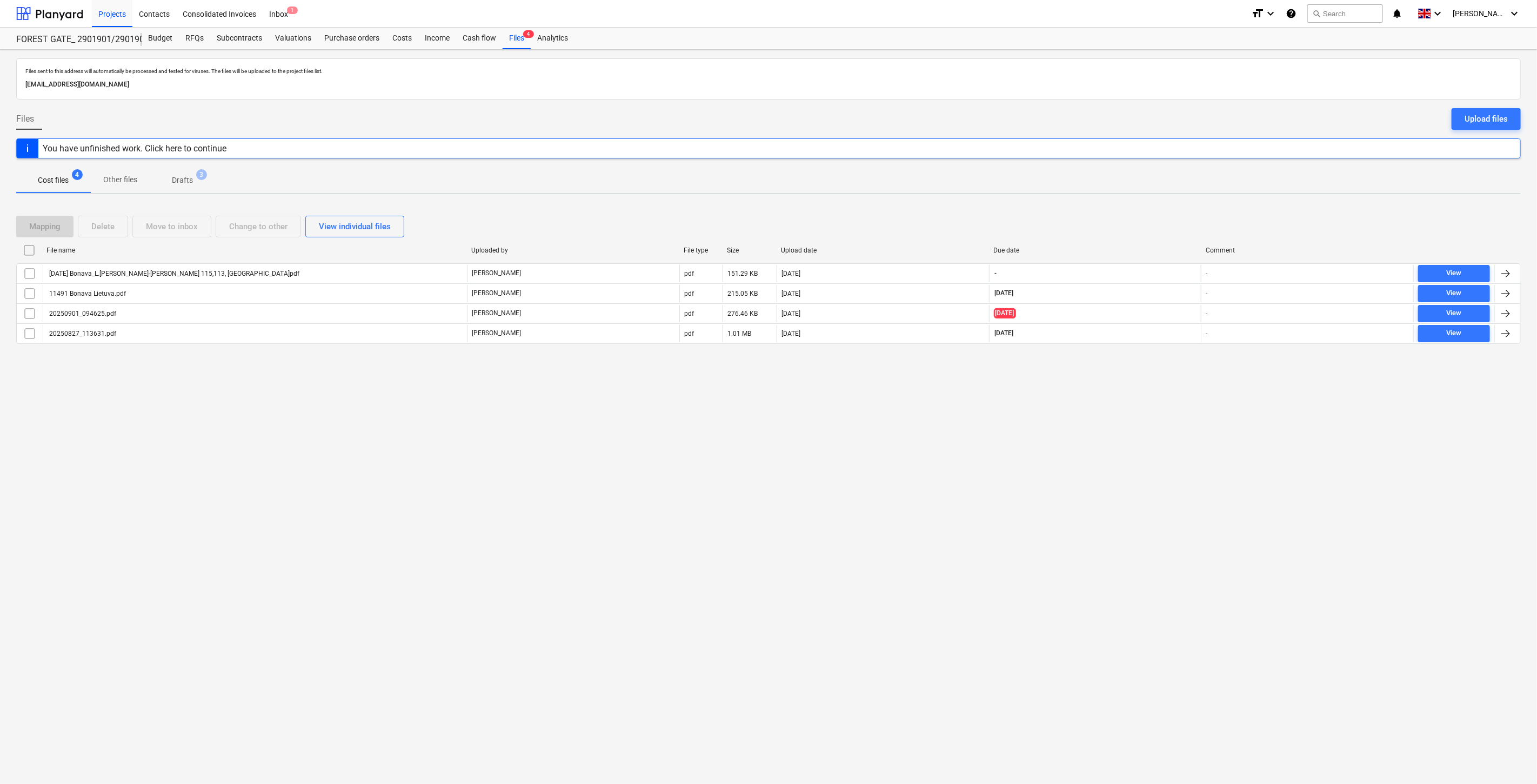
click at [1130, 230] on div "Mapping Delete Move to inbox Change to other View individual files" at bounding box center [768, 226] width 1505 height 22
click at [1148, 222] on div "Mapping Delete Move to inbox Change to other View individual files" at bounding box center [768, 226] width 1505 height 22
click at [1152, 219] on div "Mapping Delete Move to inbox Change to other View individual files" at bounding box center [768, 226] width 1505 height 22
click at [1169, 209] on div "Mapping Delete Move to inbox Change to other View individual files File name Up…" at bounding box center [768, 284] width 1505 height 162
click at [1136, 223] on div "Mapping Delete Move to inbox Change to other View individual files" at bounding box center [768, 226] width 1505 height 22
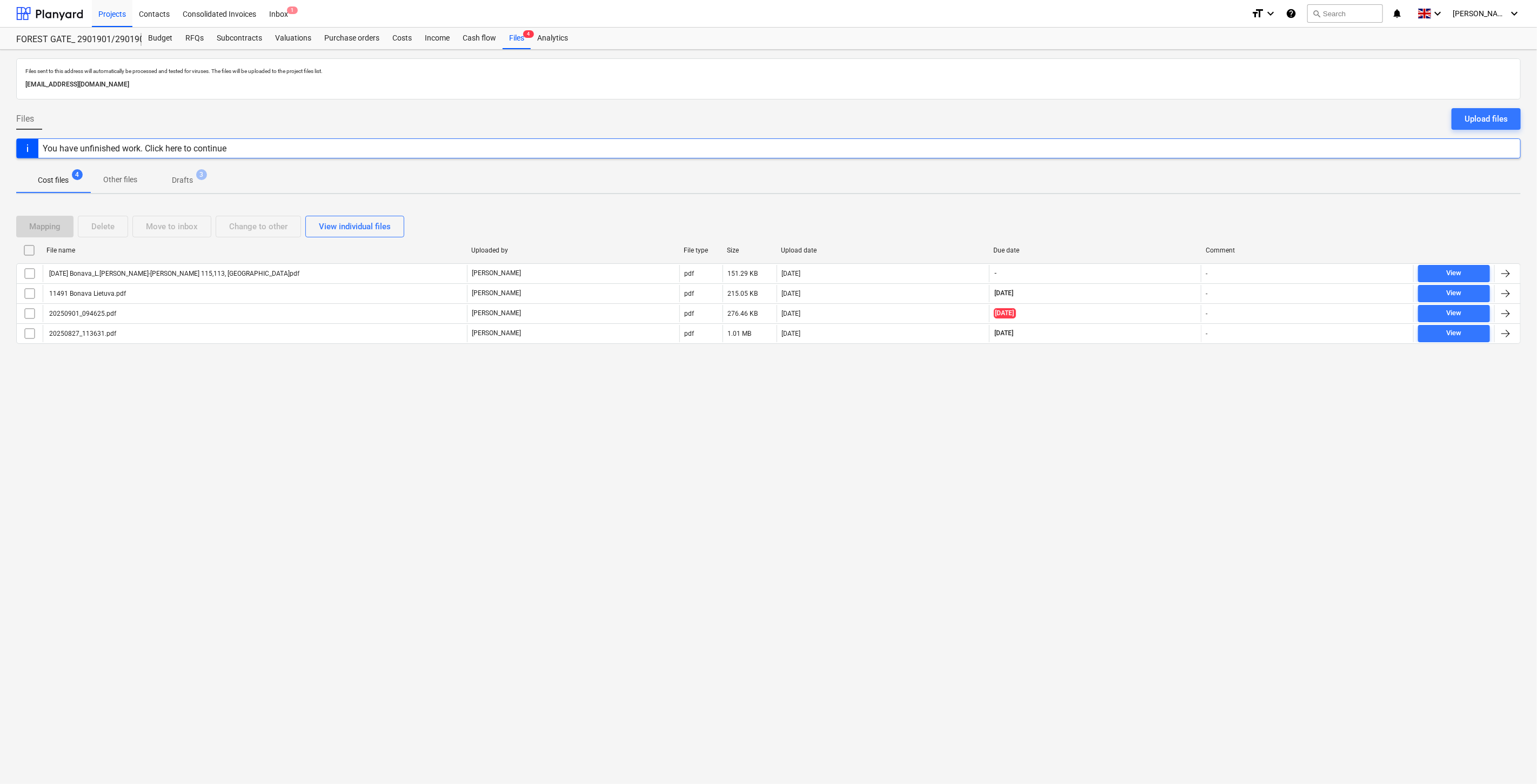
click at [1141, 220] on div "Mapping Delete Move to inbox Change to other View individual files" at bounding box center [768, 226] width 1505 height 22
click at [1153, 212] on div "Mapping Delete Move to inbox Change to other View individual files" at bounding box center [768, 227] width 1505 height 30
click at [1175, 196] on div "Files sent to this address will automatically be processed and tested for virus…" at bounding box center [768, 417] width 1537 height 734
click at [1137, 226] on div "Mapping Delete Move to inbox Change to other View individual files" at bounding box center [768, 226] width 1505 height 22
click at [1159, 216] on div "Mapping Delete Move to inbox Change to other View individual files" at bounding box center [768, 226] width 1505 height 22
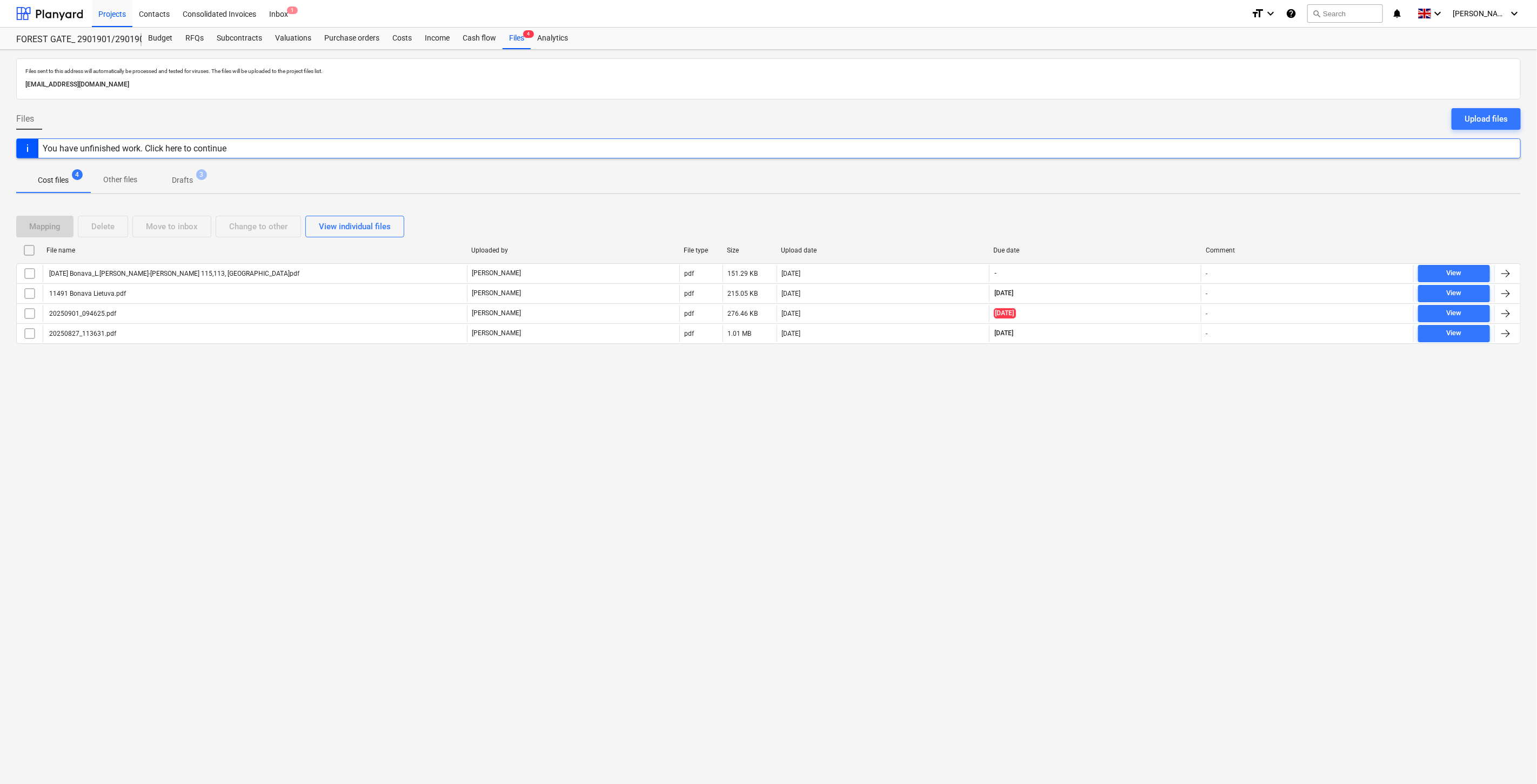
click at [1171, 208] on div "Mapping Delete Move to inbox Change to other View individual files File name Up…" at bounding box center [768, 284] width 1505 height 162
click at [1184, 200] on div "Files sent to this address will automatically be processed and tested for virus…" at bounding box center [768, 417] width 1537 height 734
click at [1130, 230] on div "Mapping Delete Move to inbox Change to other View individual files" at bounding box center [768, 226] width 1505 height 22
click at [1148, 211] on div "Mapping Delete Move to inbox Change to other View individual files File name Up…" at bounding box center [768, 284] width 1505 height 162
click at [65, 9] on div at bounding box center [49, 13] width 67 height 27
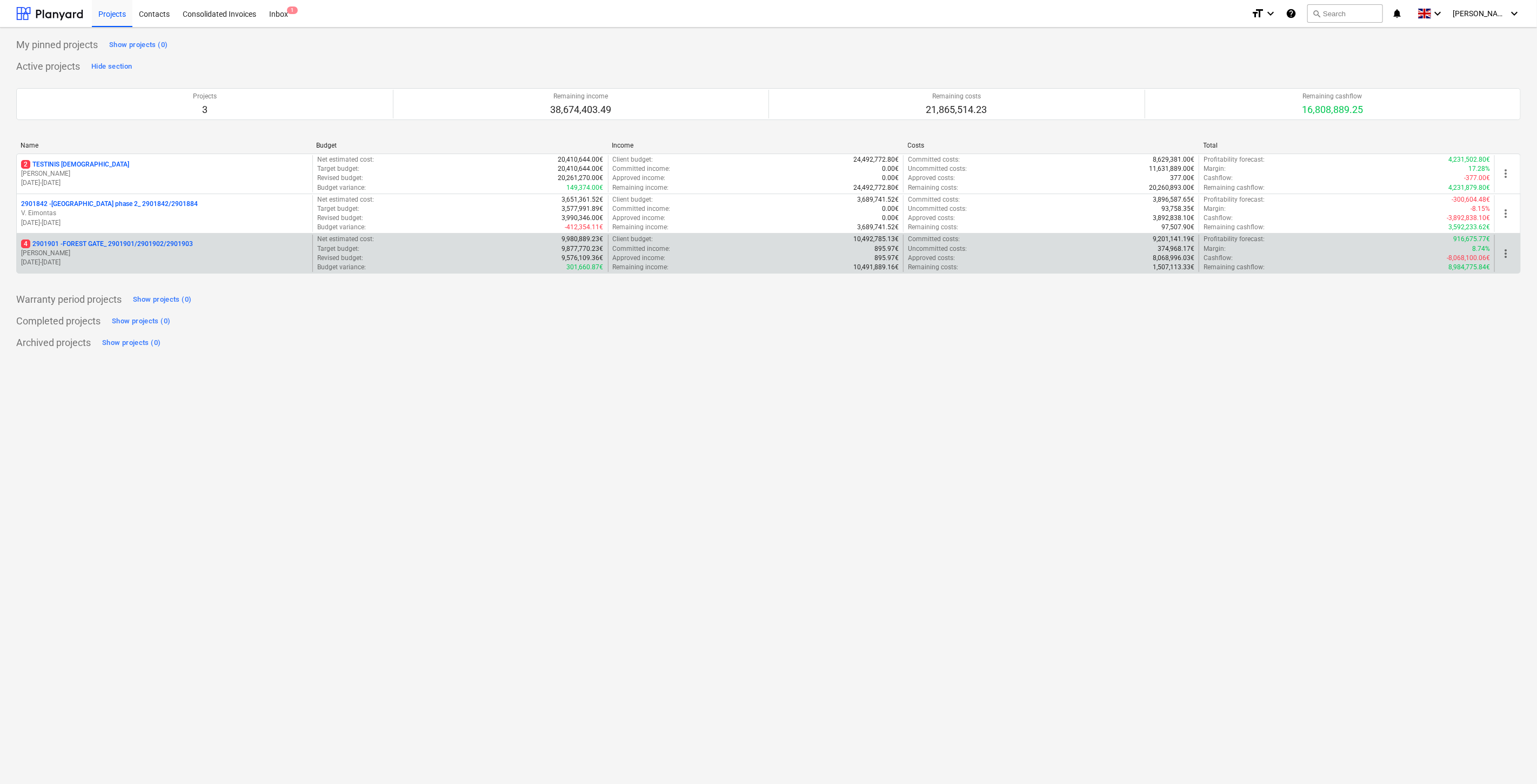
click at [125, 238] on div "4 2901901 - FOREST GATE_ 2901901/2901902/2901903 [PERSON_NAME] [DATE] - [DATE]" at bounding box center [164, 252] width 296 height 37
click at [128, 243] on p "4 2901901 - FOREST GATE_ 2901901/2901902/2901903" at bounding box center [107, 244] width 172 height 9
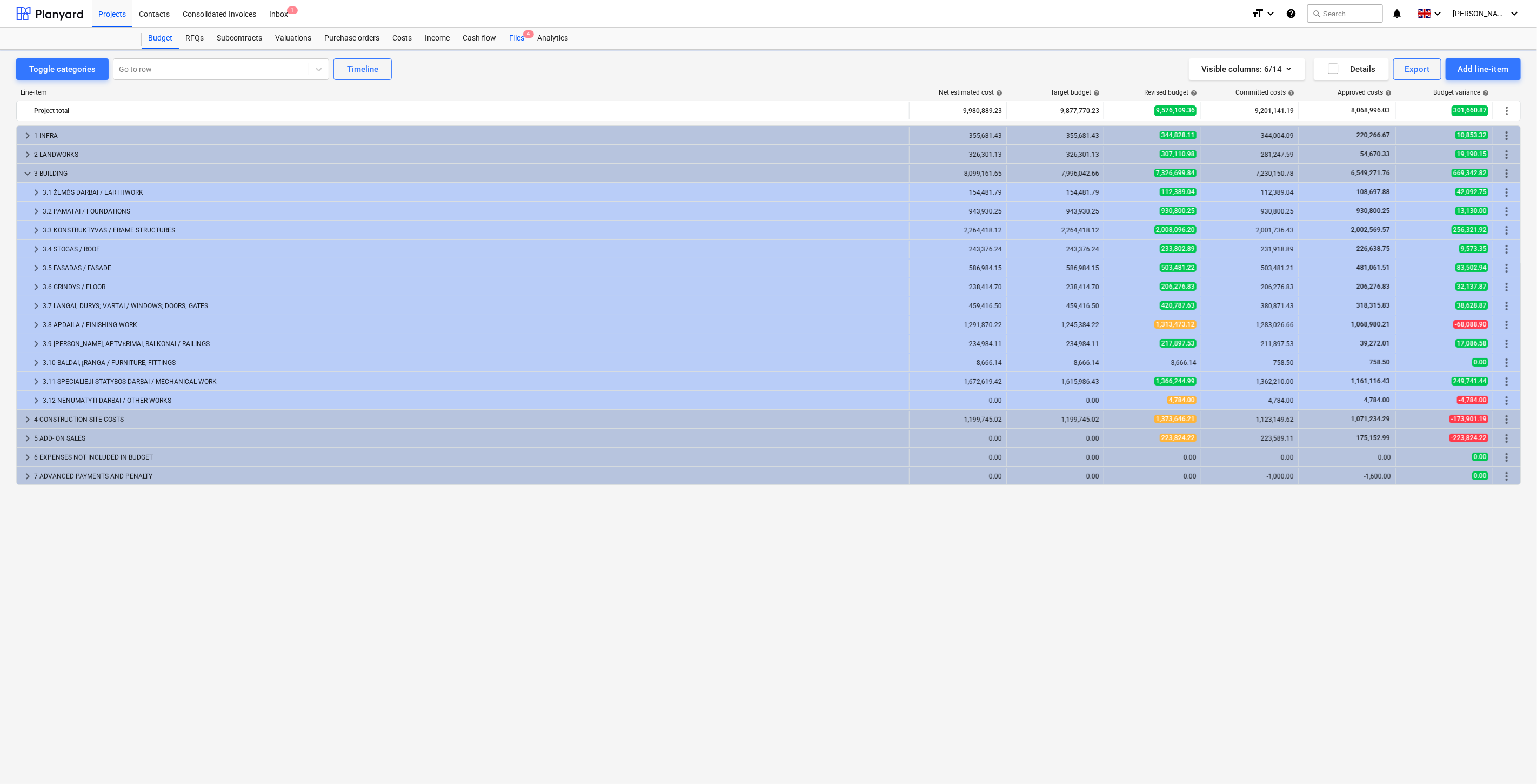
click at [510, 36] on div "Files 4" at bounding box center [517, 38] width 28 height 22
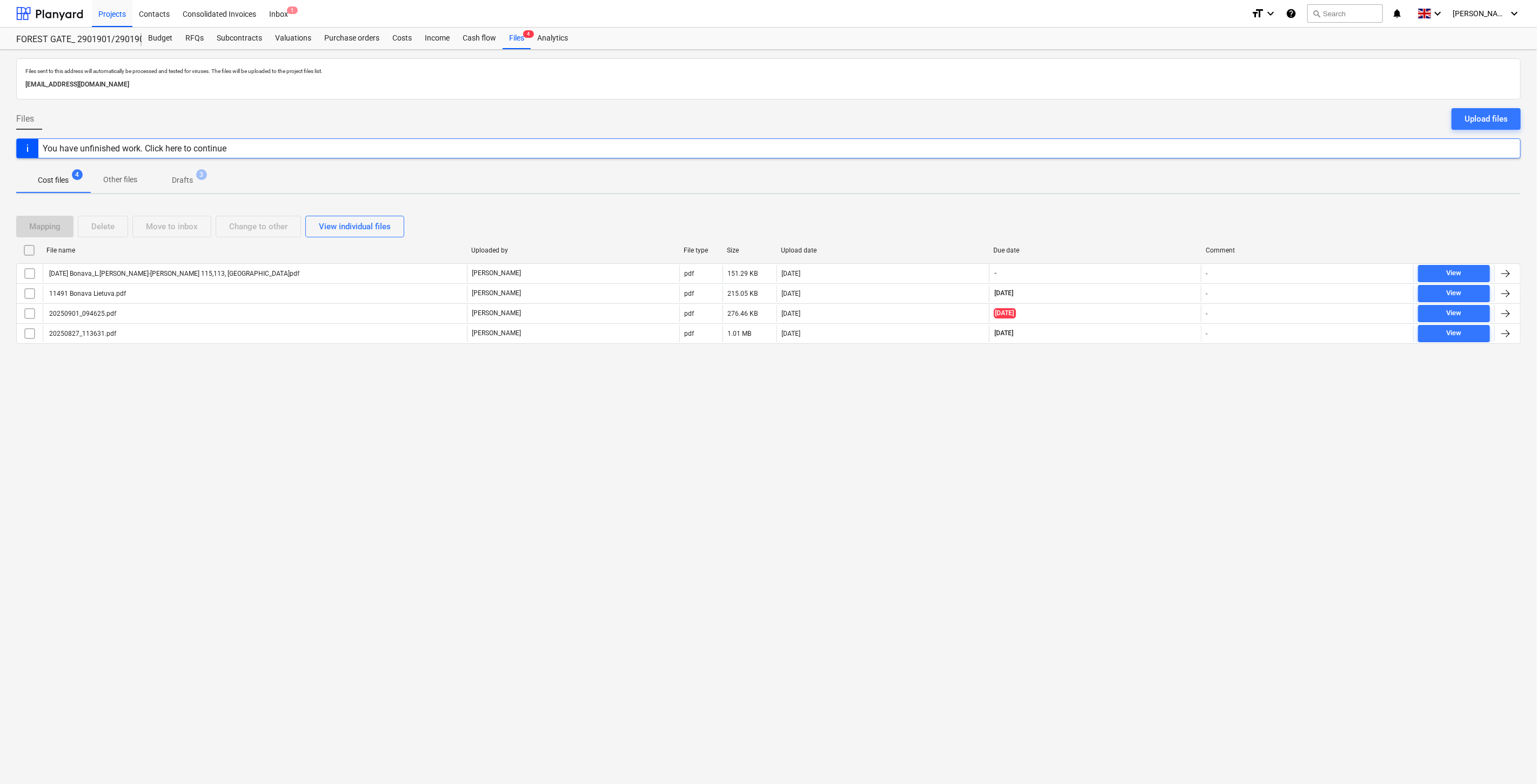
click at [1094, 401] on div "Files sent to this address will automatically be processed and tested for virus…" at bounding box center [768, 417] width 1537 height 734
click at [1113, 383] on div "Files sent to this address will automatically be processed and tested for virus…" at bounding box center [768, 417] width 1537 height 734
click at [1094, 447] on div "Files sent to this address will automatically be processed and tested for virus…" at bounding box center [768, 417] width 1537 height 734
click at [1104, 434] on div "Files sent to this address will automatically be processed and tested for virus…" at bounding box center [768, 417] width 1537 height 734
drag, startPoint x: 1126, startPoint y: 418, endPoint x: 1169, endPoint y: 389, distance: 51.9
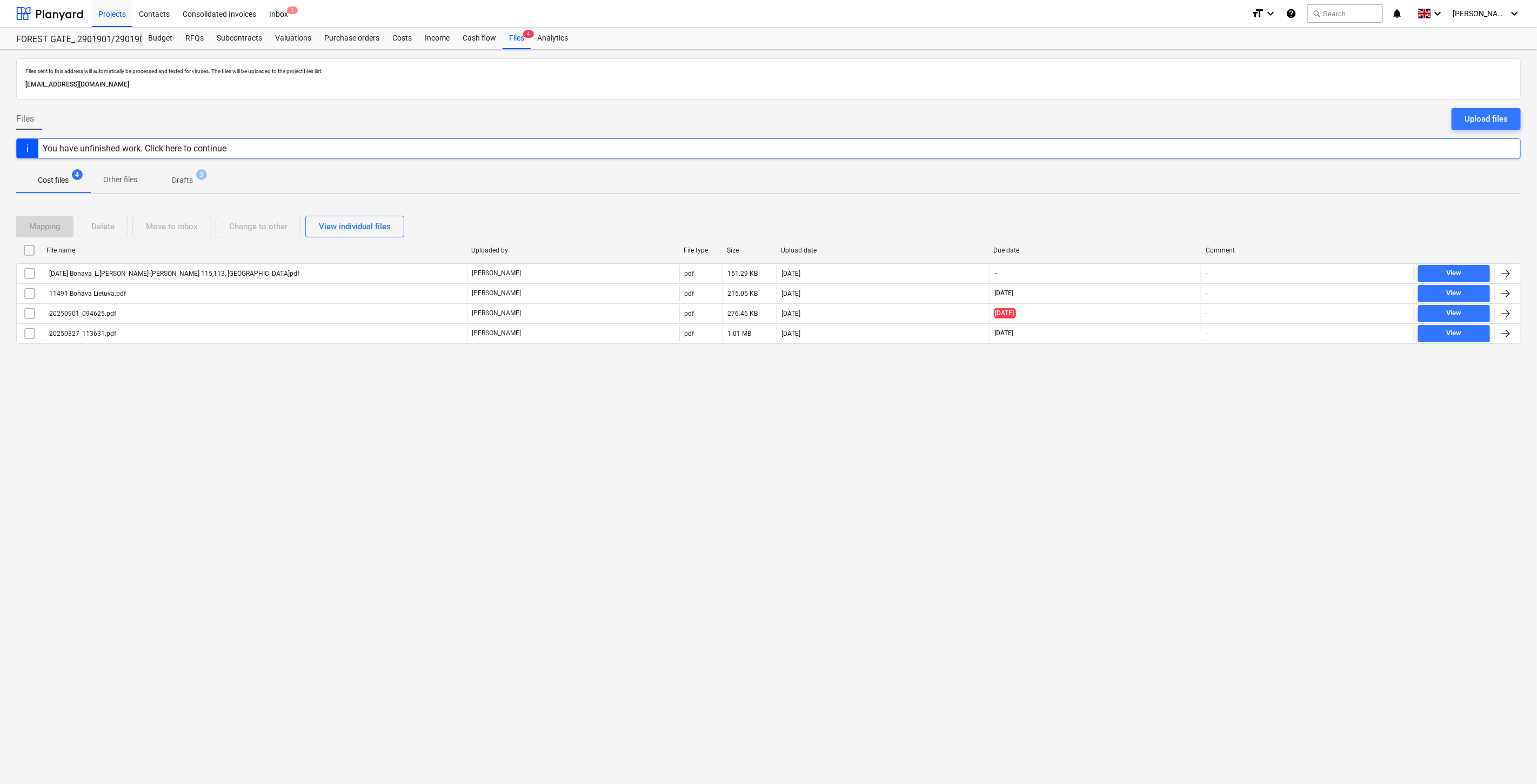
click at [1127, 418] on div "Files sent to this address will automatically be processed and tested for virus…" at bounding box center [768, 417] width 1537 height 734
click at [1169, 389] on div "Files sent to this address will automatically be processed and tested for virus…" at bounding box center [768, 417] width 1537 height 734
click at [1343, 16] on button "search Search" at bounding box center [1345, 13] width 76 height 18
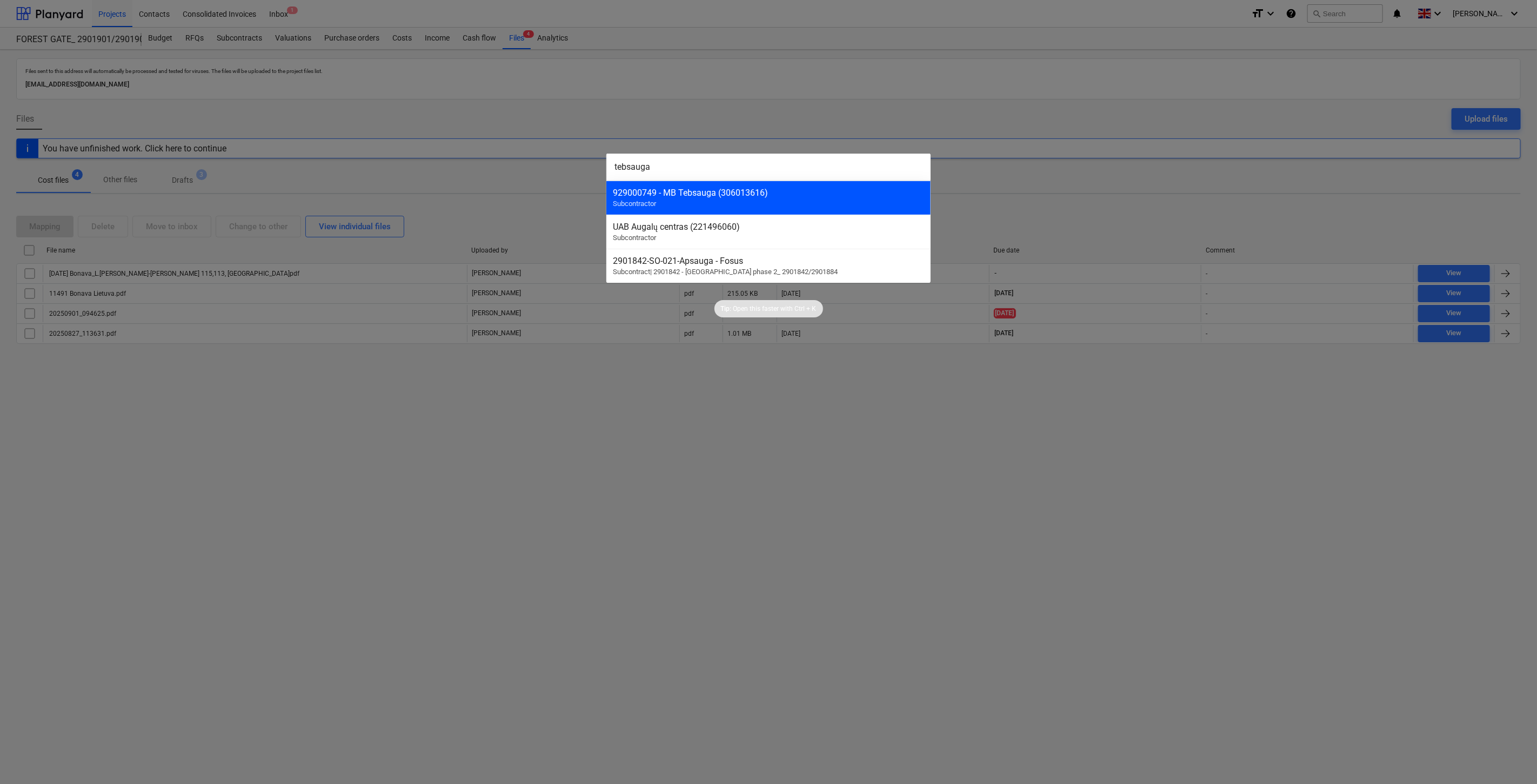
type input "tebsauga"
click at [748, 193] on div "929000749 - MB Tebsauga (306013616)" at bounding box center [769, 193] width 312 height 10
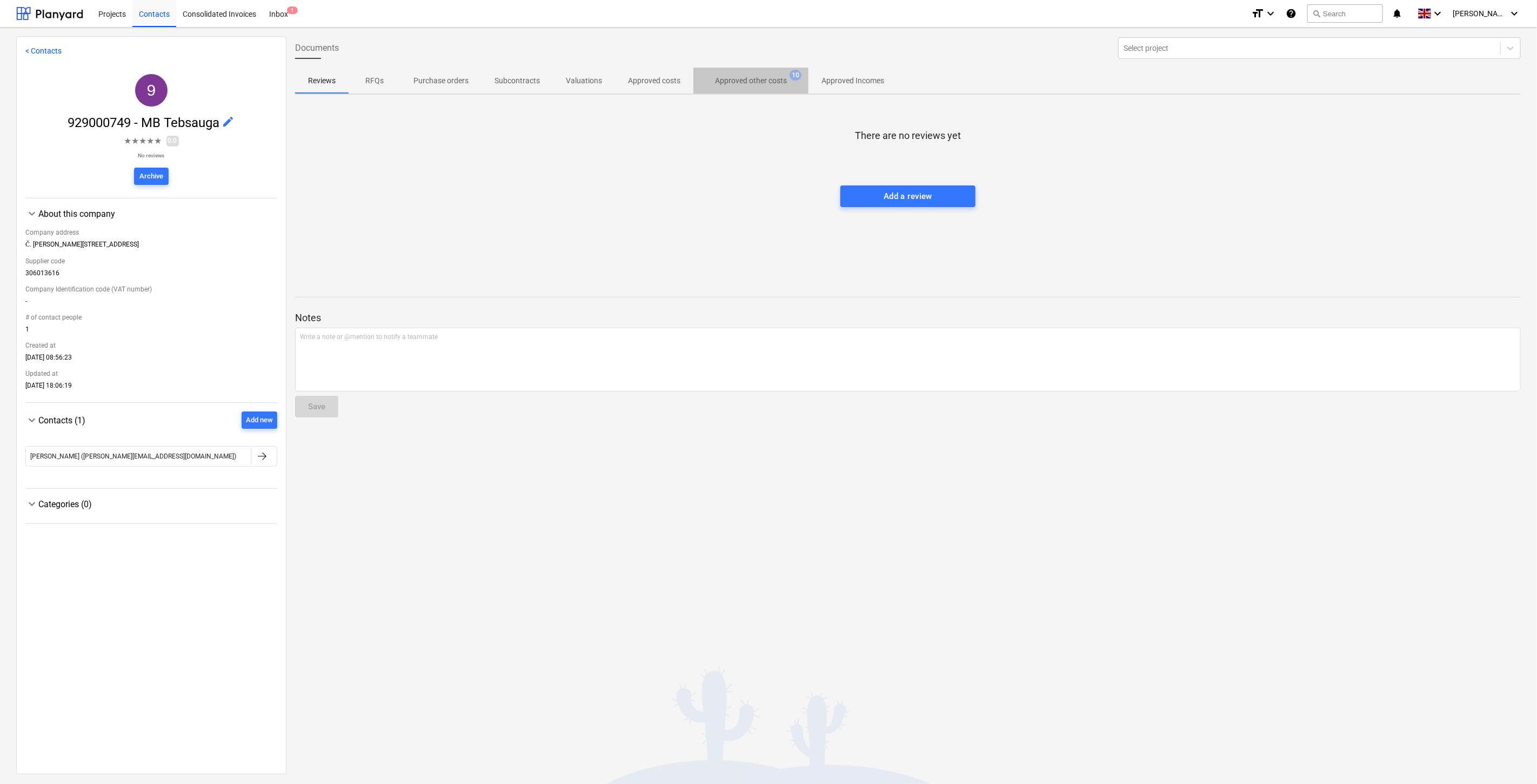
click at [744, 82] on p "Approved other costs" at bounding box center [751, 81] width 72 height 11
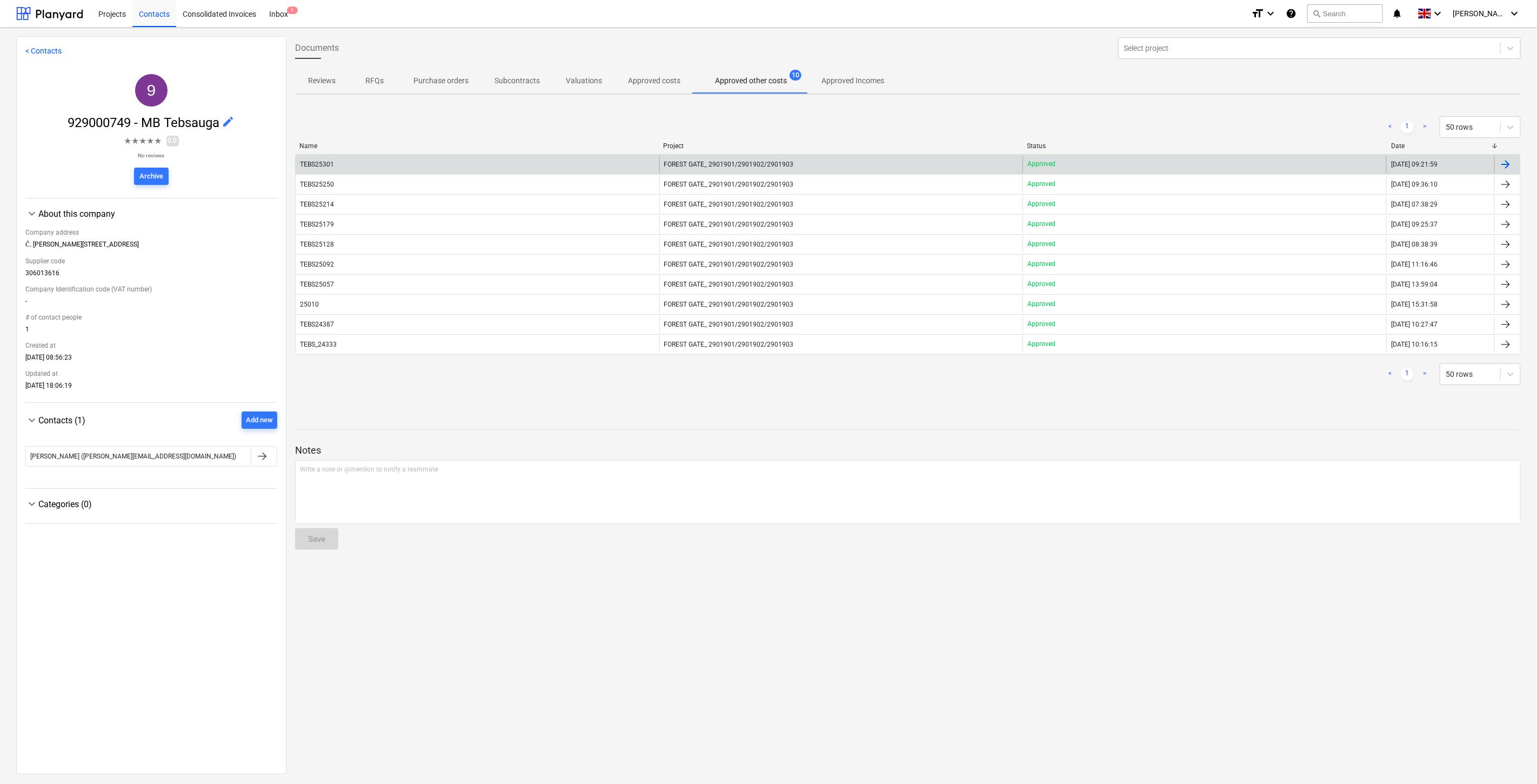
click at [622, 160] on div "TEBS25301" at bounding box center [477, 164] width 364 height 17
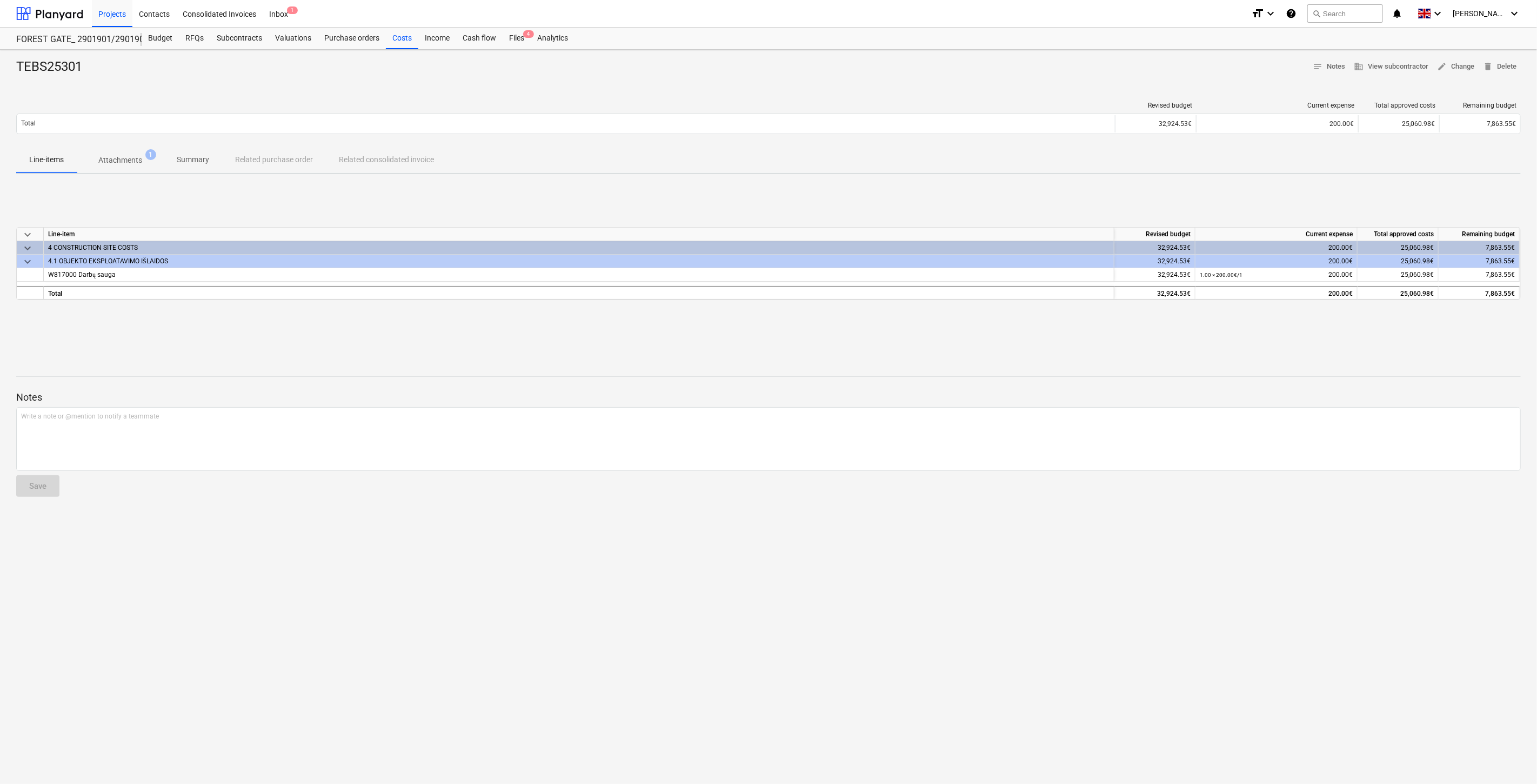
click at [140, 160] on p "Attachments" at bounding box center [120, 161] width 43 height 11
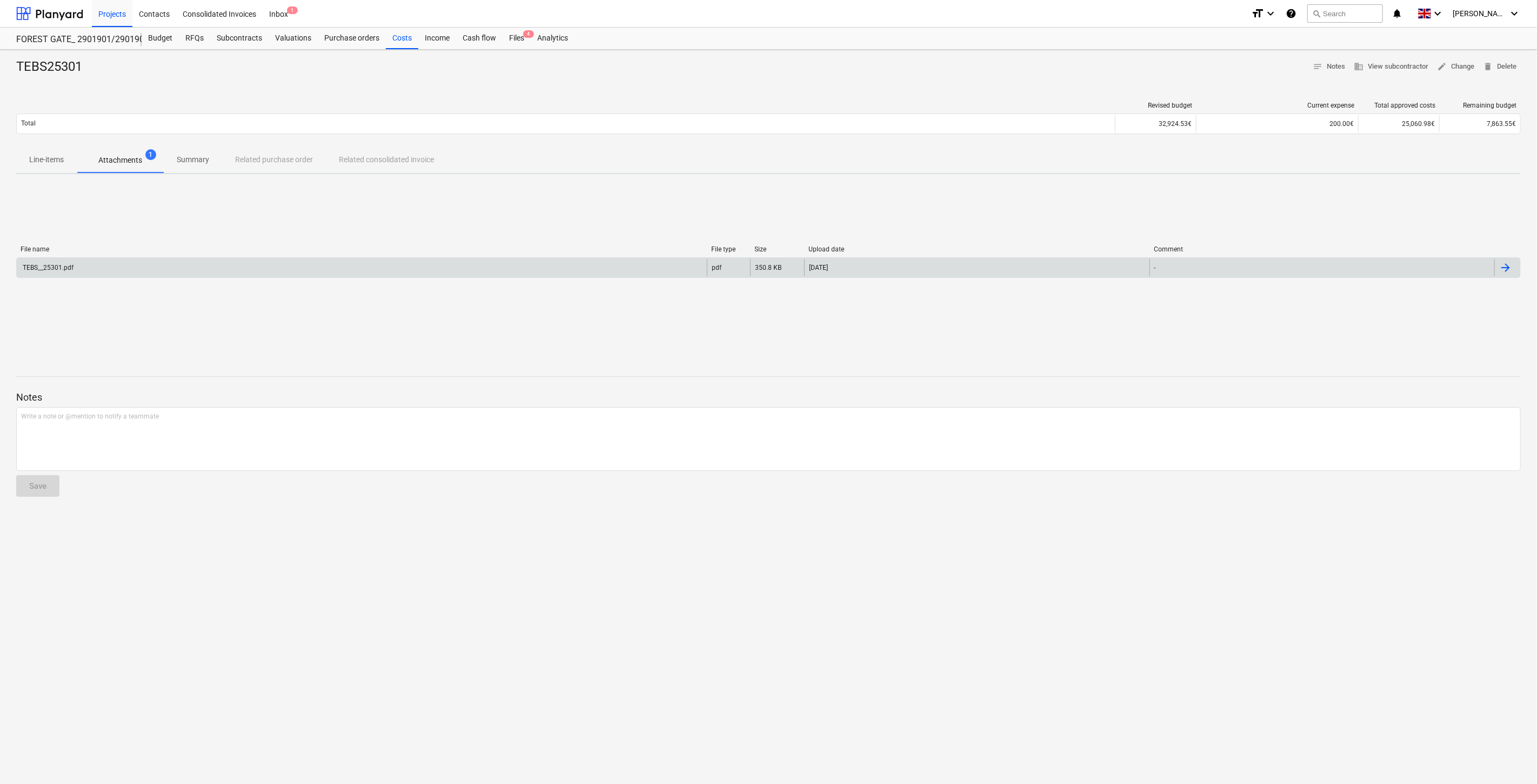
click at [175, 273] on div "TEBS__25301.pdf" at bounding box center [362, 267] width 691 height 17
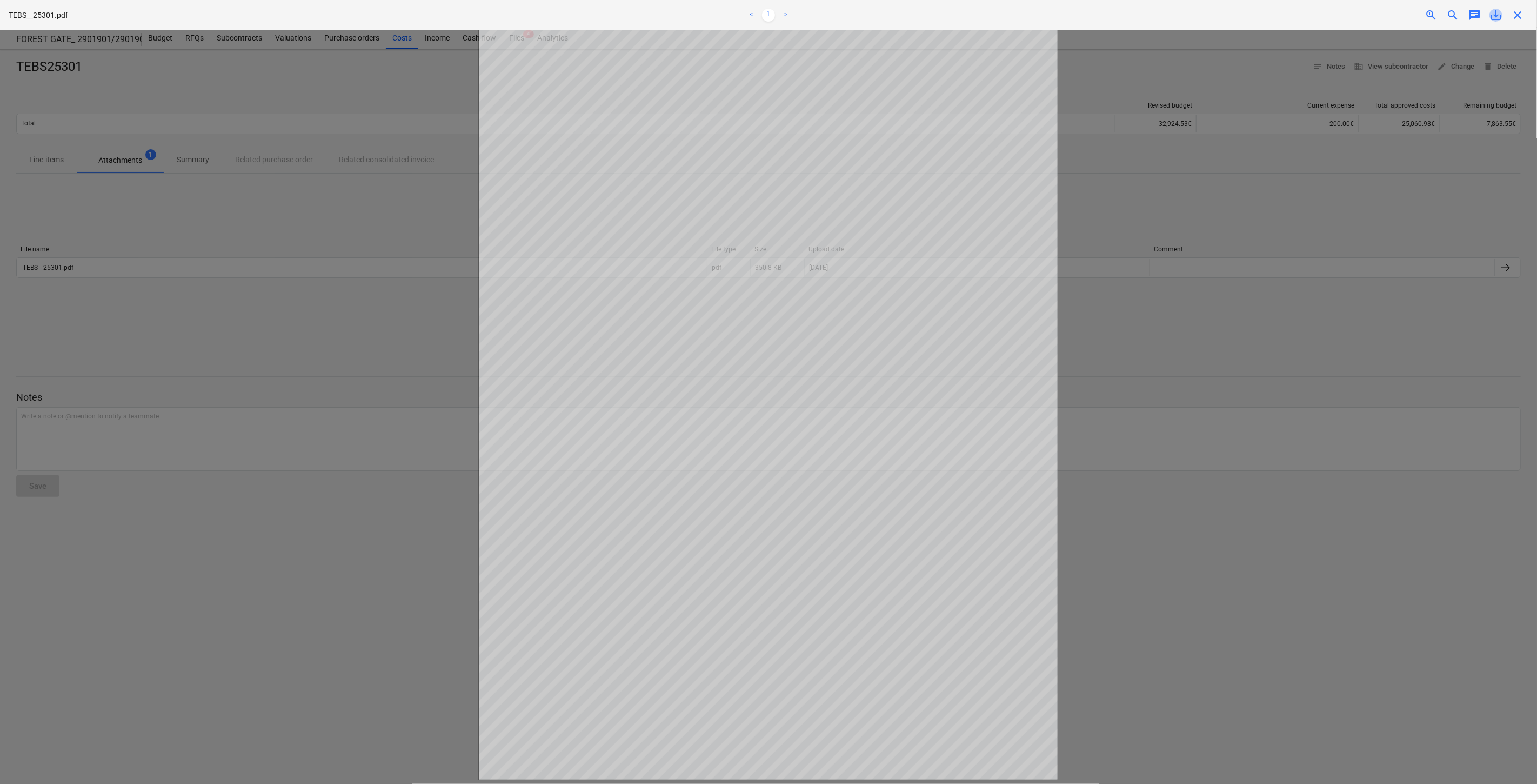
click at [1497, 18] on span "save_alt" at bounding box center [1496, 15] width 13 height 13
click at [1191, 210] on div at bounding box center [768, 406] width 1537 height 753
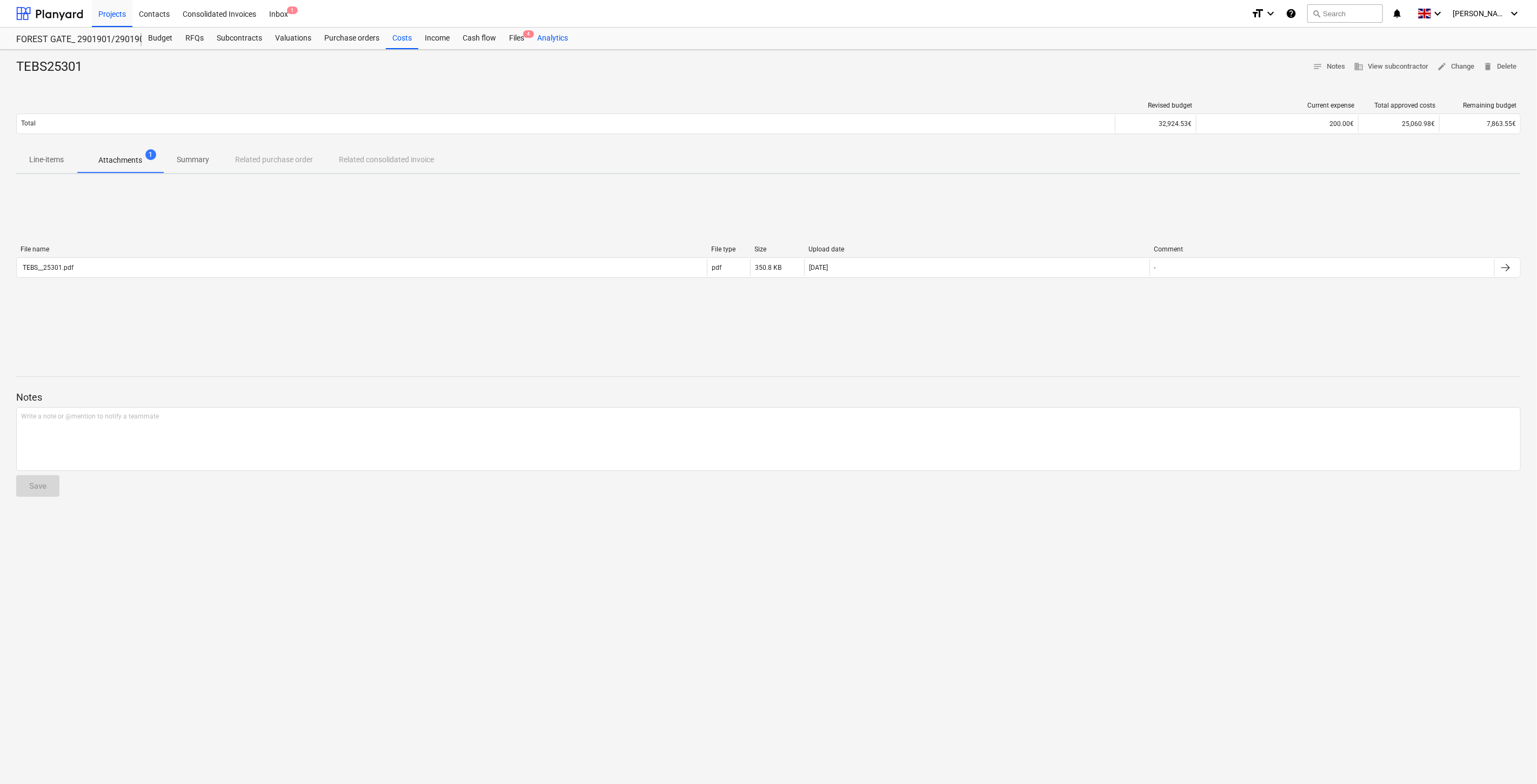
drag, startPoint x: 514, startPoint y: 40, endPoint x: 547, endPoint y: 35, distance: 33.4
click at [514, 40] on div "Files 4" at bounding box center [517, 38] width 28 height 22
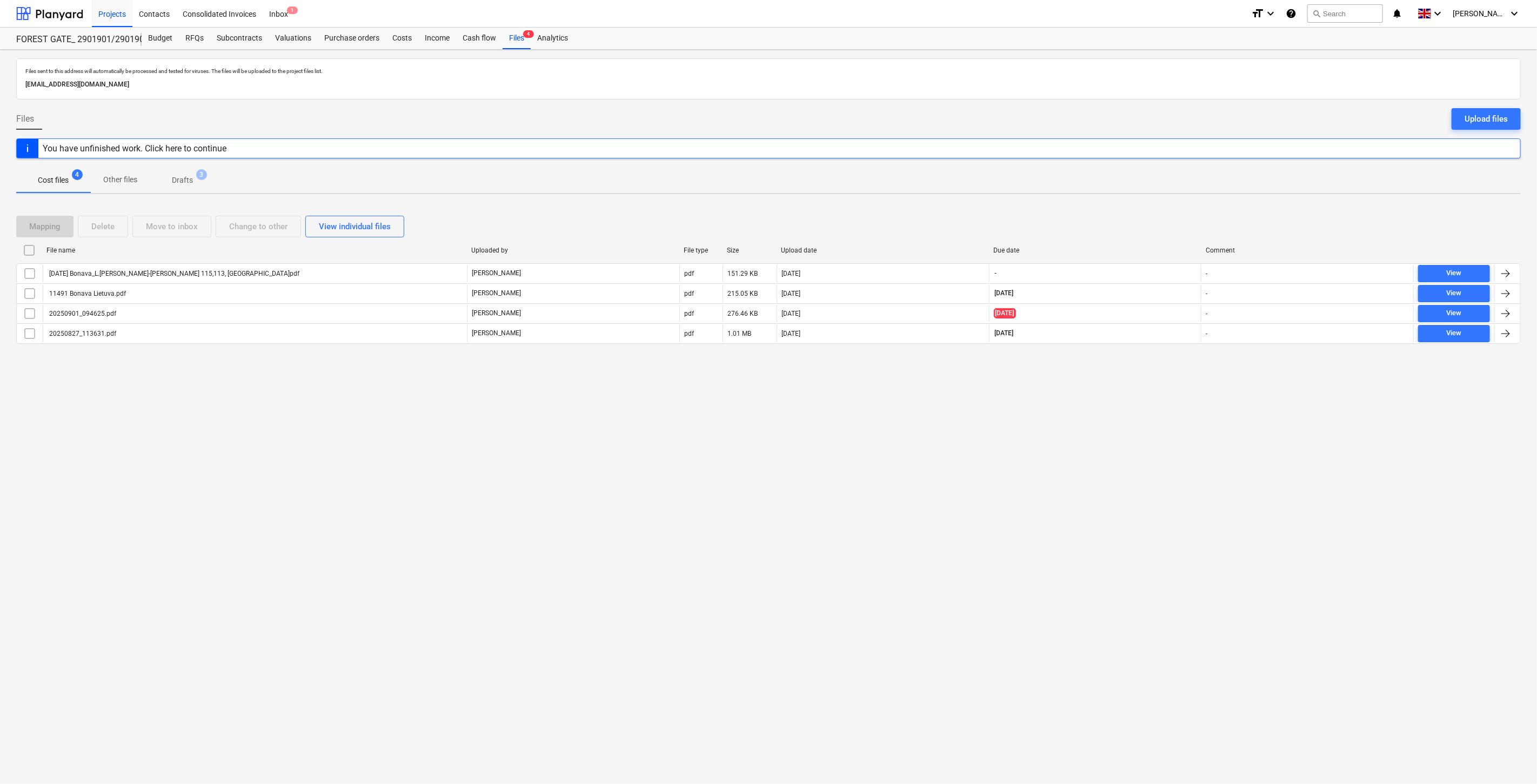
drag, startPoint x: 1137, startPoint y: 404, endPoint x: 1155, endPoint y: 366, distance: 42.0
click at [1138, 401] on div "Files sent to this address will automatically be processed and tested for virus…" at bounding box center [768, 417] width 1537 height 734
click at [1155, 366] on div "Files sent to this address will automatically be processed and tested for virus…" at bounding box center [768, 417] width 1537 height 734
drag, startPoint x: 1098, startPoint y: 463, endPoint x: 1117, endPoint y: 438, distance: 31.4
click at [1100, 460] on div "Files sent to this address will automatically be processed and tested for virus…" at bounding box center [768, 417] width 1537 height 734
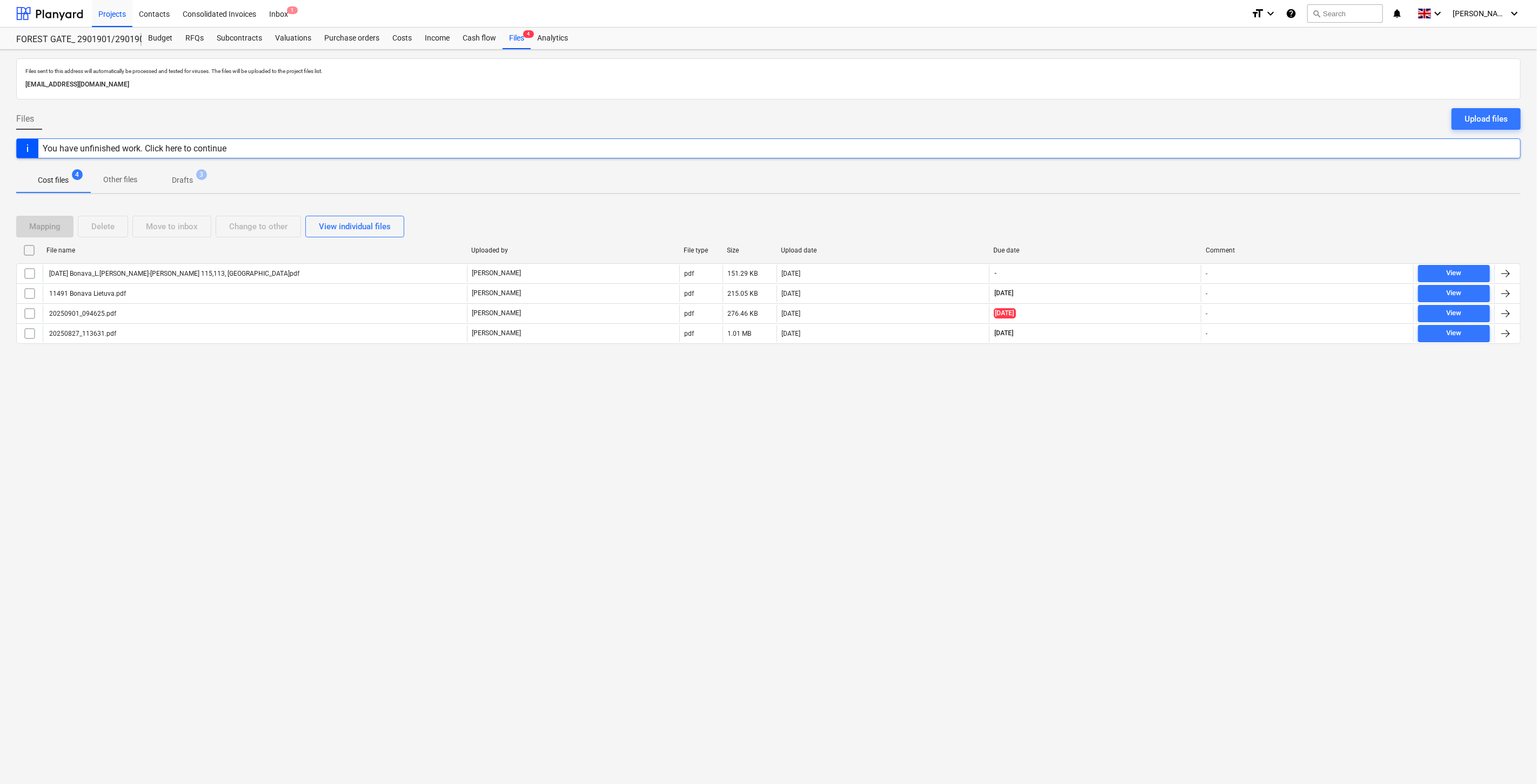
drag, startPoint x: 1117, startPoint y: 438, endPoint x: 1135, endPoint y: 413, distance: 30.8
click at [1119, 435] on div "Files sent to this address will automatically be processed and tested for virus…" at bounding box center [768, 417] width 1537 height 734
click at [1135, 413] on div "Files sent to this address will automatically be processed and tested for virus…" at bounding box center [768, 417] width 1537 height 734
click at [1150, 397] on div "Files sent to this address will automatically be processed and tested for virus…" at bounding box center [768, 417] width 1537 height 734
drag, startPoint x: 1143, startPoint y: 455, endPoint x: 1156, endPoint y: 426, distance: 31.8
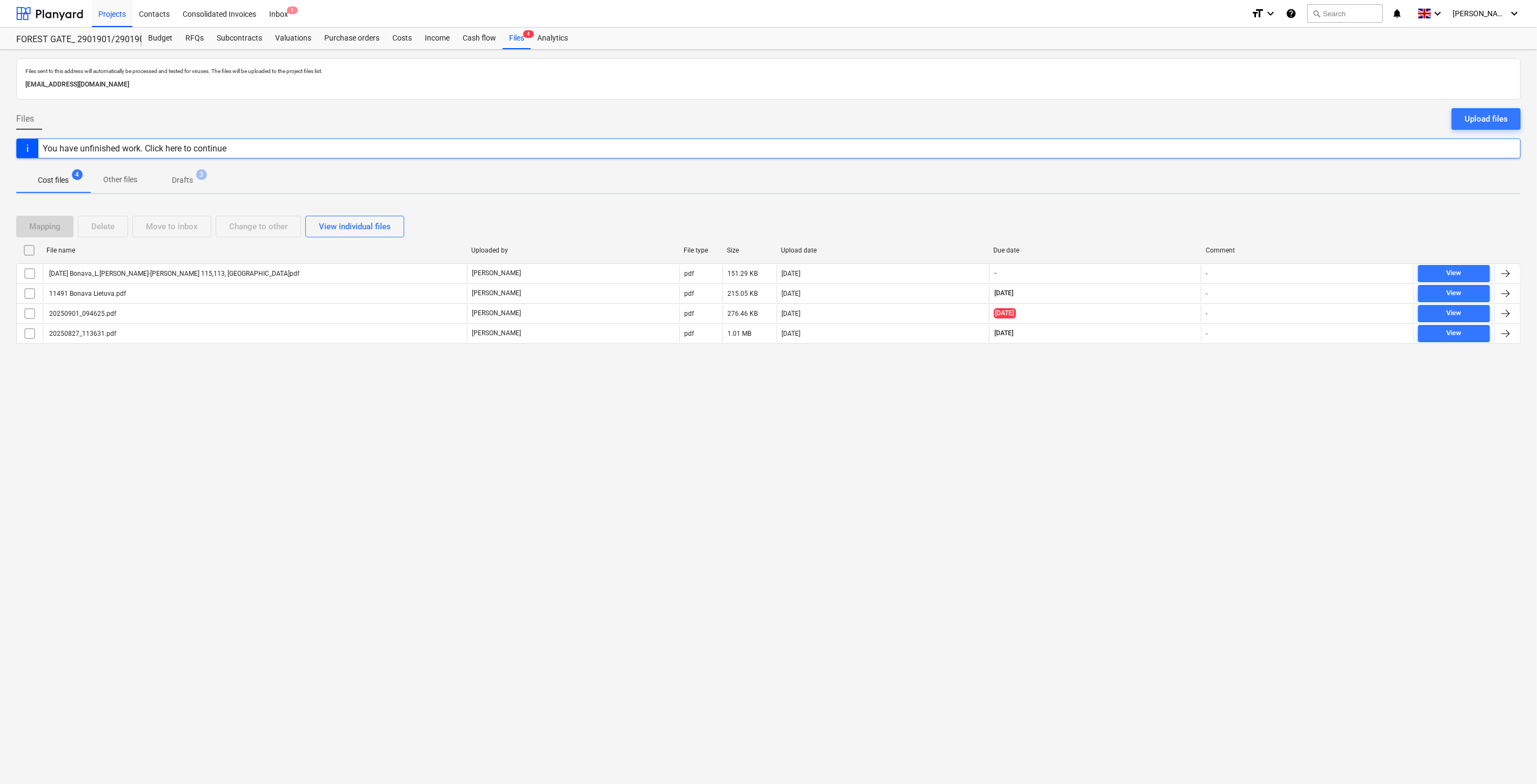
click at [1143, 454] on div "Files sent to this address will automatically be processed and tested for virus…" at bounding box center [768, 417] width 1537 height 734
click at [1156, 426] on div "Files sent to this address will automatically be processed and tested for virus…" at bounding box center [768, 417] width 1537 height 734
click at [77, 12] on div at bounding box center [49, 13] width 67 height 27
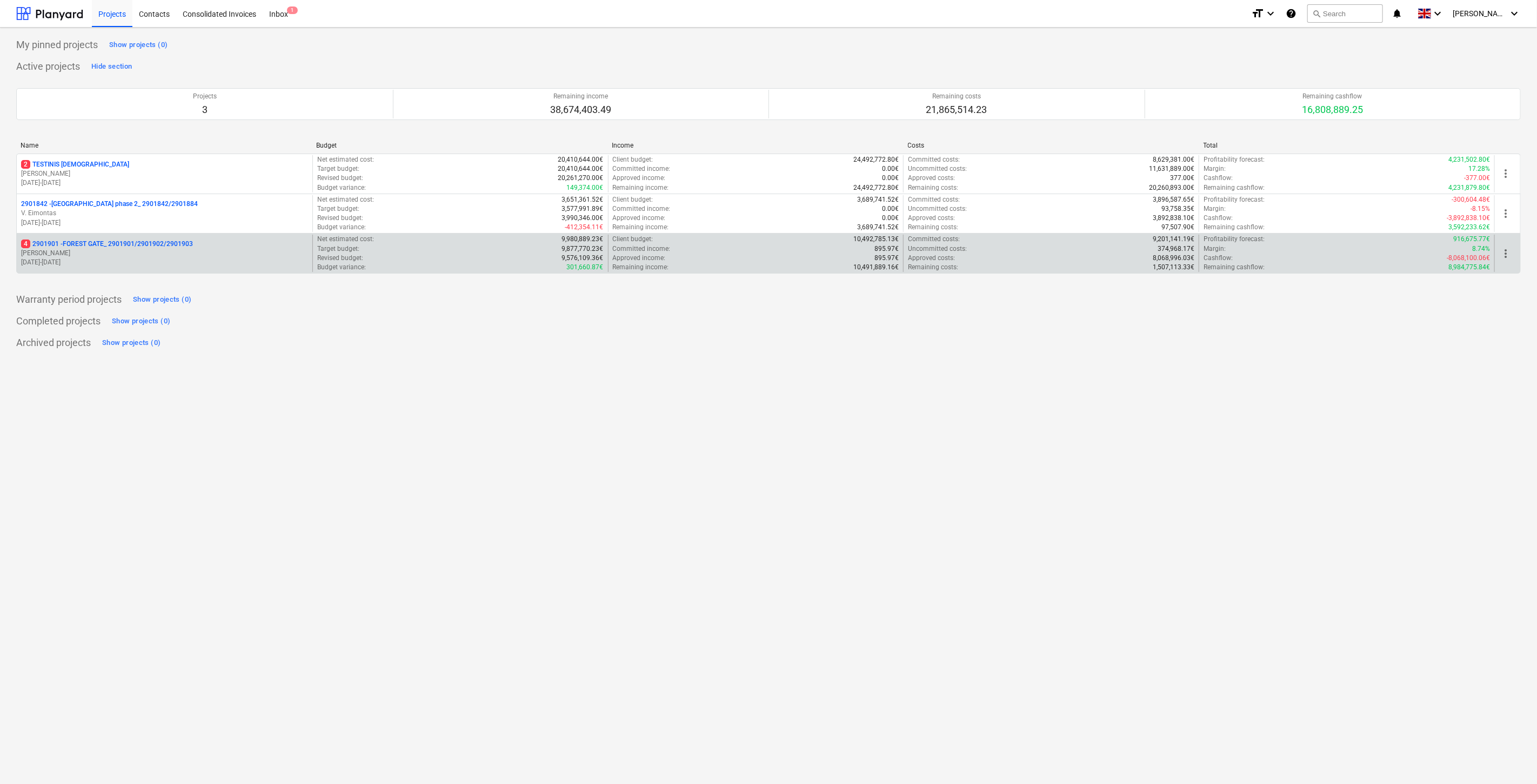
click at [83, 254] on p "[PERSON_NAME]" at bounding box center [164, 253] width 287 height 9
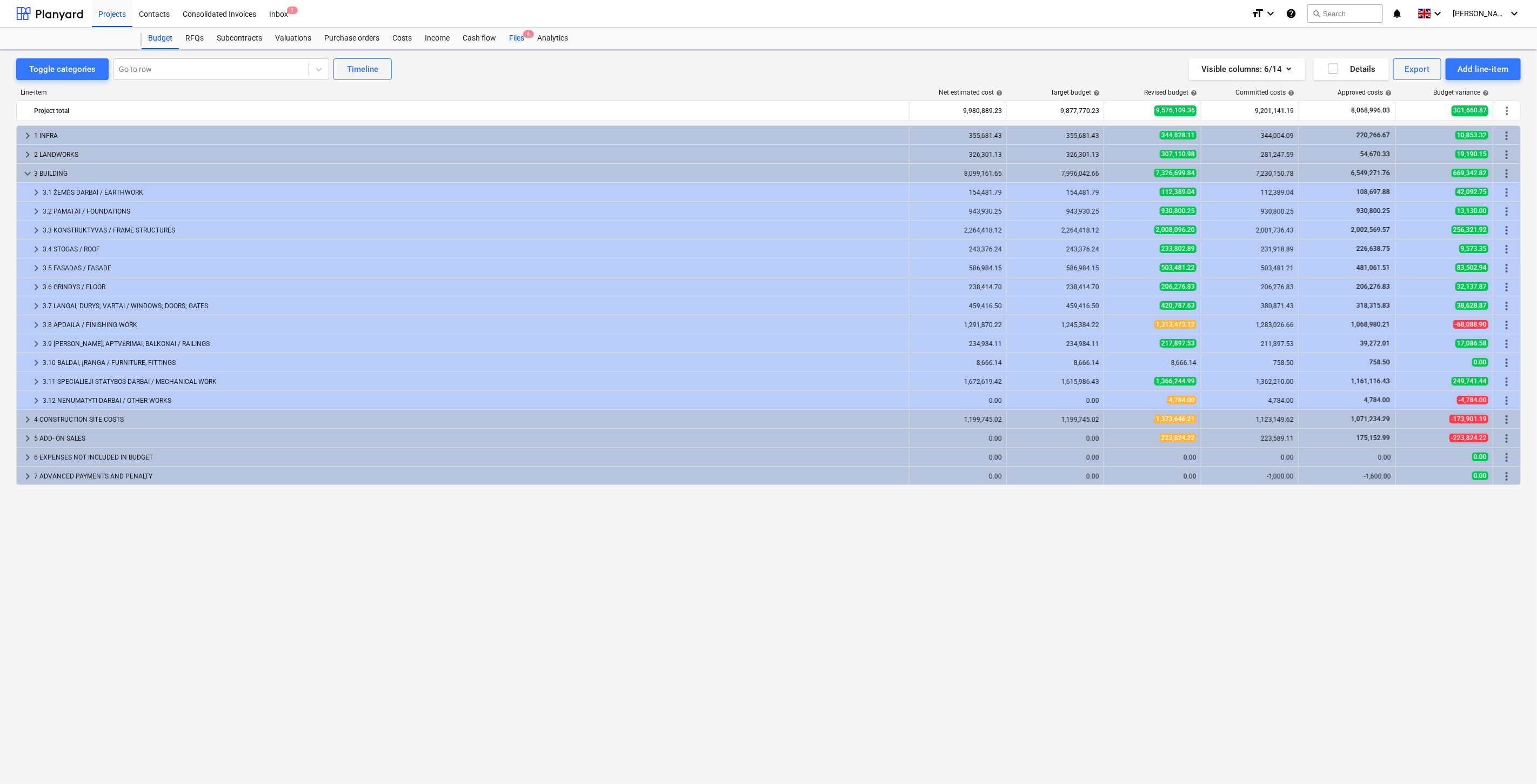
click at [512, 38] on div "Files 4" at bounding box center [517, 38] width 28 height 22
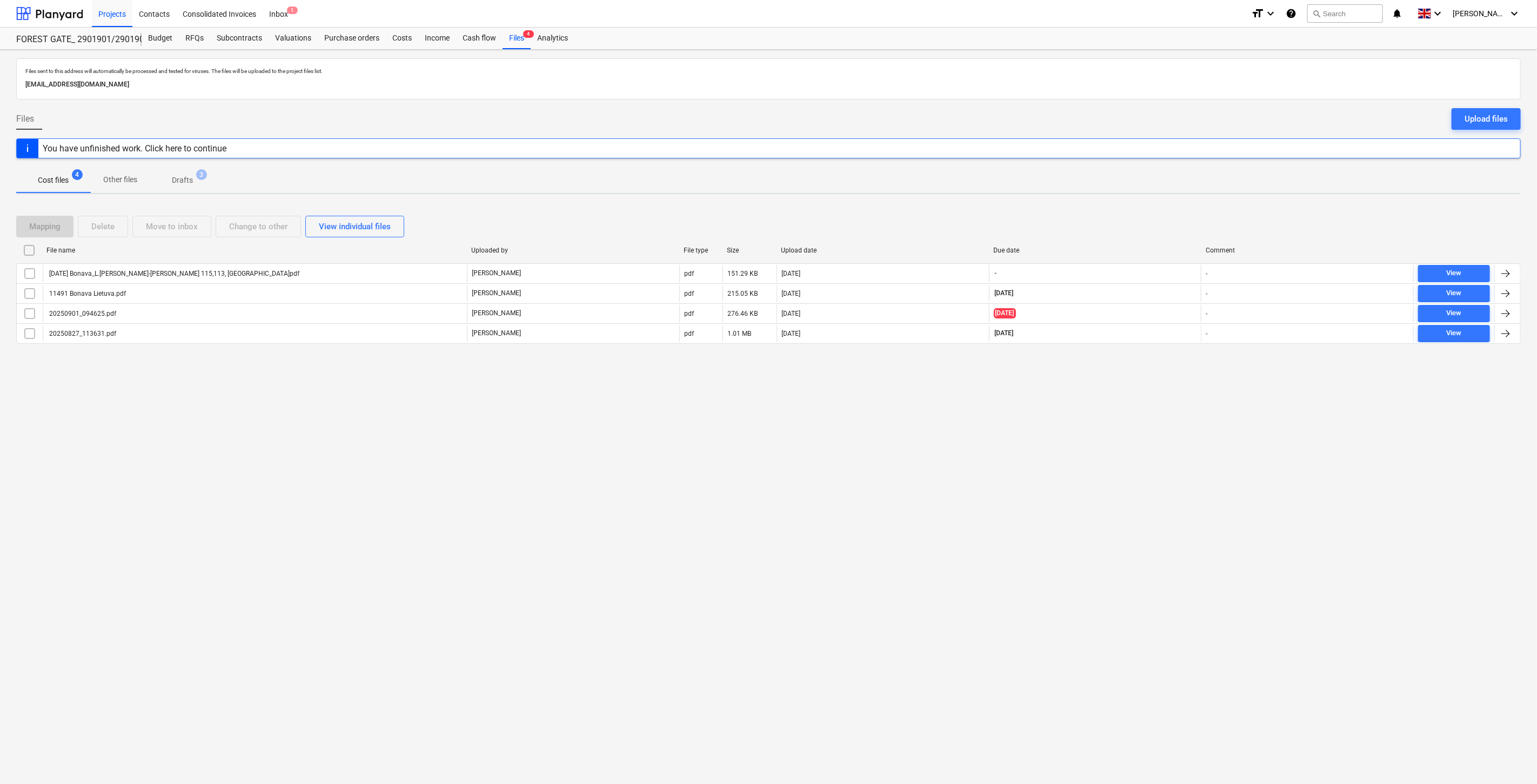
click at [1132, 229] on div "Mapping Delete Move to inbox Change to other View individual files" at bounding box center [768, 226] width 1505 height 22
click at [1166, 206] on div "Mapping Delete Move to inbox Change to other View individual files File name Up…" at bounding box center [768, 284] width 1505 height 162
drag, startPoint x: 1127, startPoint y: 234, endPoint x: 1142, endPoint y: 224, distance: 18.0
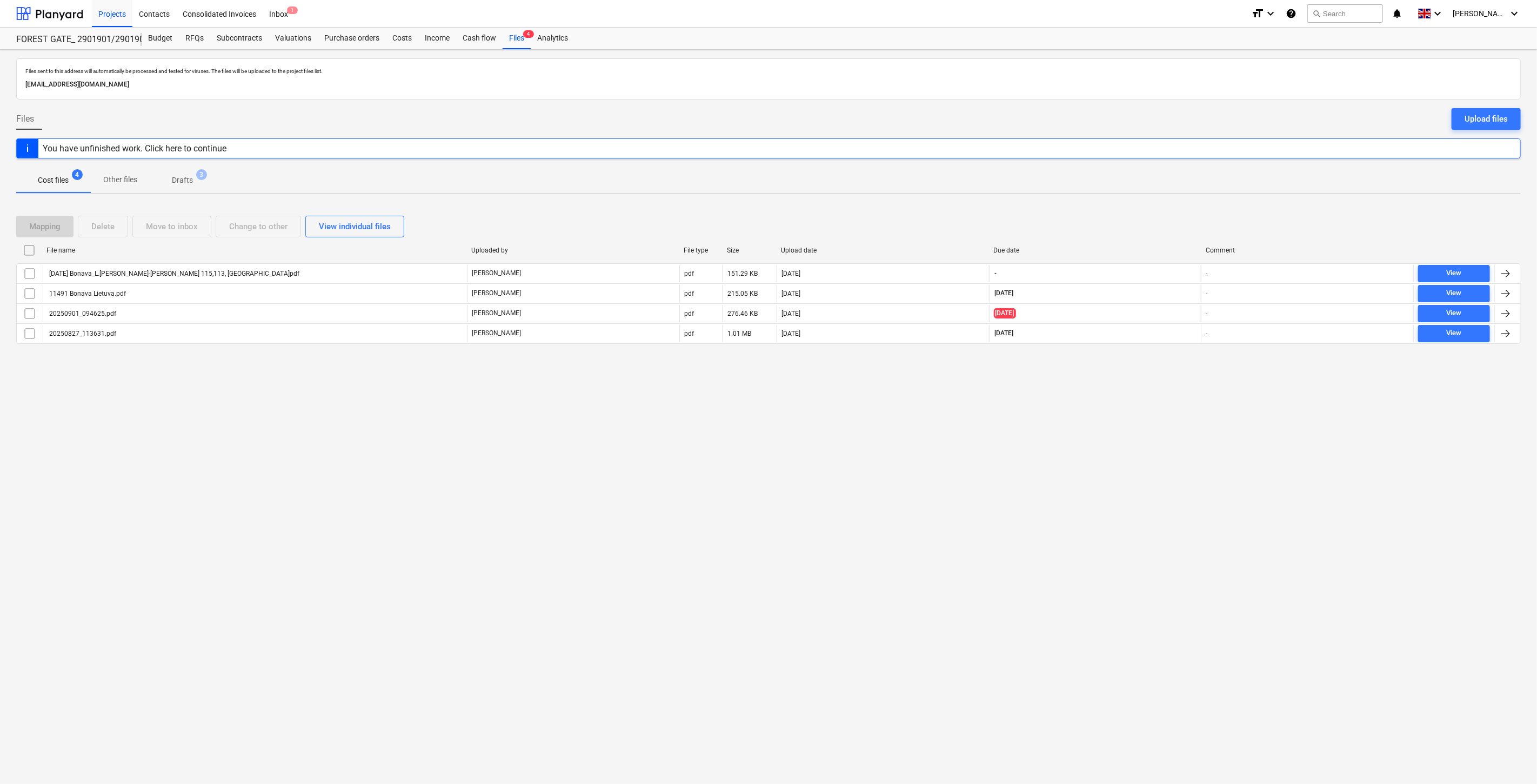
click at [1130, 234] on div "Mapping Delete Move to inbox Change to other View individual files" at bounding box center [768, 226] width 1505 height 22
drag, startPoint x: 1142, startPoint y: 224, endPoint x: 1160, endPoint y: 214, distance: 20.6
click at [1144, 223] on div "Mapping Delete Move to inbox Change to other View individual files" at bounding box center [768, 226] width 1505 height 22
click at [1160, 214] on div "Mapping Delete Move to inbox Change to other View individual files" at bounding box center [768, 227] width 1505 height 30
click at [1177, 203] on div "Mapping Delete Move to inbox Change to other View individual files File name Up…" at bounding box center [768, 284] width 1505 height 162
